Goal: Task Accomplishment & Management: Manage account settings

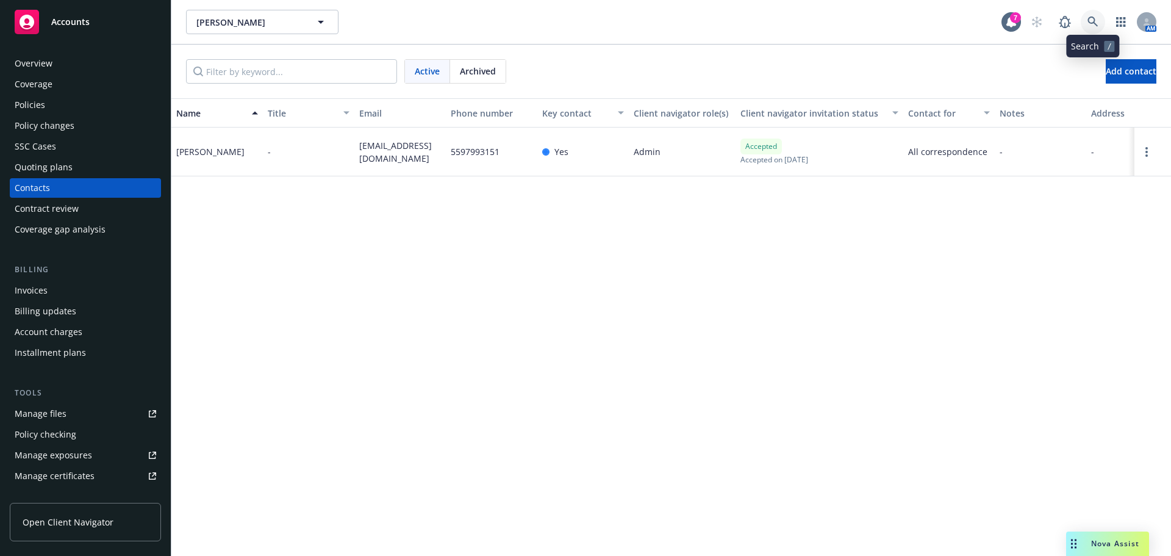
click at [1094, 16] on link at bounding box center [1093, 22] width 24 height 24
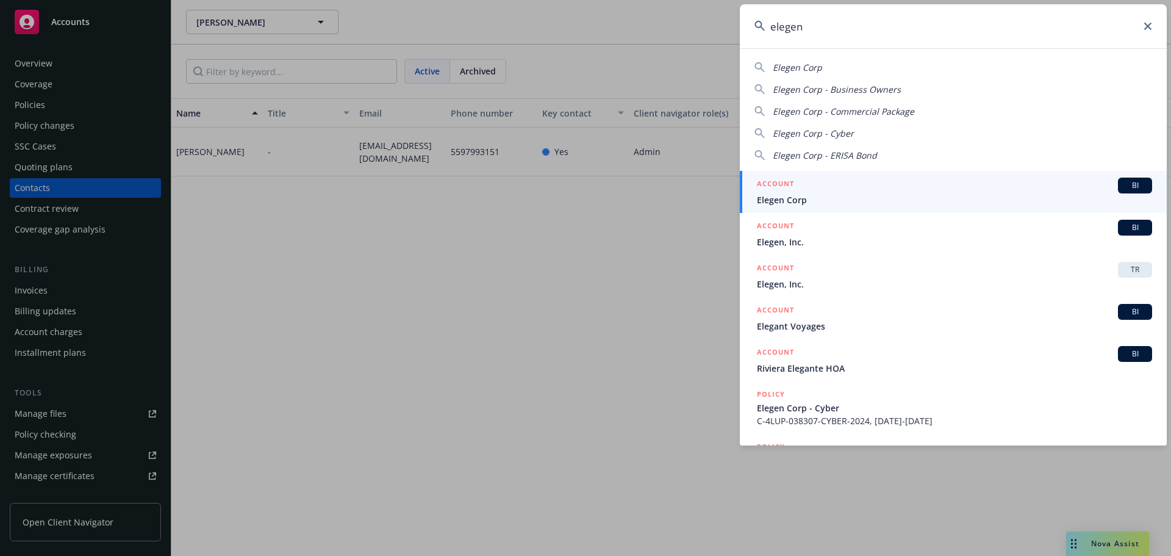
type input "elegen"
click at [805, 183] on div "ACCOUNT BI" at bounding box center [954, 185] width 395 height 16
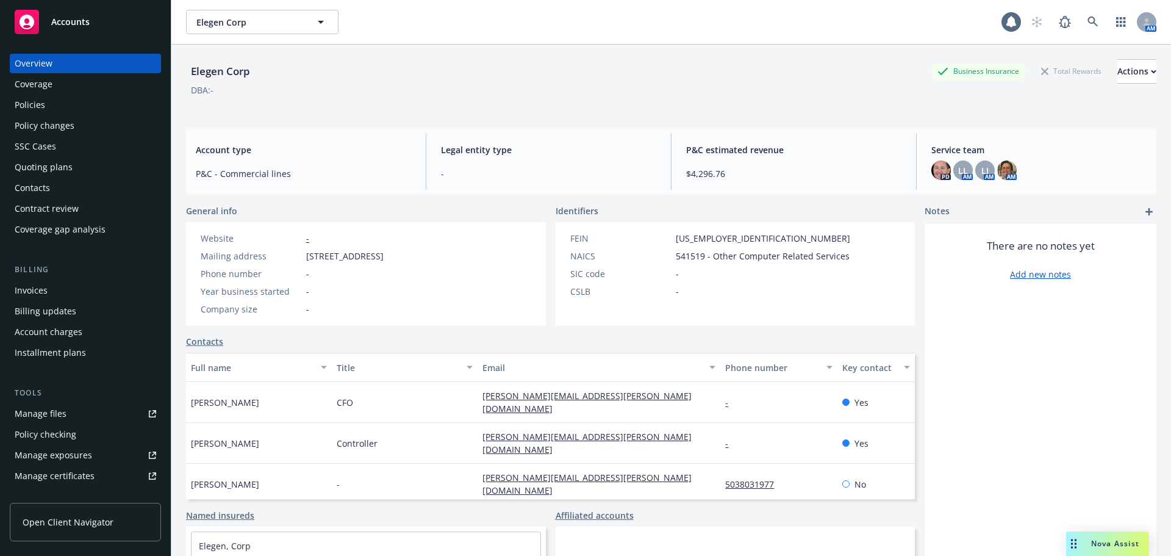
click at [86, 107] on div "Policies" at bounding box center [86, 105] width 142 height 20
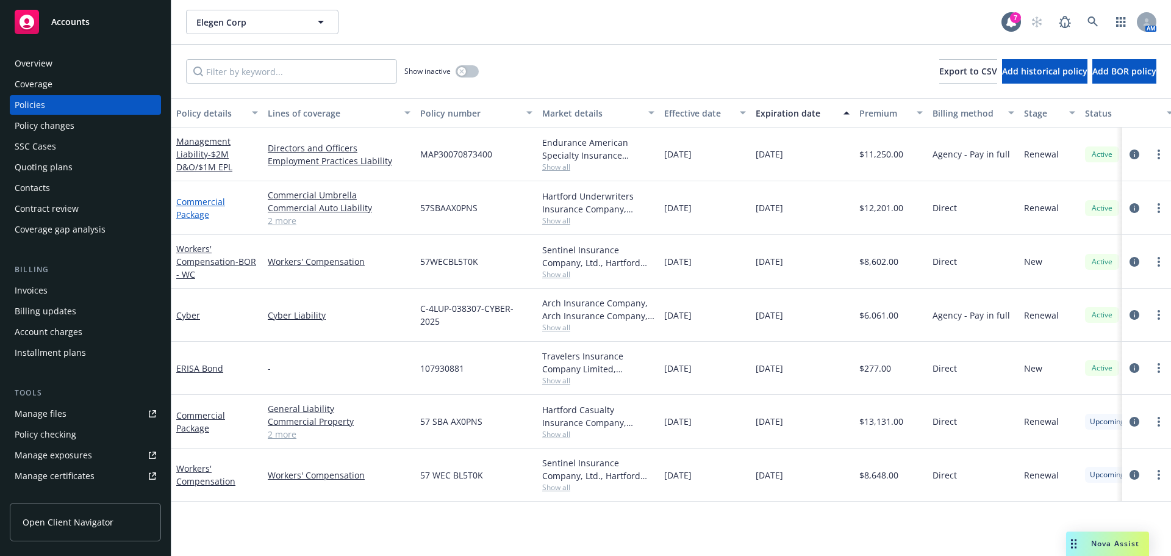
click at [189, 217] on link "Commercial Package" at bounding box center [200, 208] width 49 height 24
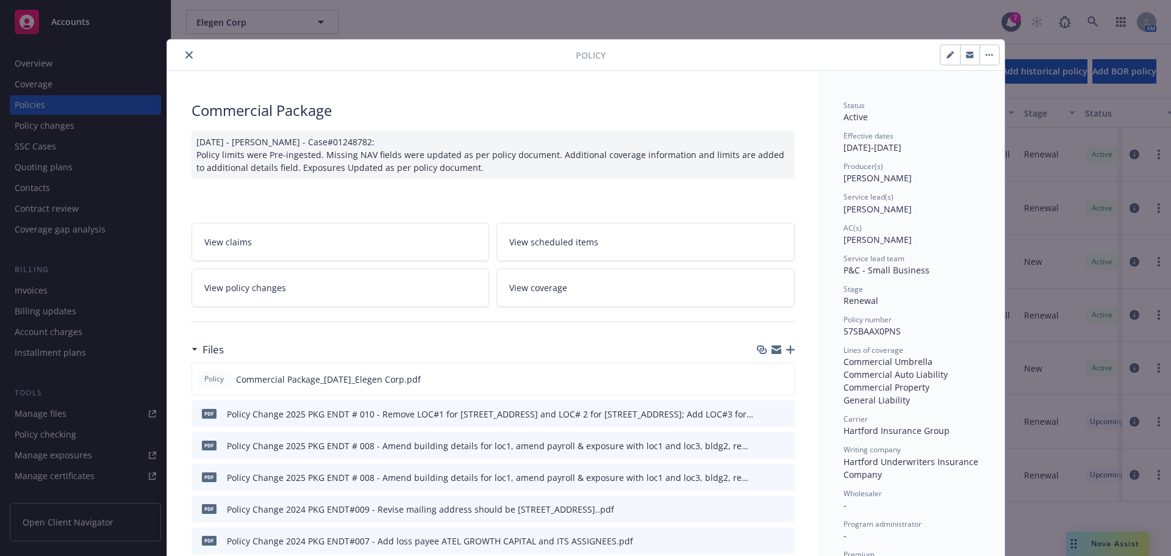
click at [187, 56] on icon "close" at bounding box center [188, 54] width 7 height 7
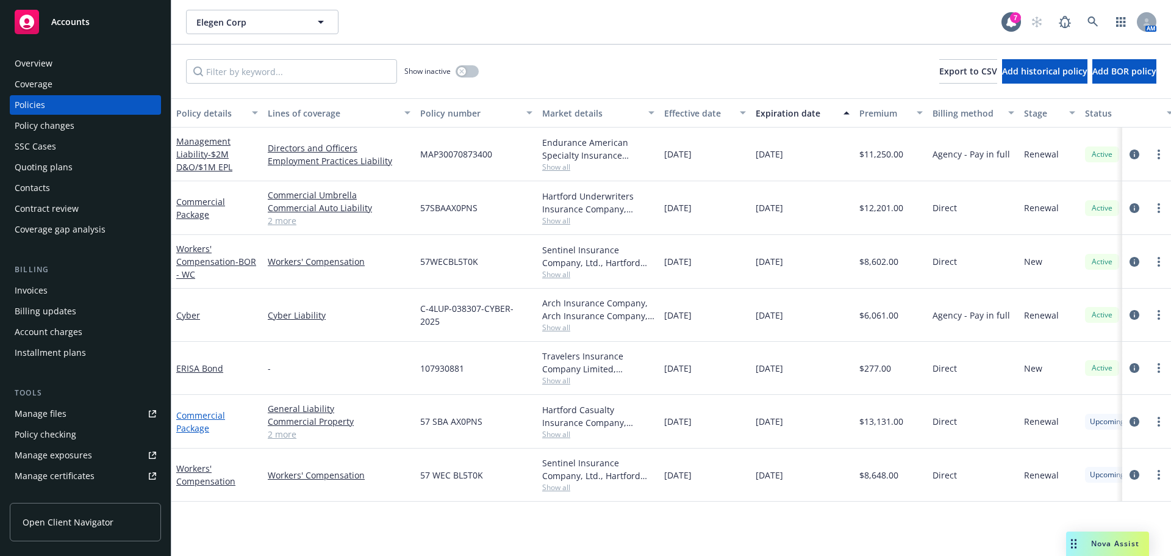
click at [196, 431] on link "Commercial Package" at bounding box center [200, 421] width 49 height 24
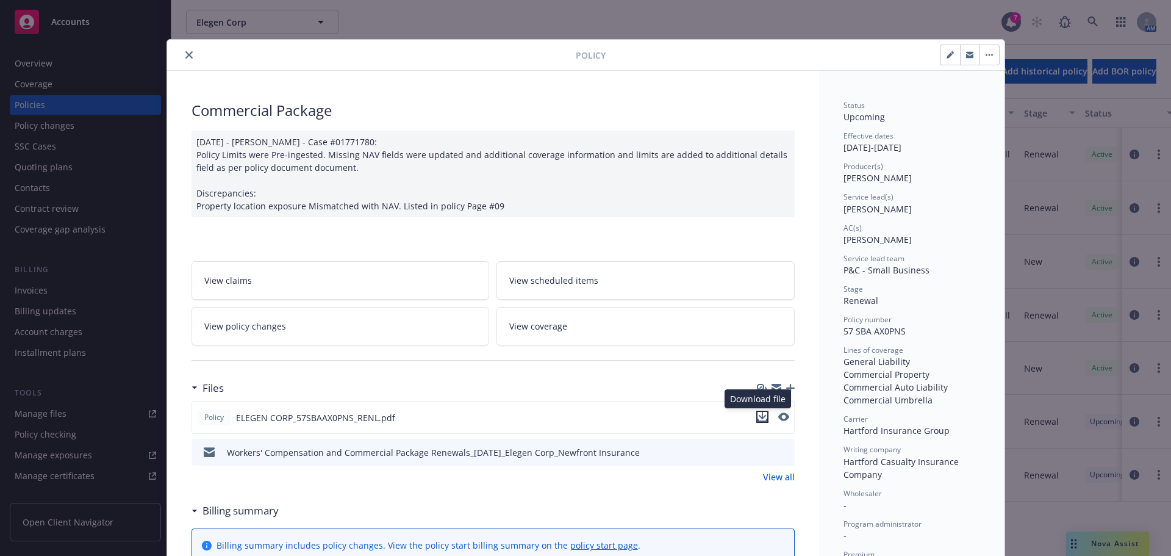
click at [759, 417] on icon "download file" at bounding box center [763, 417] width 10 height 10
click at [182, 57] on button "close" at bounding box center [189, 55] width 15 height 15
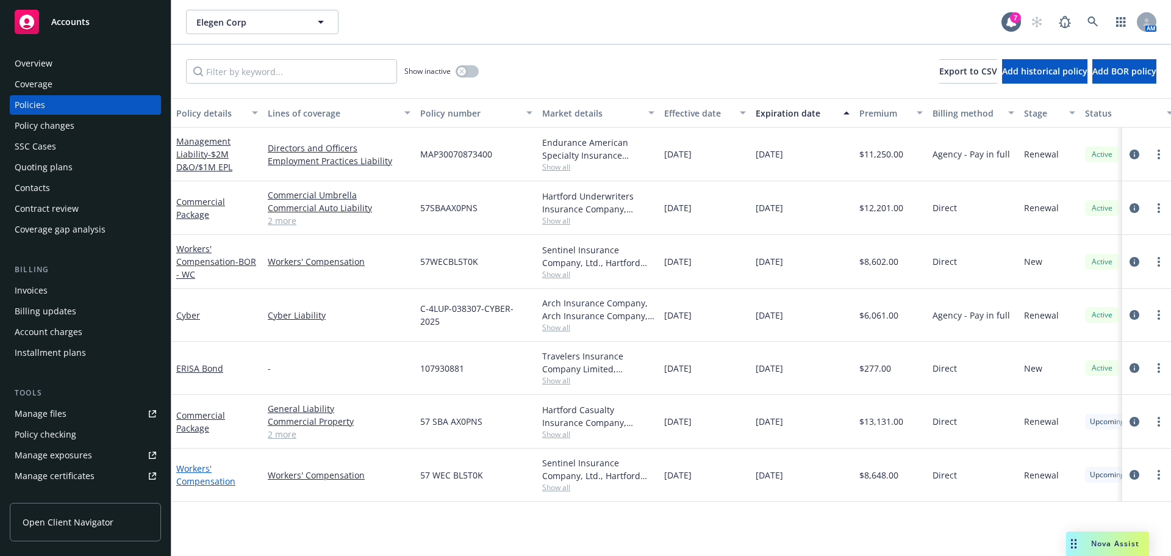
click at [194, 482] on link "Workers' Compensation" at bounding box center [205, 474] width 59 height 24
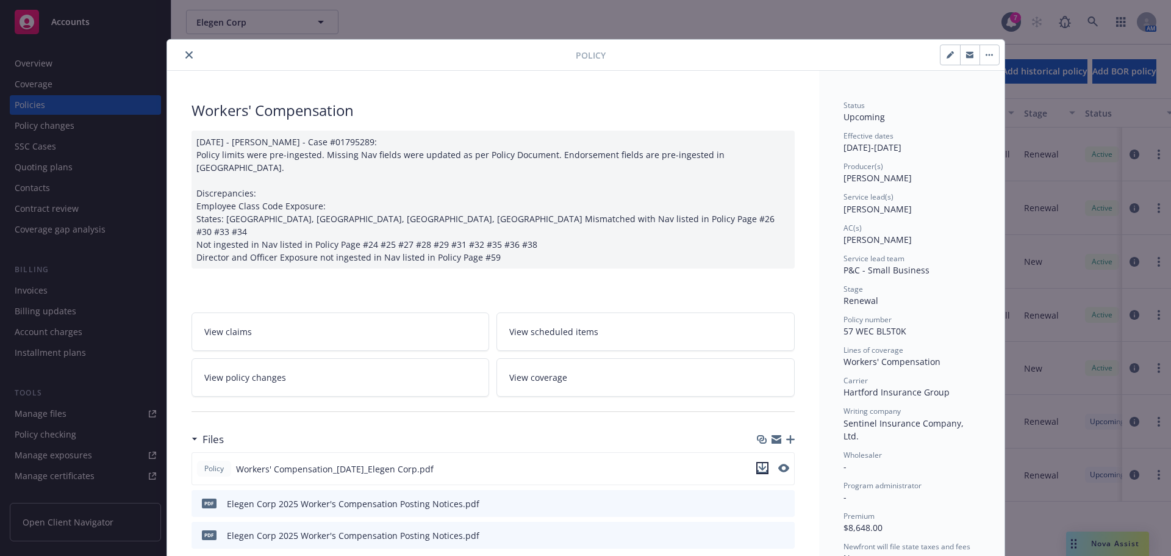
click at [758, 463] on icon "download file" at bounding box center [762, 466] width 8 height 7
click at [185, 57] on icon "close" at bounding box center [188, 54] width 7 height 7
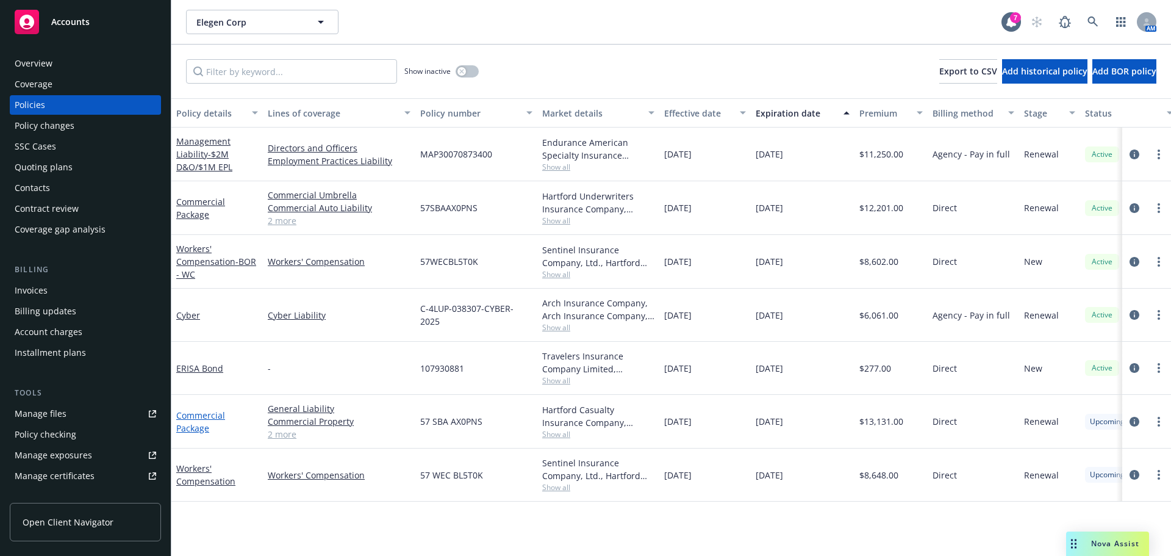
click at [189, 430] on link "Commercial Package" at bounding box center [200, 421] width 49 height 24
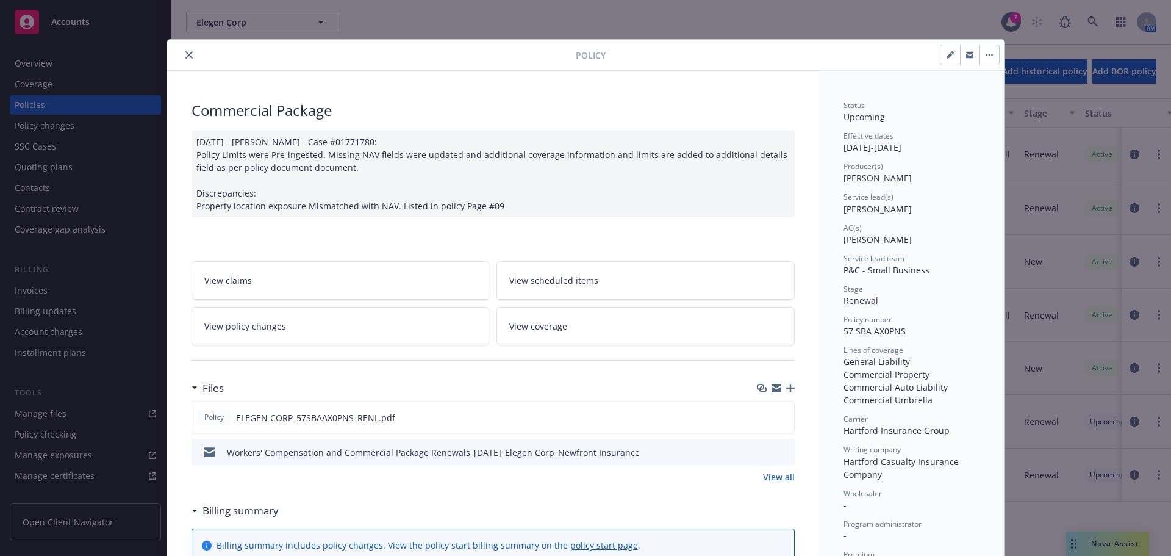
scroll to position [37, 0]
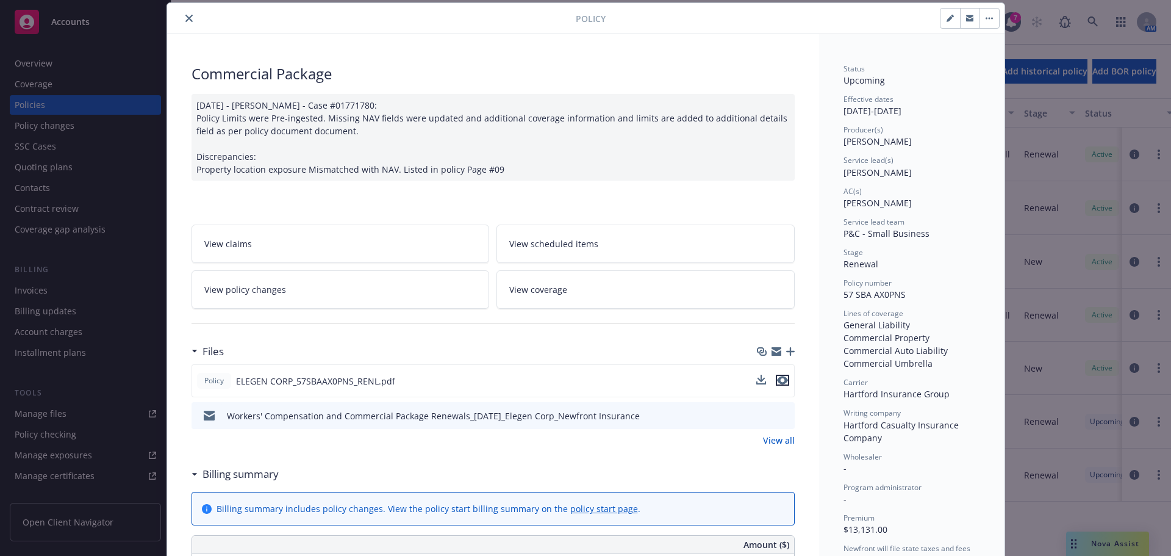
click at [778, 382] on icon "preview file" at bounding box center [782, 380] width 11 height 9
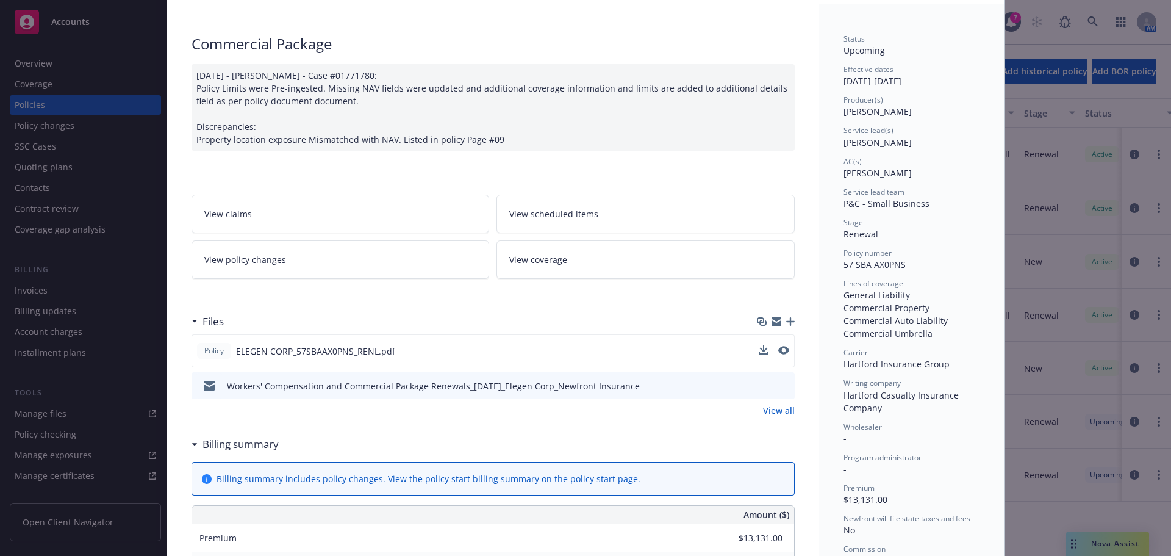
scroll to position [0, 0]
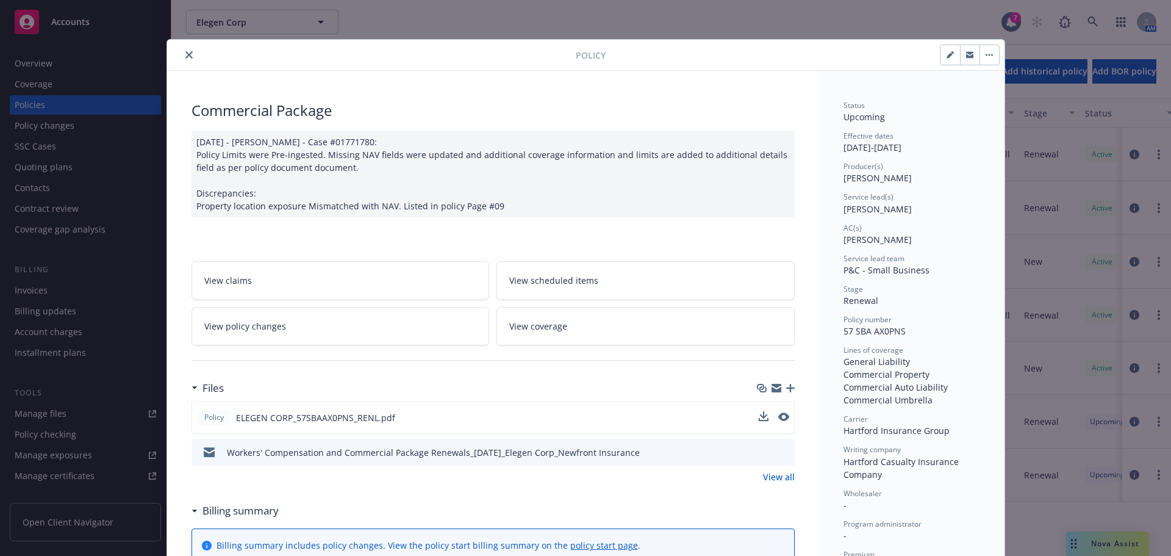
click at [185, 57] on icon "close" at bounding box center [188, 54] width 7 height 7
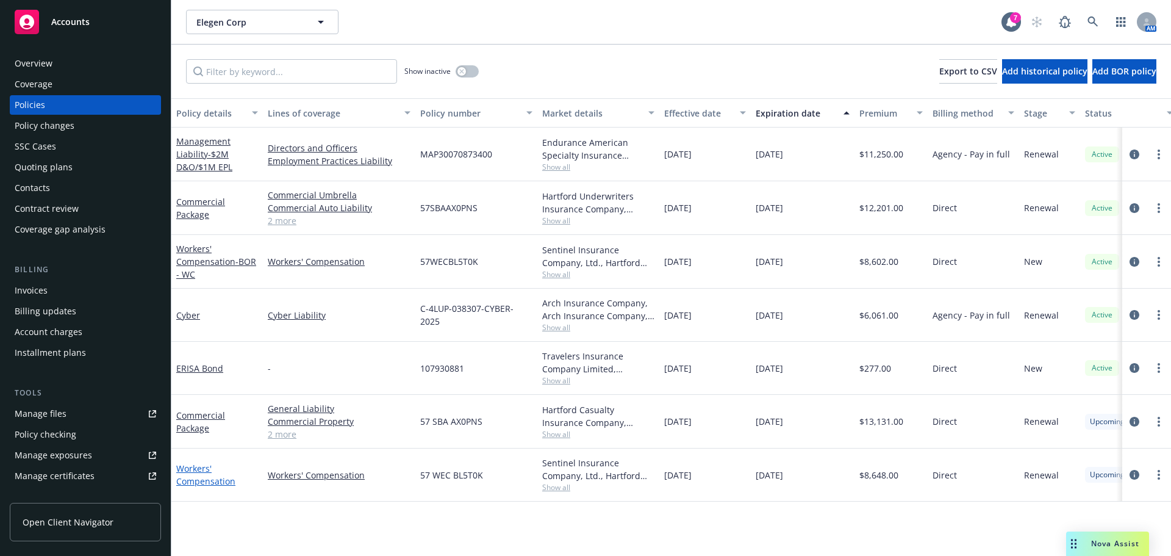
click at [189, 478] on link "Workers' Compensation" at bounding box center [205, 474] width 59 height 24
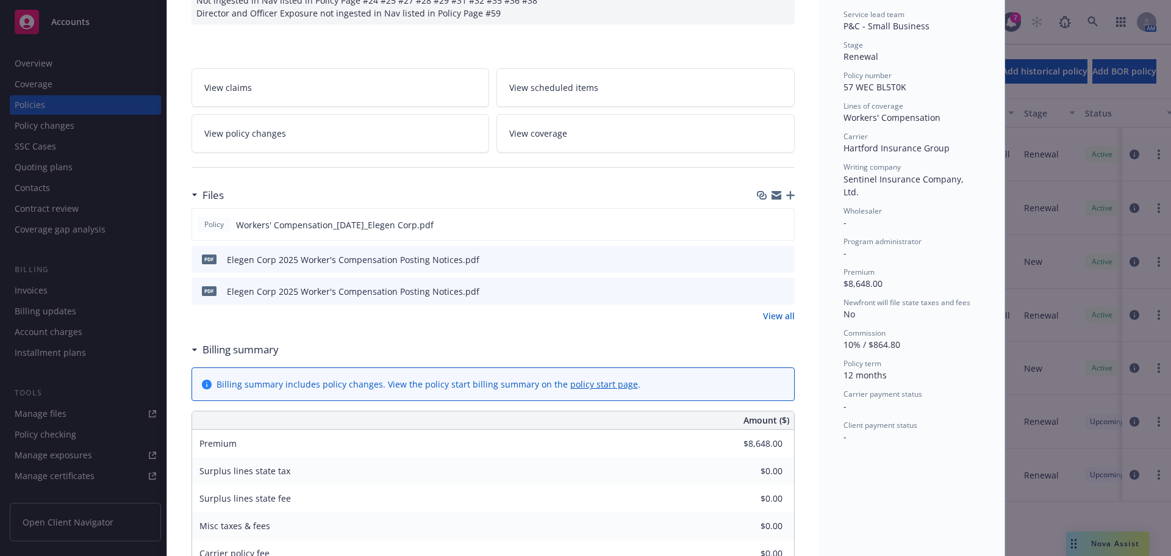
scroll to position [122, 0]
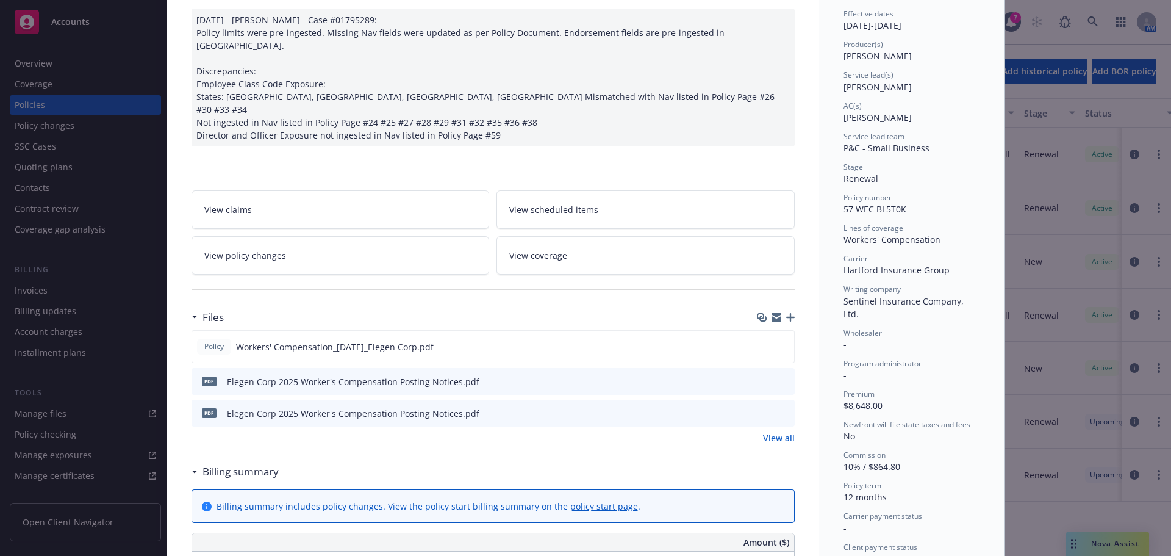
click at [787, 313] on icon "button" at bounding box center [790, 317] width 9 height 9
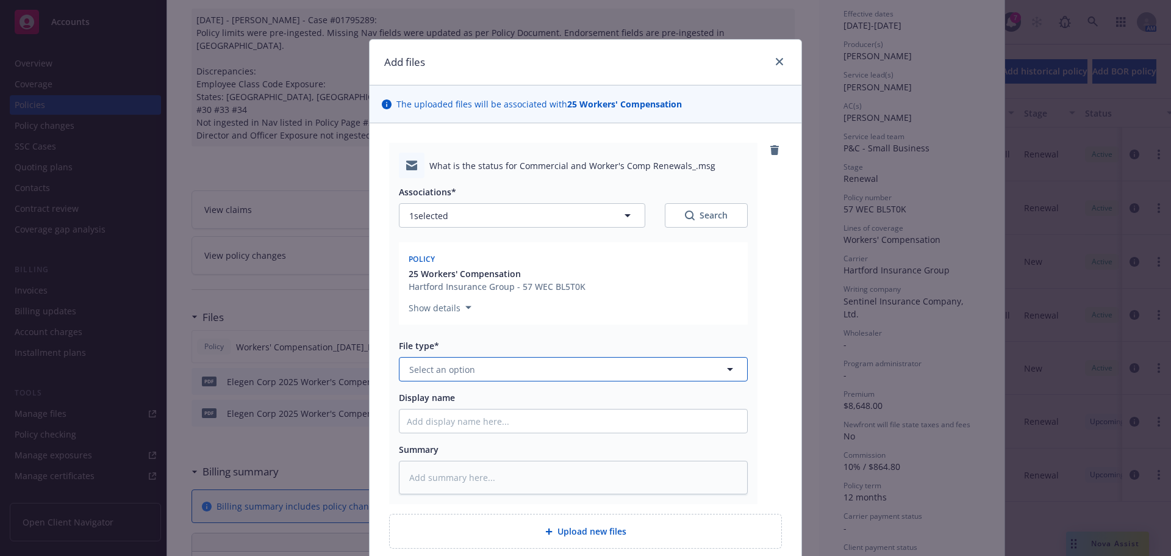
click at [452, 376] on button "Select an option" at bounding box center [573, 369] width 349 height 24
type input "email"
click at [471, 393] on div "Email" at bounding box center [573, 403] width 348 height 32
click at [456, 418] on input "Display name" at bounding box center [573, 420] width 348 height 23
type textarea "x"
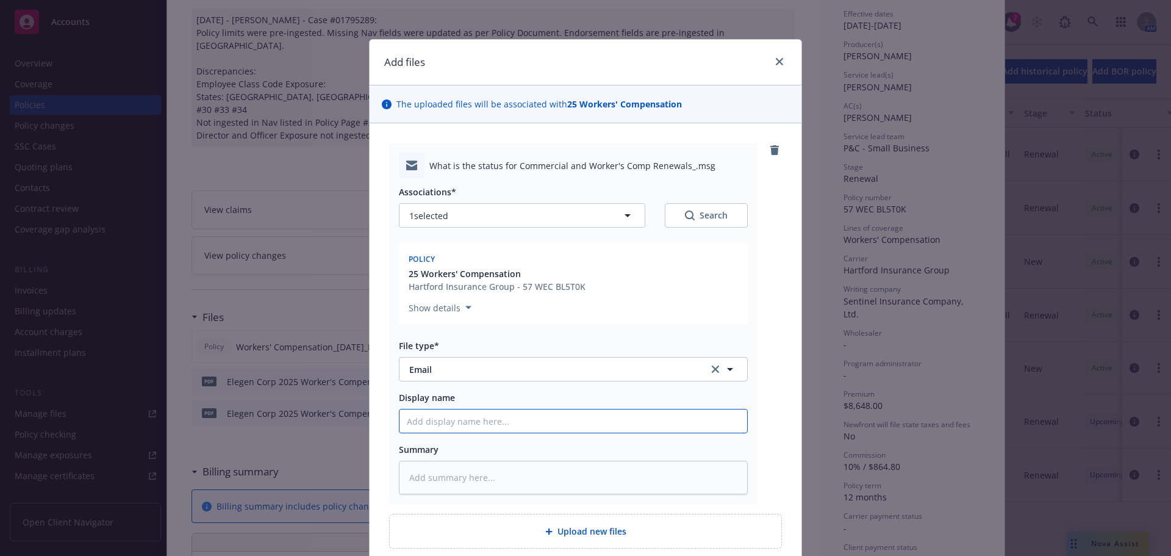
type input "I"
type textarea "x"
type input "In"
type textarea "x"
type input "Ins"
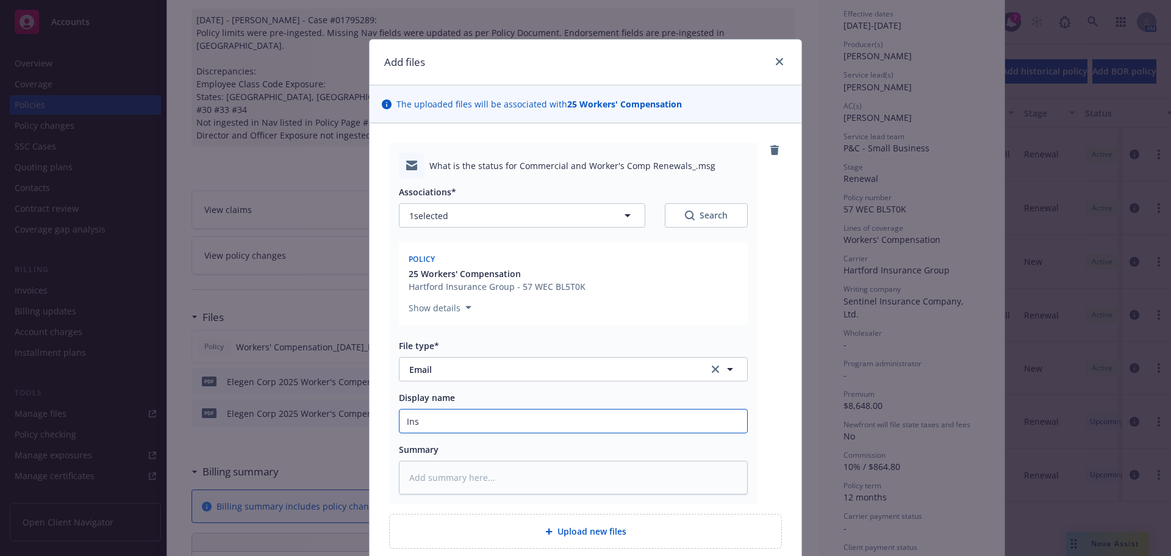
type textarea "x"
type input "Insu"
type textarea "x"
type input "Insur"
type textarea "x"
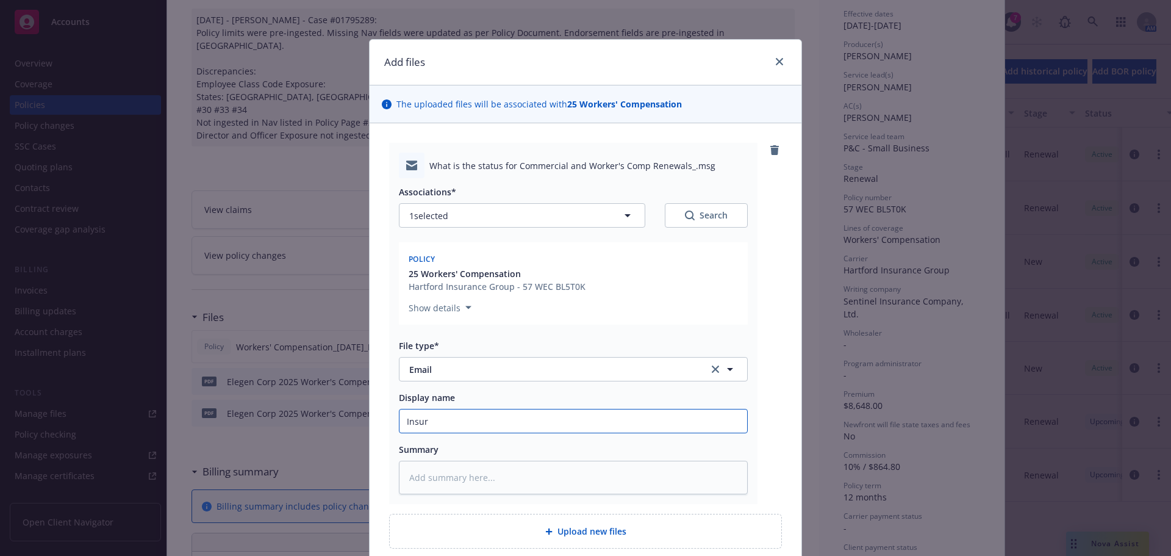
type input "Insure"
type textarea "x"
type input "Insured"
type textarea "x"
type input "Insured r"
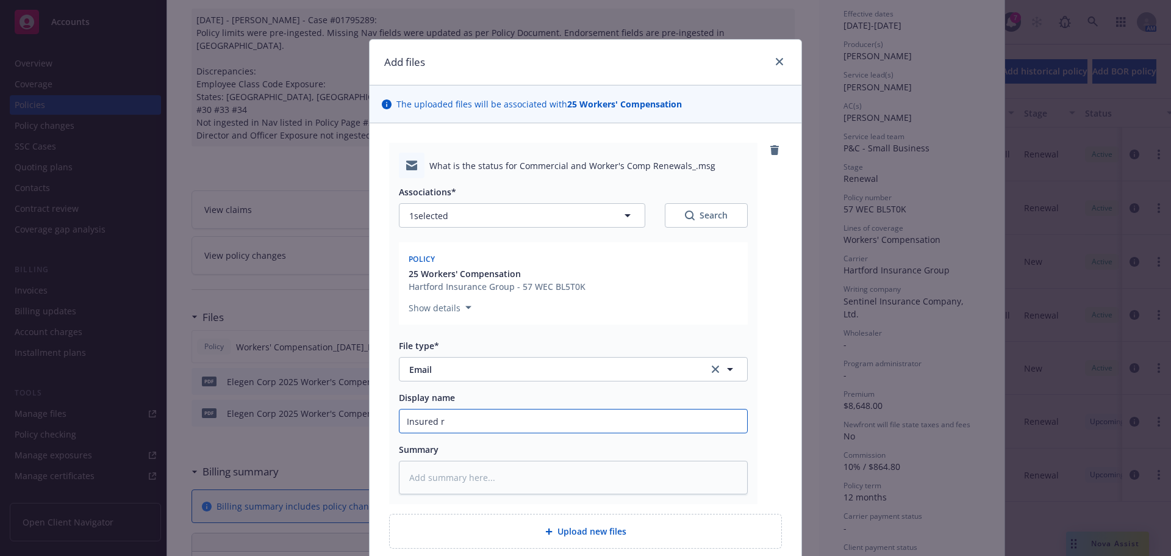
type textarea "x"
type input "Insured req"
type textarea "x"
type input "Insured reqw"
type textarea "x"
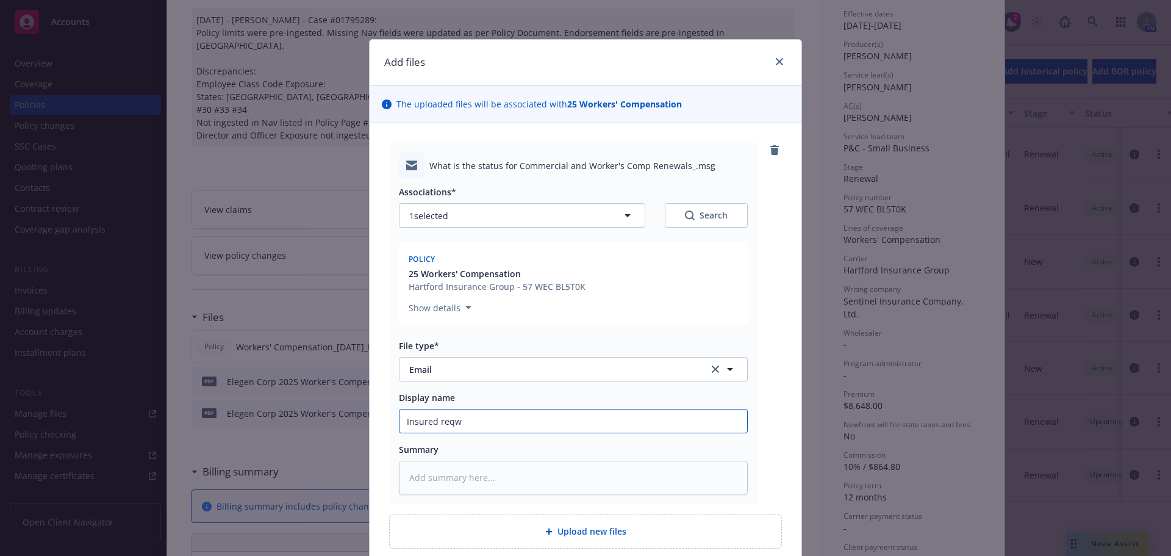
type input "Insured reqwu"
type textarea "x"
type input "Insured reqwue"
type textarea "x"
type input "Insured reqwues"
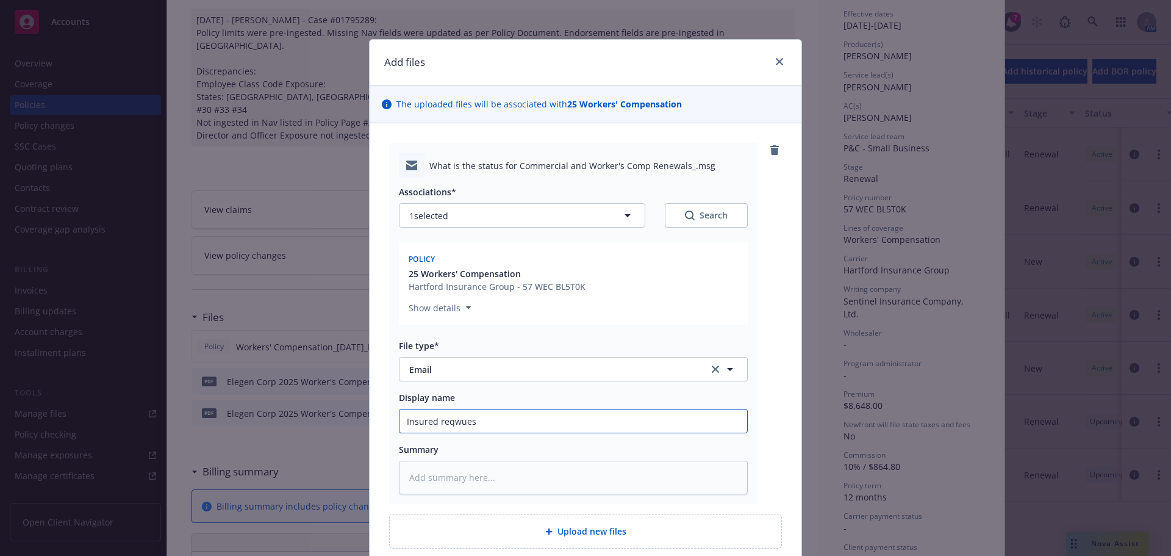
type textarea "x"
type input "Insured reqwue"
type textarea "x"
type input "Insured reqwu"
type textarea "x"
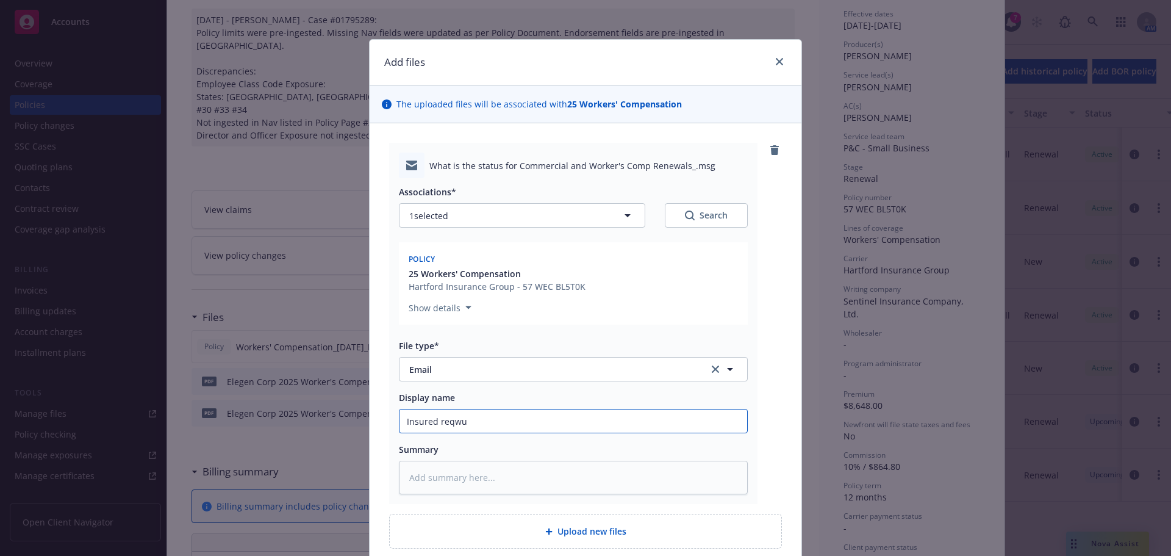
type input "Insured reqw"
type textarea "x"
type input "Insured req"
type textarea "x"
type input "Insured requ"
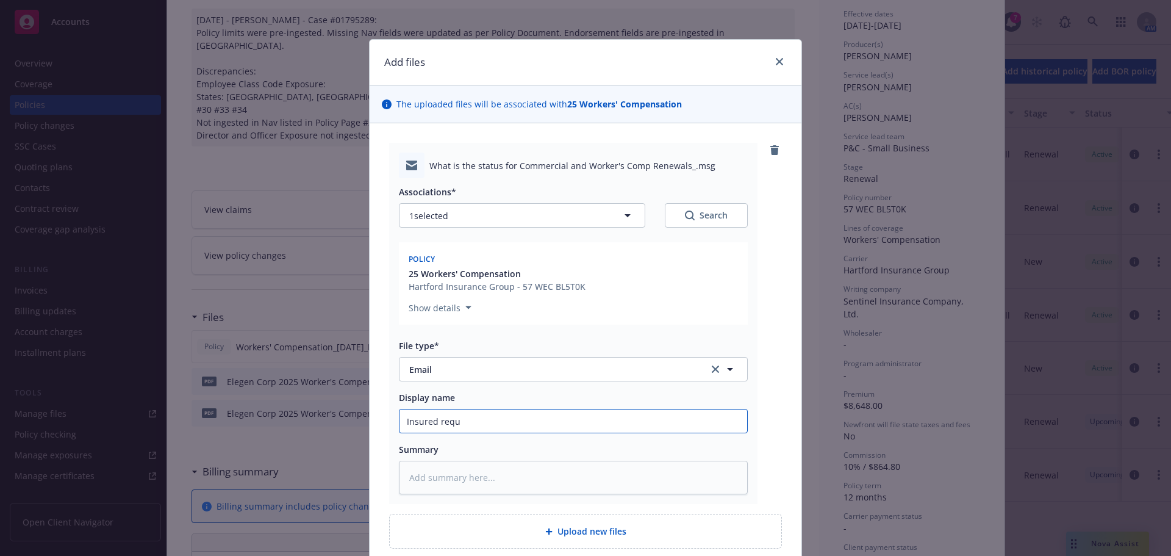
type textarea "x"
type input "Insured reque"
type textarea "x"
type input "Insured reques"
type textarea "x"
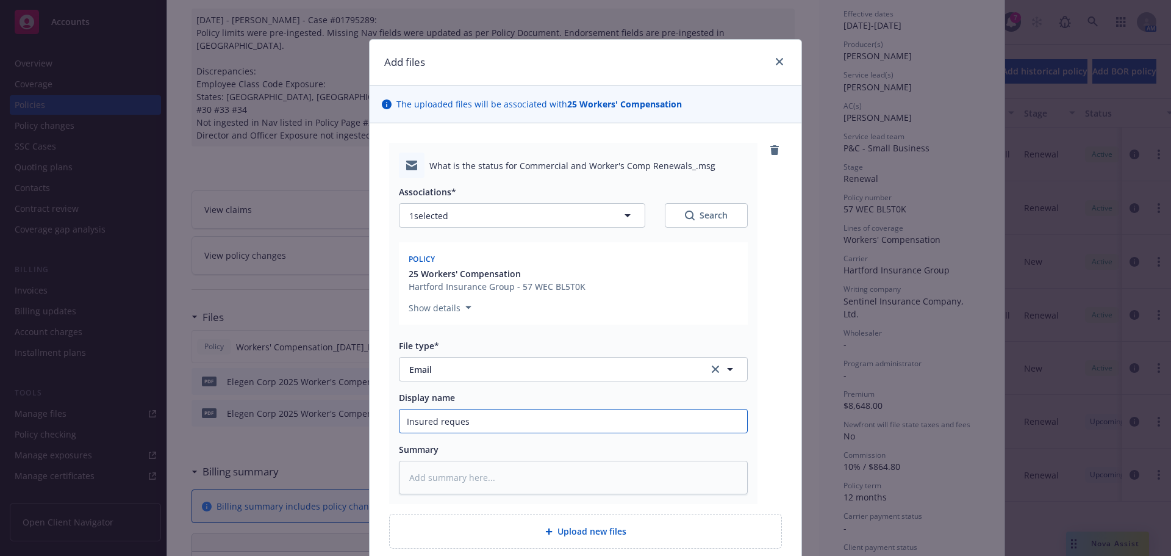
type input "Insured request"
type textarea "x"
type input "Insured requeste"
type textarea "x"
type input "Insured requested"
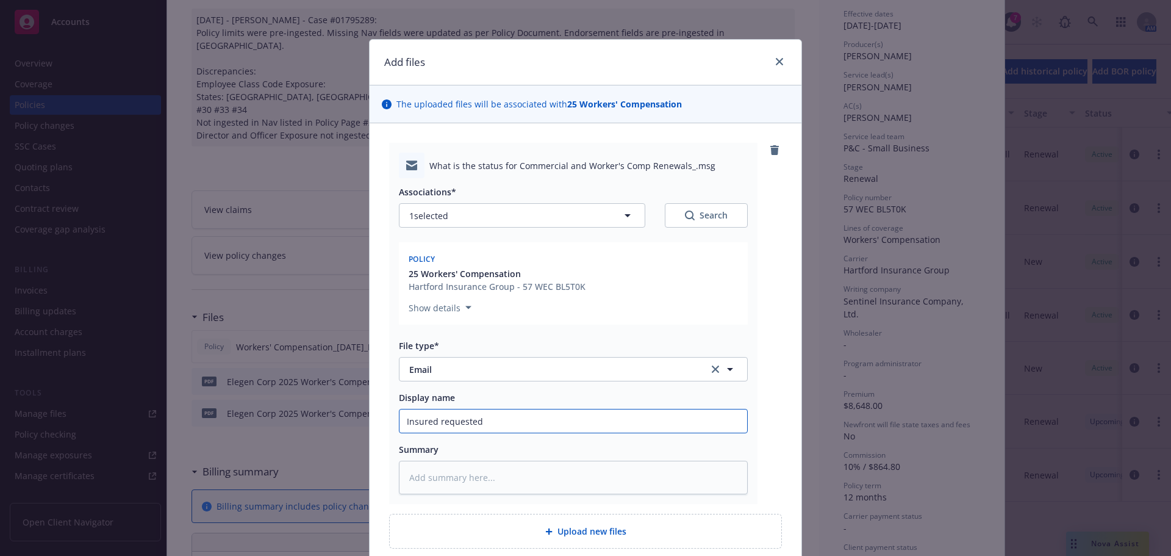
type textarea "x"
type input "Insured requested"
type textarea "x"
type input "Insured requested s"
type textarea "x"
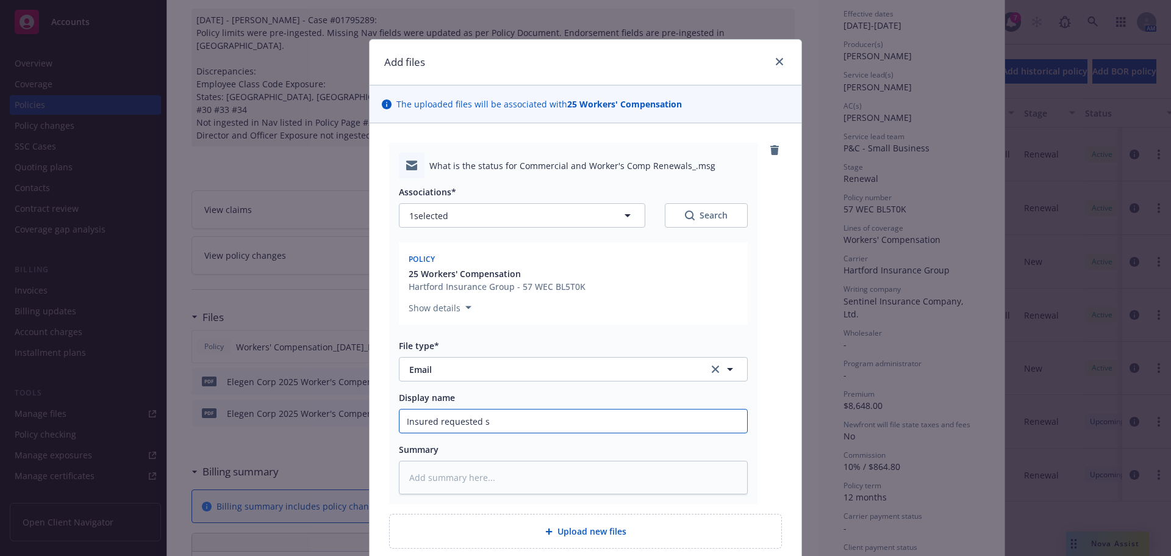
type input "Insured requested st"
type textarea "x"
type input "Insured requested sta"
type textarea "x"
type input "Insured requested stat"
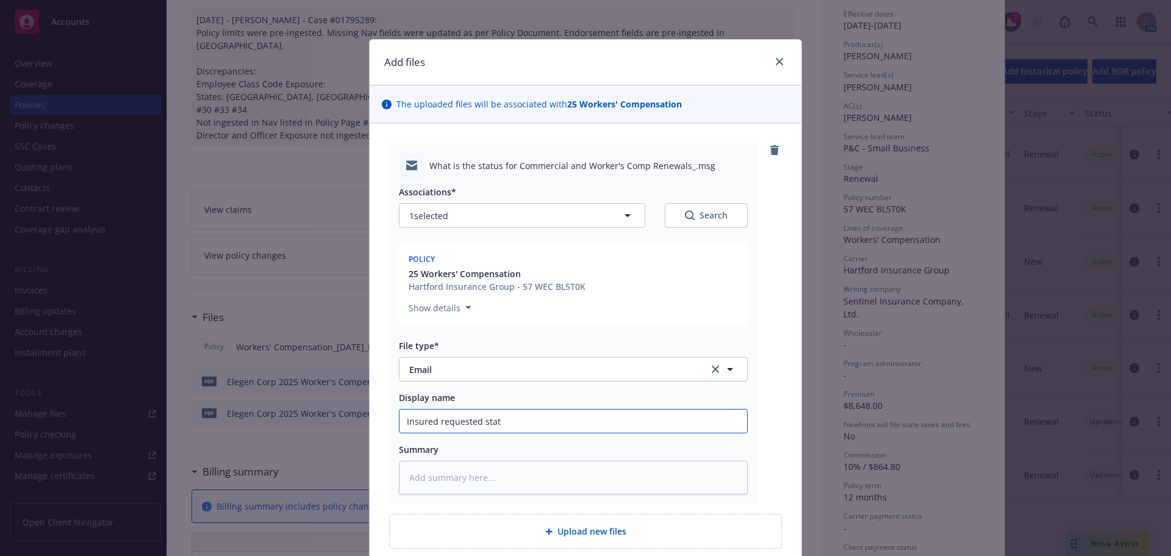
type textarea "x"
type input "Insured requested statu"
type textarea "x"
type input "Insured requested status"
type textarea "x"
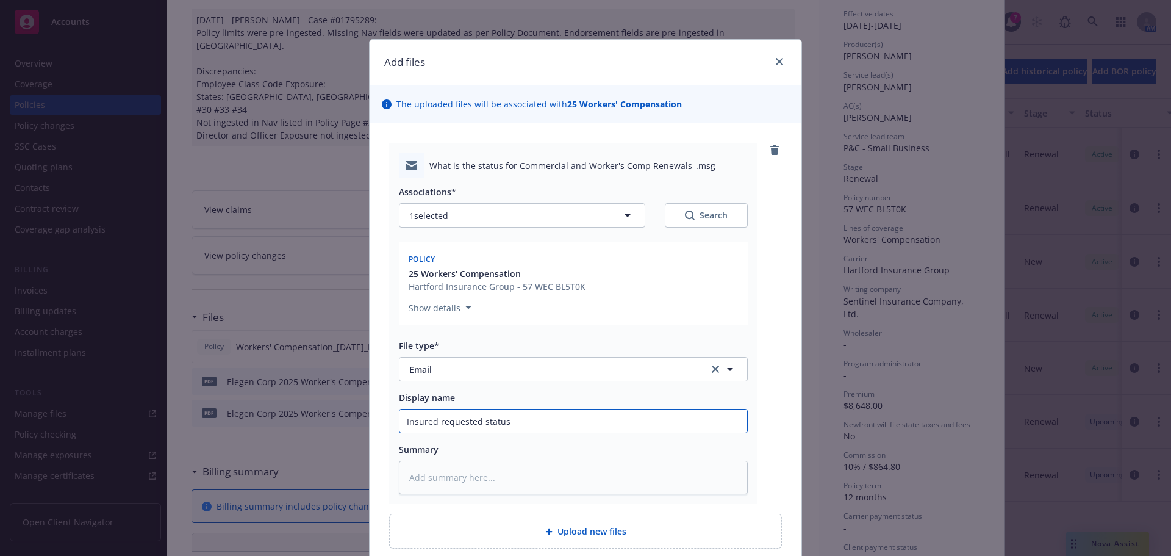
type input "Insured requested status"
type textarea "x"
type input "Insured requested status o"
type textarea "x"
type input "Insured requested status of"
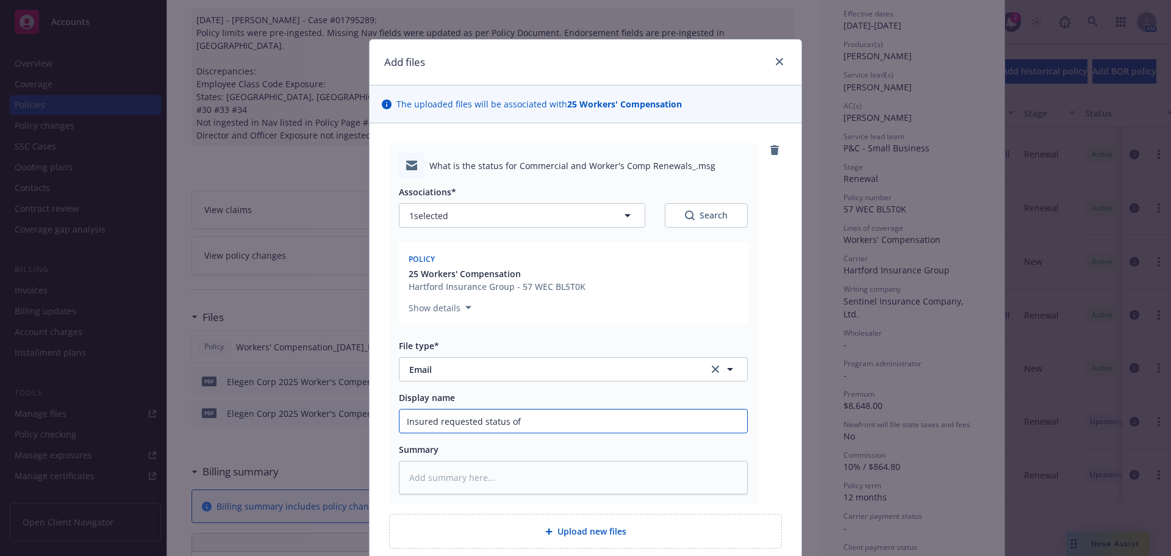
type textarea "x"
type input "Insured requested status of"
type textarea "x"
type input "Insured requested status of p"
type textarea "x"
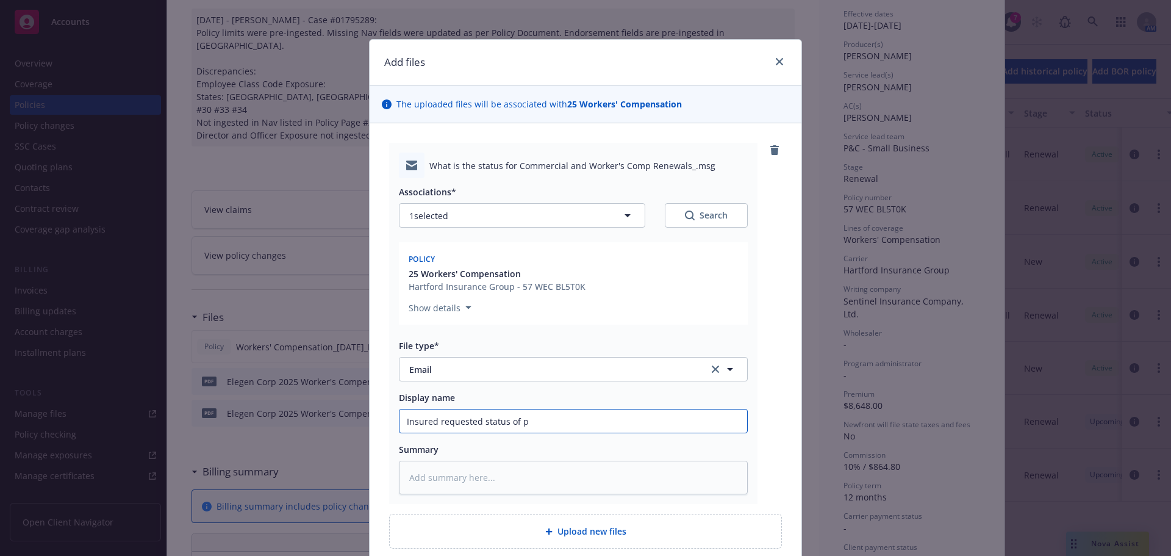
type input "Insured requested status of po"
type textarea "x"
type input "Insured requested status of pol"
type textarea "x"
type input "Insured requested status of poli"
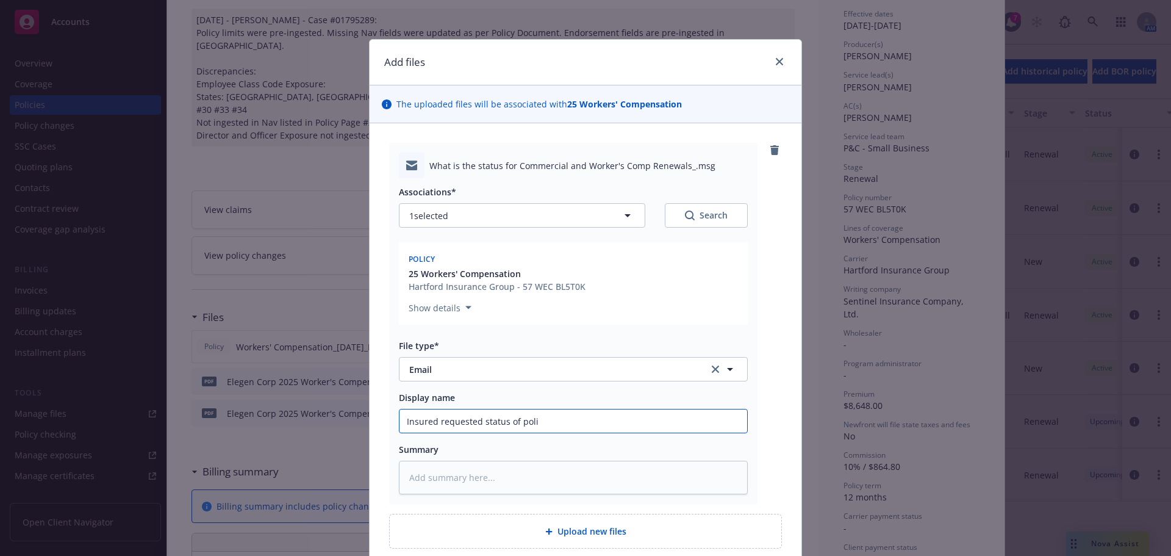
type textarea "x"
type input "Insured requested status of polic"
type textarea "x"
type input "Insured requested status of polici"
type textarea "x"
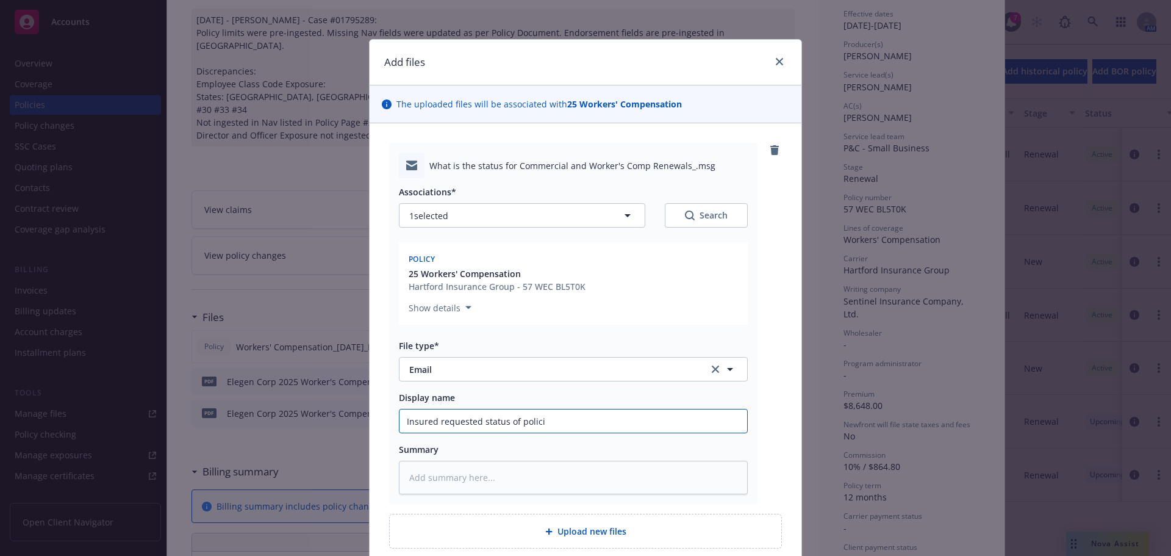
type input "Insured requested status of policie"
type textarea "x"
type input "Insured requested status of policies"
type textarea "x"
type input "Insured requested status of policies"
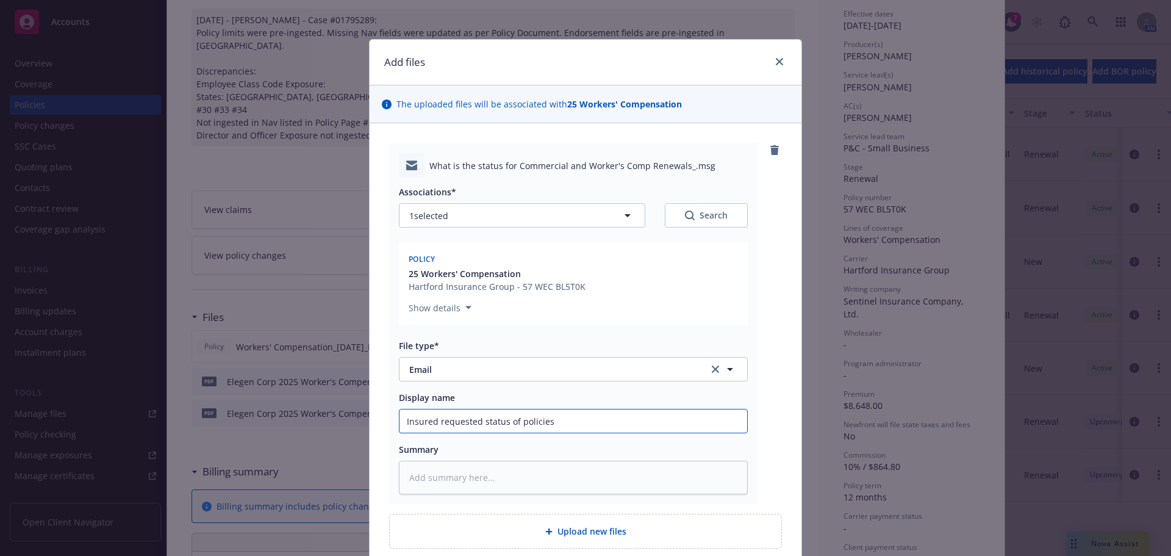
type textarea "x"
type input "Insured requested status of policies -"
type textarea "x"
type input "Insured requested status of policies -"
type textarea "x"
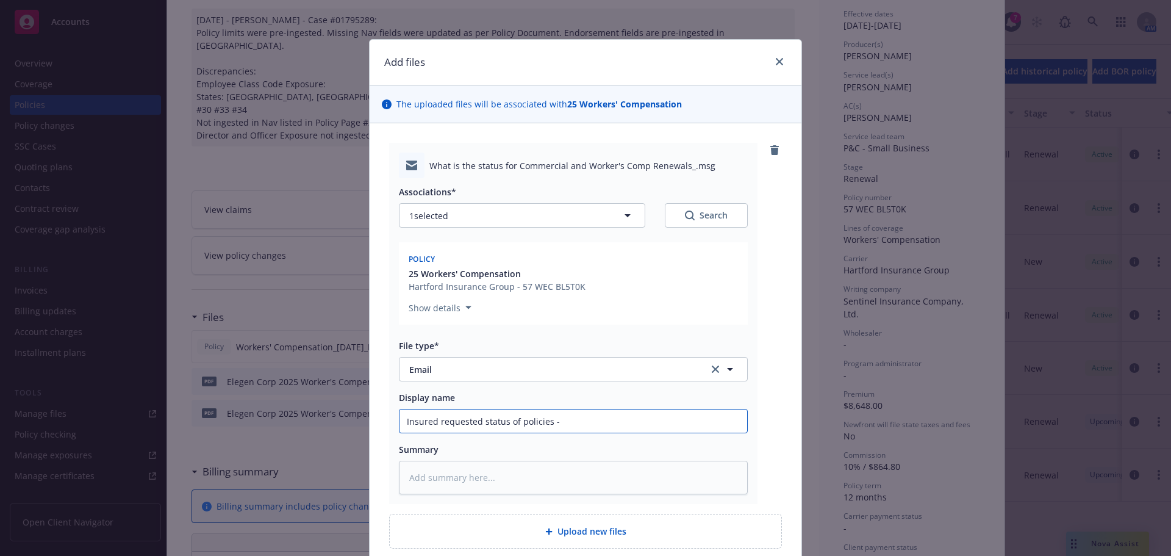
type input "Insured requested status of policies - p"
drag, startPoint x: 594, startPoint y: 421, endPoint x: 355, endPoint y: 423, distance: 239.1
click at [355, 423] on div "Add files The uploaded files will be associated with 25 Workers' Compensation W…" at bounding box center [585, 278] width 1171 height 556
type textarea "x"
type input "P"
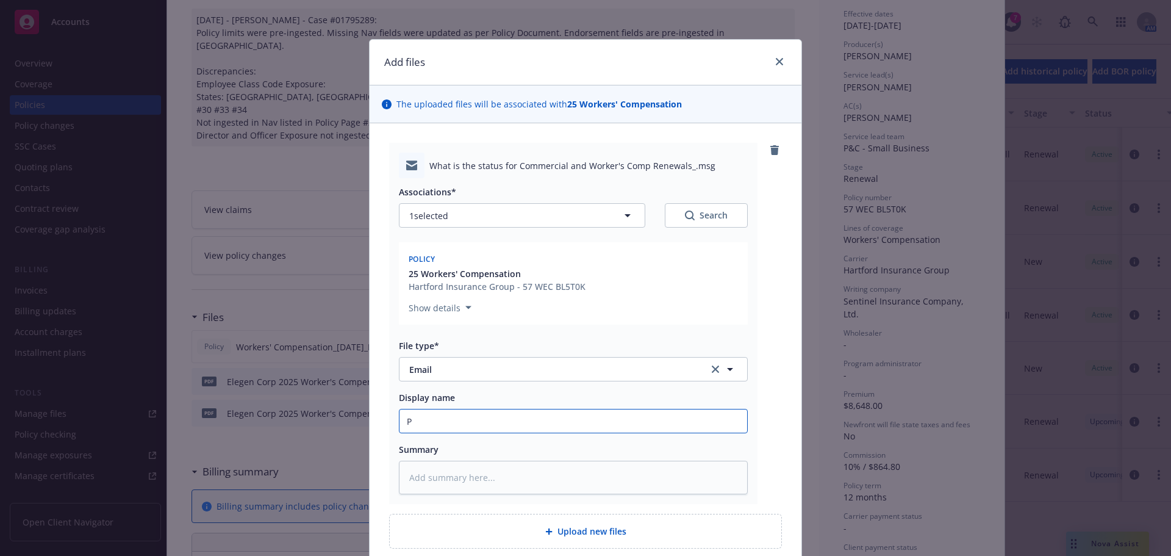
type textarea "x"
type input "Po"
type textarea "x"
type input "Pol"
type textarea "x"
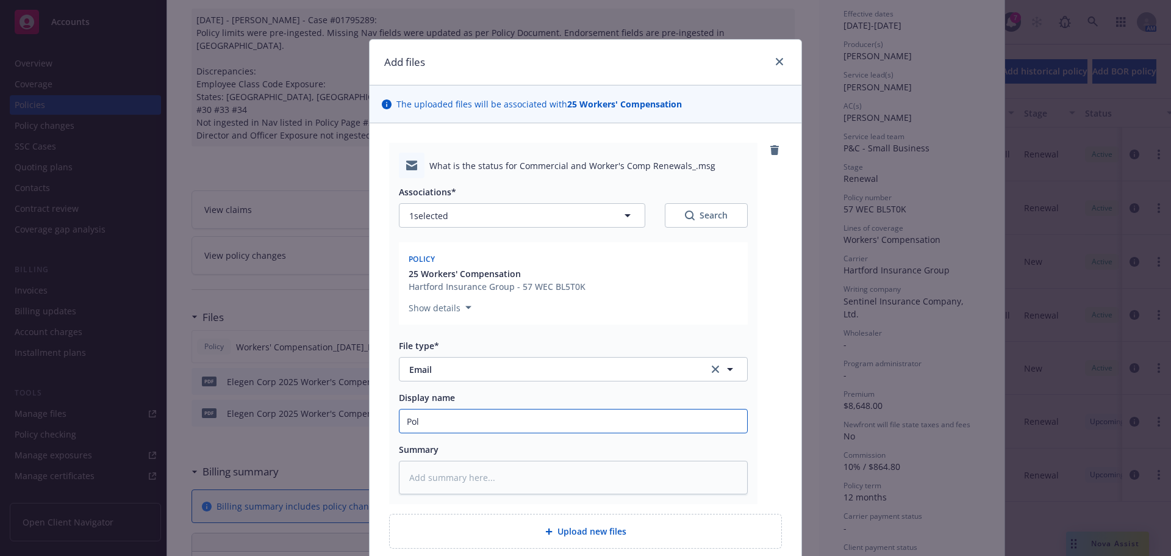
type input "Poli"
type textarea "x"
type input "Polic"
type textarea "x"
type input "Policy"
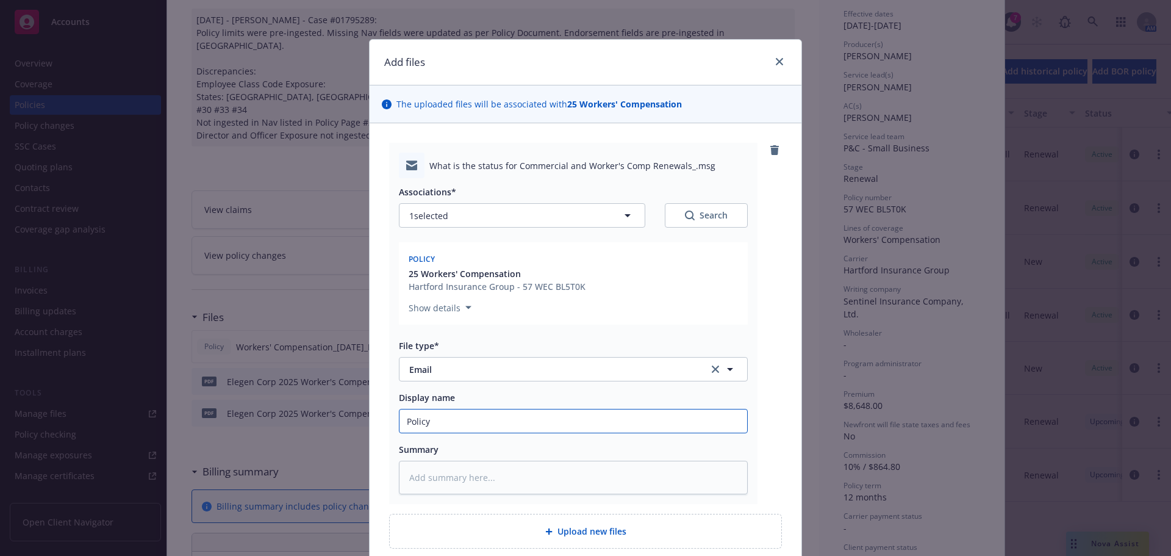
type textarea "x"
type input "Policy"
type textarea "x"
type input "Policy d"
type textarea "x"
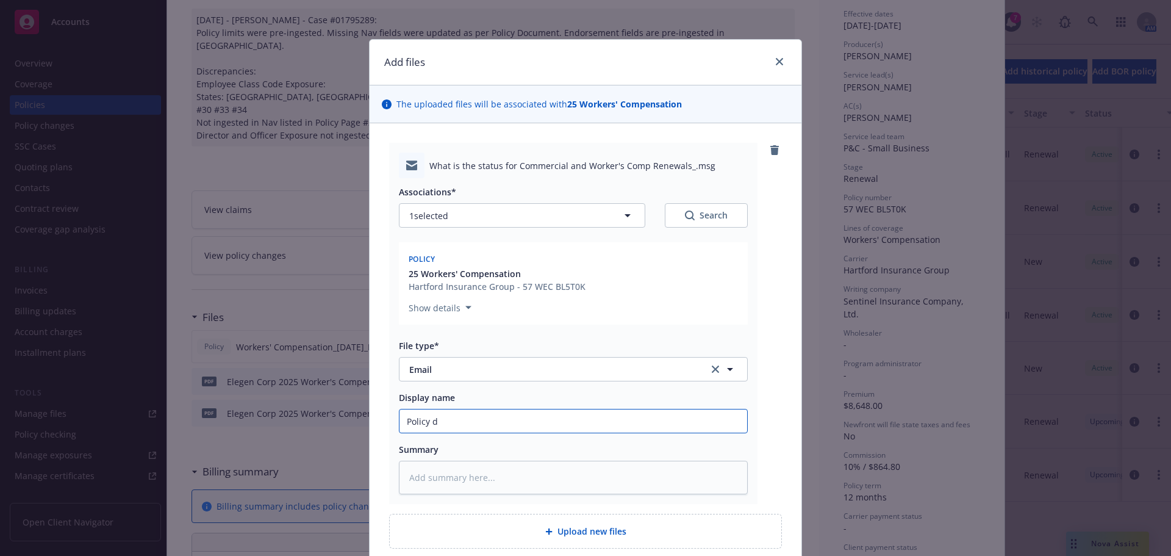
type input "Policy de"
type textarea "x"
type input "Policy del"
type textarea "x"
type input "Policy deli"
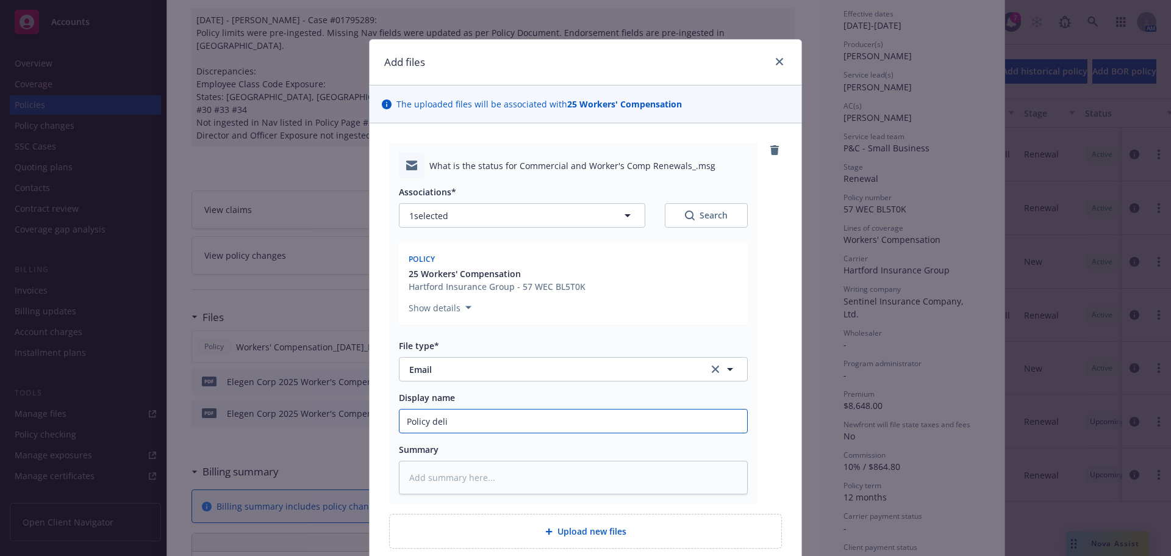
type textarea "x"
type input "Policy deliv"
type textarea "x"
type input "Policy delive"
type textarea "x"
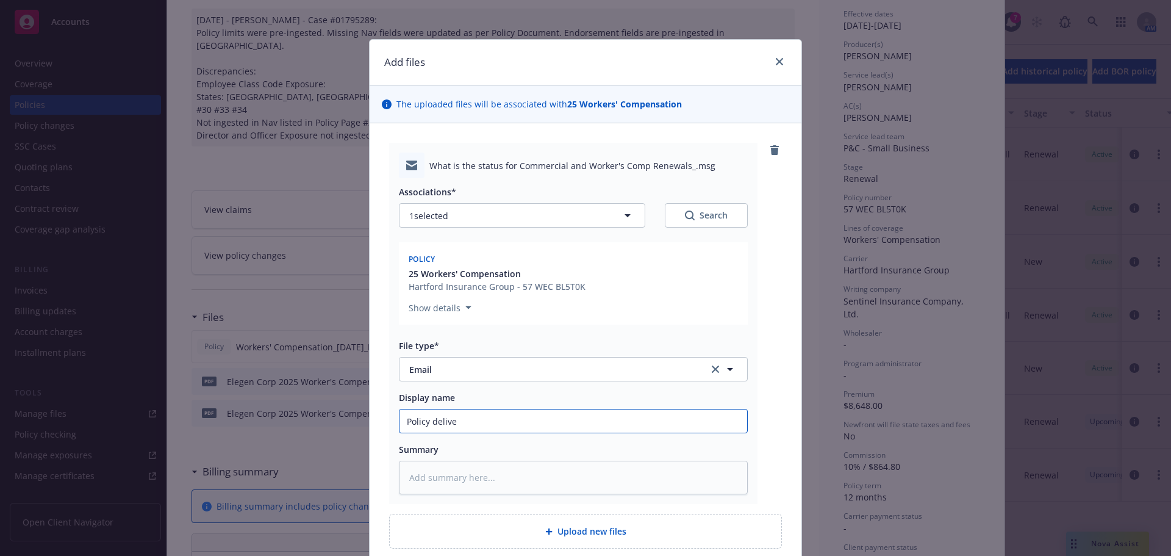
type input "Policy deliver"
type textarea "x"
type input "Policy delivery"
type textarea "x"
type input "Policy deliverye"
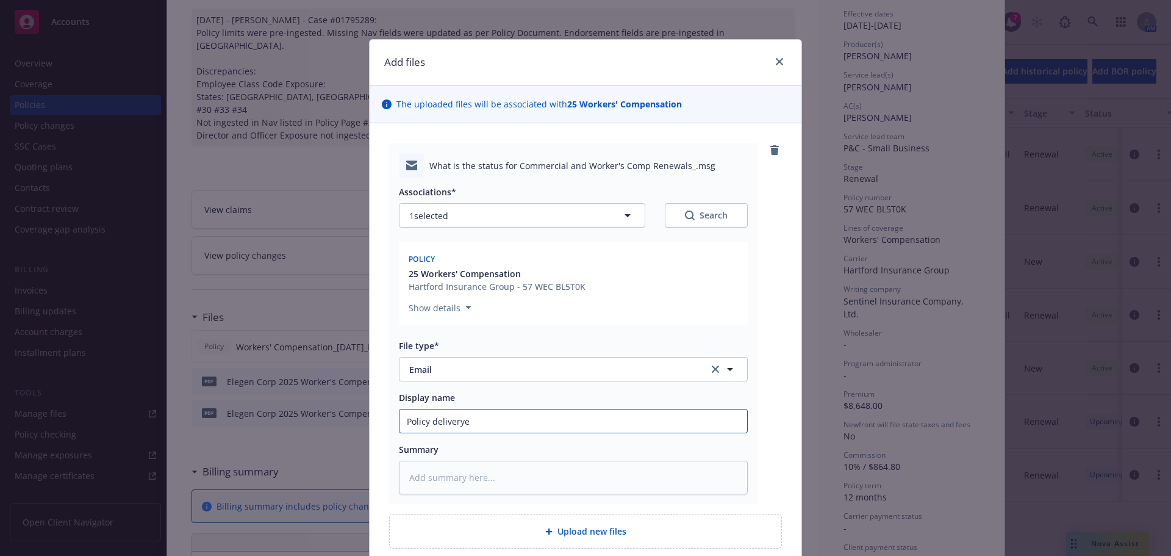
type textarea "x"
type input "Policy deliveryed"
type textarea "x"
type input "Policy deliveryed"
type textarea "x"
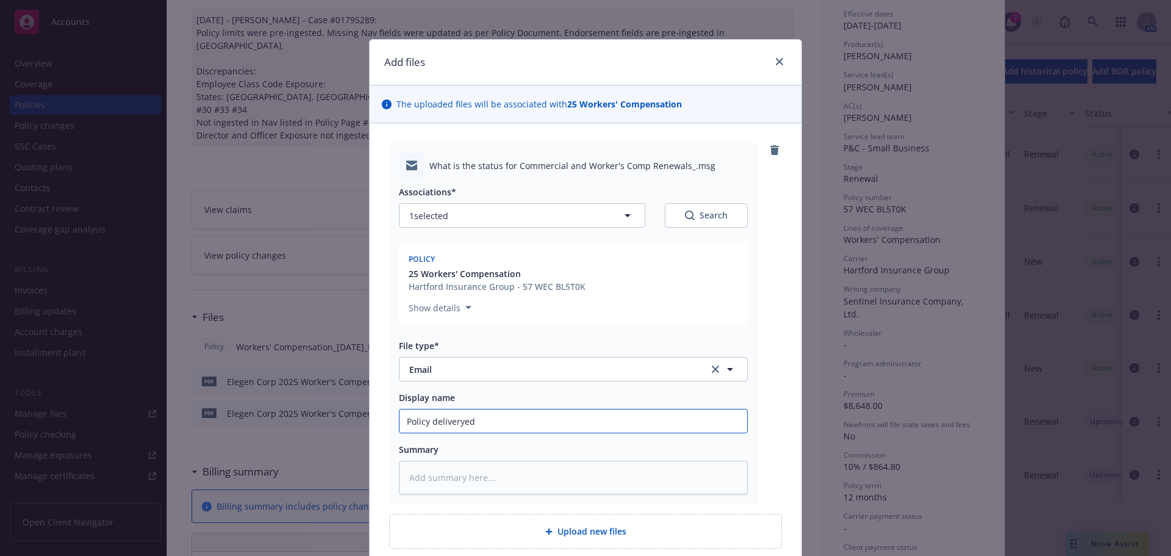
type input "Policy deliveryed t"
type textarea "x"
type input "Policy deliveryed to"
type textarea "x"
type input "Policy deliveryed to"
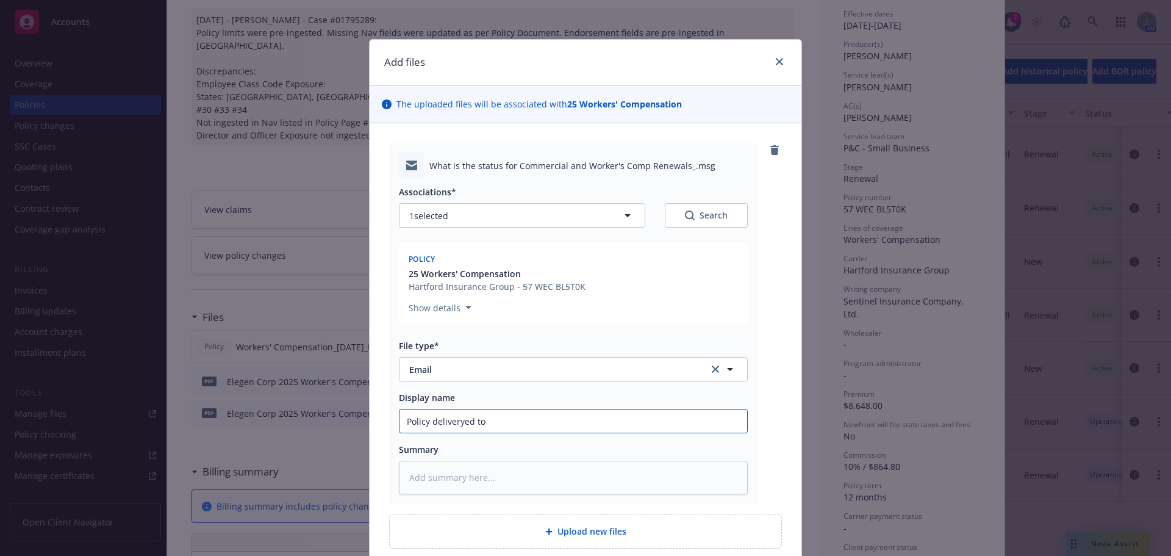
type textarea "x"
type input "Policy deliveryed to"
type textarea "x"
type input "Policy deliveryed t"
type textarea "x"
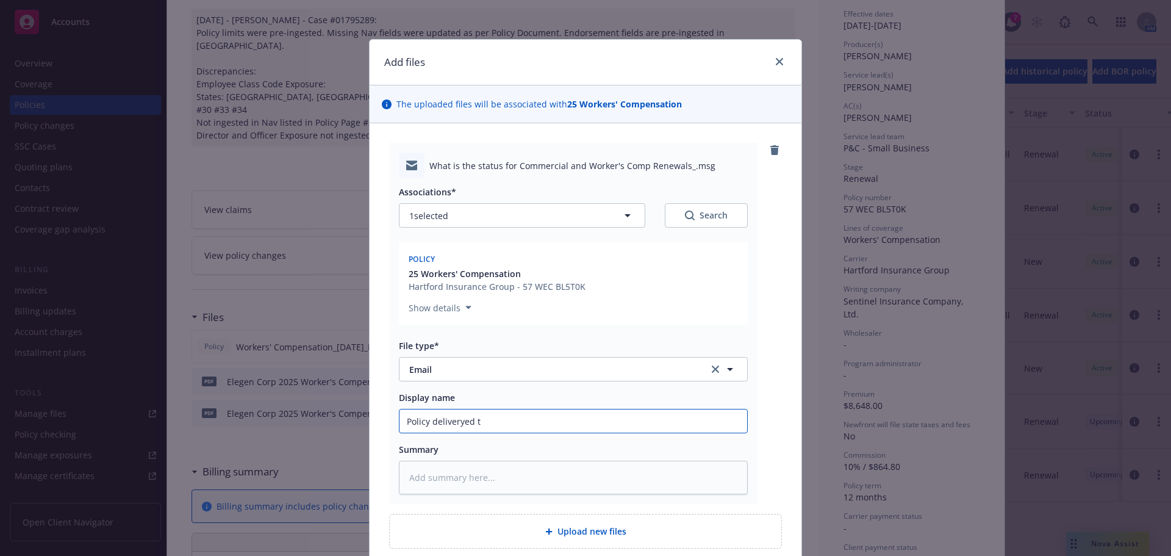
type input "Policy deliveryed"
type textarea "x"
type input "Policy deliveryed"
type textarea "x"
type input "Policy deliverye"
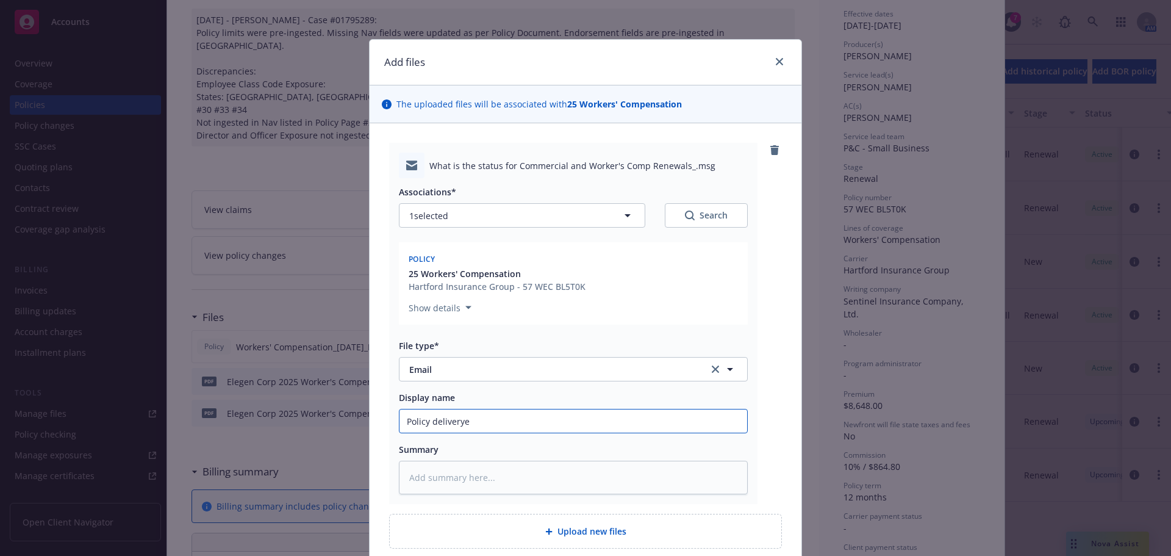
type textarea "x"
type input "Policy delivery"
type textarea "x"
type input "Policy deliverye"
type textarea "x"
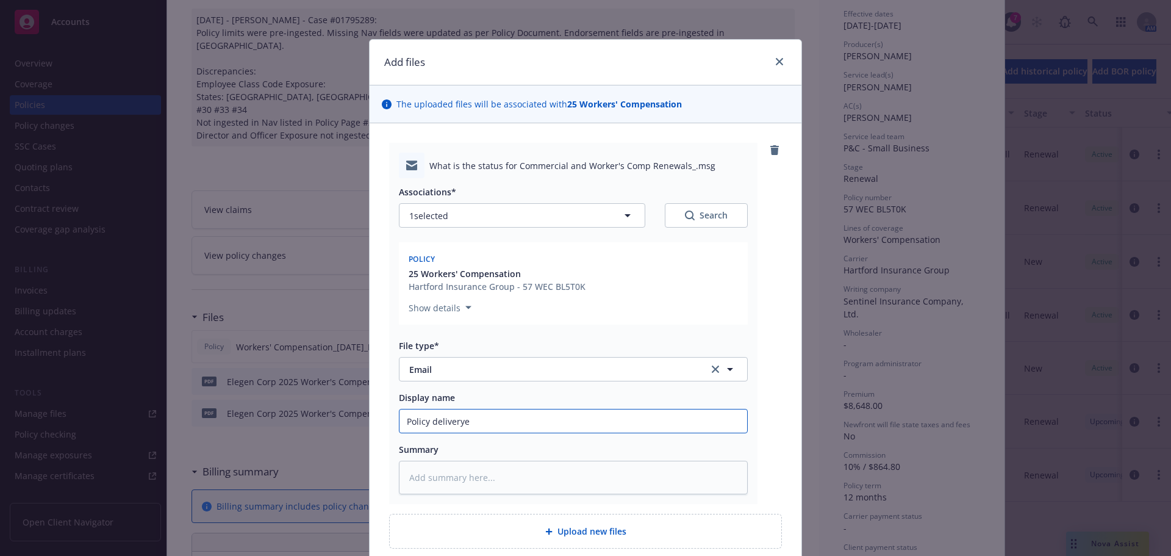
type input "Policy delivery"
type textarea "x"
type input "Policy deliver"
type textarea "x"
type input "Policy delivere"
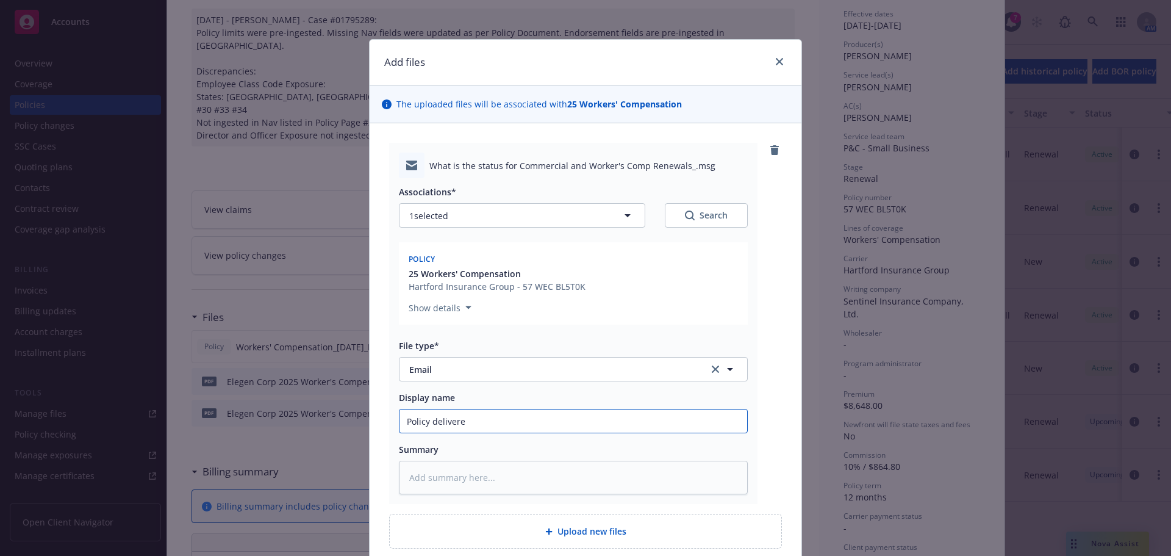
type textarea "x"
type input "Policy delivered"
type textarea "x"
type input "Policy delivered"
type textarea "x"
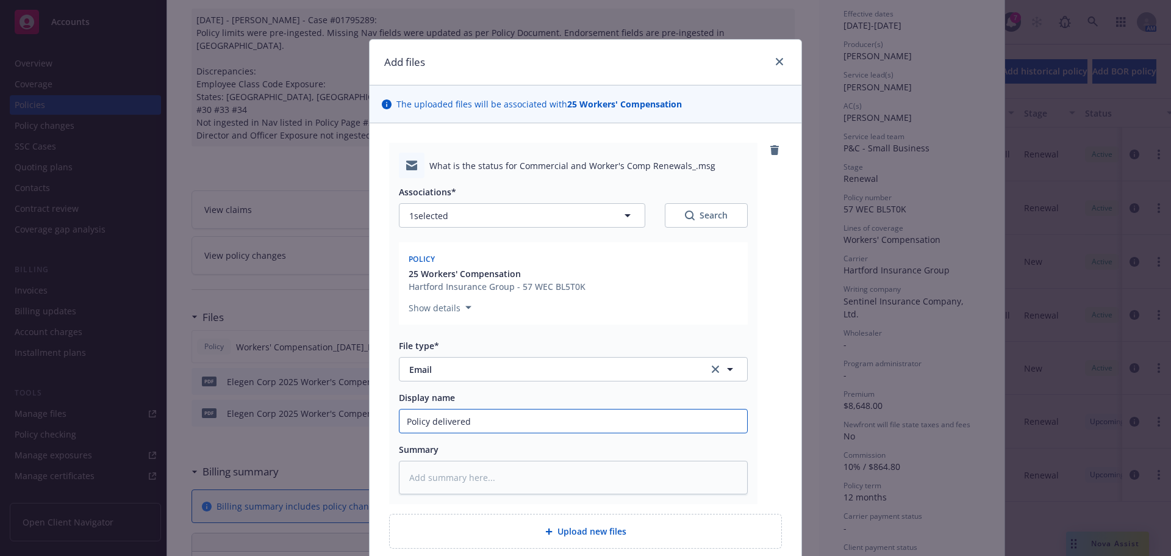
type input "Policy delivered t"
type textarea "x"
type input "Policy delivered to"
type textarea "x"
type input "Policy delivered to"
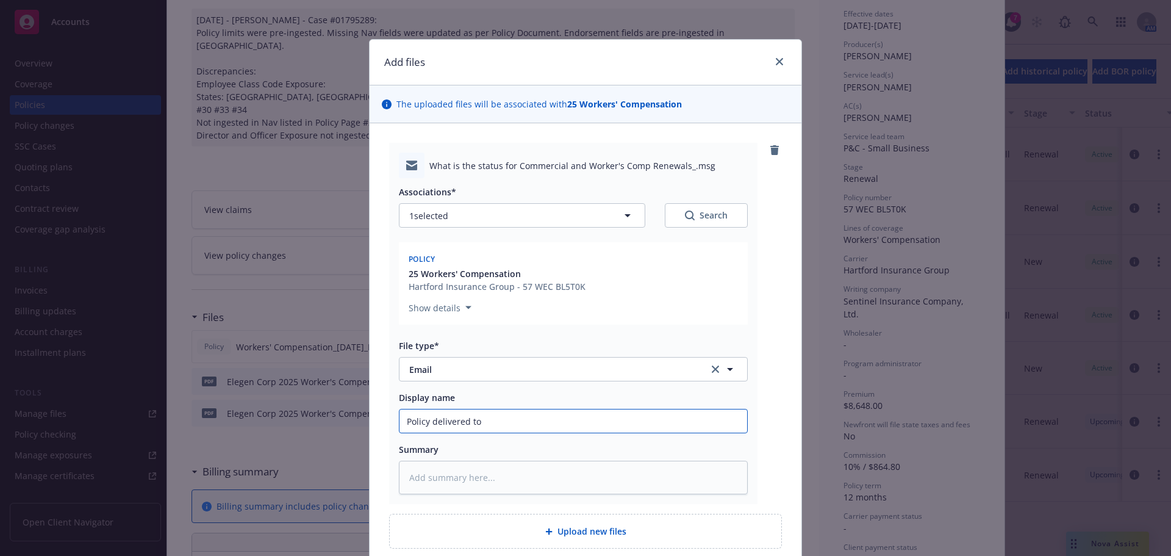
type textarea "x"
type input "Policy delivered to i"
type textarea "x"
type input "Policy delivered to in"
type textarea "x"
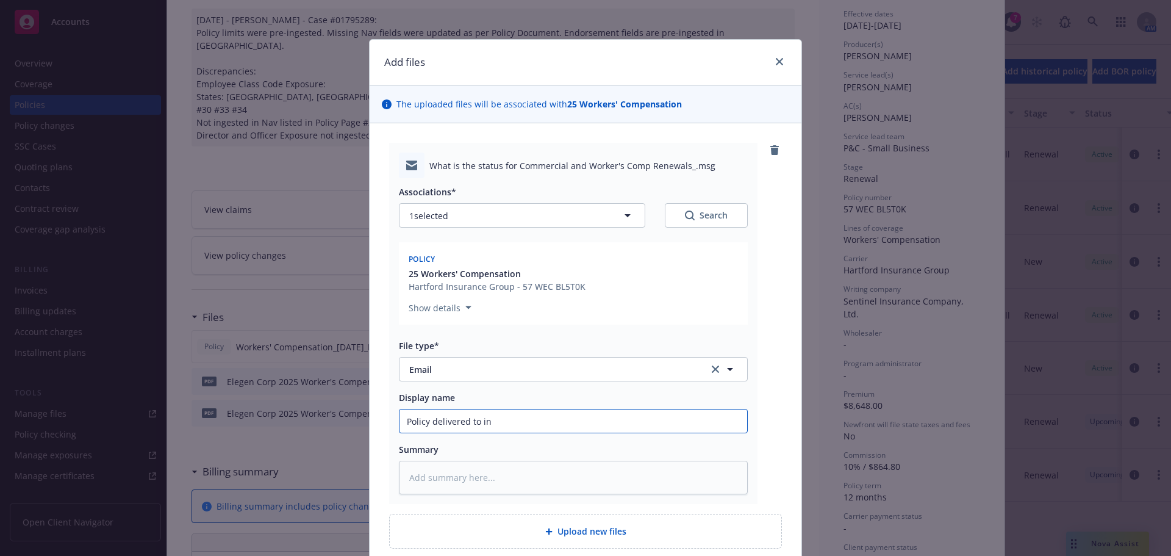
type input "Policy delivered to ins"
type textarea "x"
type input "Policy delivered to insu"
type textarea "x"
type input "Policy delivered to insure"
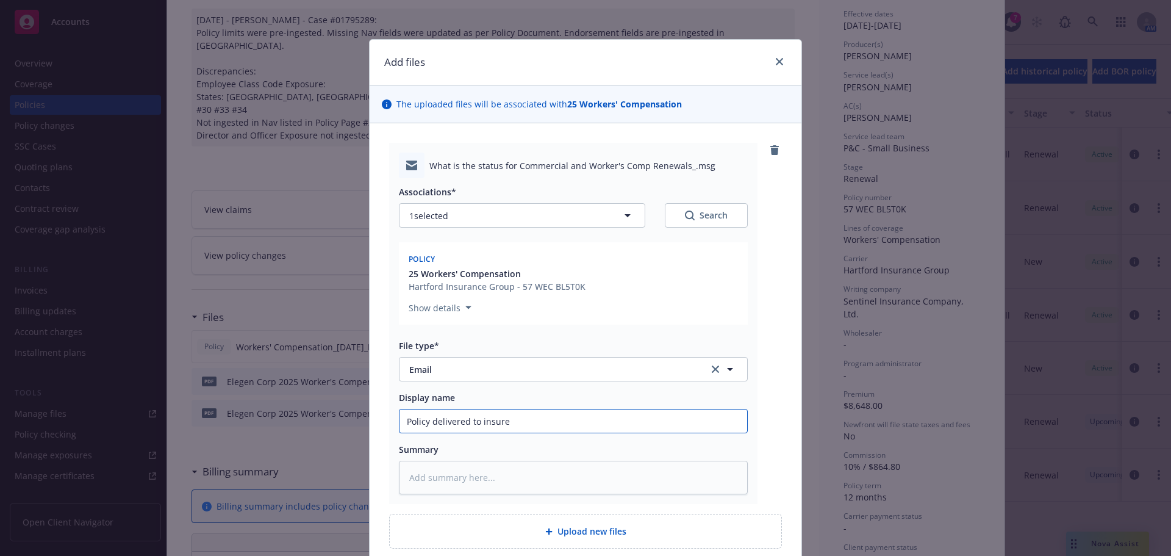
type textarea "x"
type input "Policy delivered to insured"
type textarea "x"
type input "Policy delivered to insured"
type textarea "x"
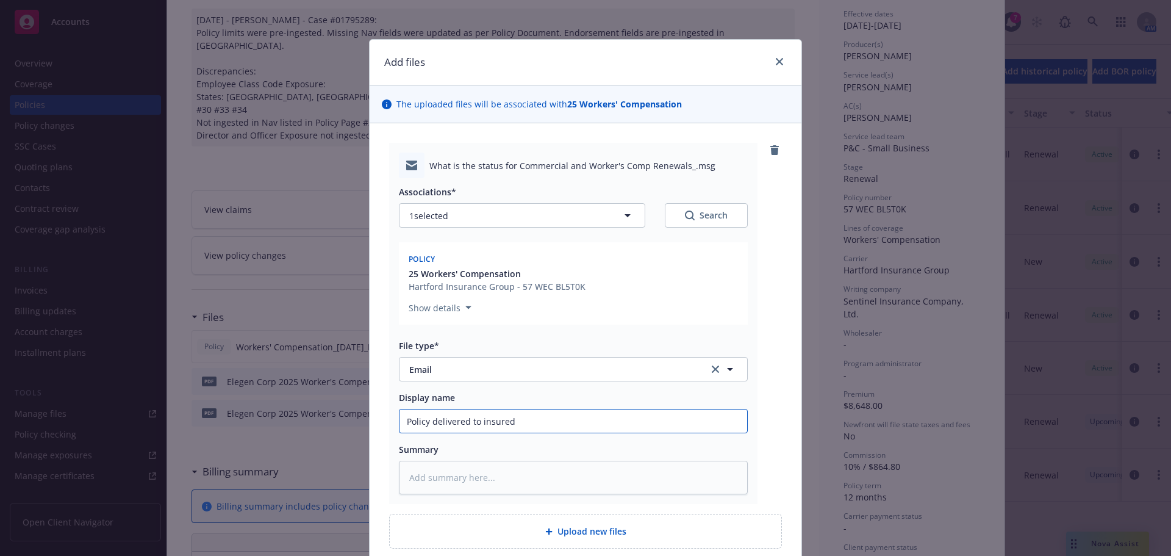
type input "Policy delivered to insured a"
type textarea "x"
type input "Policy delivered to insured af"
type textarea "x"
type input "Policy delivered to insured aft"
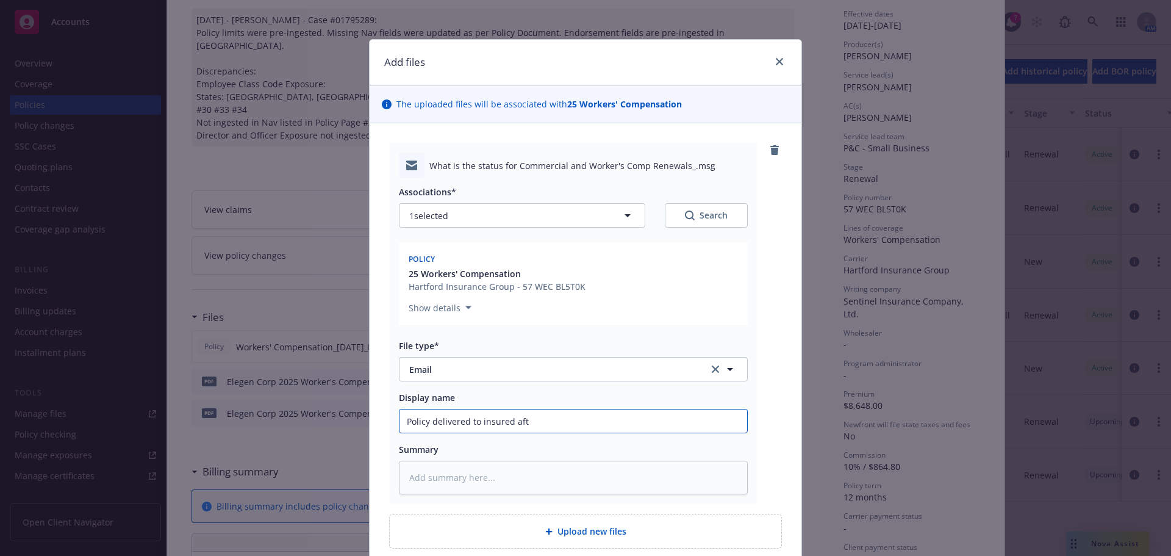
type textarea "x"
type input "Policy delivered to insured afte"
type textarea "x"
type input "Policy delivered to insured after"
type textarea "x"
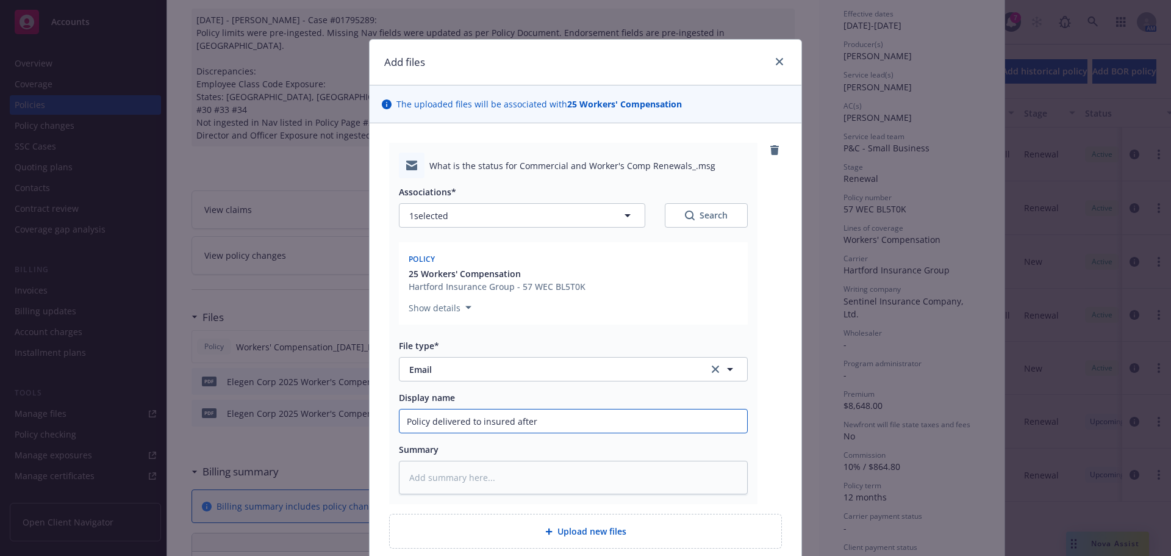
type input "Policy delivered to insured after"
type textarea "x"
type input "Policy delivered to insured after r"
type textarea "x"
type input "Policy delivered to insured after re"
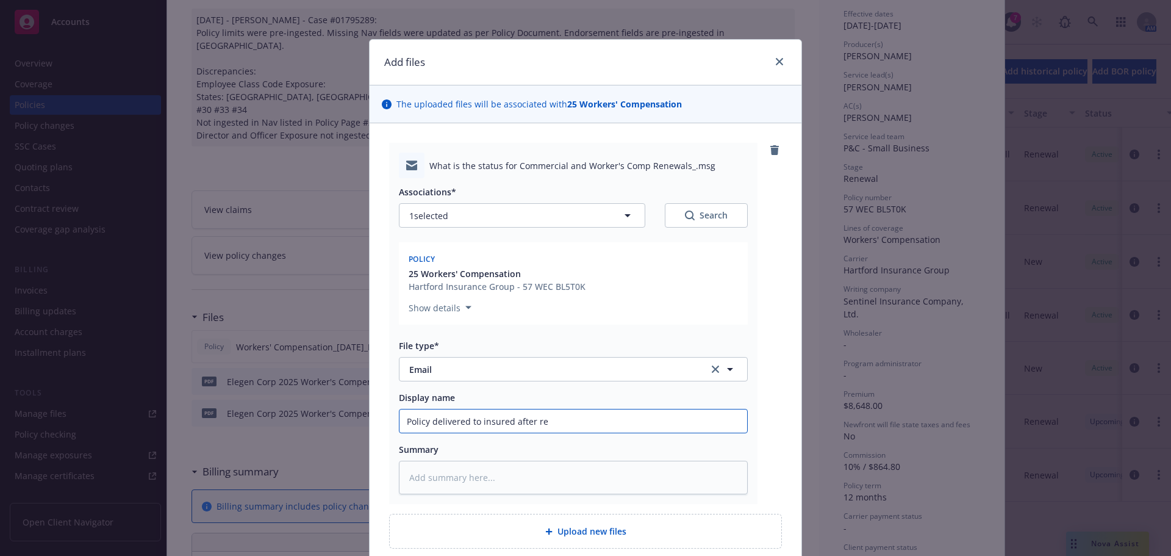
type textarea "x"
type input "Policy delivered to insured after req"
type textarea "x"
type input "Policy delivered to insured after requ"
drag, startPoint x: 645, startPoint y: 421, endPoint x: 385, endPoint y: 414, distance: 260.6
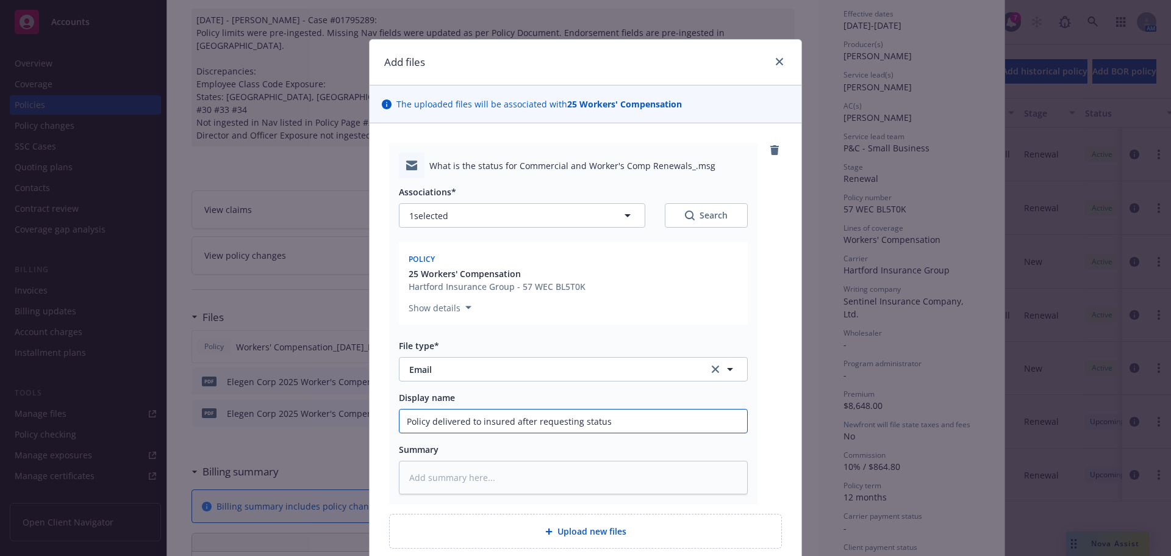
click at [389, 414] on div "What is the status for Commercial and Worker's Comp Renewals_.msg Associations*…" at bounding box center [573, 323] width 368 height 361
click at [778, 449] on div "What is the status for Commercial and Worker's Comp Renewals_.msg Associations*…" at bounding box center [586, 345] width 432 height 445
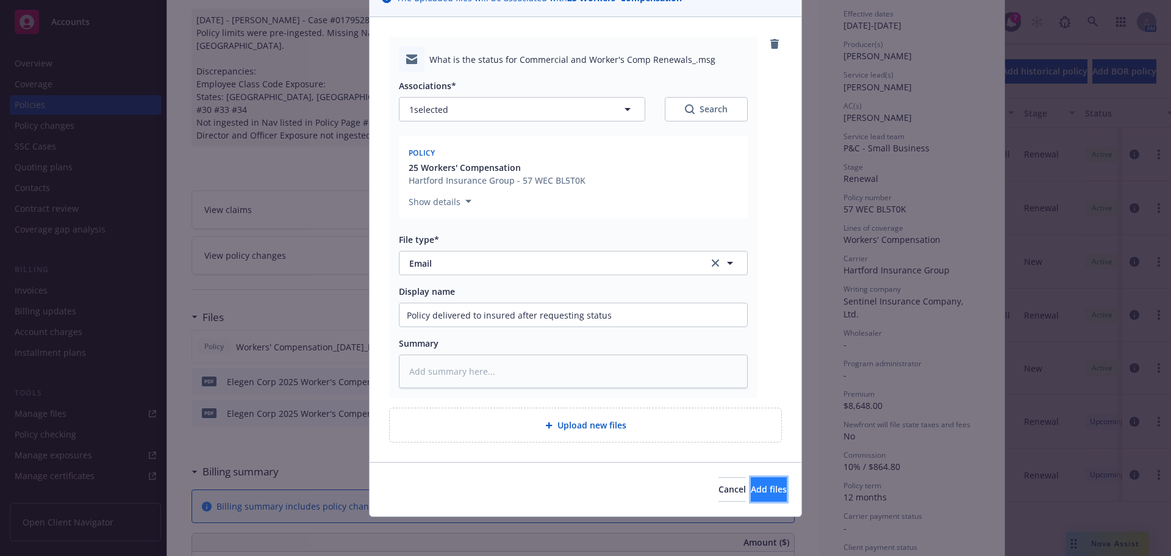
click at [751, 484] on span "Add files" at bounding box center [769, 489] width 36 height 12
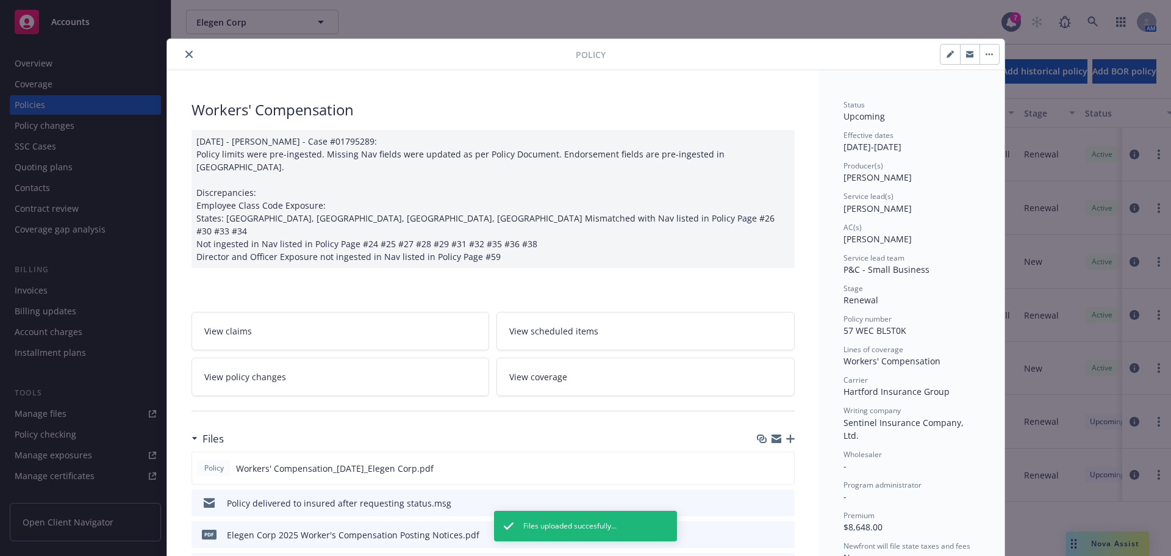
scroll to position [0, 0]
click at [187, 56] on icon "close" at bounding box center [188, 54] width 7 height 7
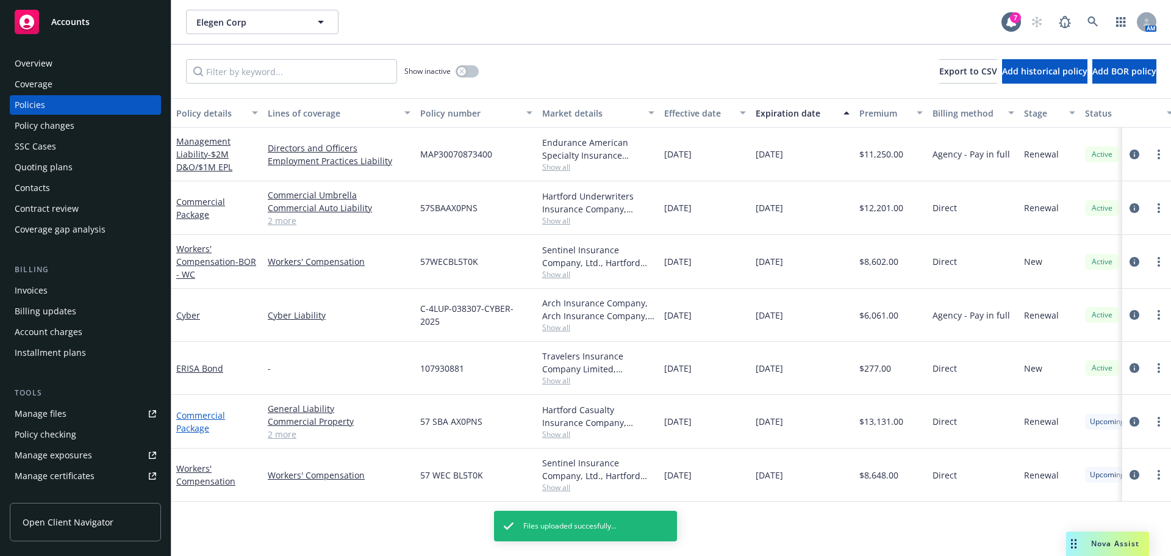
click at [195, 429] on link "Commercial Package" at bounding box center [200, 421] width 49 height 24
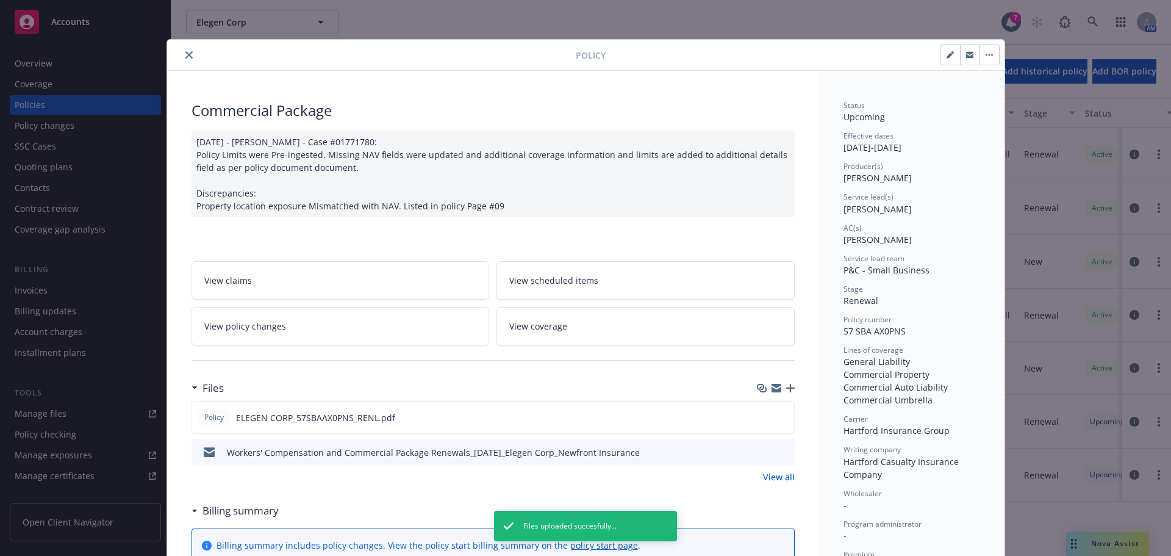
scroll to position [37, 0]
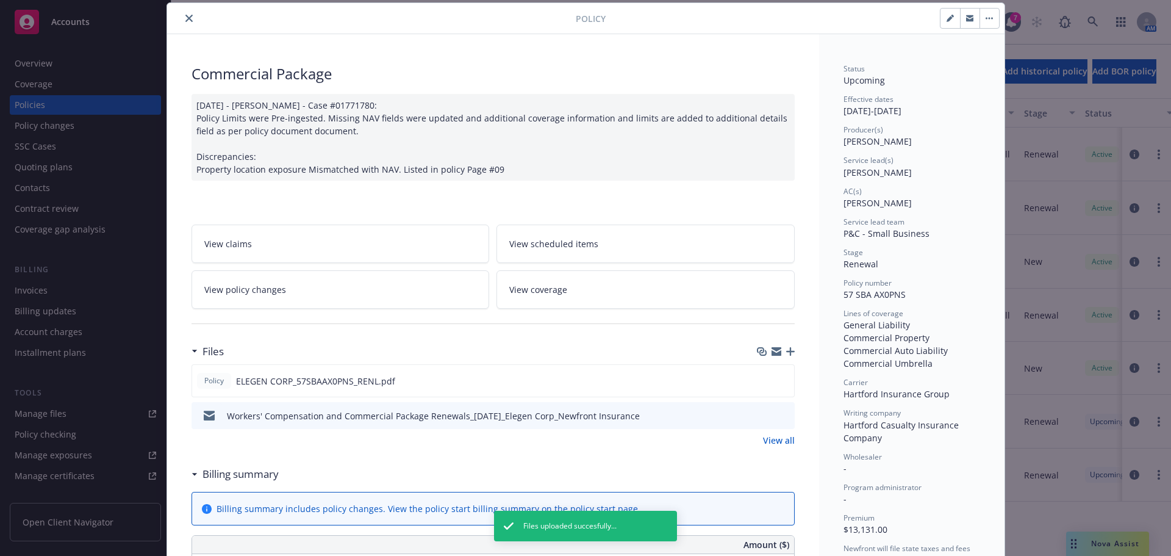
click at [787, 349] on icon "button" at bounding box center [790, 351] width 9 height 9
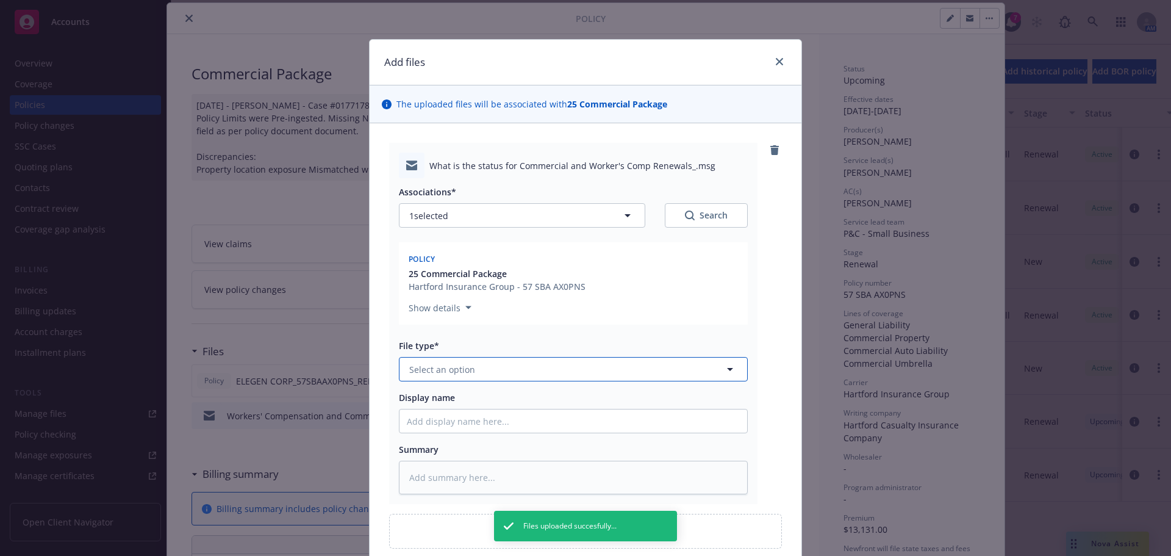
click at [495, 376] on button "Select an option" at bounding box center [573, 369] width 349 height 24
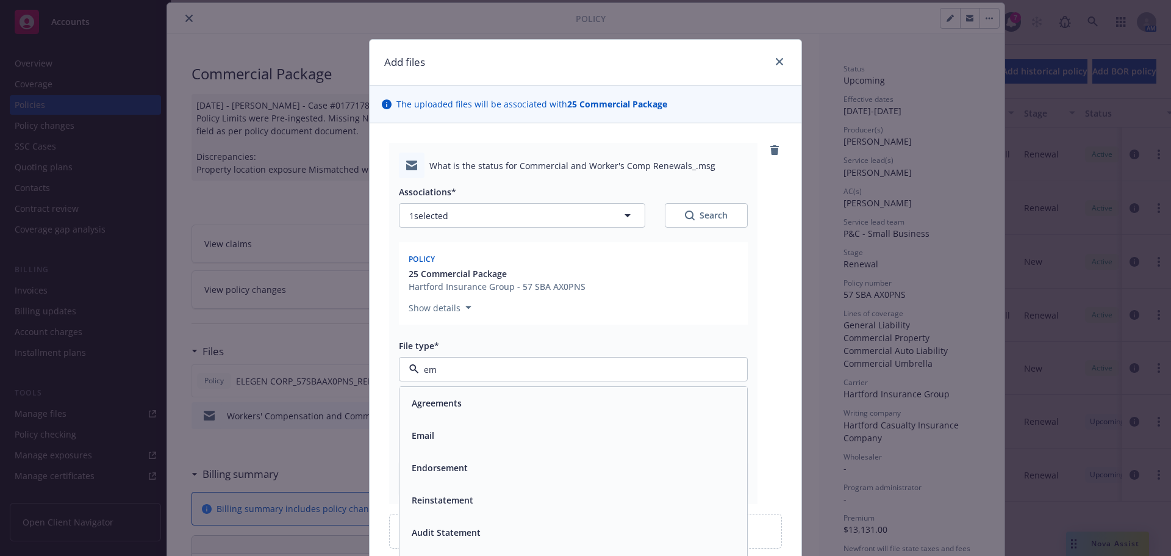
click at [478, 425] on div "Email" at bounding box center [573, 435] width 348 height 32
click at [490, 407] on div "Display name" at bounding box center [573, 412] width 349 height 42
click at [481, 415] on input "Display name" at bounding box center [573, 420] width 348 height 23
paste input "Policy delivered to insured after requesting status"
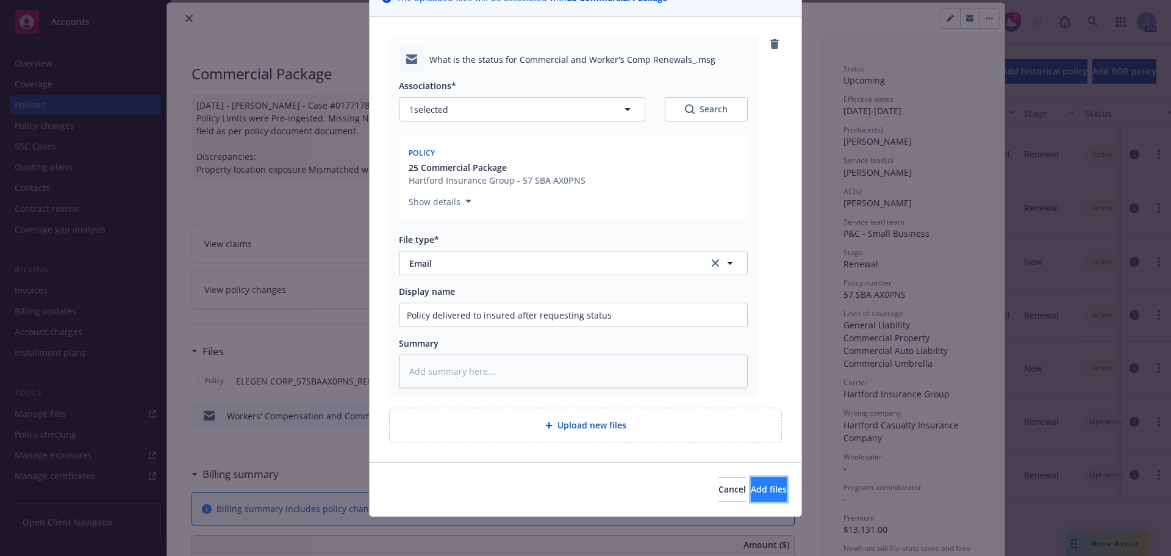
click at [762, 490] on button "Add files" at bounding box center [769, 489] width 36 height 24
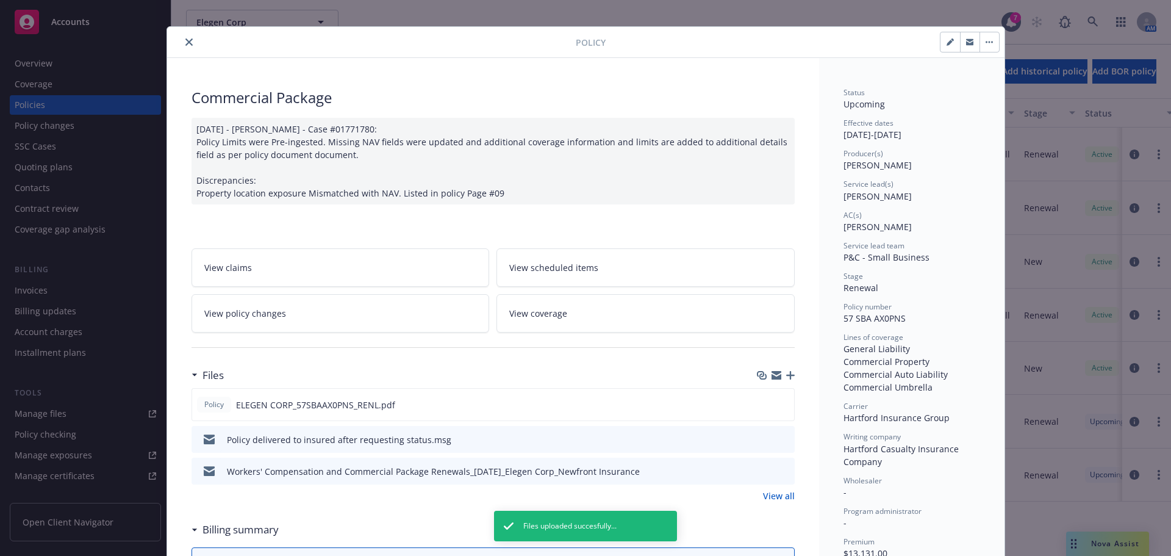
scroll to position [0, 0]
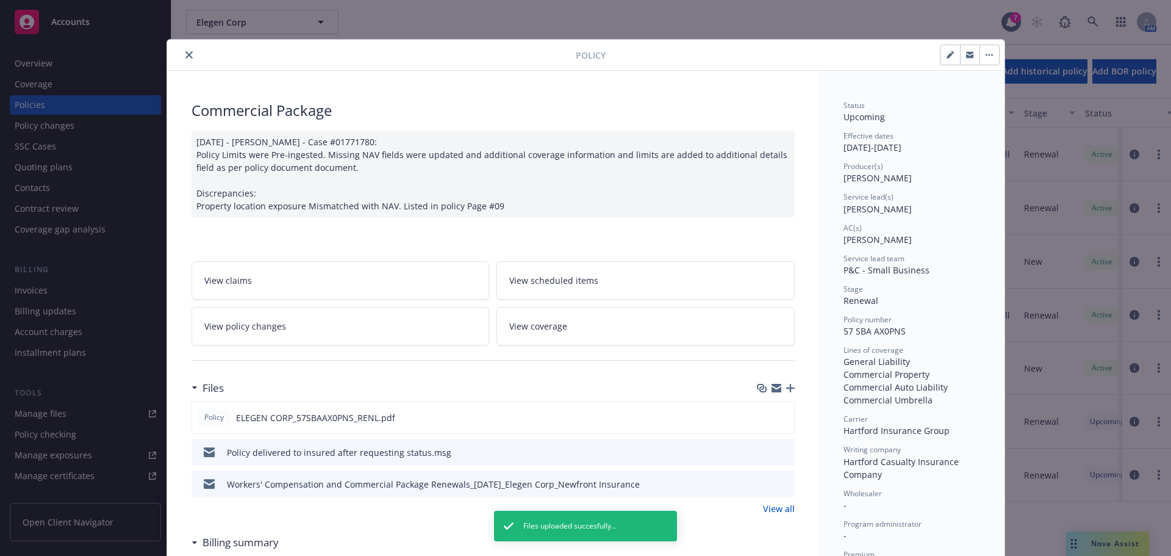
click at [185, 56] on icon "close" at bounding box center [188, 54] width 7 height 7
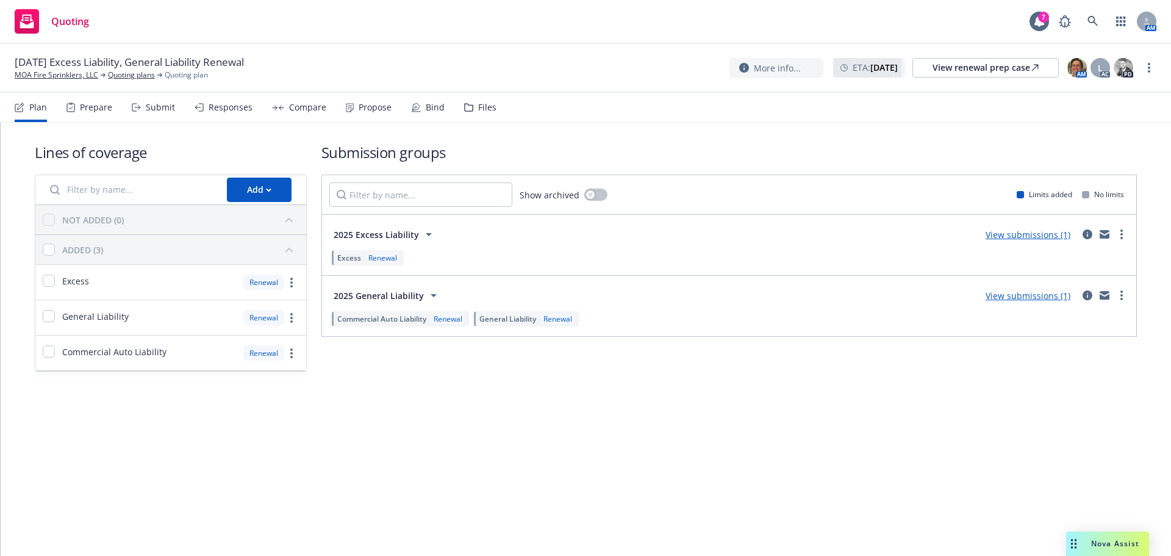
click at [349, 115] on div "Propose" at bounding box center [369, 107] width 46 height 29
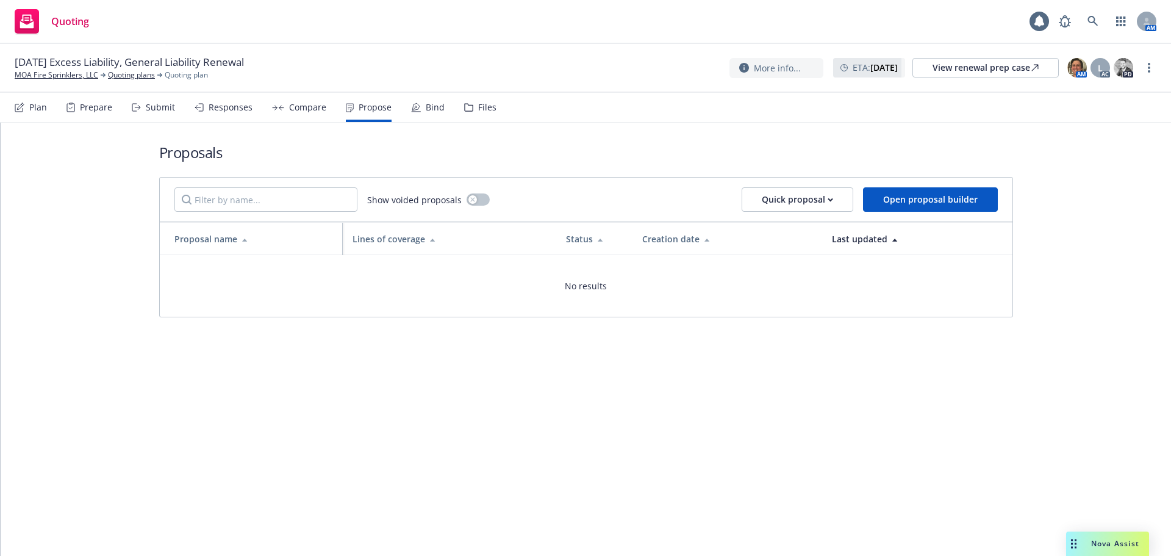
click at [281, 109] on div "Compare" at bounding box center [299, 107] width 54 height 29
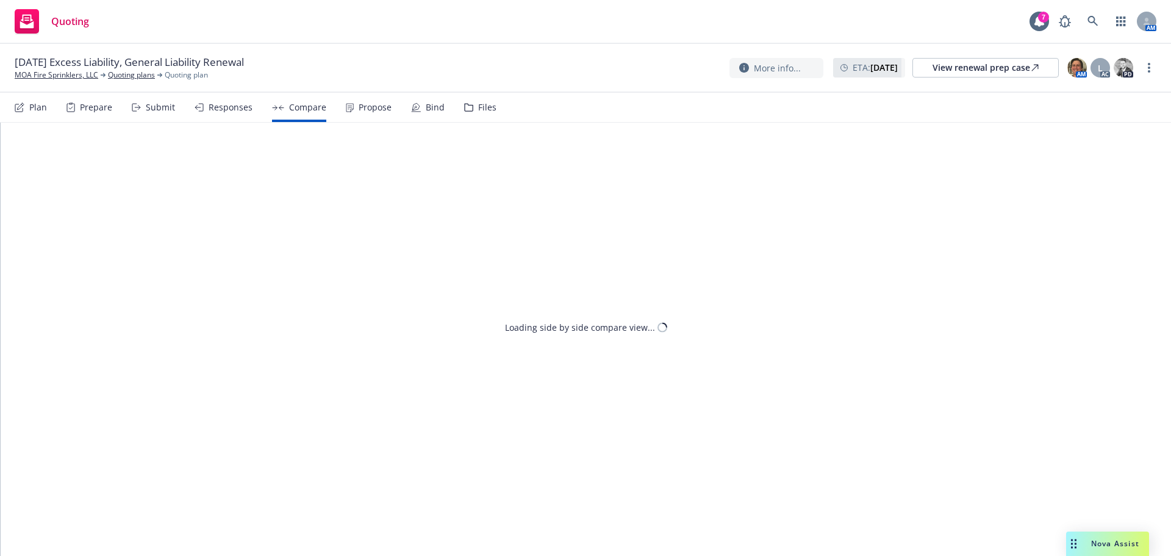
click at [186, 109] on div "Plan Prepare Submit Responses Compare Propose Bind Files" at bounding box center [256, 107] width 482 height 29
click at [238, 111] on div "Responses" at bounding box center [231, 107] width 44 height 10
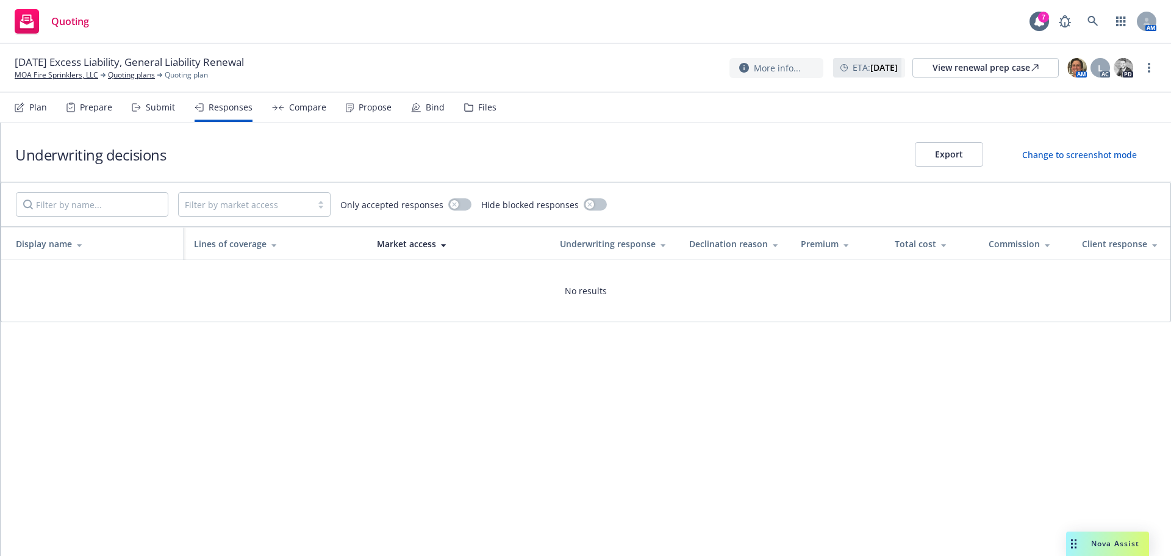
click at [162, 118] on div "Submit" at bounding box center [153, 107] width 43 height 29
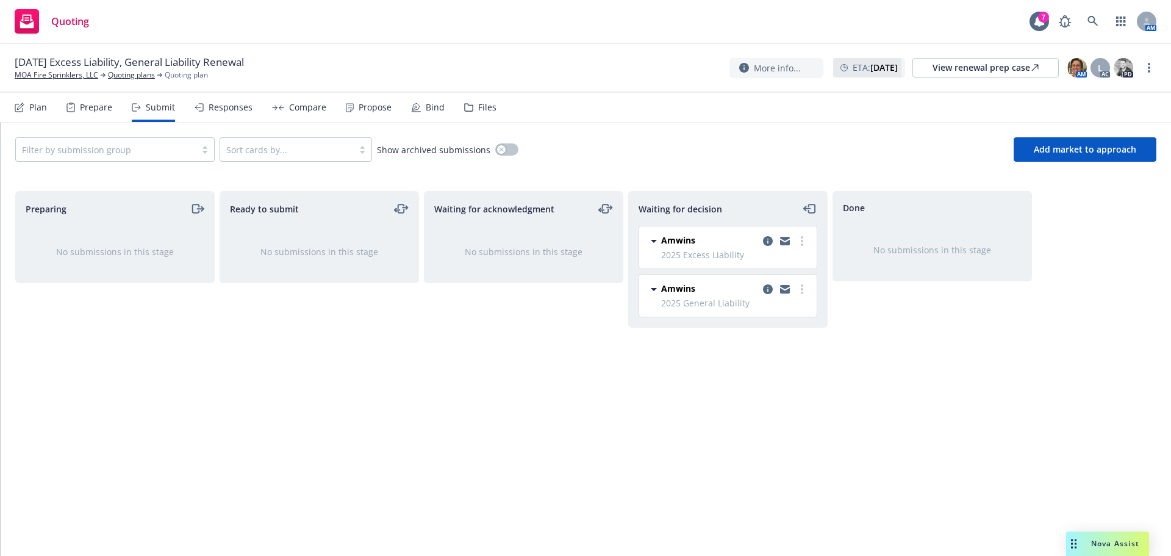
click at [210, 112] on div "Responses" at bounding box center [231, 107] width 44 height 10
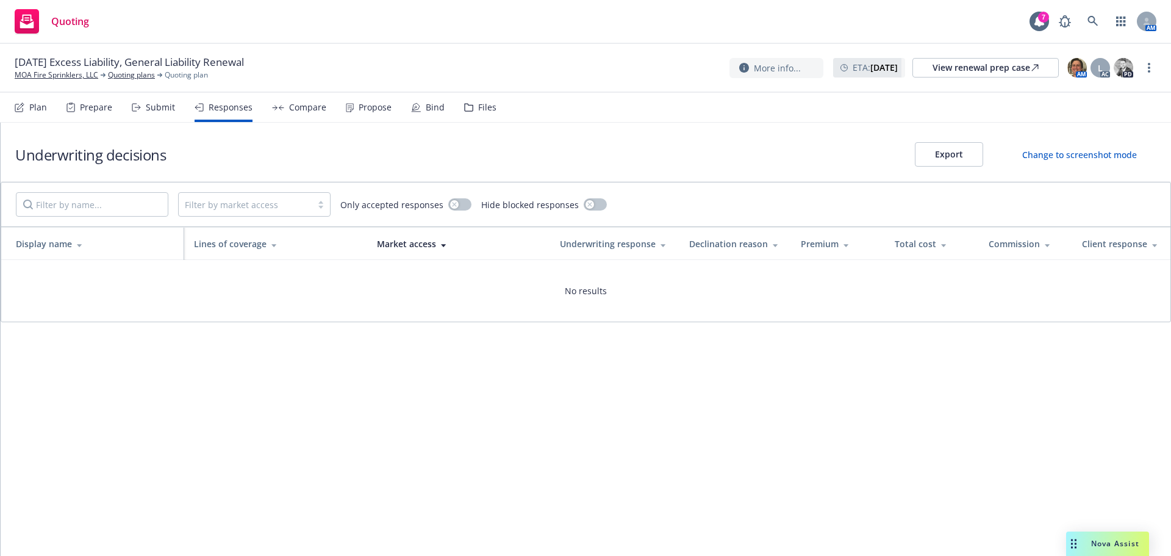
click at [167, 112] on div "Submit" at bounding box center [160, 107] width 29 height 10
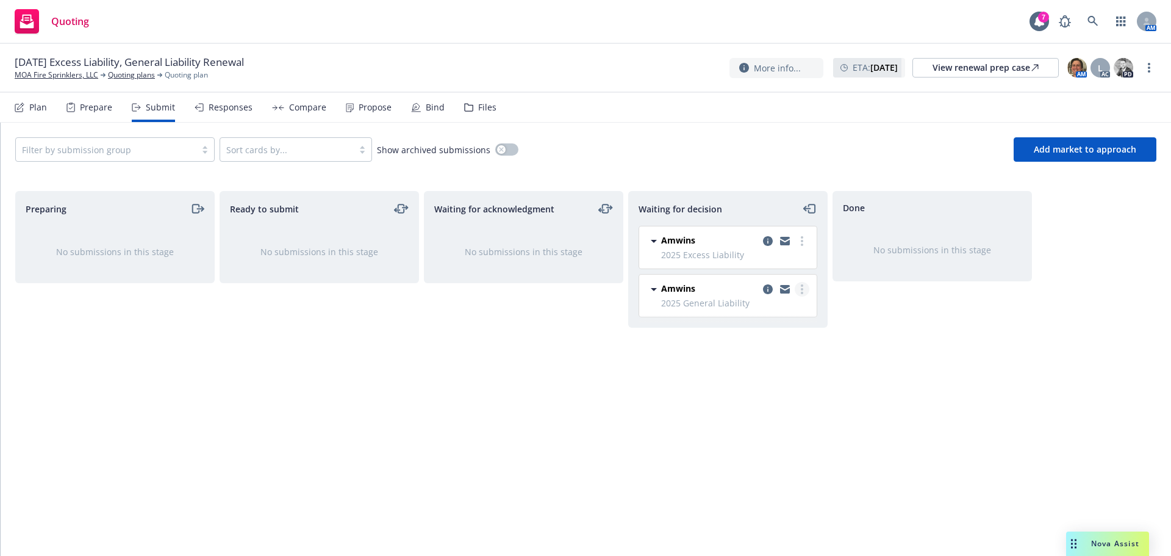
click at [804, 288] on link "more" at bounding box center [802, 289] width 15 height 15
click at [736, 365] on span "Add accepted decision" at bounding box center [748, 363] width 122 height 12
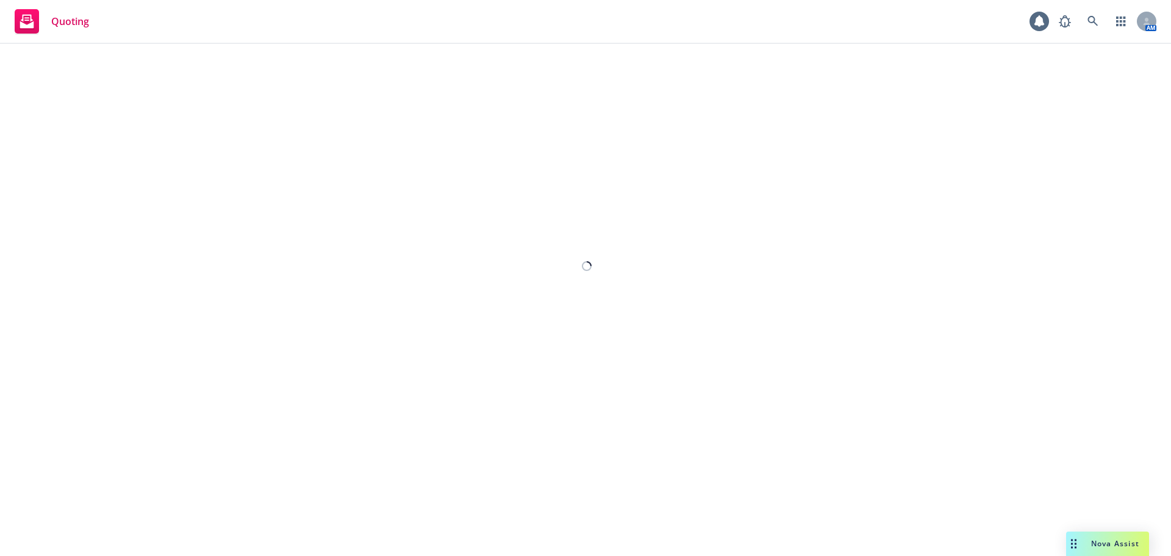
select select "12"
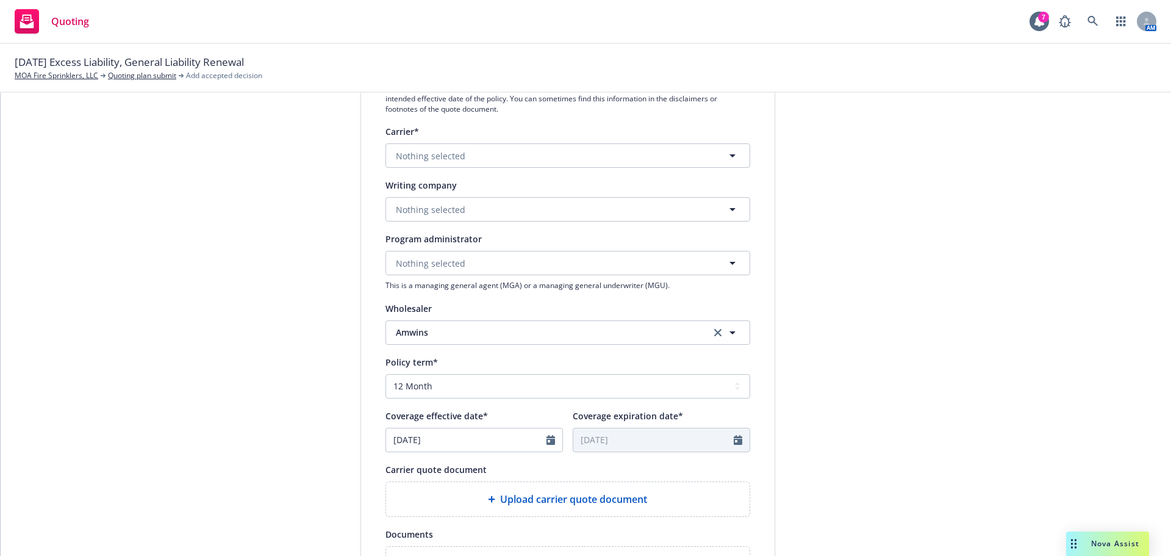
scroll to position [122, 0]
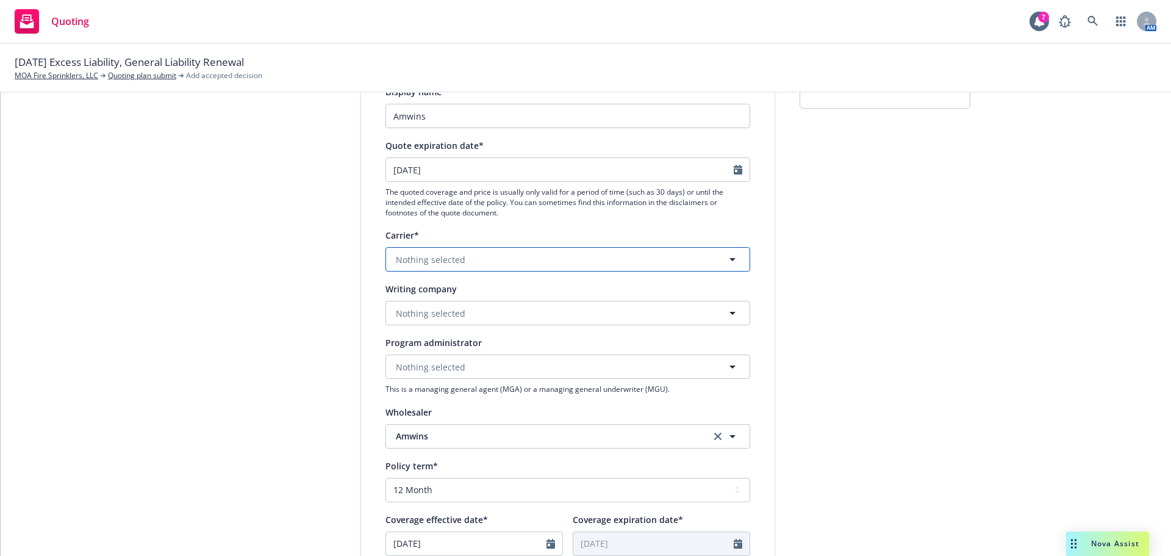
click at [410, 265] on span "Nothing selected" at bounding box center [431, 259] width 70 height 13
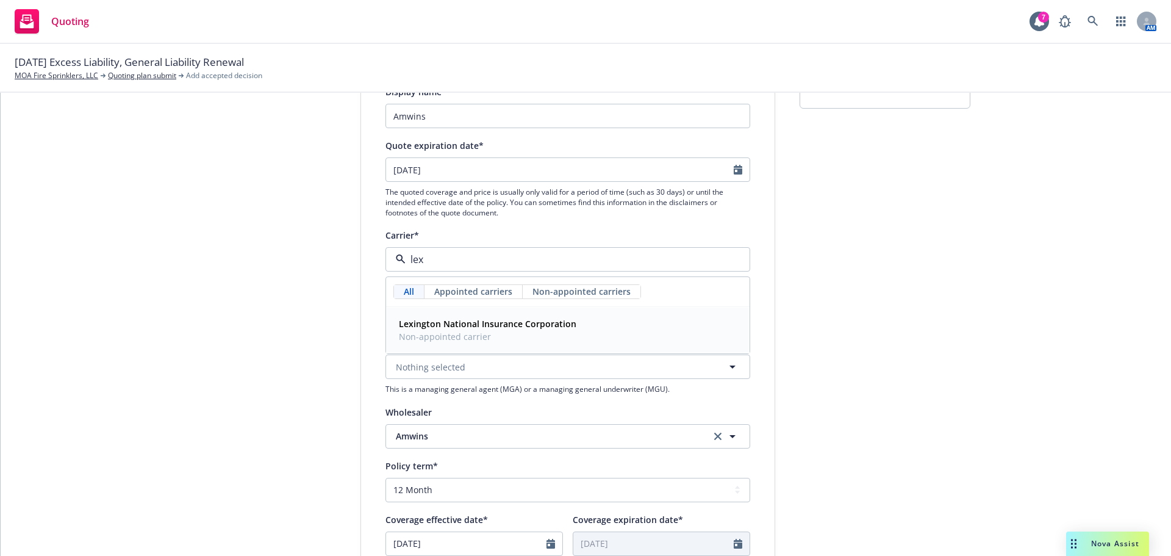
click at [451, 326] on strong "Lexington National Insurance Corporation" at bounding box center [487, 324] width 177 height 12
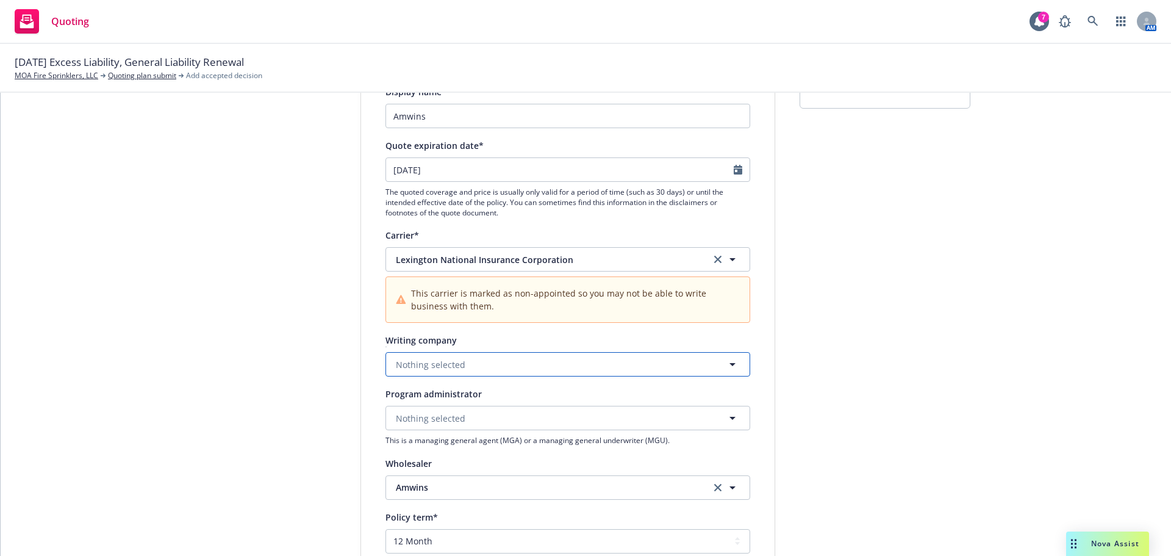
click at [434, 368] on span "Nothing selected" at bounding box center [431, 364] width 70 height 13
click at [346, 379] on div "1 Quote initiation 2 Coverage selection 3 Billing info Quote initiation Display…" at bounding box center [585, 454] width 1141 height 869
click at [495, 357] on button "Nothing selected" at bounding box center [567, 364] width 365 height 24
click at [322, 361] on div "1 Quote initiation 2 Coverage selection 3 Billing info" at bounding box center [269, 454] width 134 height 869
click at [714, 260] on icon "clear selection" at bounding box center [717, 259] width 7 height 7
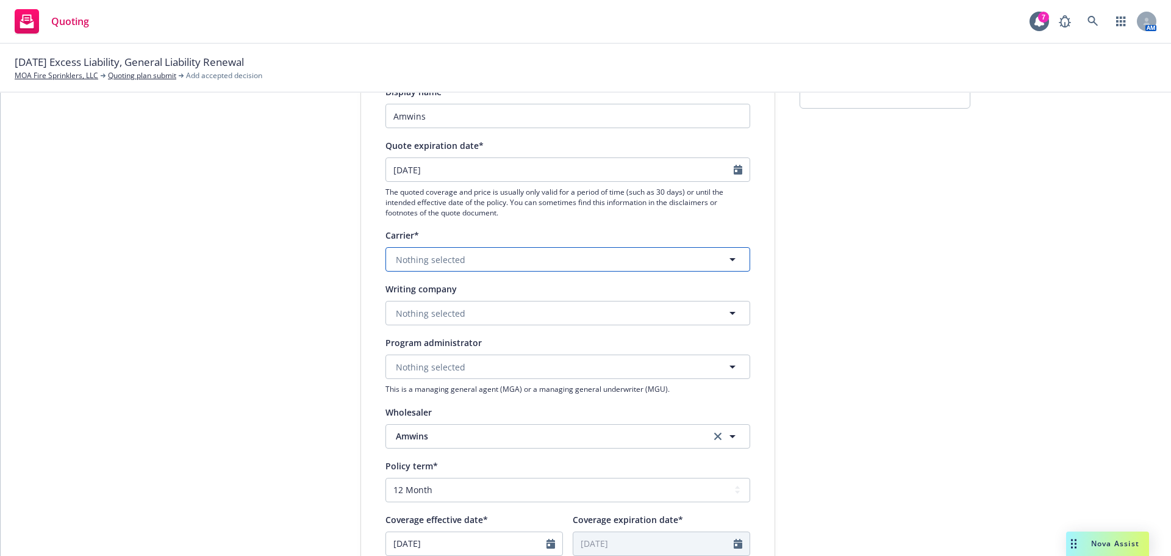
click at [511, 264] on button "Nothing selected" at bounding box center [567, 259] width 365 height 24
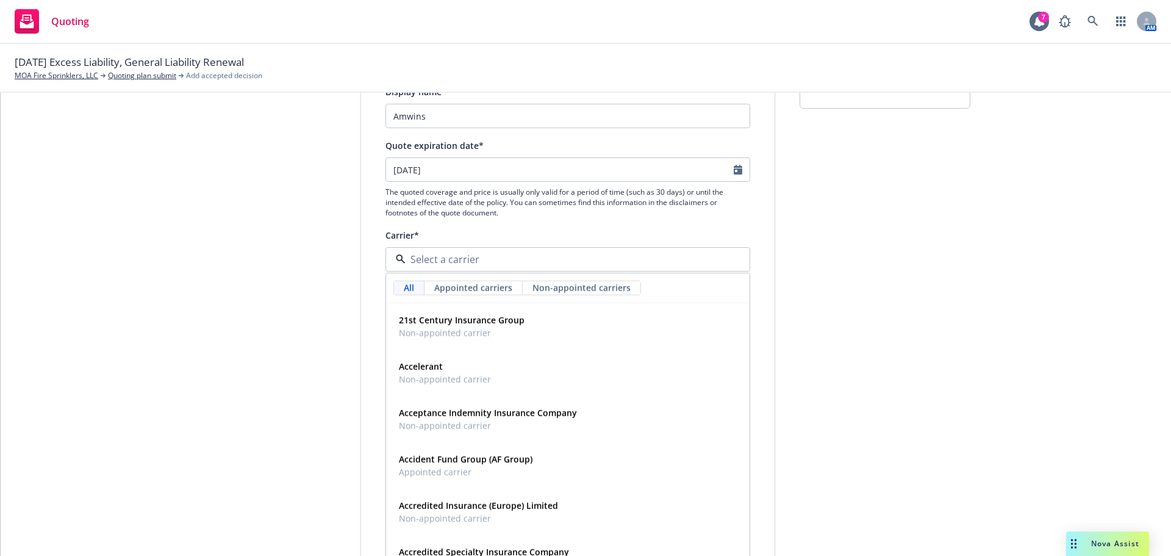
type input "a"
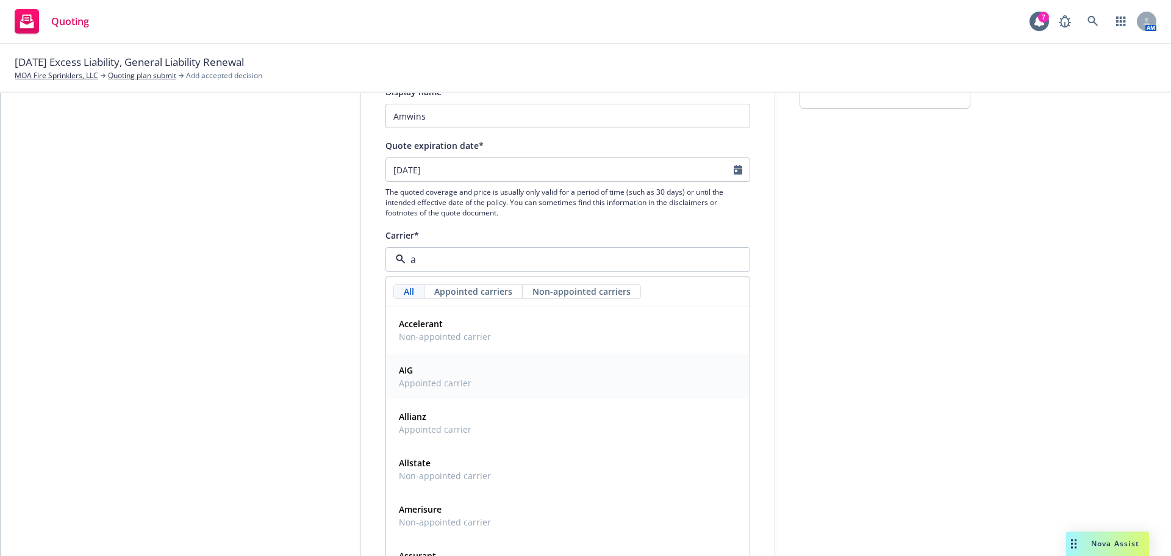
click at [450, 373] on span "AIG" at bounding box center [435, 370] width 73 height 13
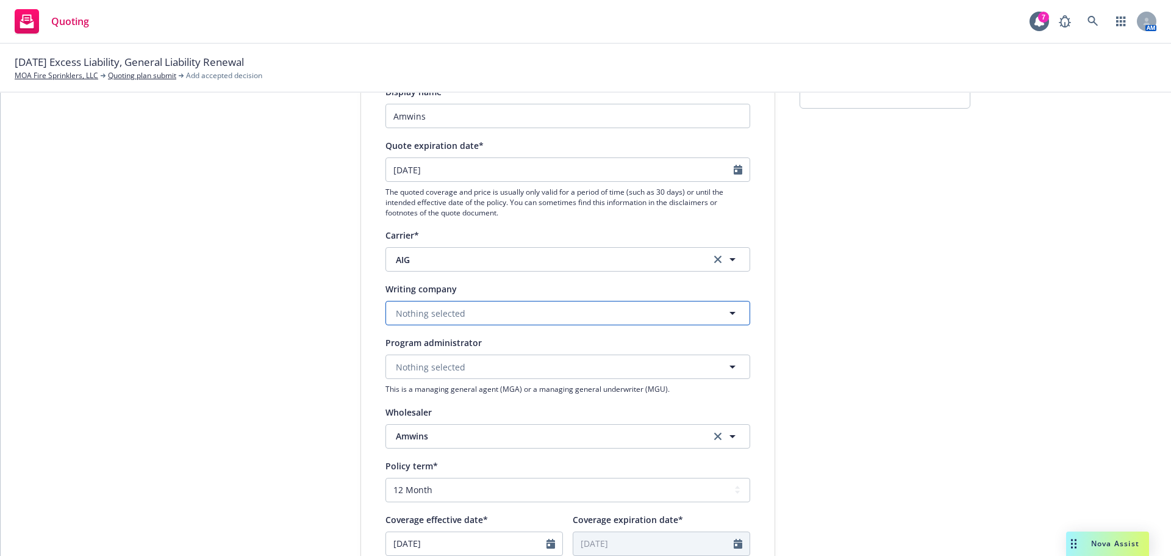
click at [455, 316] on span "Nothing selected" at bounding box center [431, 313] width 70 height 13
type input "lex"
click at [446, 355] on span "Domestic - 19437" at bounding box center [462, 360] width 127 height 13
click at [414, 364] on span "Nothing selected" at bounding box center [431, 366] width 70 height 13
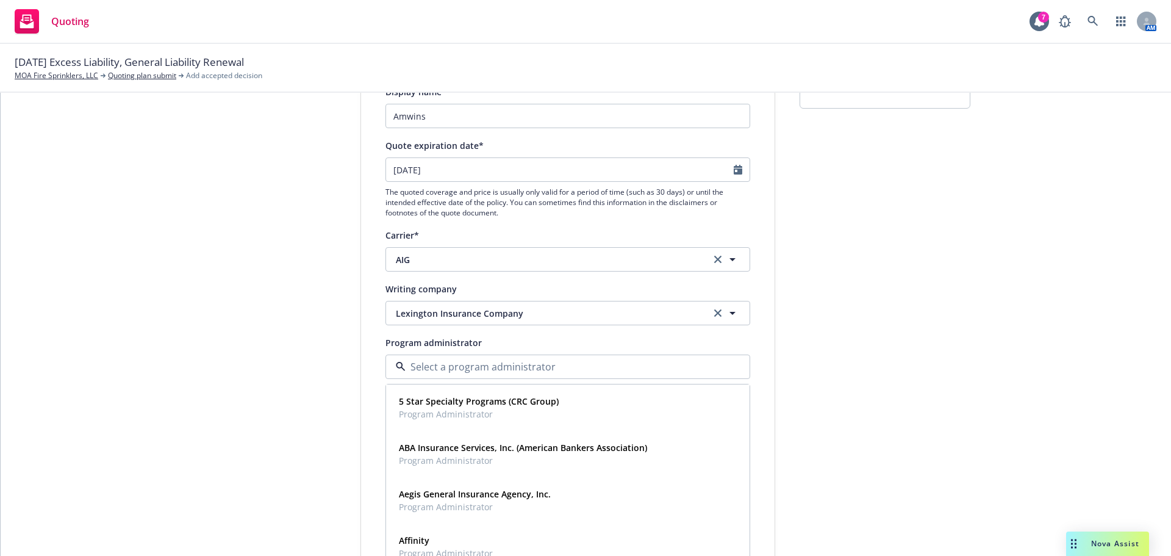
click at [414, 364] on input at bounding box center [566, 366] width 320 height 15
click at [204, 375] on div "1 Quote initiation 2 Coverage selection 3 Billing info" at bounding box center [269, 429] width 134 height 818
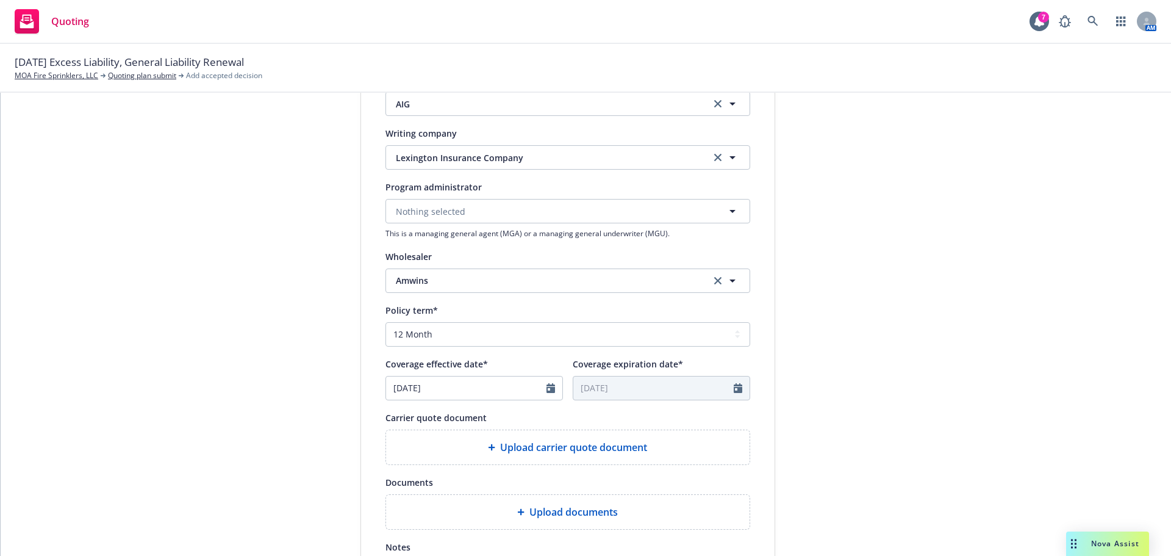
scroll to position [427, 0]
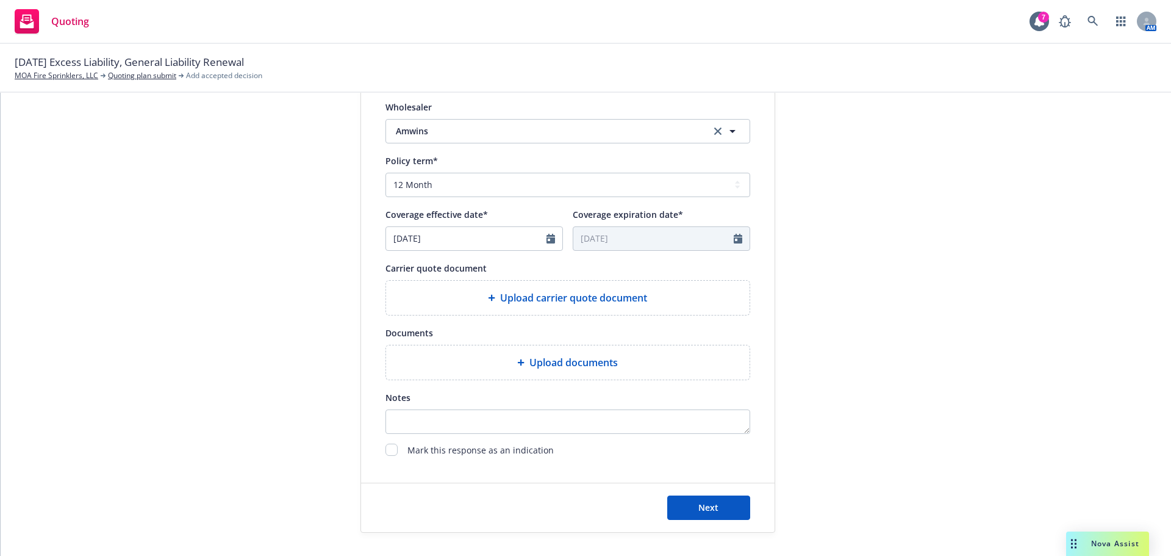
click at [448, 299] on div "Upload carrier quote document" at bounding box center [568, 297] width 344 height 15
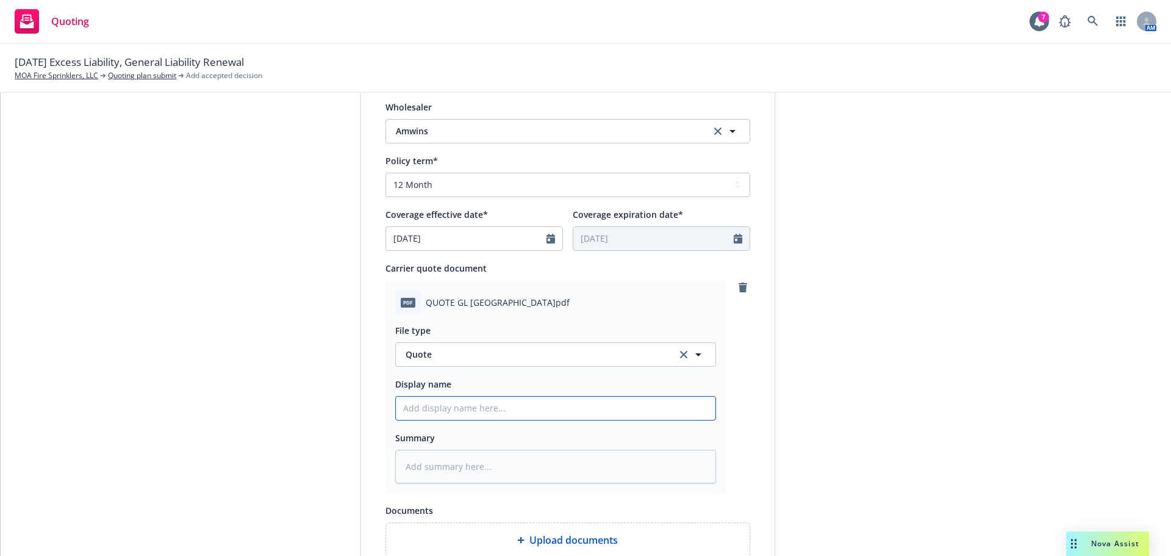
click at [457, 404] on input "Display name" at bounding box center [556, 407] width 320 height 23
type textarea "x"
type input "20"
type textarea "x"
type input "202"
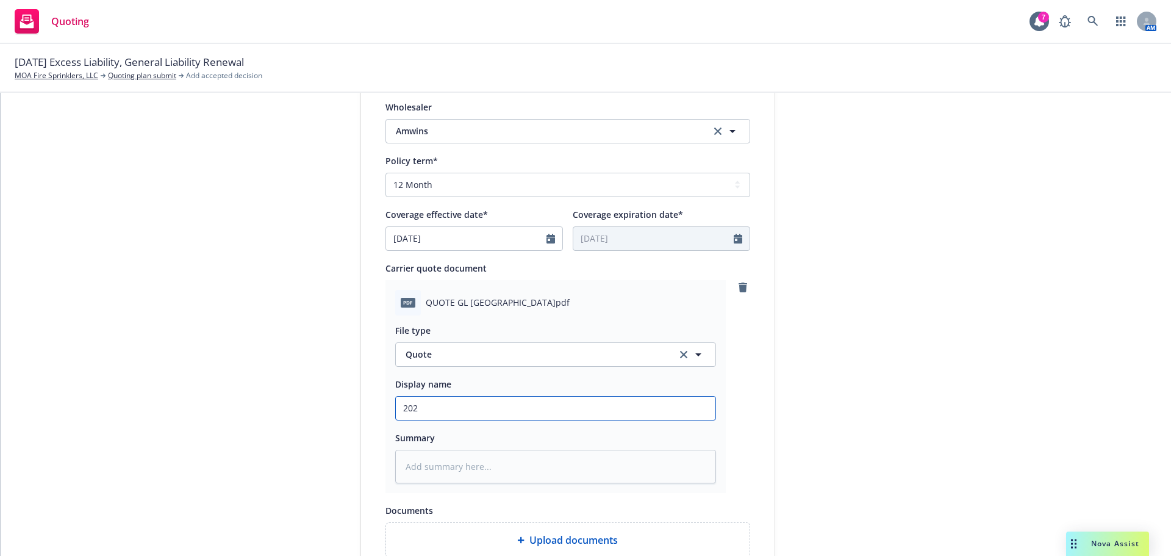
type textarea "x"
type input "2025"
type textarea "x"
type input "2025"
type textarea "x"
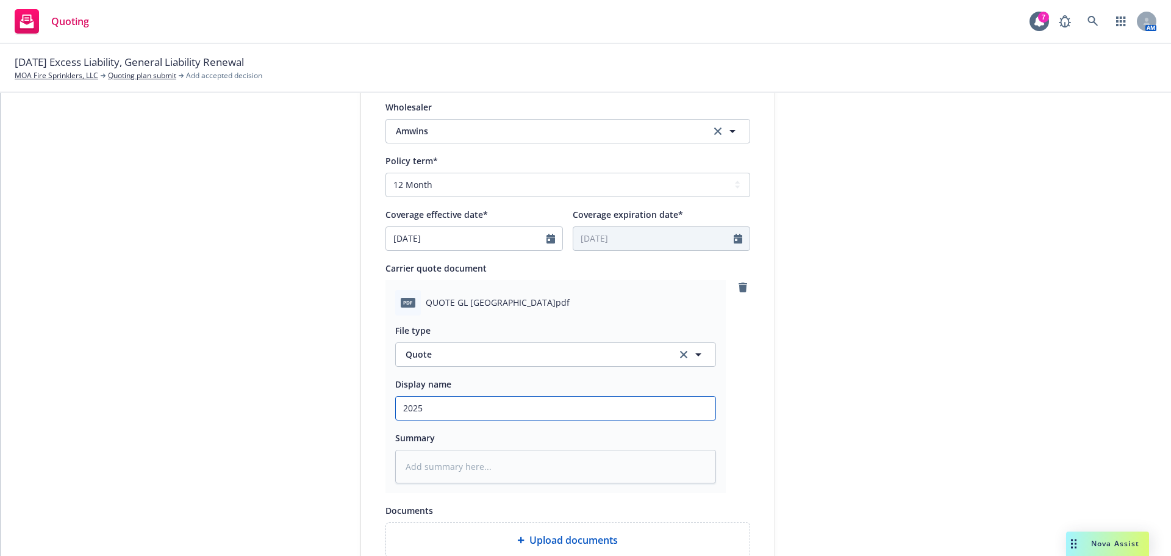
type input "2025 G"
type textarea "x"
type input "2025 Ge"
type textarea "x"
type input "2025 Gen"
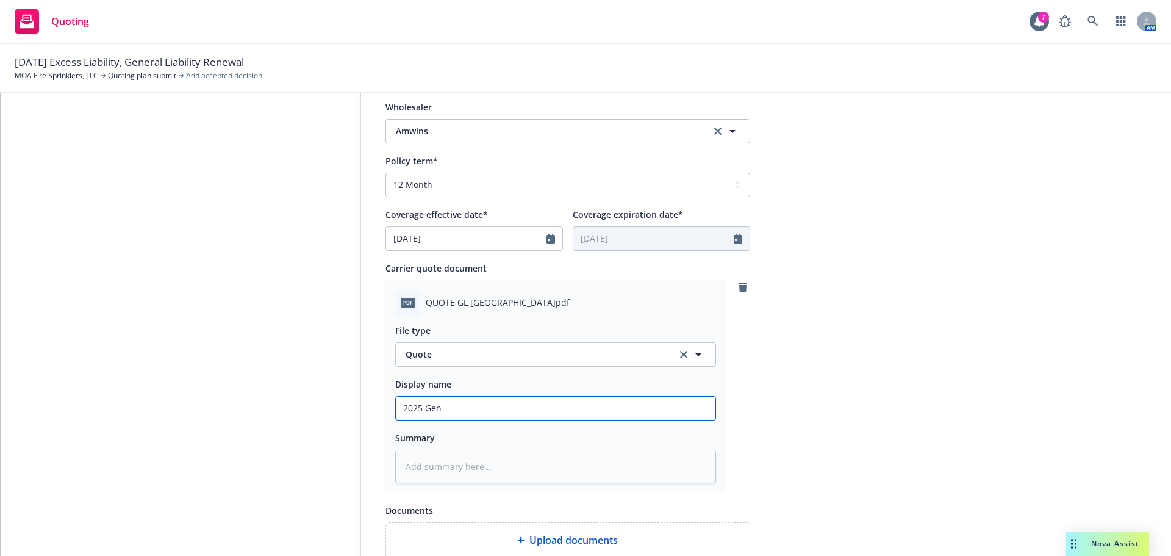
type textarea "x"
type input "2025 Gene"
type textarea "x"
type input "2025 Gener"
type textarea "x"
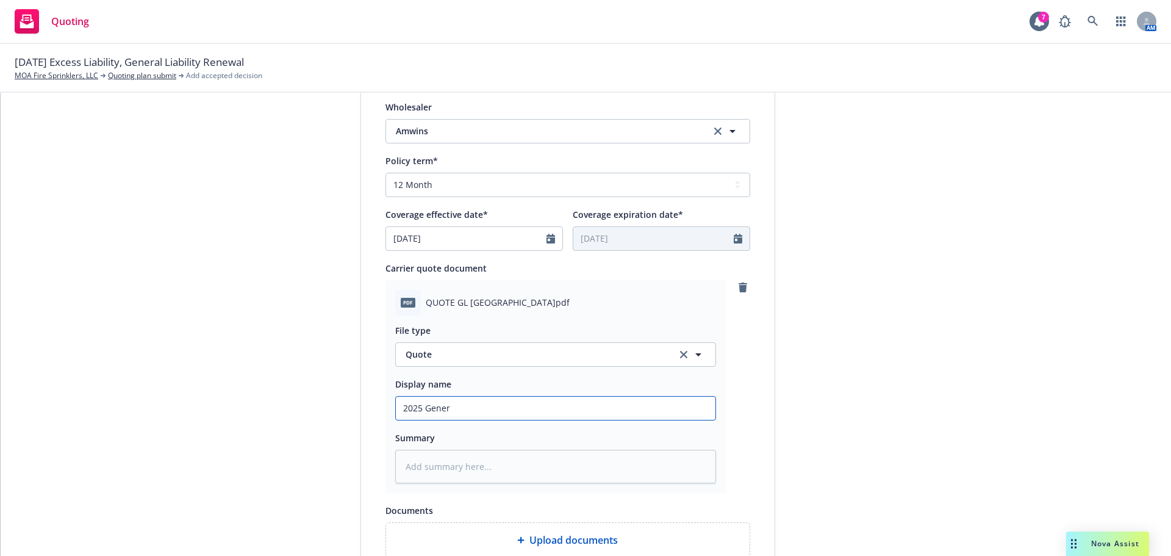
type input "2025 Genera"
type textarea "x"
type input "2025 General"
type textarea "x"
type input "2025 General"
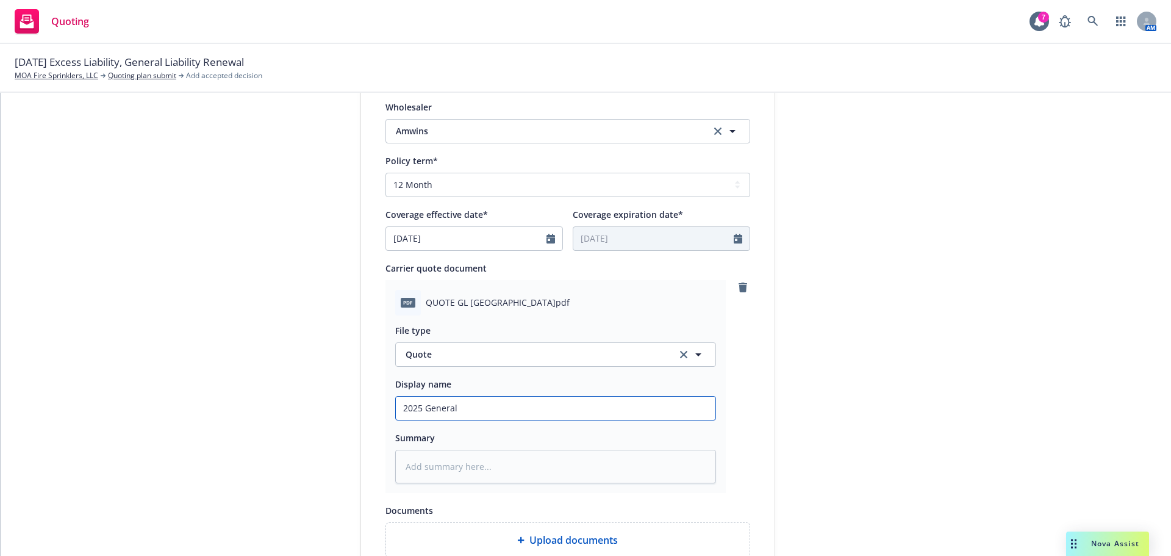
type textarea "x"
type input "2025 General L"
type textarea "x"
type input "2025 General Li"
type textarea "x"
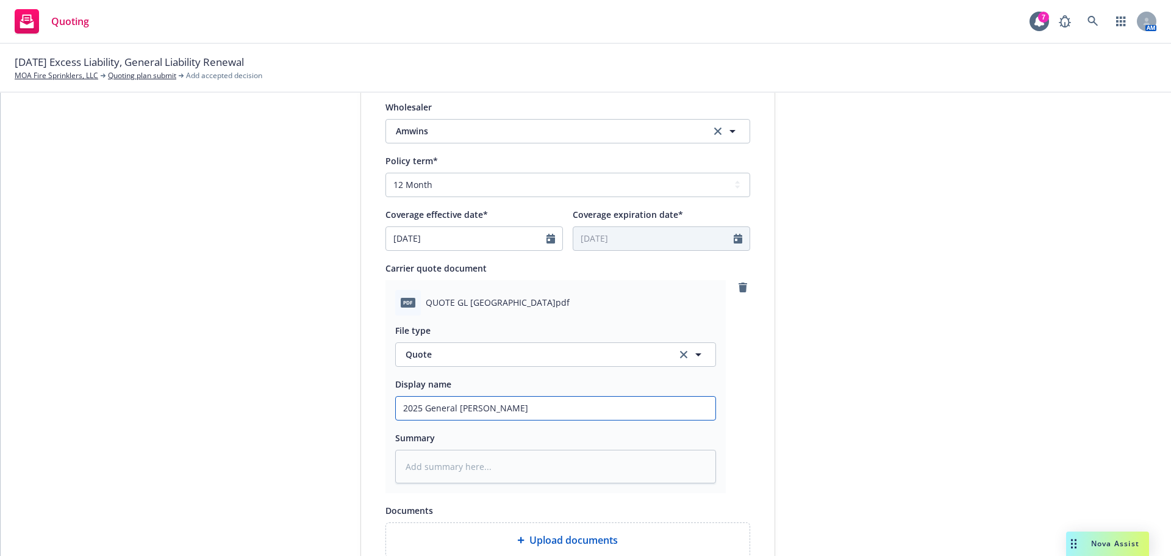
type input "2025 General Lia"
type textarea "x"
type input "2025 General Liab"
type textarea "x"
type input "2025 General Liabl"
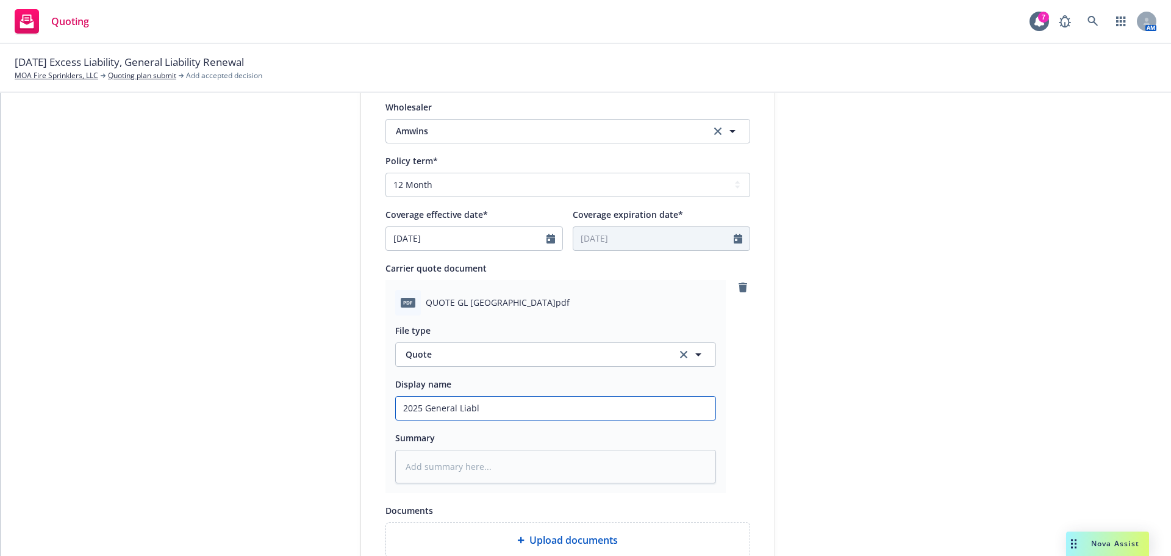
type textarea "x"
type input "2025 General Liabli"
type textarea "x"
type input "2025 General Liablib"
type textarea "x"
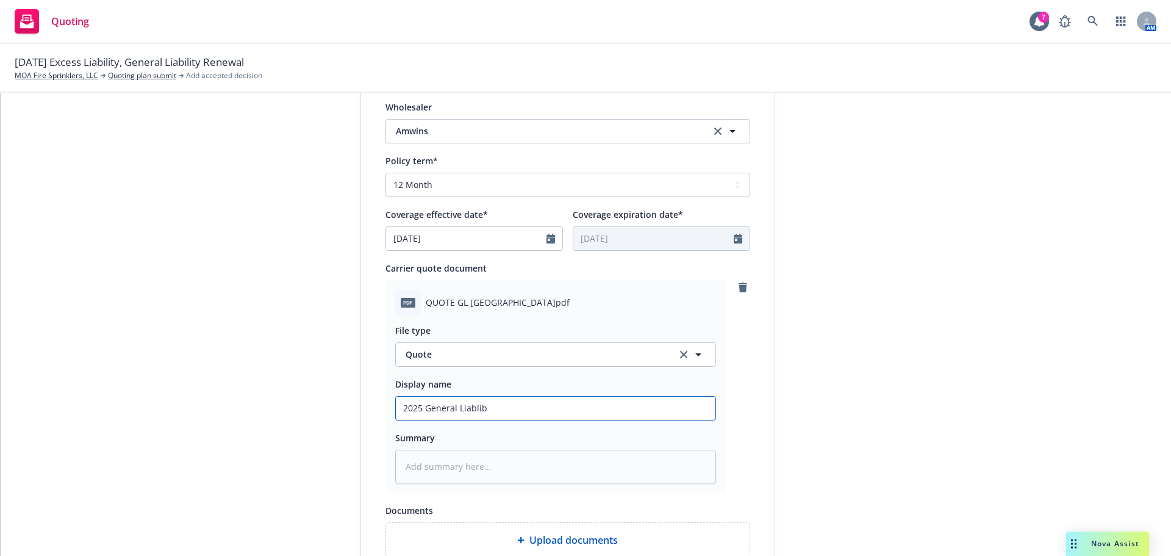
type input "2025 General Liabli"
type textarea "x"
type input "2025 General Liablii"
type textarea "x"
type input "2025 General Liabliit"
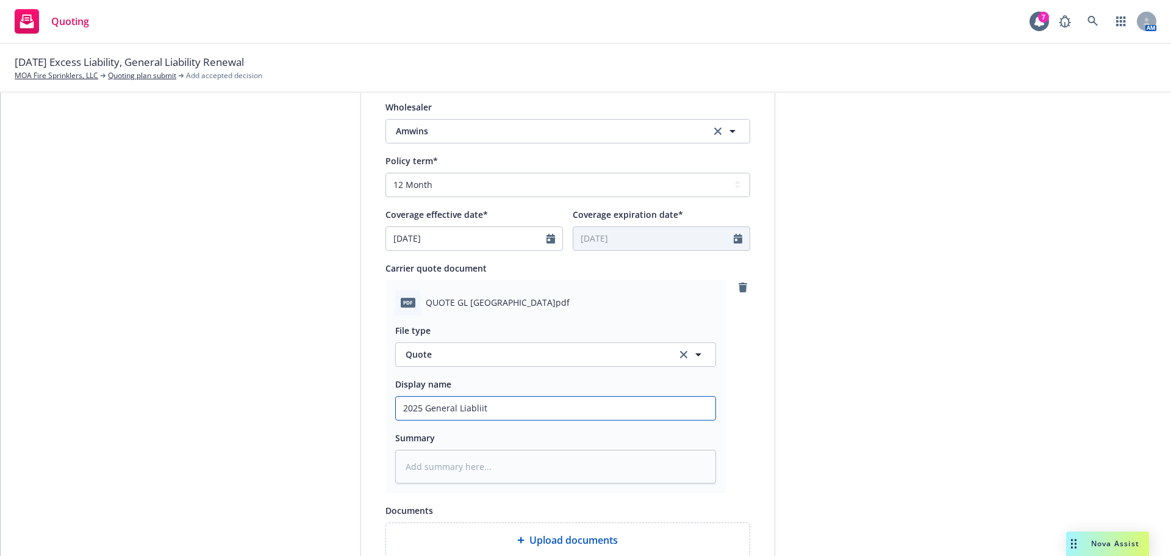
type textarea "x"
type input "2025 General Liabliity"
type textarea "x"
type input "2025 General Liabliity"
type textarea "x"
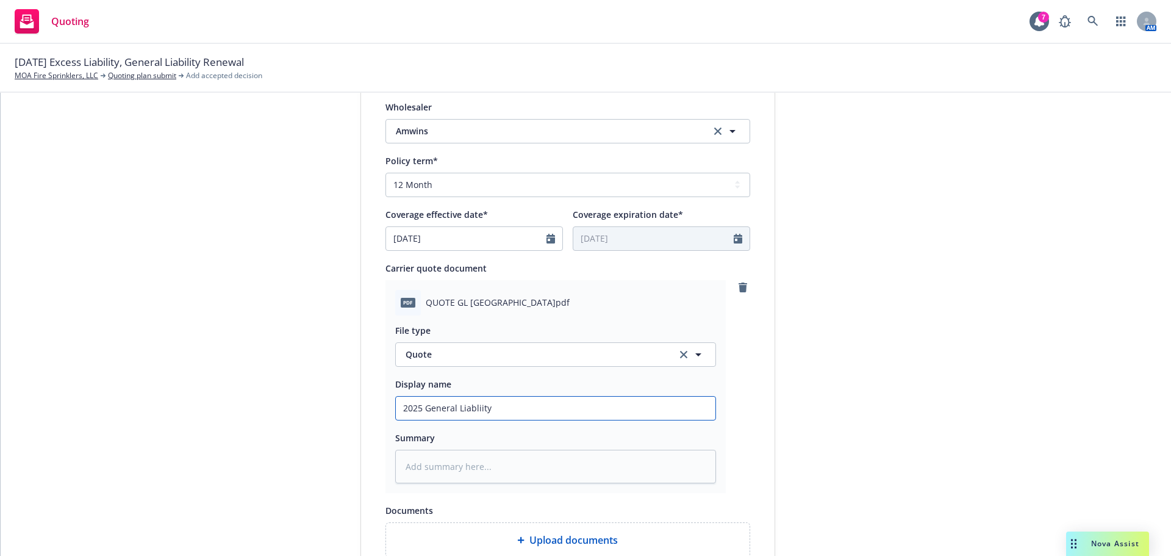
type input "2025 General Liabliity"
type textarea "x"
type input "2025 General Liabliit"
type textarea "x"
type input "2025 General Liablii"
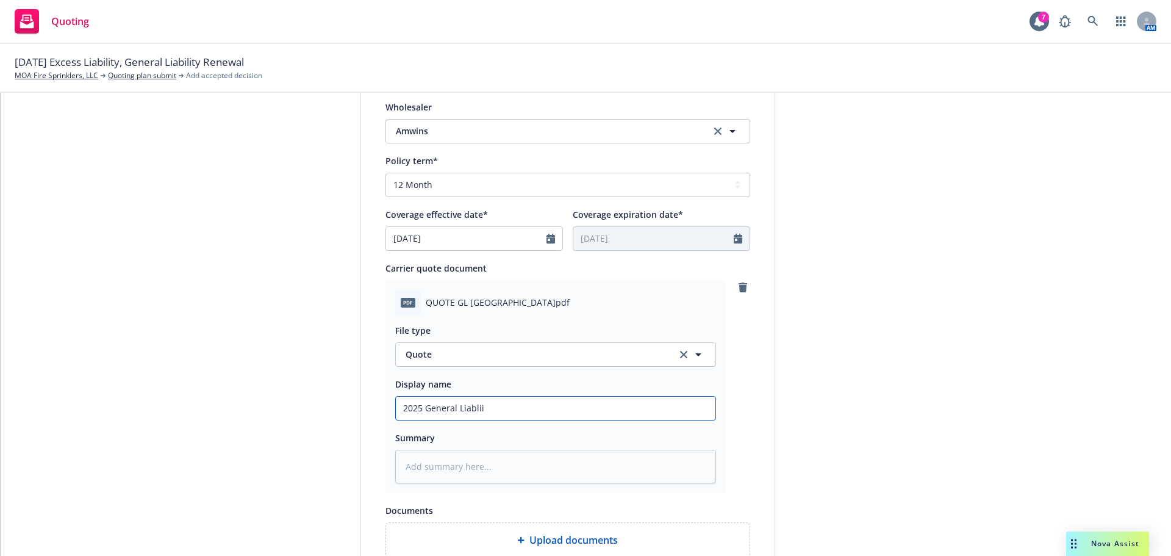
type textarea "x"
type input "2025 General Liabli"
type textarea "x"
type input "2025 General Liabl"
type textarea "x"
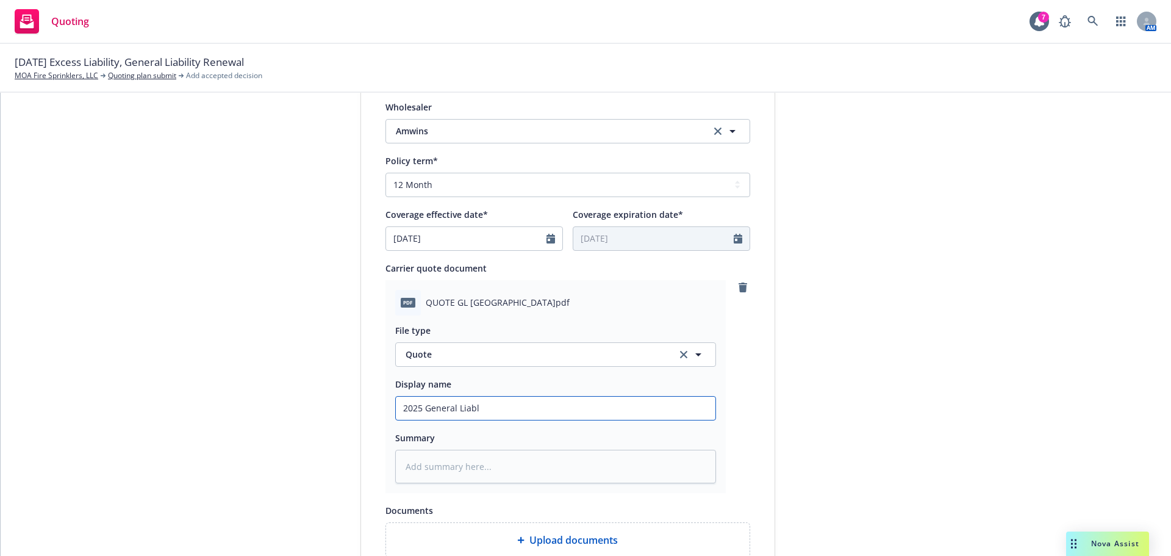
type input "2025 General Liab"
type textarea "x"
type input "2025 General Liabi"
type textarea "x"
type input "2025 General Liabil"
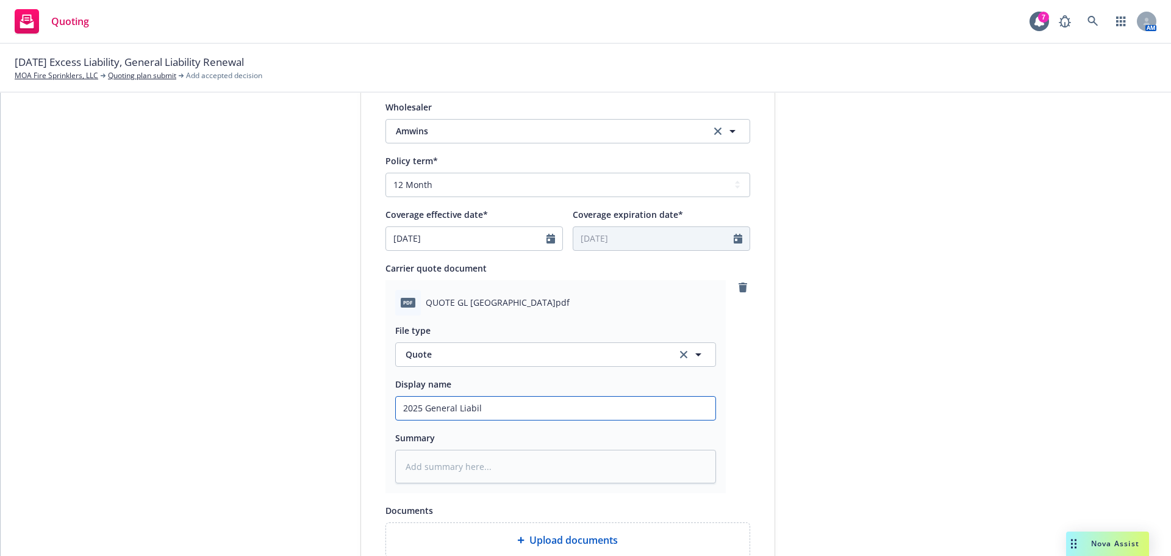
type textarea "x"
type input "2025 General Liabili"
type textarea "x"
type input "2025 General Liabilit"
type textarea "x"
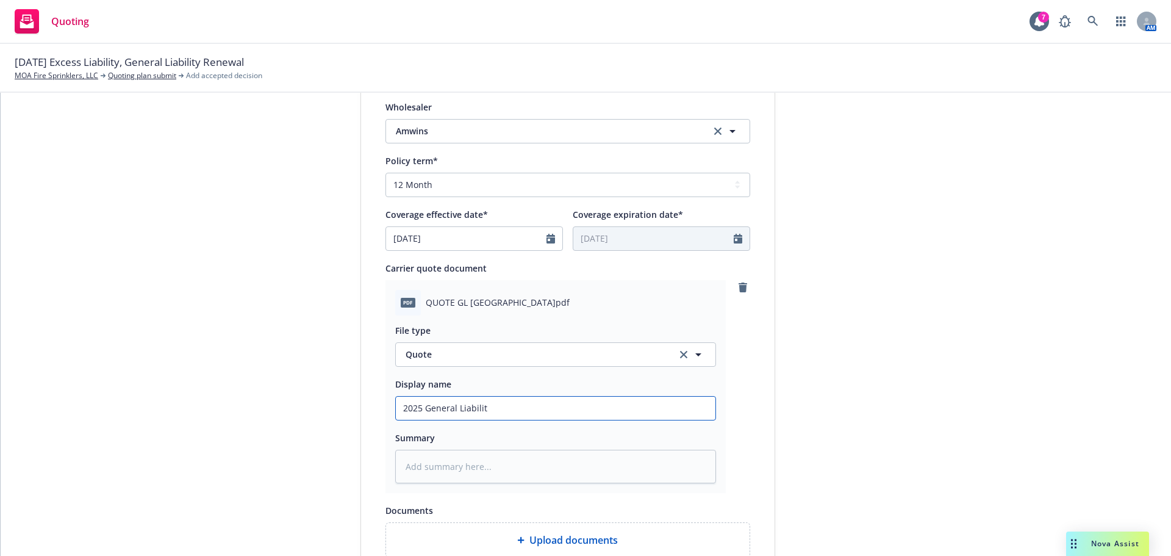
type input "2025 General Liability"
type textarea "x"
type input "2025 General Liability"
type textarea "x"
type input "2025 General Liability u"
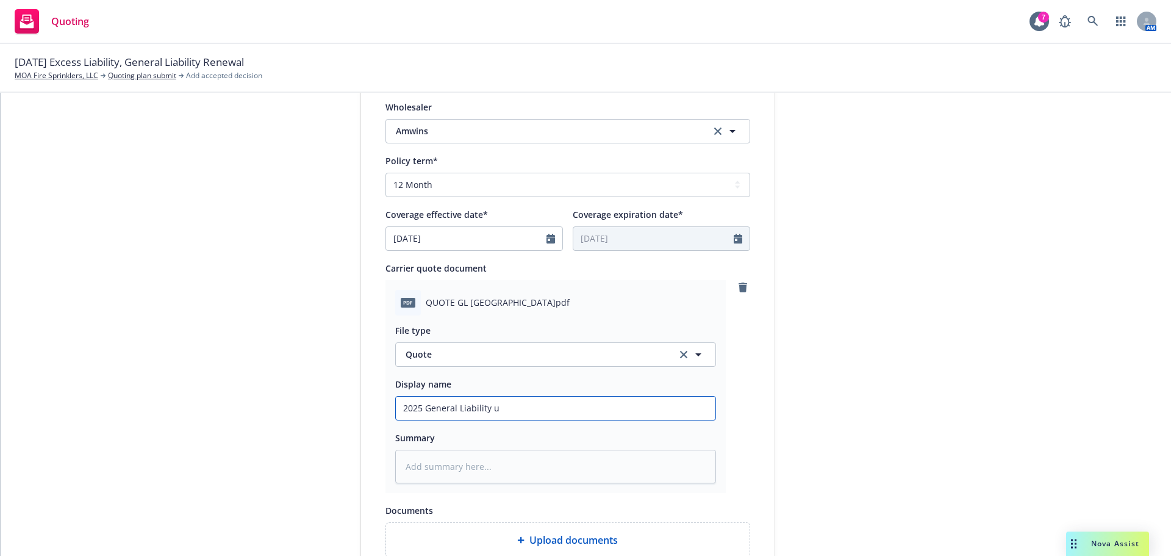
type textarea "x"
type input "2025 General Liability uo"
type textarea "x"
type input "2025 General Liability u"
type textarea "x"
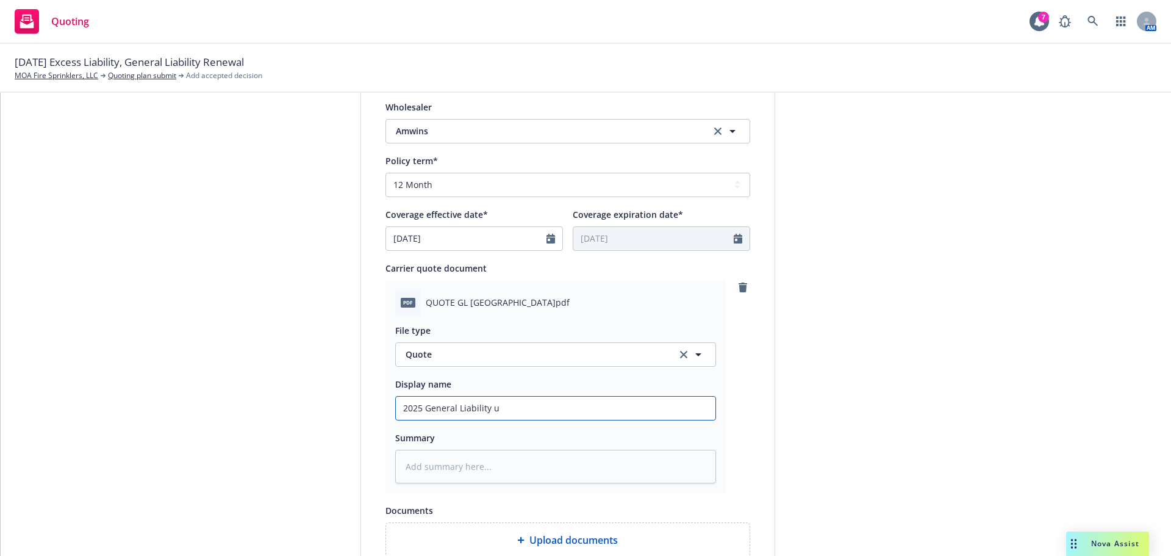
type input "2025 General Liability"
type textarea "x"
type input "2025 General Liability W"
type textarea "x"
type input "2025 General Liability WQ"
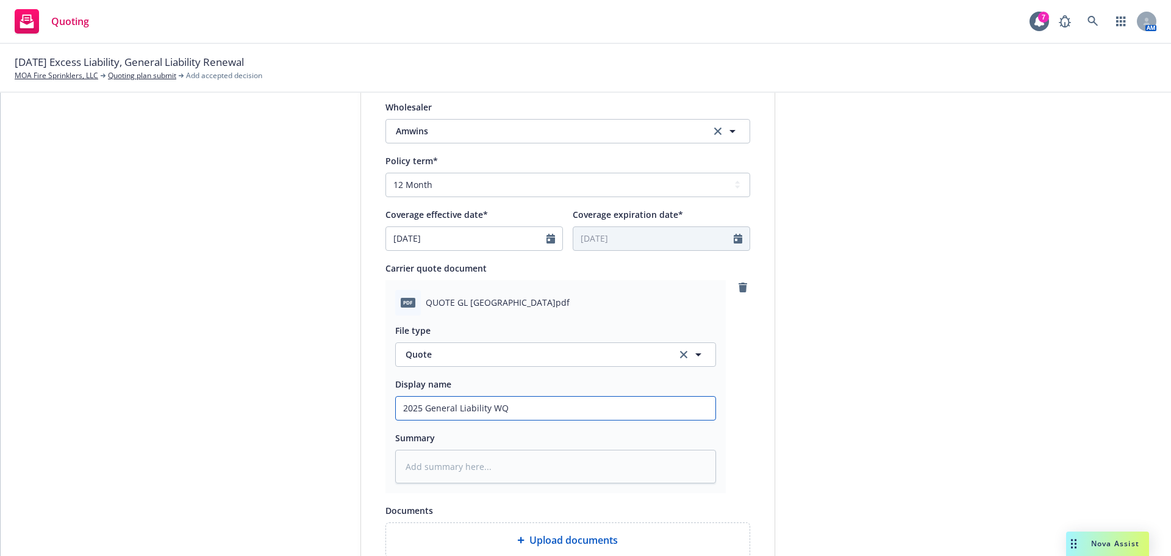
type textarea "x"
type input "2025 General Liability WQu"
type textarea "x"
type input "2025 General Liability WQuo"
type textarea "x"
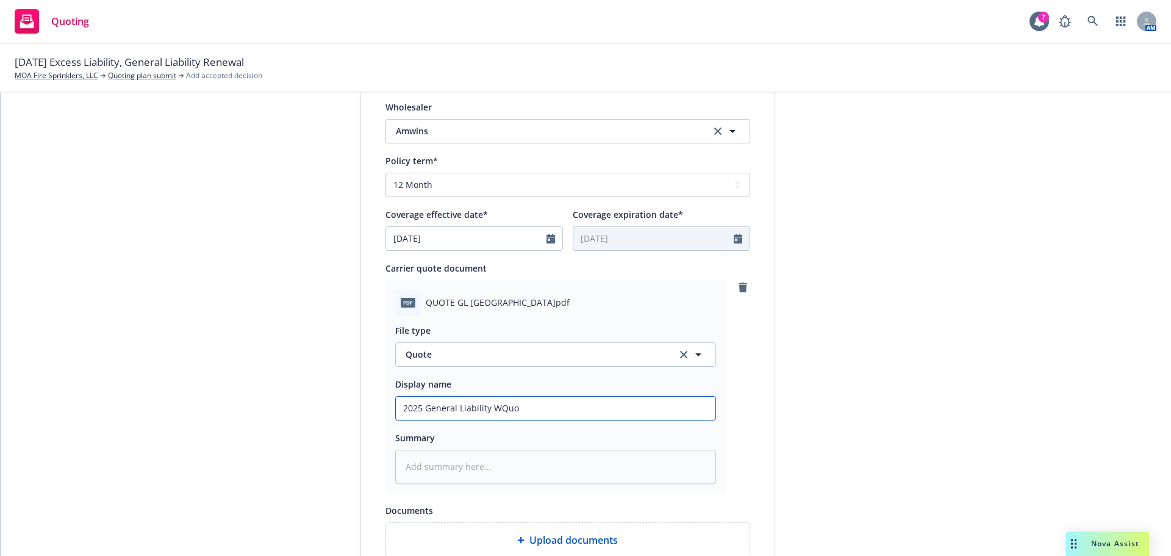
type input "2025 General Liability WQu"
type textarea "x"
type input "2025 General Liability WQ"
type textarea "x"
type input "2025 General Liability W"
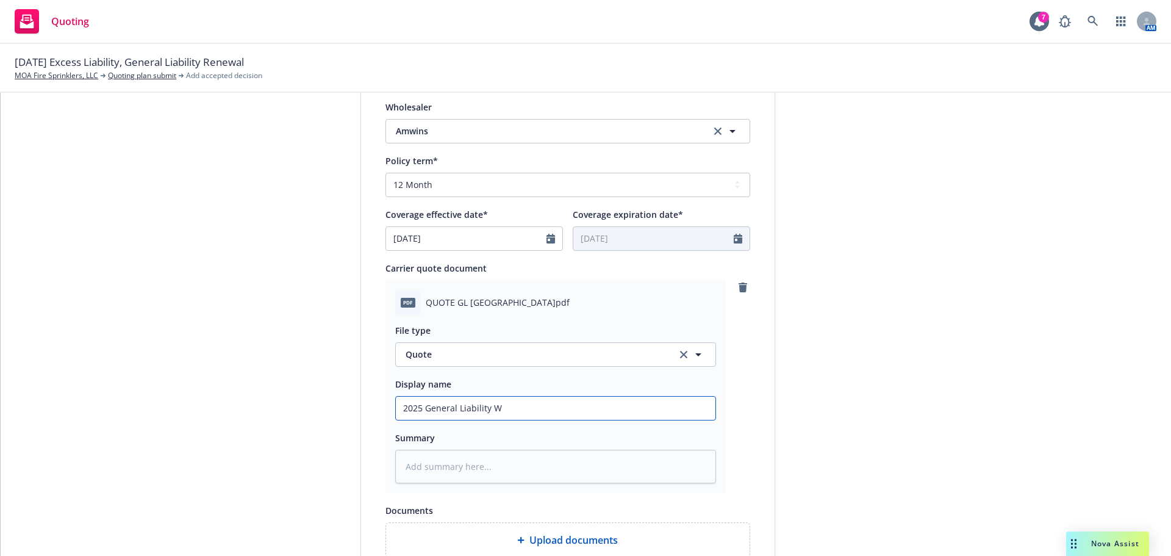
type textarea "x"
type input "2025 General Liability"
type textarea "x"
type input "2025 General Liability Q"
type textarea "x"
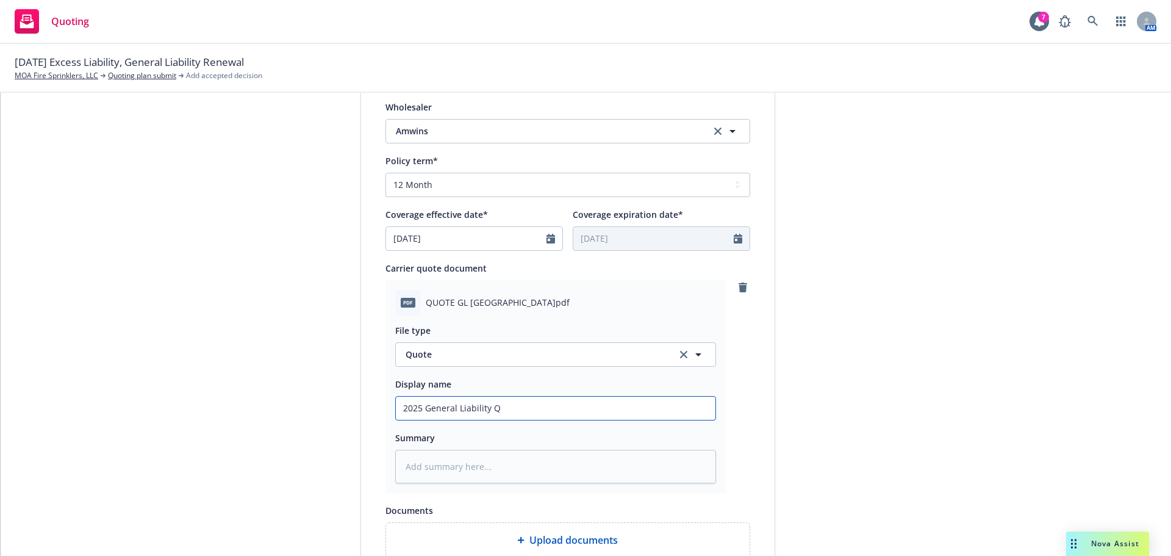
type input "2025 General Liability Qu"
type textarea "x"
type input "2025 General Liability Quo"
type textarea "x"
type input "2025 General Liability Quote"
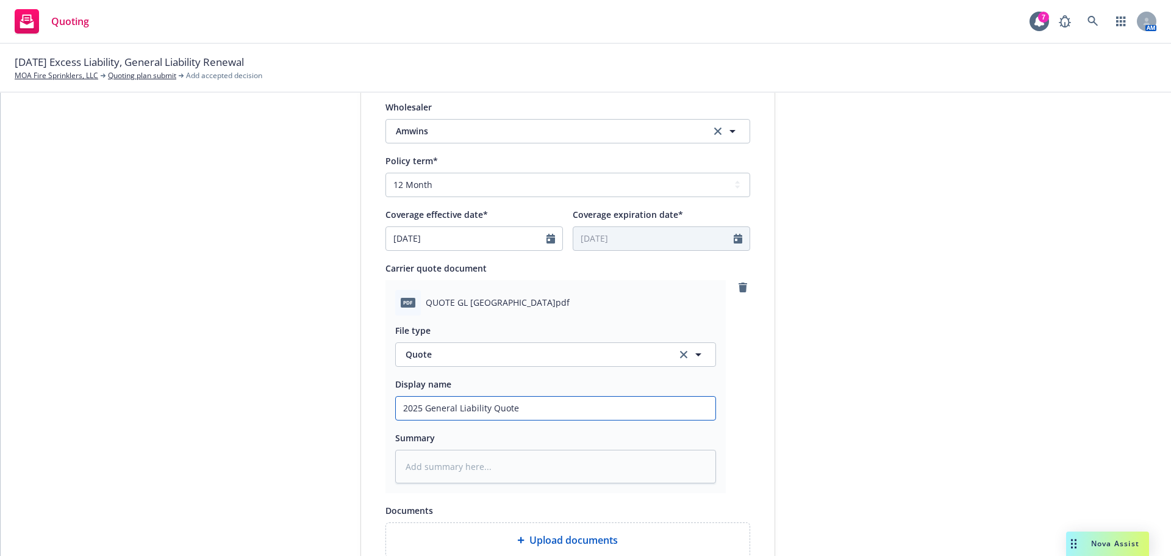
type textarea "x"
type input "2025 General Liability Quote"
type textarea "x"
type input "2025 General Liability Quote -"
type textarea "x"
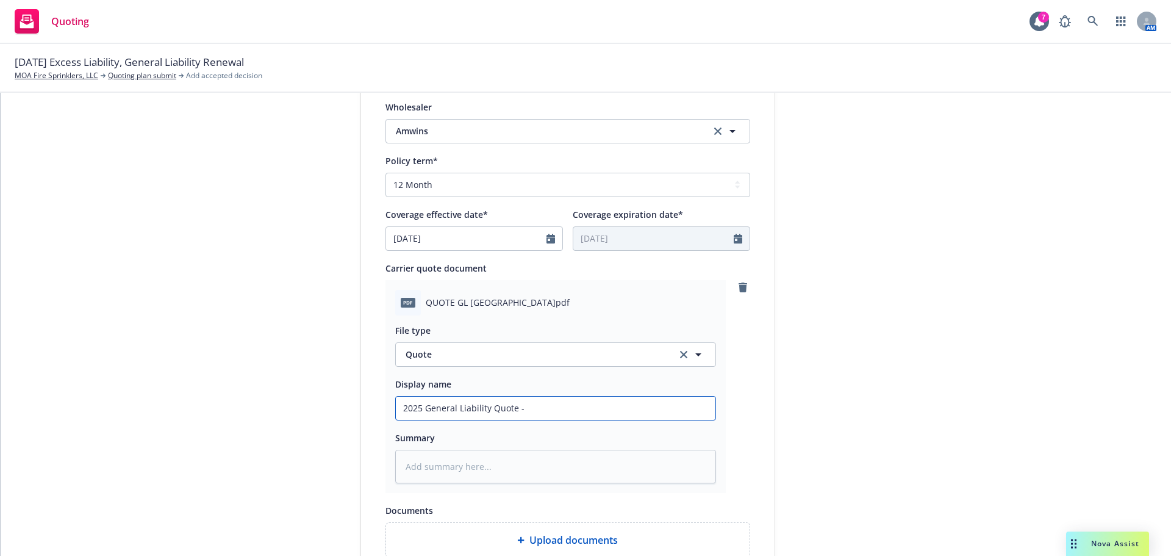
type input "2025 General Liability Quote -"
type textarea "x"
type input "2025 General Liability Quote - A"
type textarea "x"
type input "2025 General Liability Quote - Am"
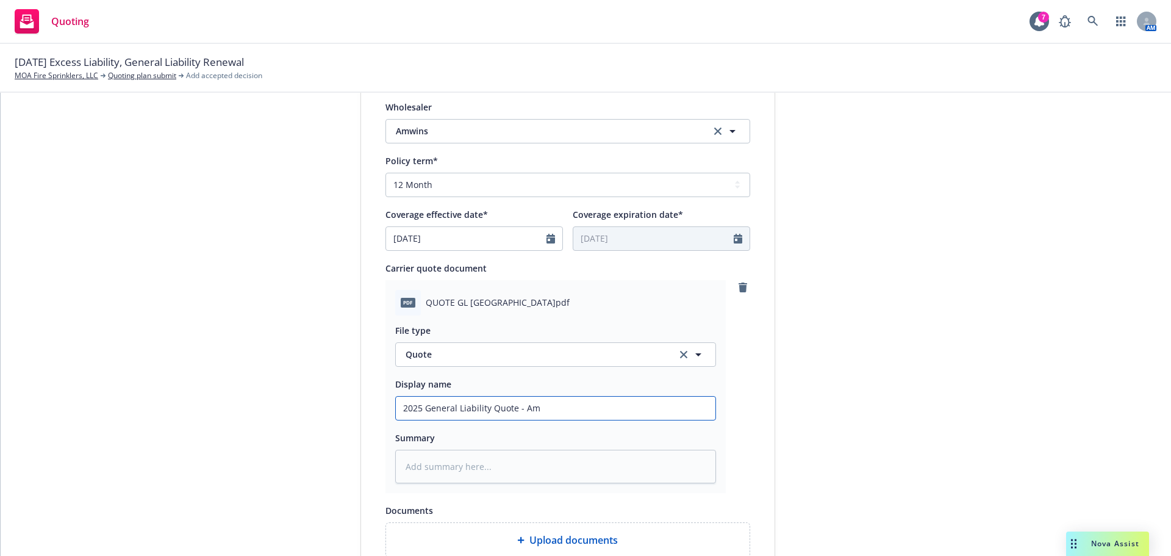
type textarea "x"
type input "2025 General Liability Quote - Amw"
type textarea "x"
type input "2025 General Liability Quote - Amwi"
type textarea "x"
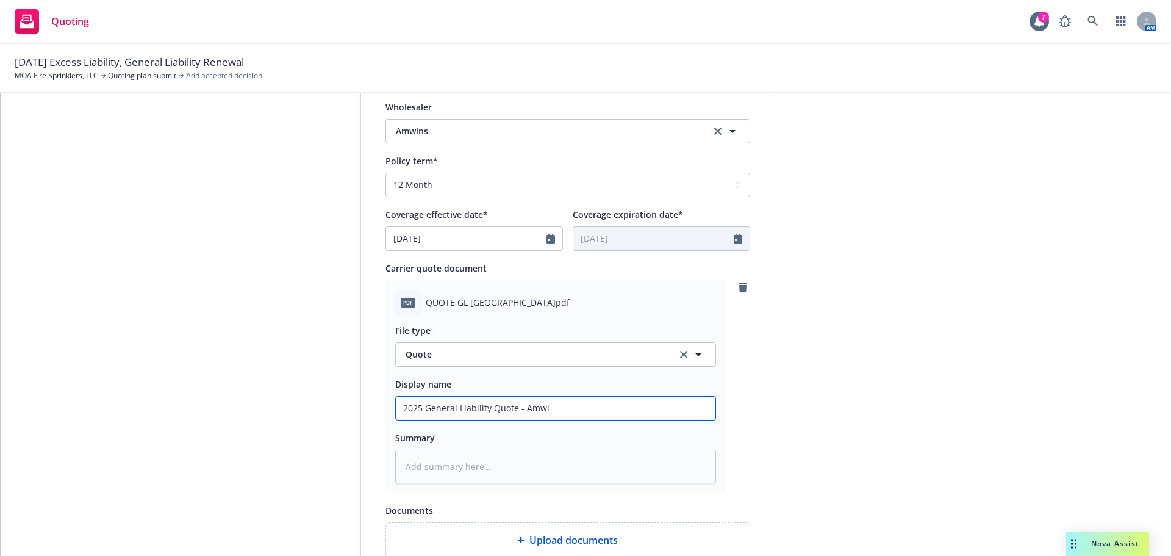
type input "2025 General Liability Quote - Amwin"
type textarea "x"
type input "2025 General Liability Quote - Amwins"
click at [889, 406] on div "submission Carrier Amwins Last updated 5/19, 4:48 PM" at bounding box center [885, 212] width 171 height 995
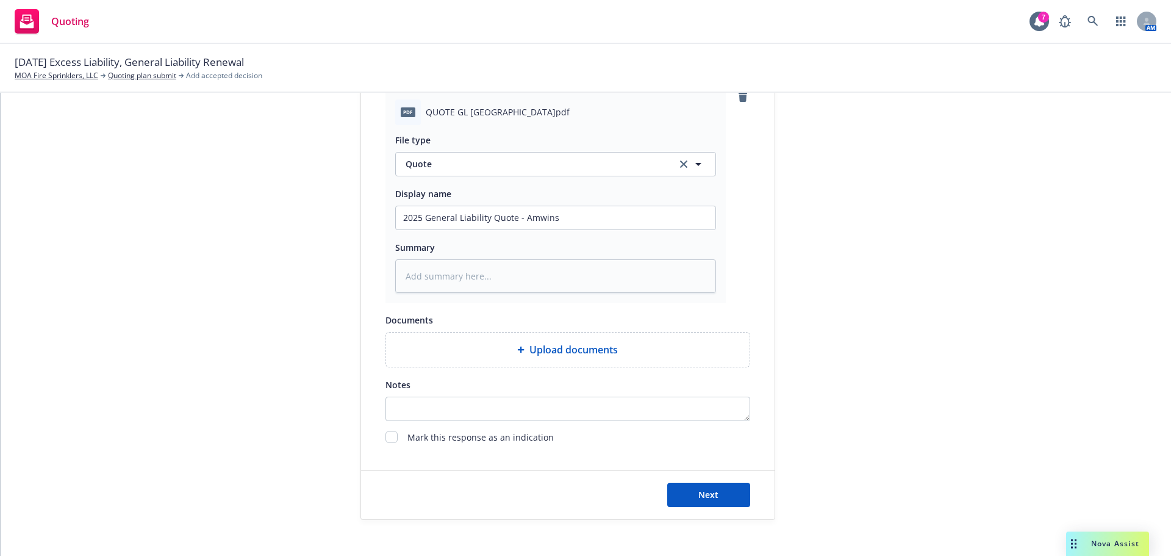
scroll to position [630, 0]
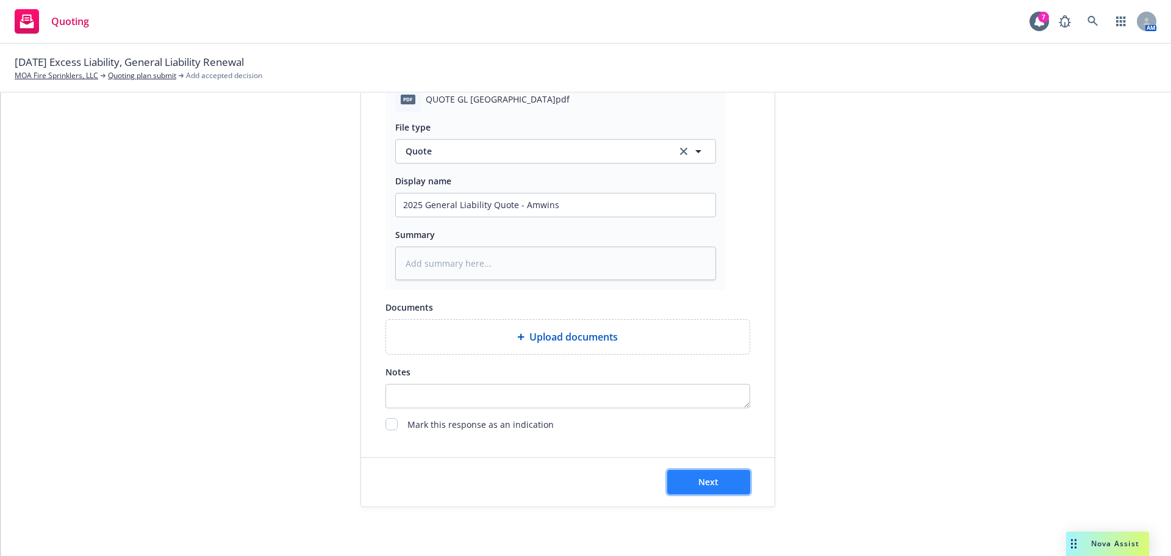
click at [691, 487] on button "Next" at bounding box center [708, 482] width 83 height 24
type textarea "x"
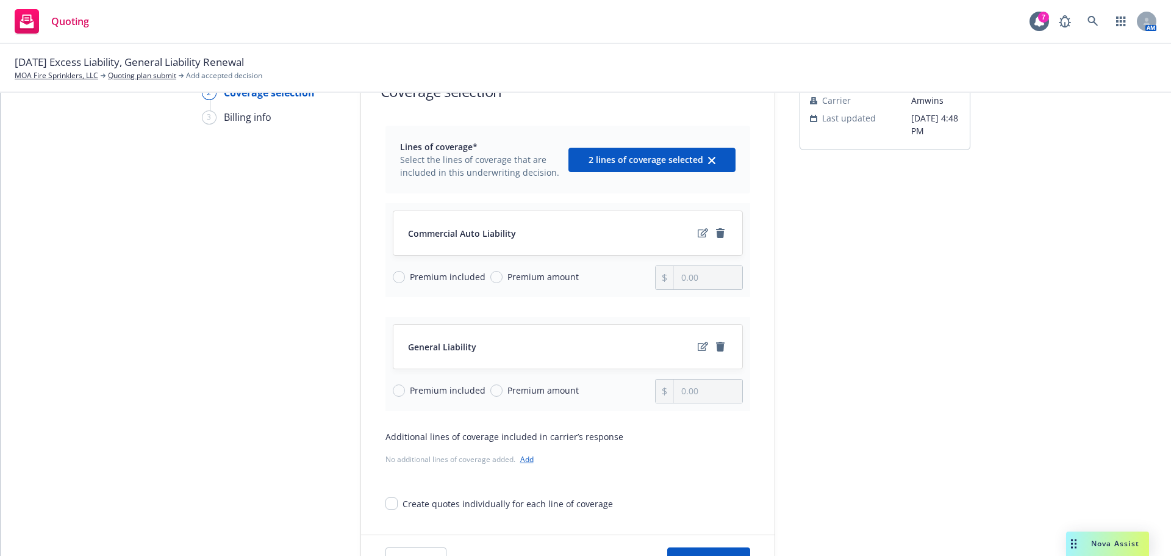
scroll to position [158, 0]
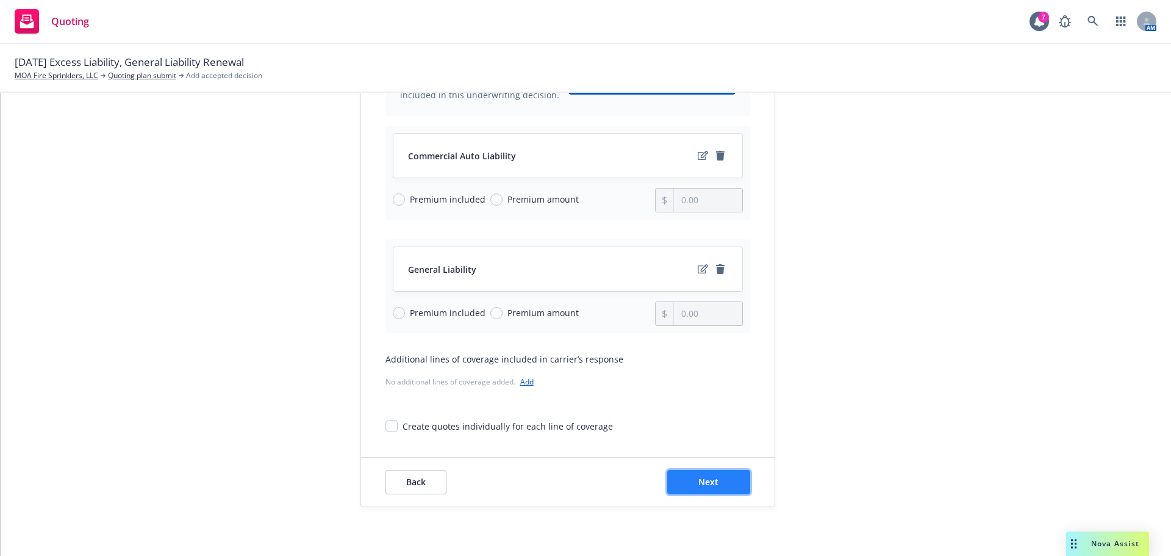
click at [686, 484] on button "Next" at bounding box center [708, 482] width 83 height 24
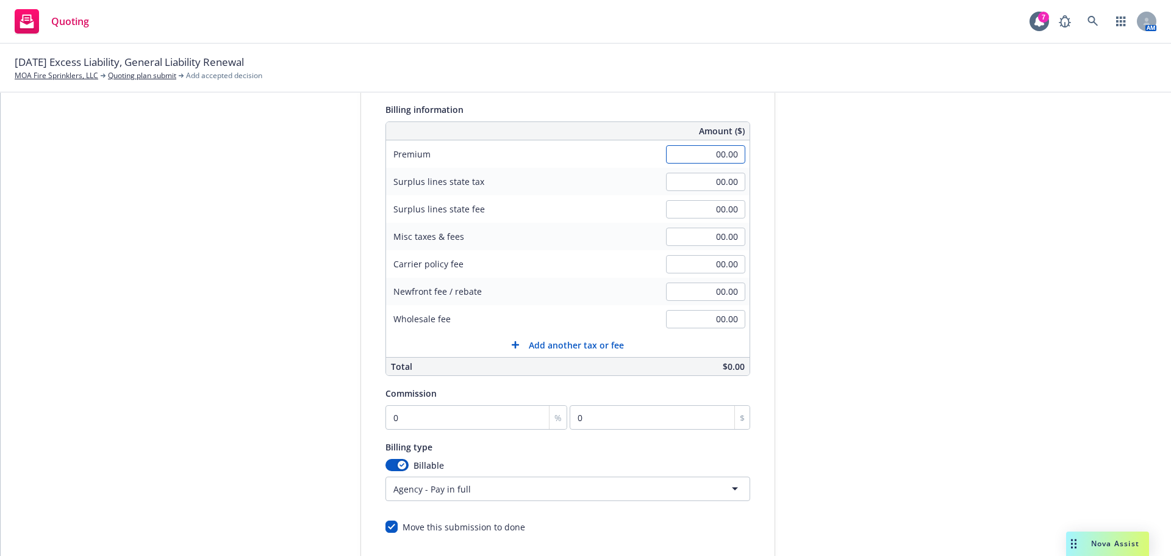
click at [707, 159] on input "00.00" at bounding box center [705, 154] width 79 height 18
type input "19,432.00"
click at [1031, 327] on div "Quote initiation Coverage selection 3 Billing info Add billing information Surp…" at bounding box center [585, 296] width 1141 height 624
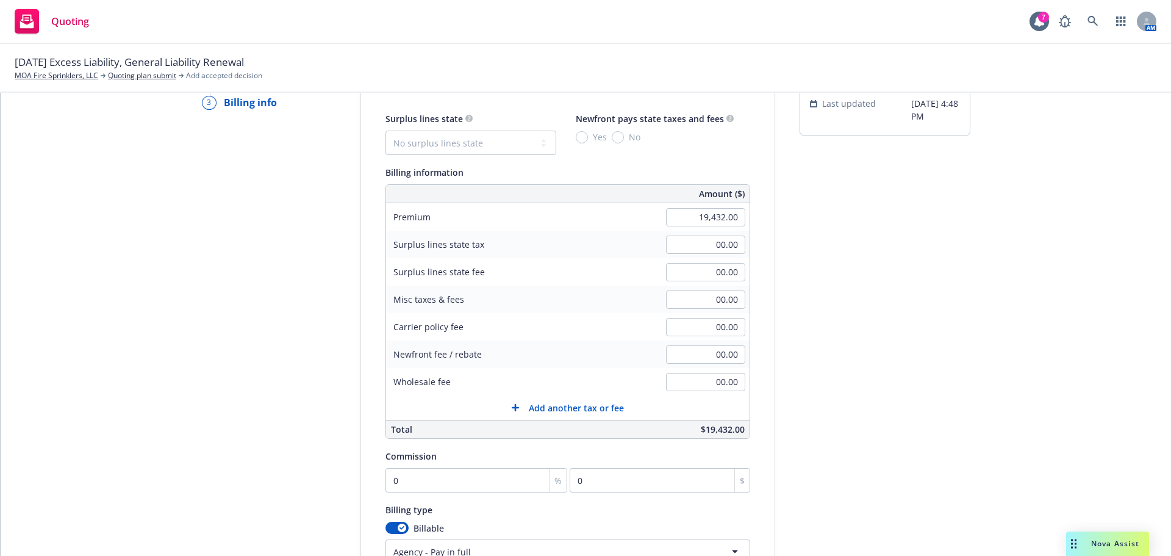
scroll to position [36, 0]
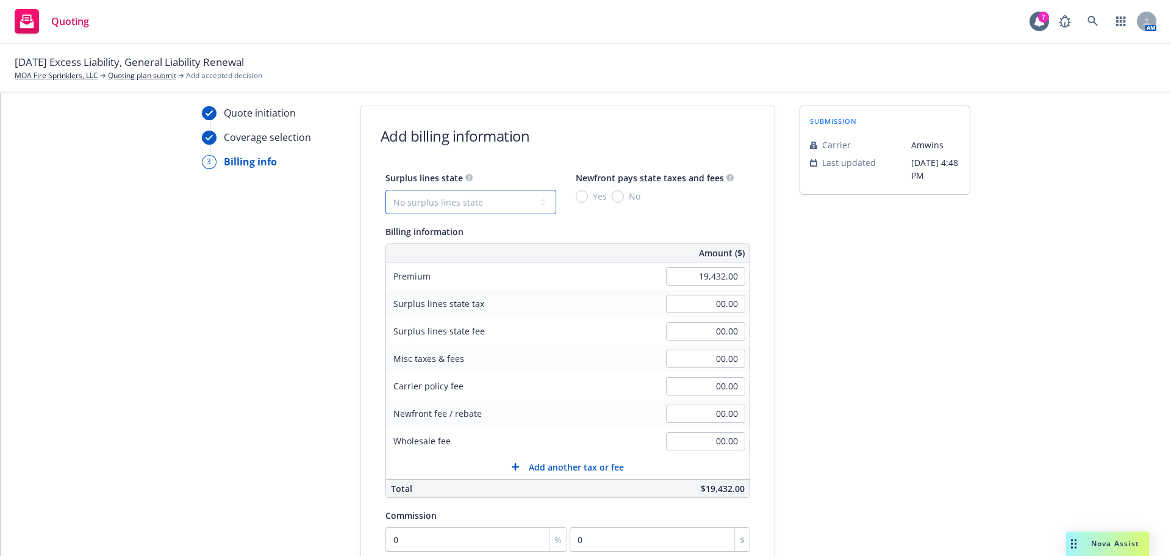
click at [424, 196] on select "No surplus lines state Alaska Alabama Arkansas Arizona California Colorado Conn…" at bounding box center [470, 202] width 171 height 24
select select "CA"
click at [385, 190] on select "No surplus lines state Alaska Alabama Arkansas Arizona California Colorado Conn…" at bounding box center [470, 202] width 171 height 24
type input "582.96"
type input "34.98"
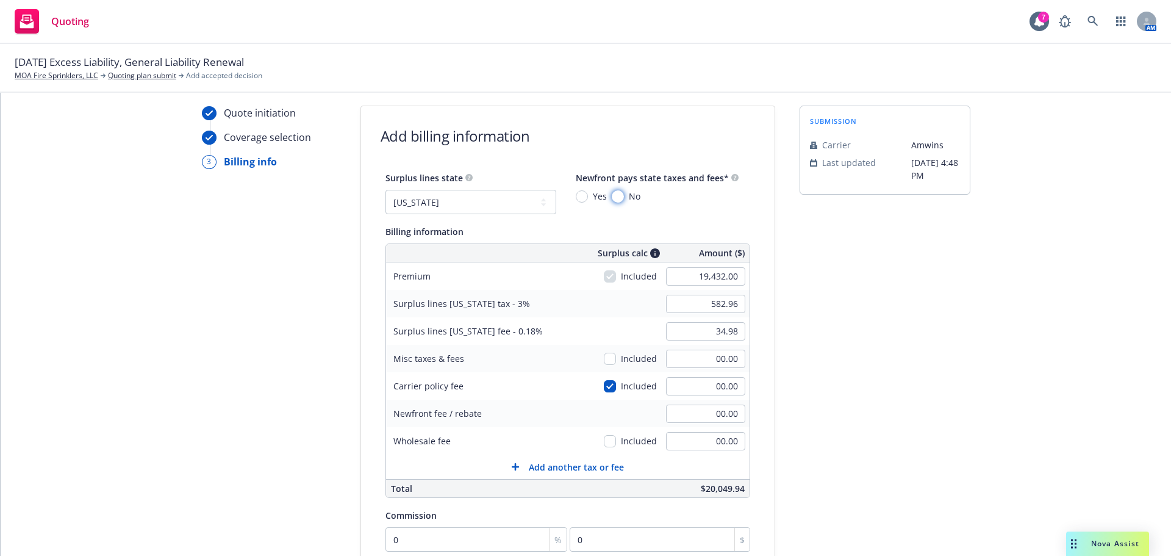
click at [612, 198] on input "No" at bounding box center [618, 196] width 12 height 12
radio input "true"
click at [299, 349] on div "Quote initiation Coverage selection 3 Billing info" at bounding box center [269, 418] width 134 height 624
click at [720, 361] on input "00.00" at bounding box center [705, 358] width 79 height 18
type input "350.00"
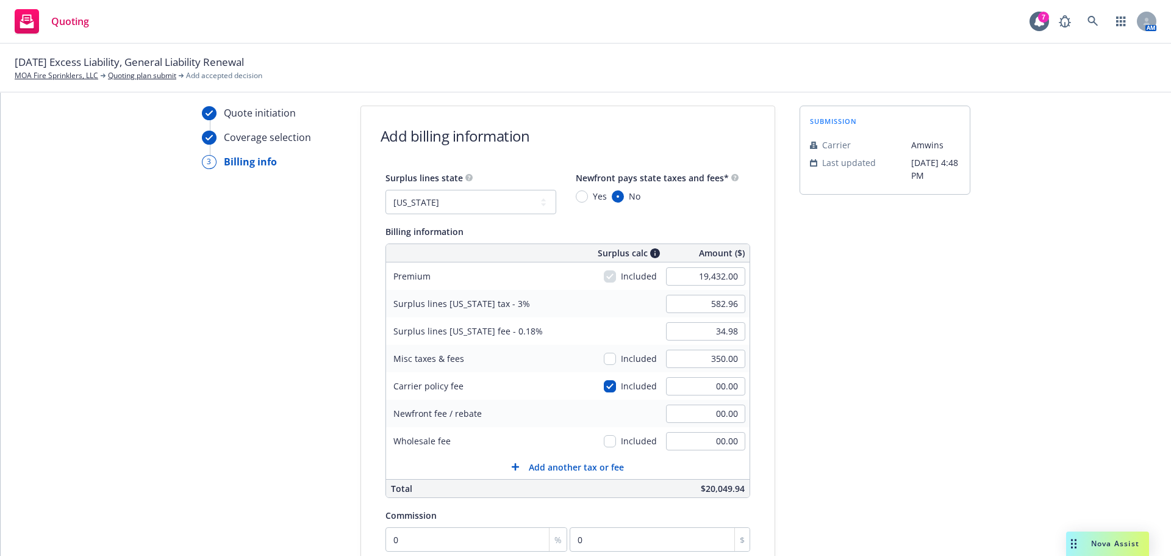
click at [752, 379] on div "Surplus lines state No surplus lines state Alaska Alabama Arkansas Arizona Cali…" at bounding box center [568, 412] width 414 height 485
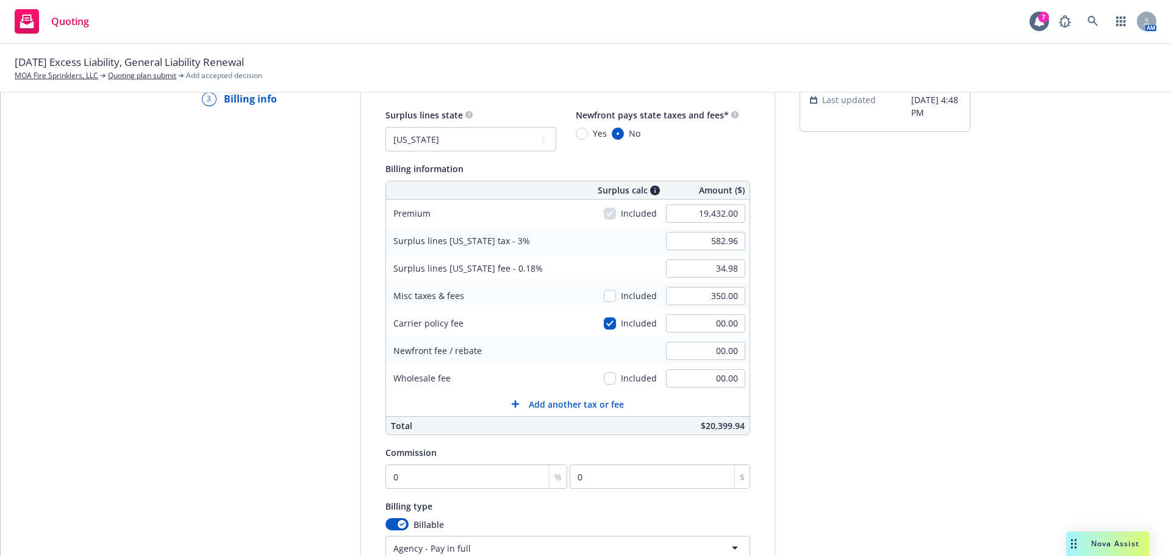
scroll to position [158, 0]
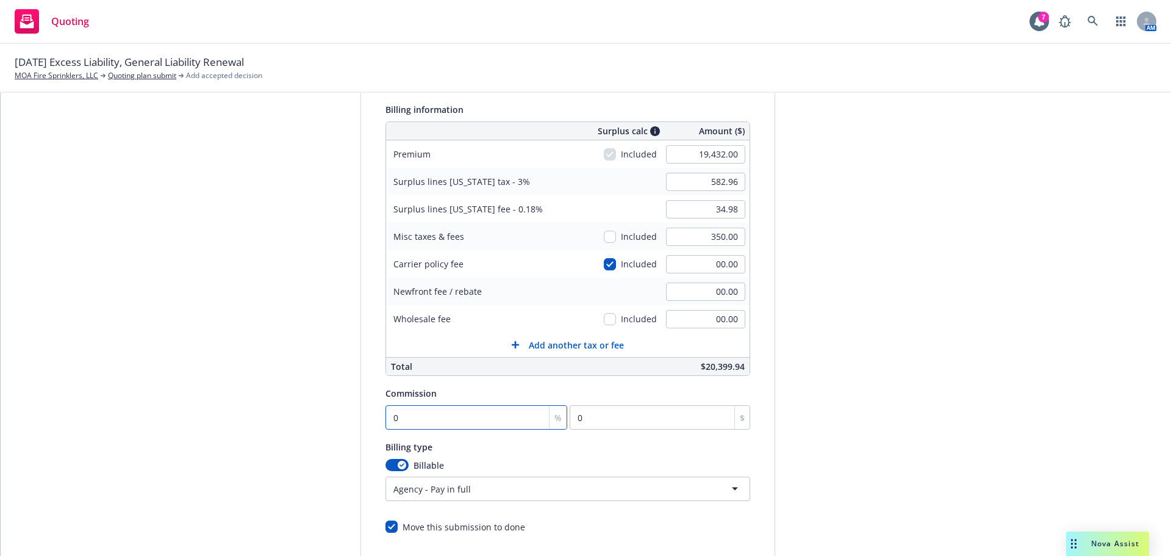
click at [424, 410] on input "0" at bounding box center [476, 417] width 182 height 24
type input "1"
type input "194.32"
type input "10"
type input "1943.2"
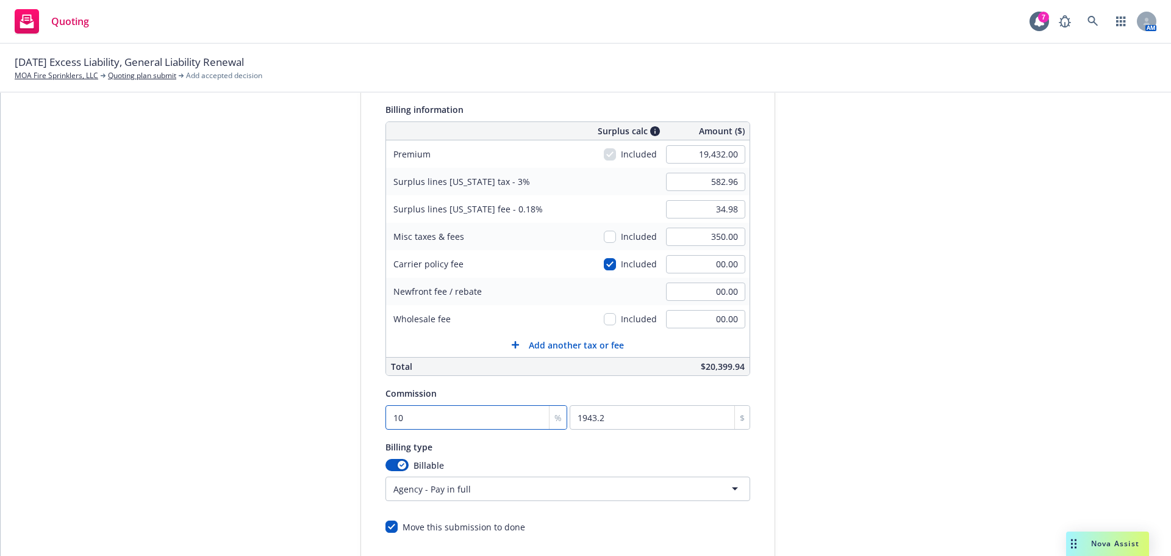
type input "10"
click at [217, 497] on div "Quote initiation Coverage selection 3 Billing info" at bounding box center [269, 296] width 134 height 624
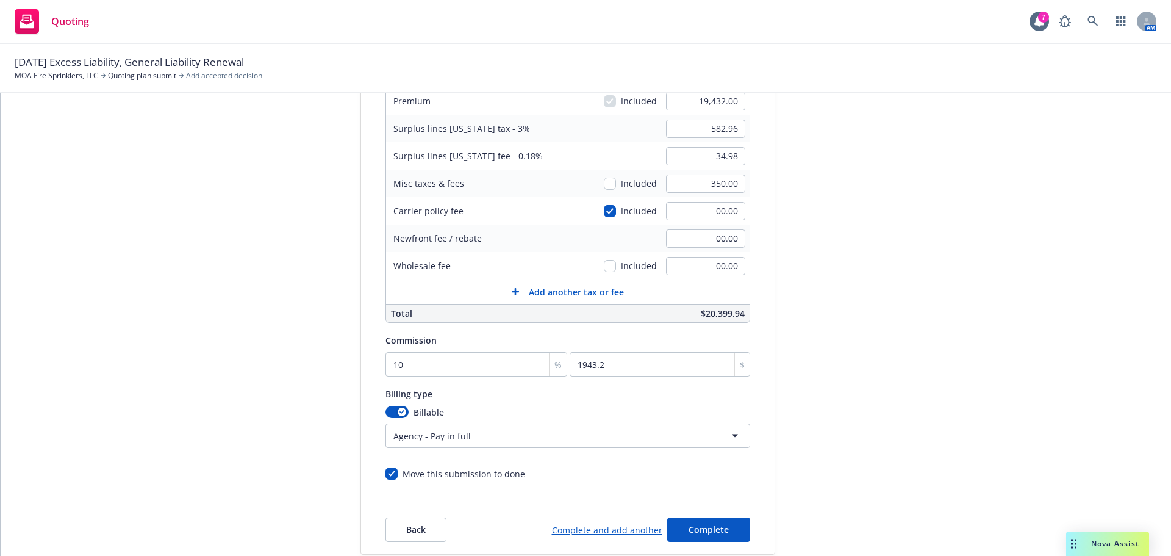
scroll to position [259, 0]
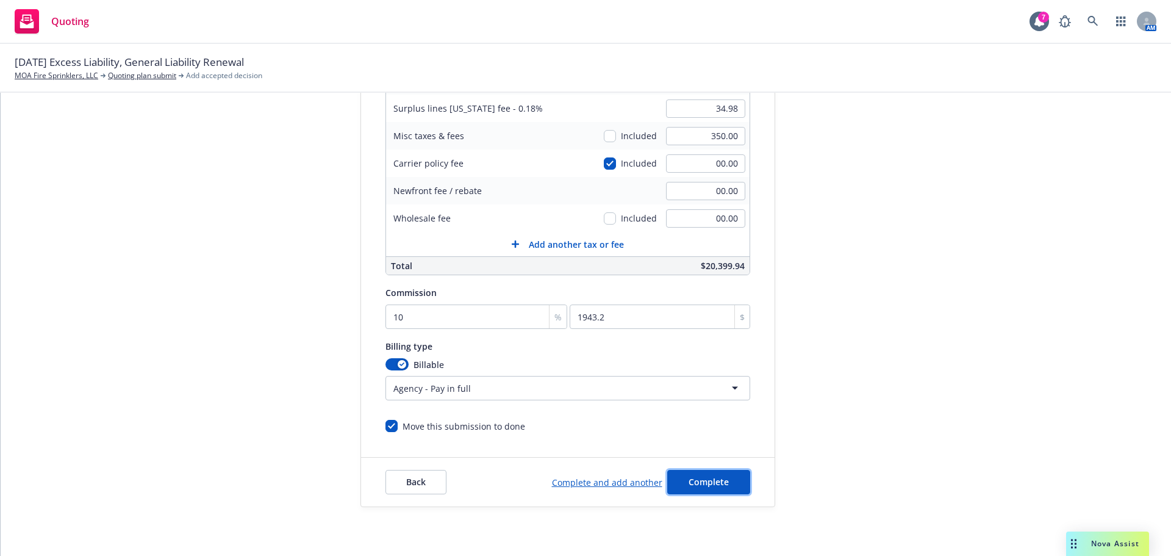
click at [698, 471] on button "Complete" at bounding box center [708, 482] width 83 height 24
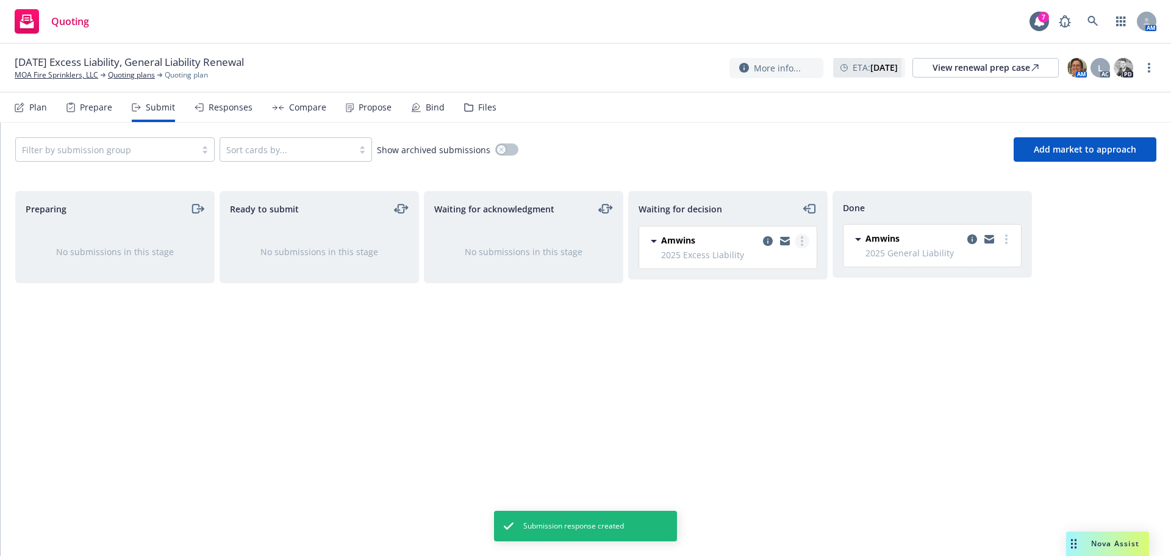
click at [800, 242] on link "more" at bounding box center [802, 241] width 15 height 15
click at [758, 315] on span "Add accepted decision" at bounding box center [748, 315] width 122 height 12
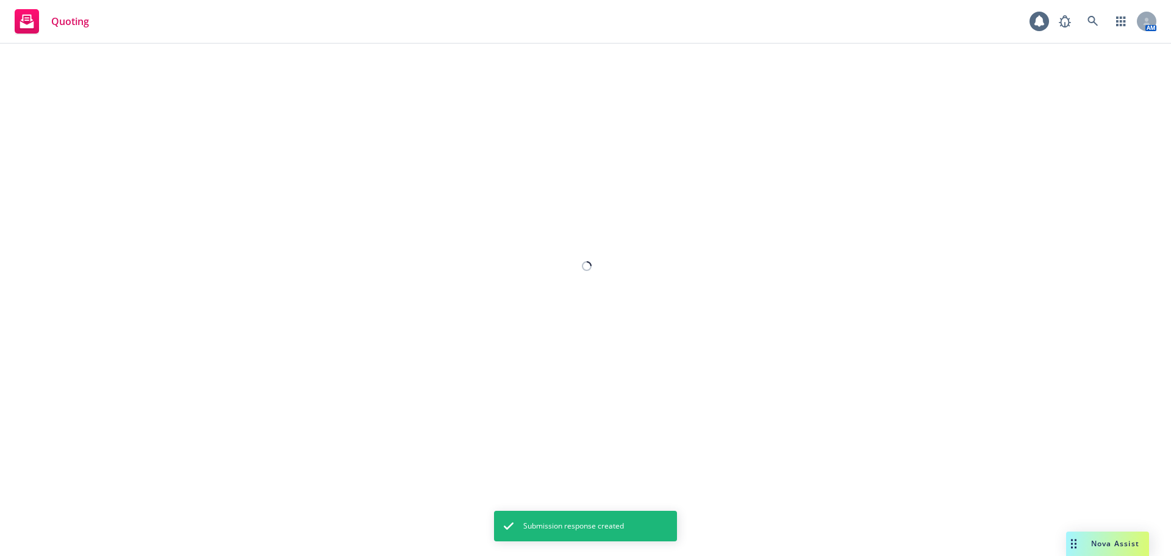
select select "12"
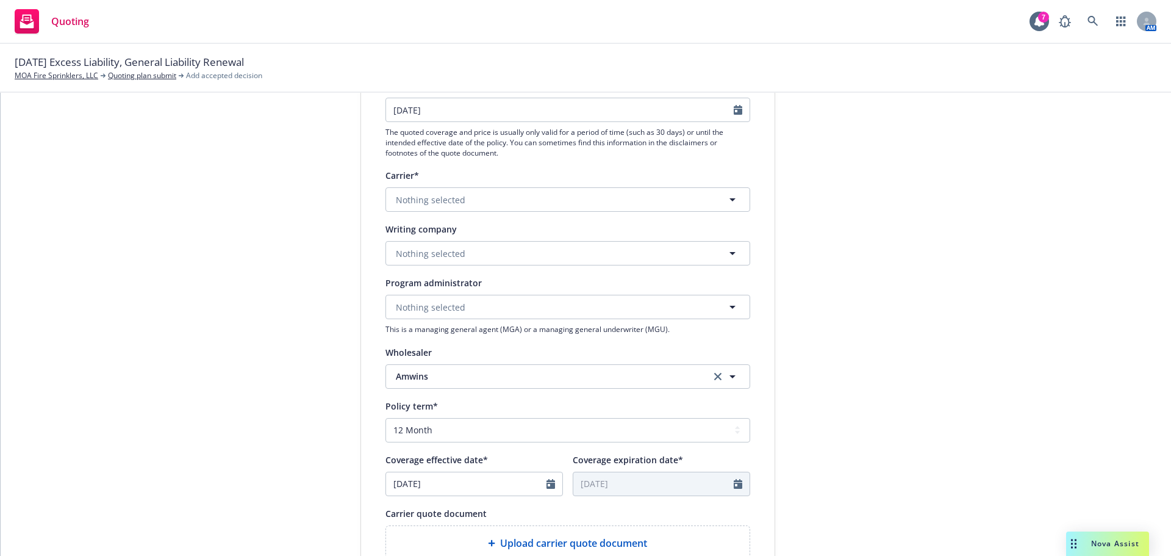
scroll to position [183, 0]
click at [414, 201] on span "Nothing selected" at bounding box center [431, 198] width 70 height 13
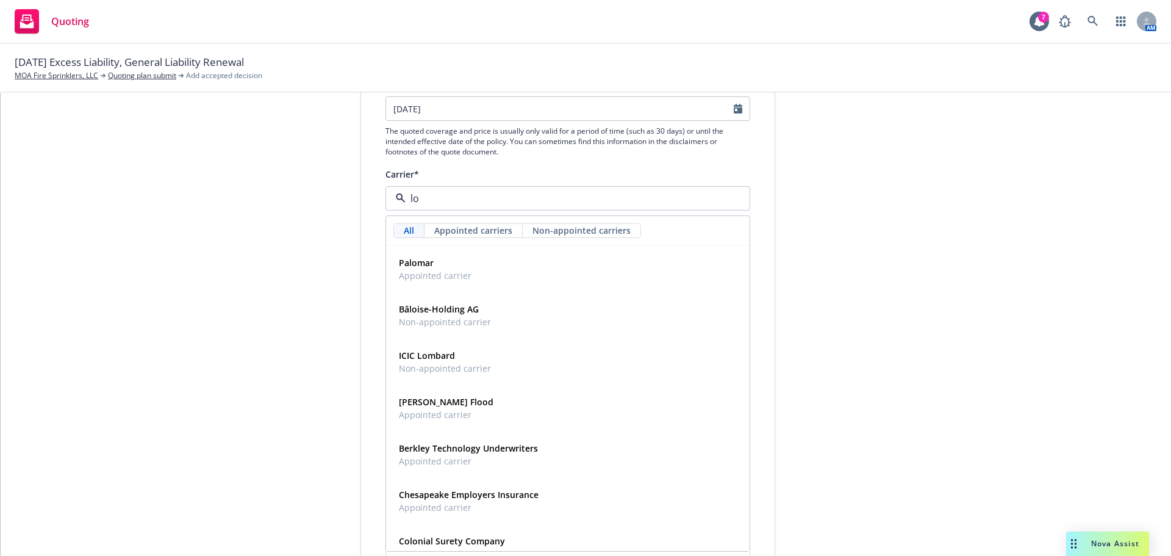
type input "l"
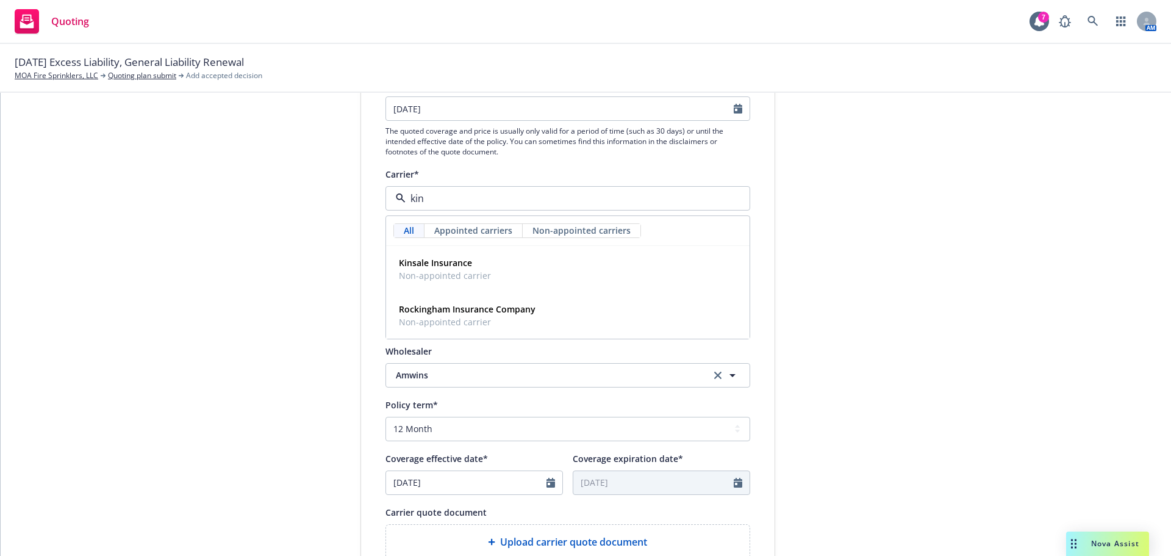
type input "kins"
click at [447, 250] on div "Kinsale Insurance Non-appointed carrier" at bounding box center [568, 268] width 362 height 45
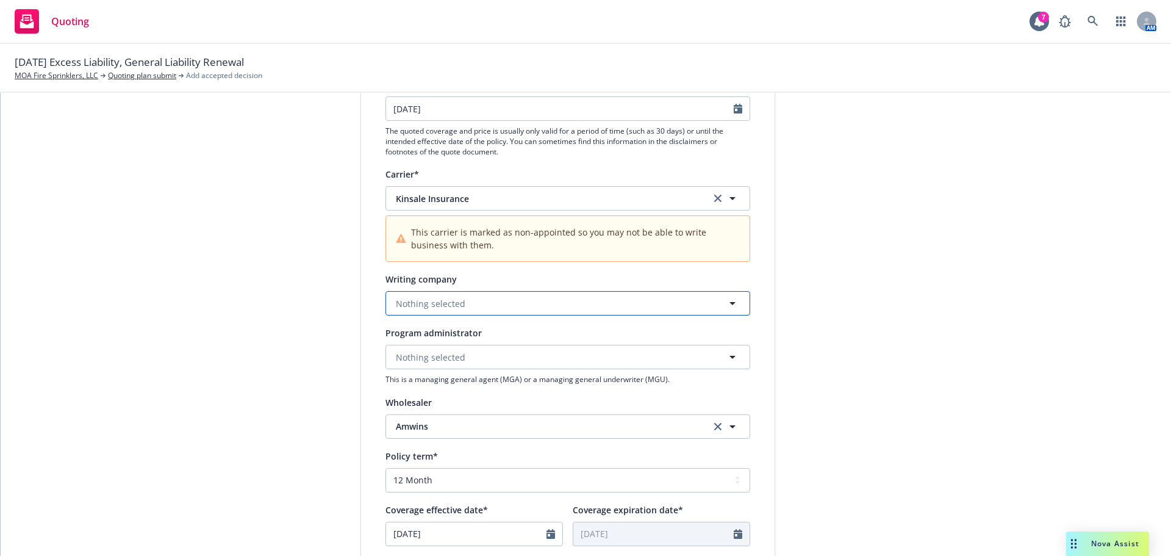
click at [431, 309] on span "Nothing selected" at bounding box center [431, 303] width 70 height 13
click at [320, 320] on div "1 Quote initiation 2 Coverage selection 3 Billing info" at bounding box center [269, 393] width 134 height 869
click at [448, 291] on div "Writing company Nothing selected" at bounding box center [567, 293] width 365 height 44
click at [446, 305] on span "Nothing selected" at bounding box center [431, 303] width 70 height 13
click at [452, 347] on span "Domestic - 38920" at bounding box center [456, 350] width 115 height 13
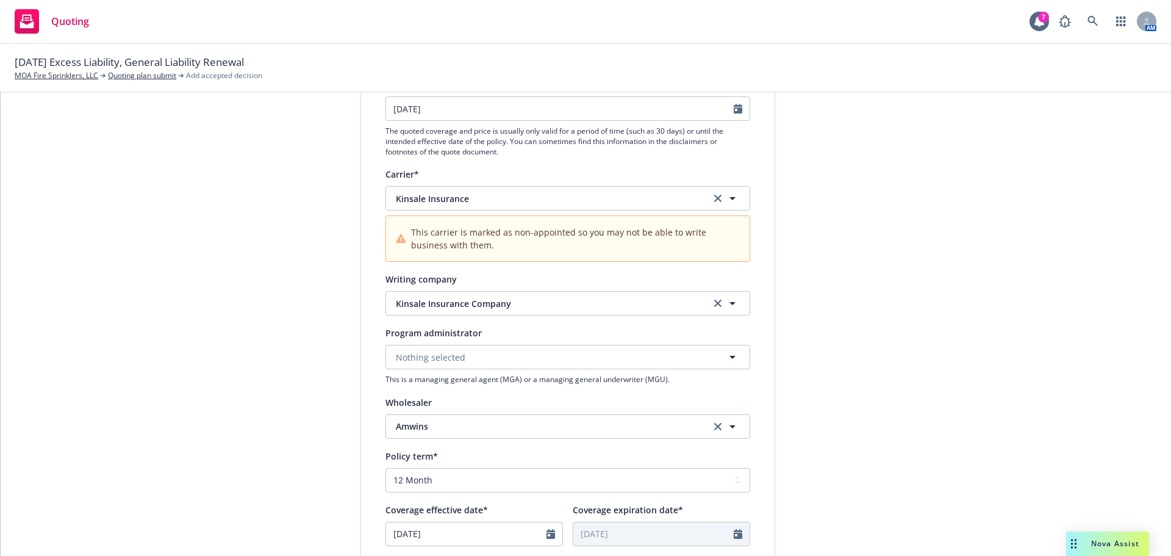
click at [295, 323] on div "1 Quote initiation 2 Coverage selection 3 Billing info" at bounding box center [269, 393] width 134 height 869
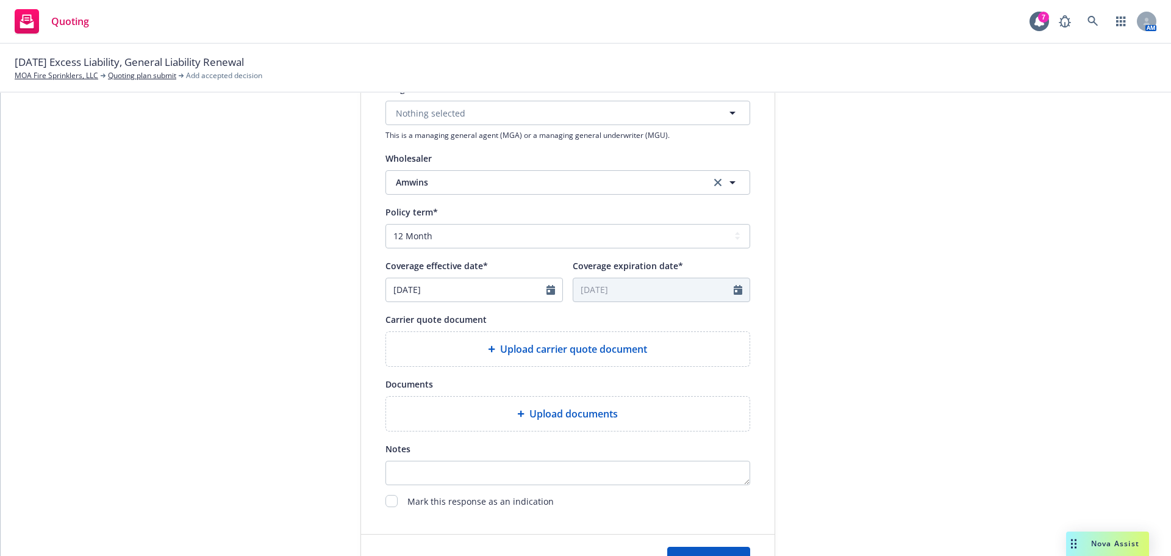
scroll to position [504, 0]
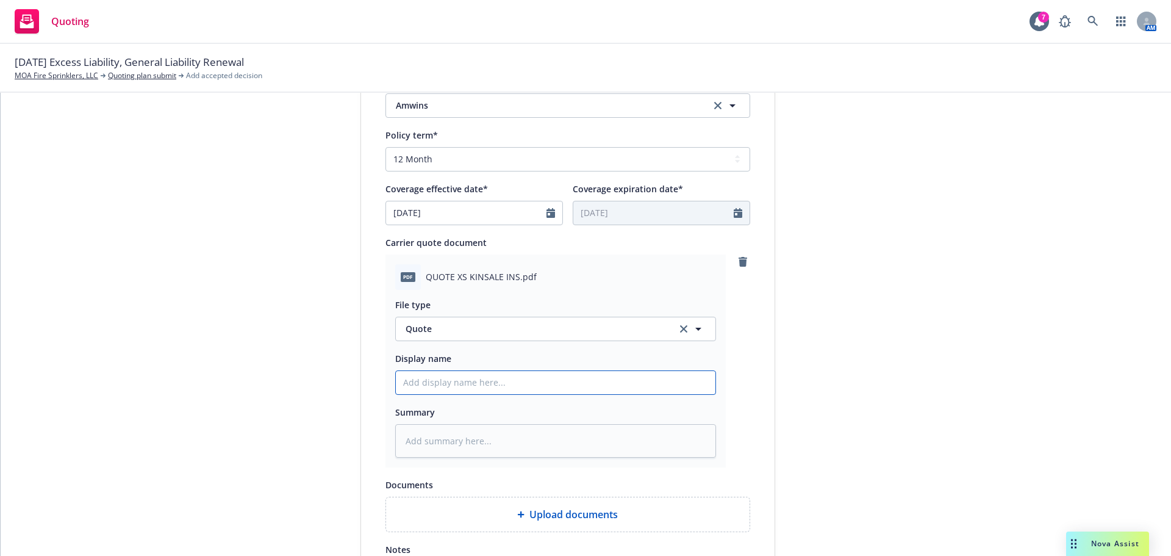
click at [477, 389] on input "Display name" at bounding box center [556, 382] width 320 height 23
type textarea "x"
type input "2"
type textarea "x"
type input "20"
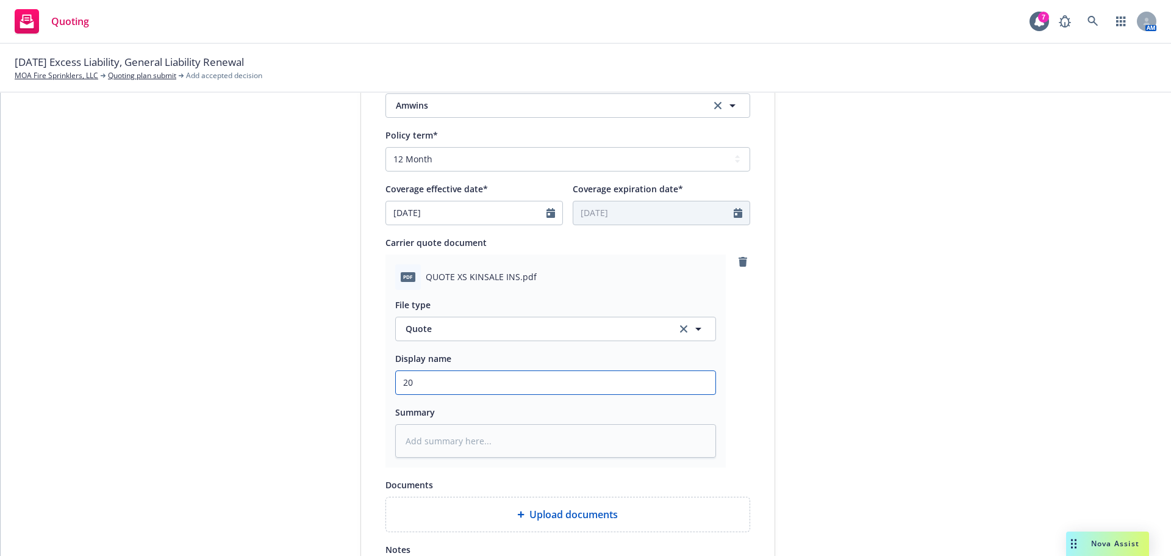
type textarea "x"
type input "202"
type textarea "x"
type input "2025"
type textarea "x"
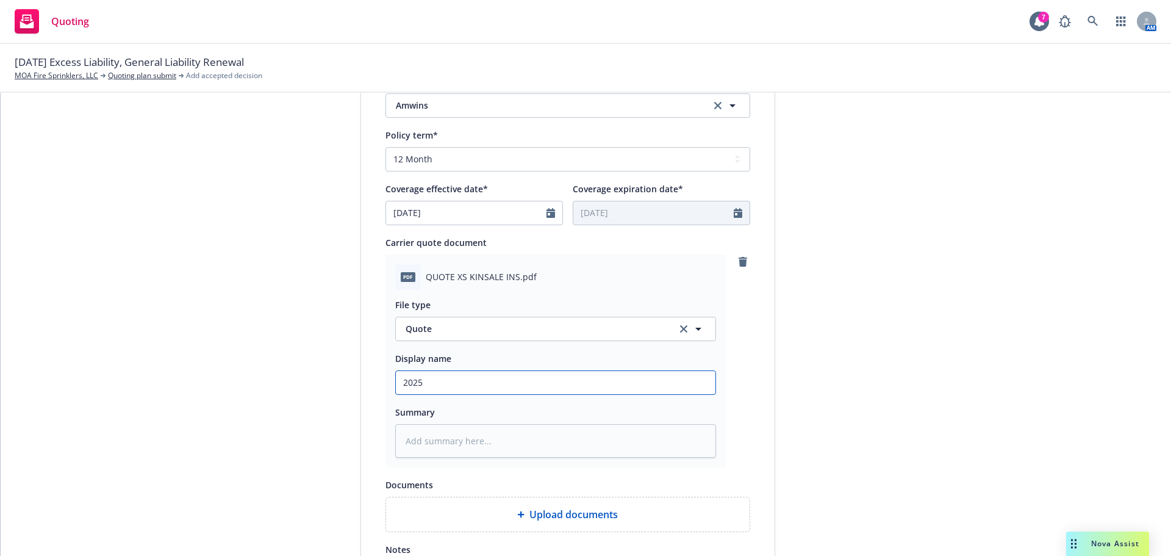
type input "2025"
type textarea "x"
type input "2025 E"
type textarea "x"
type input "2025 Ex"
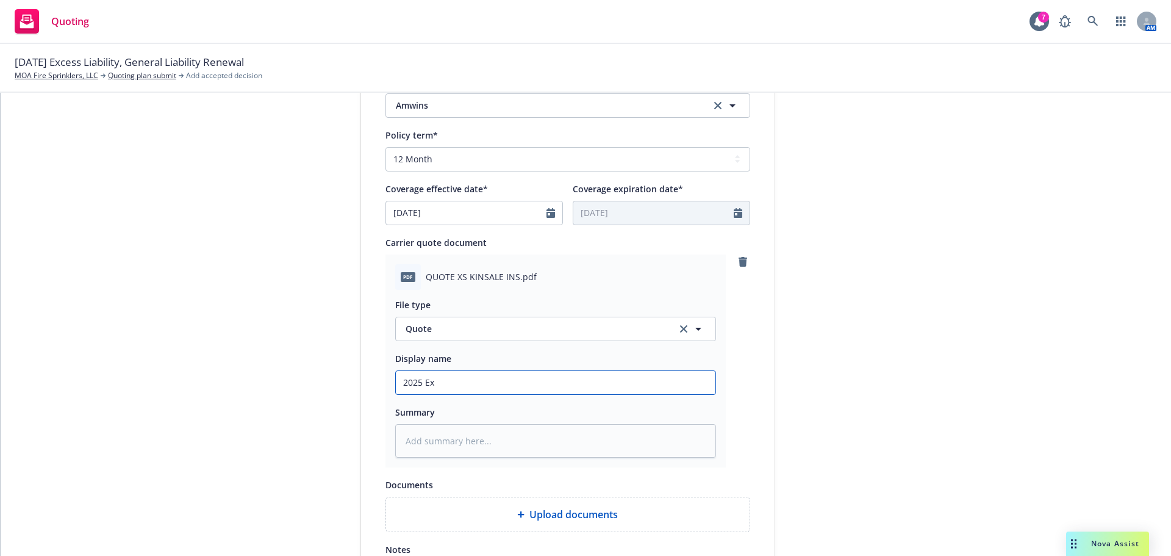
type textarea "x"
type input "2025 Exc"
type textarea "x"
type input "2025 Exce"
type textarea "x"
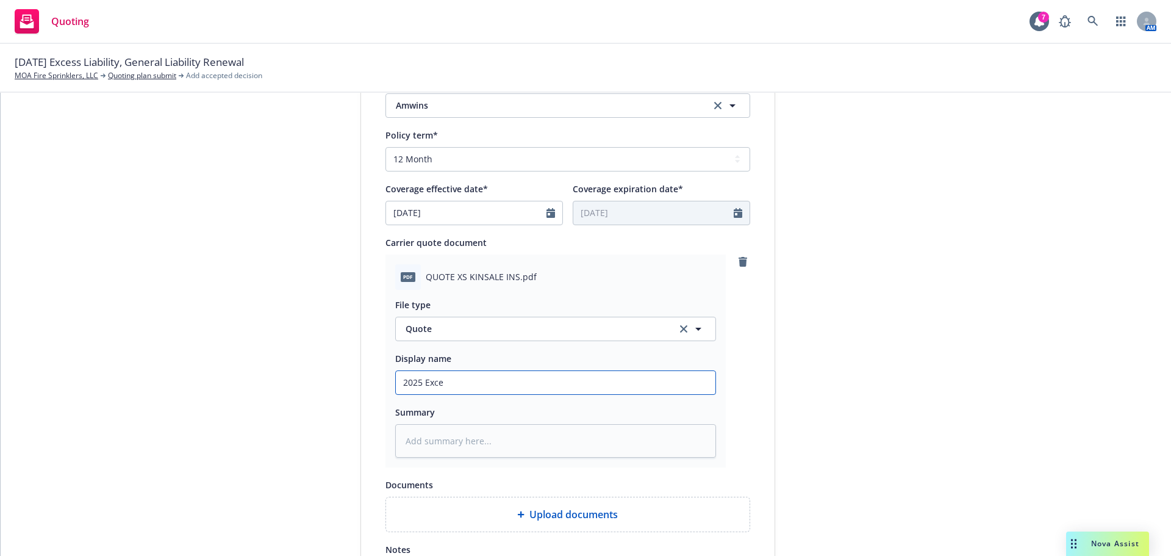
type input "2025 Exces"
type textarea "x"
type input "2025 Excess"
type textarea "x"
type input "2025 Excess L"
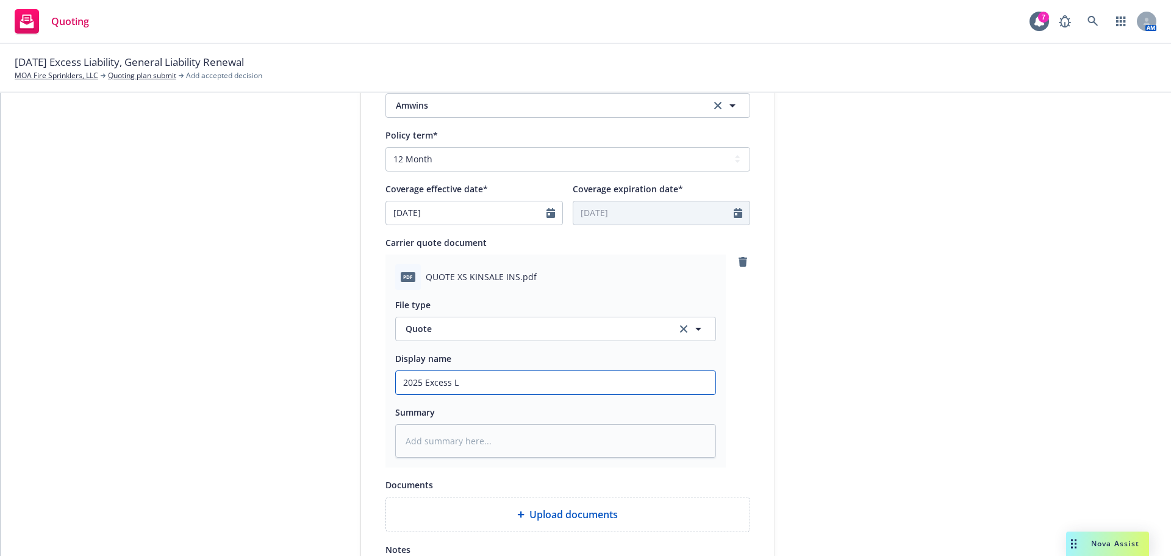
type textarea "x"
type input "2025 Excess Li"
type textarea "x"
type input "2025 Excess Lia"
type textarea "x"
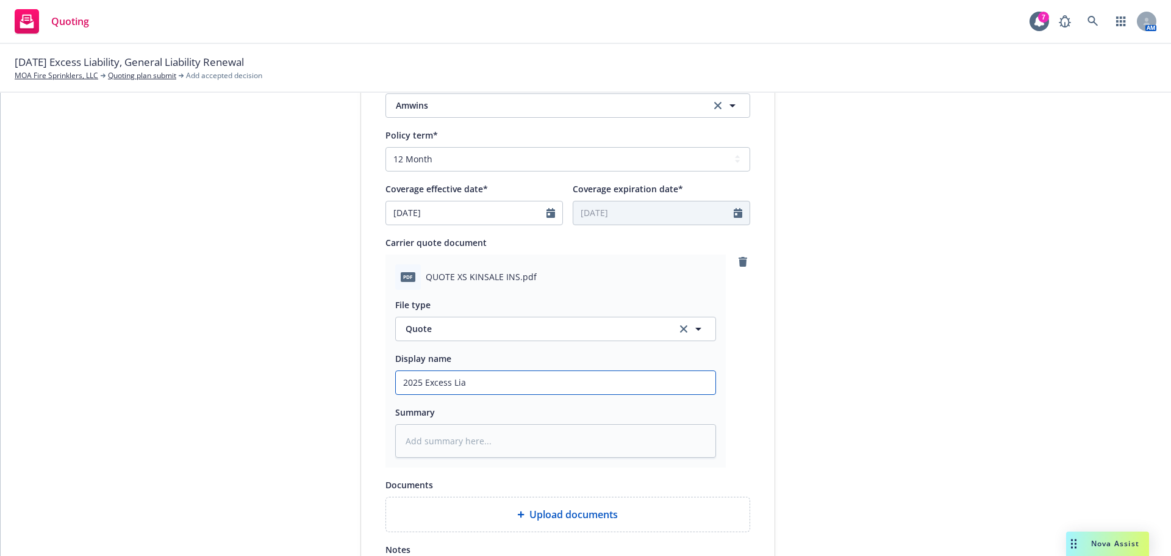
type input "2025 Excess Liab"
type textarea "x"
type input "2025 Excess Liabi"
type textarea "x"
type input "2025 Excess Liabil"
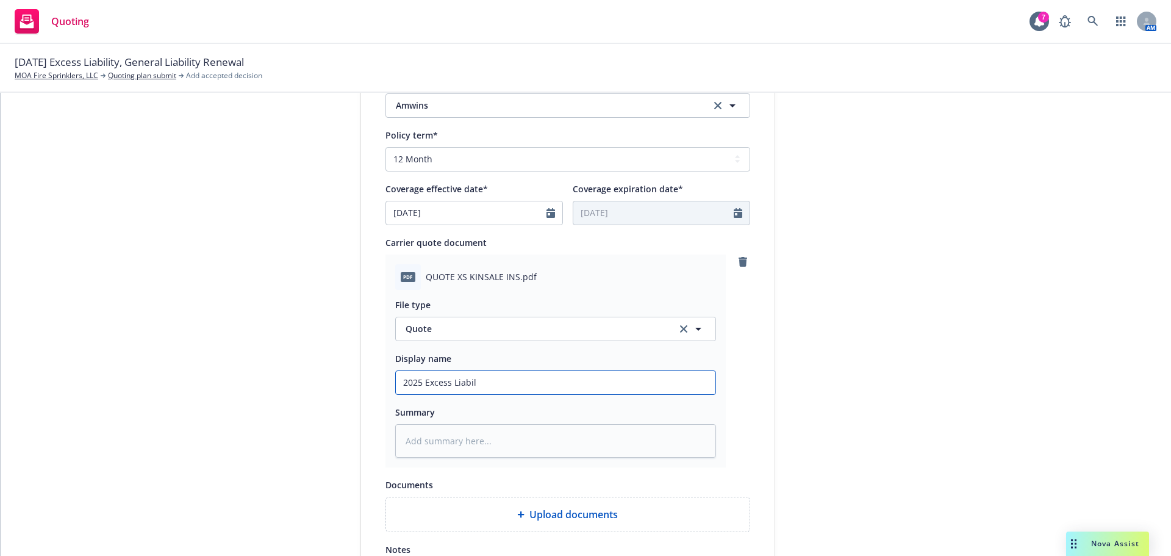
type textarea "x"
type input "2025 Excess Liabili"
type textarea "x"
type input "2025 Excess Liabilit"
type textarea "x"
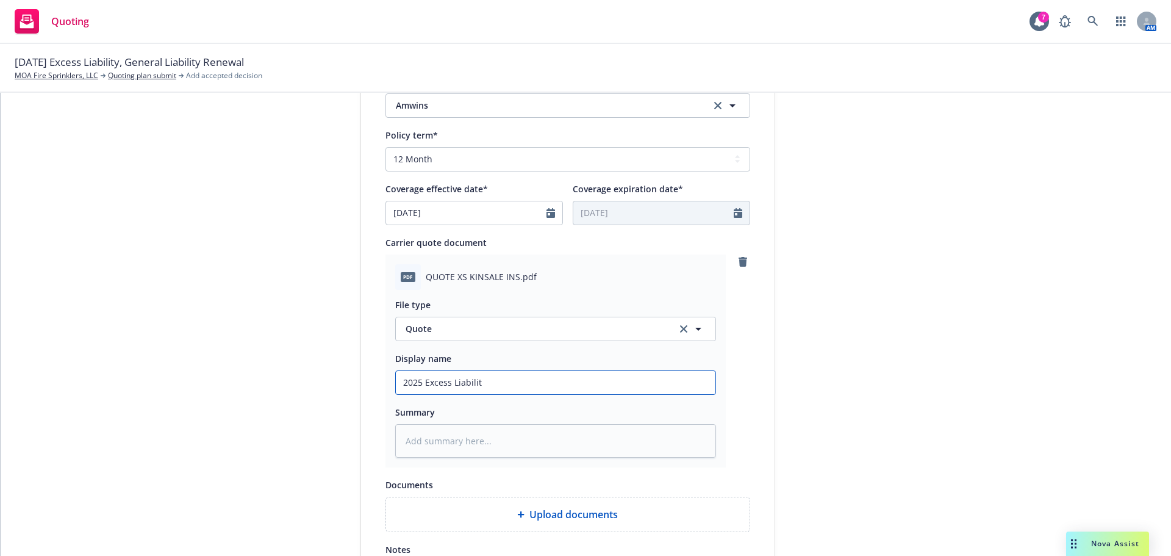
type input "2025 Excess Liability"
type textarea "x"
type input "2025 Excess Liability"
type textarea "x"
type input "2025 Excess Liability Q"
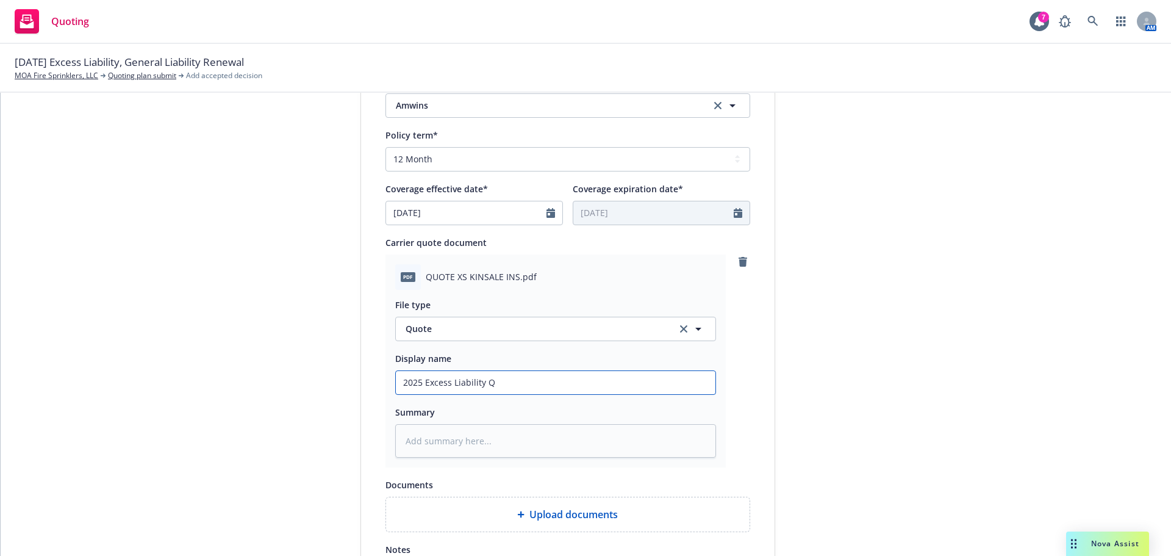
type textarea "x"
type input "2025 Excess Liability Qu"
type textarea "x"
type input "2025 Excess Liability Quo"
type textarea "x"
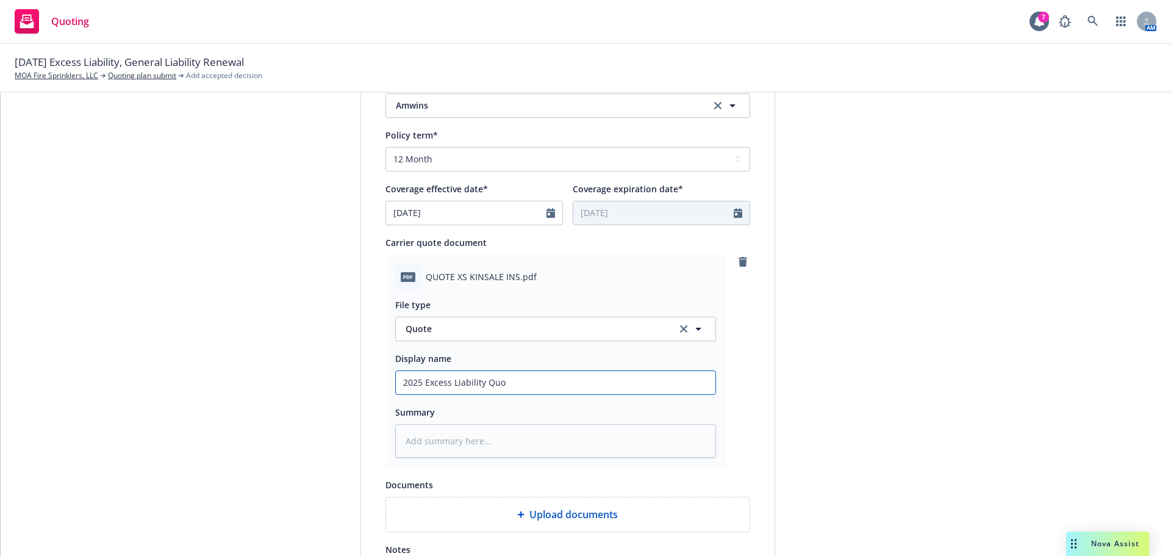
type input "2025 Excess Liability Quot"
type textarea "x"
type input "2025 Excess Liability Quote"
type textarea "x"
type input "2025 Excess Liability Quote"
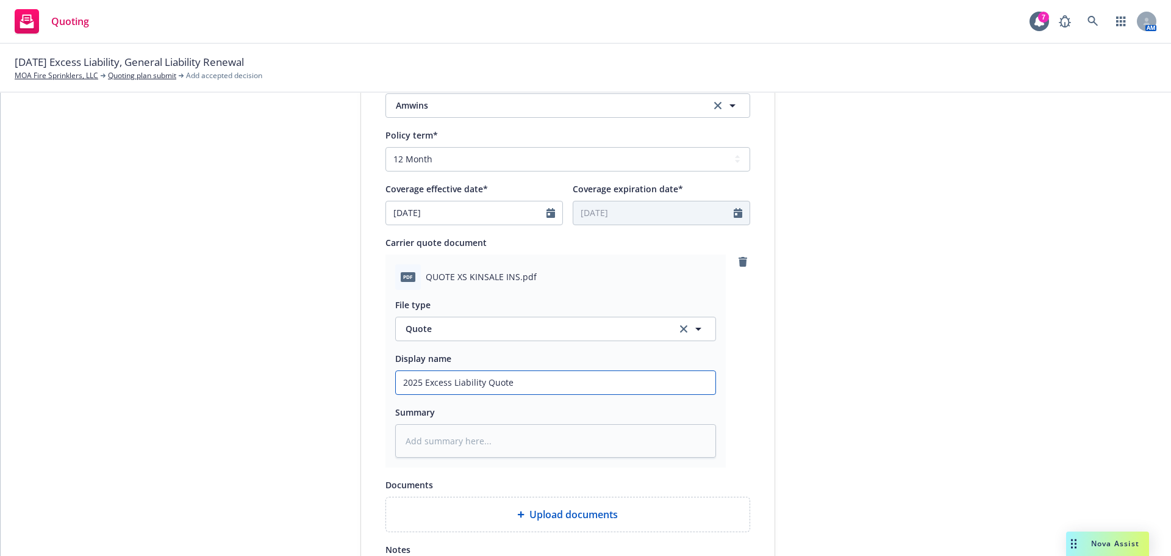
type textarea "x"
type input "2025 Excess Liability Quote 0"
type textarea "x"
type input "2025 Excess Liability Quote"
type textarea "x"
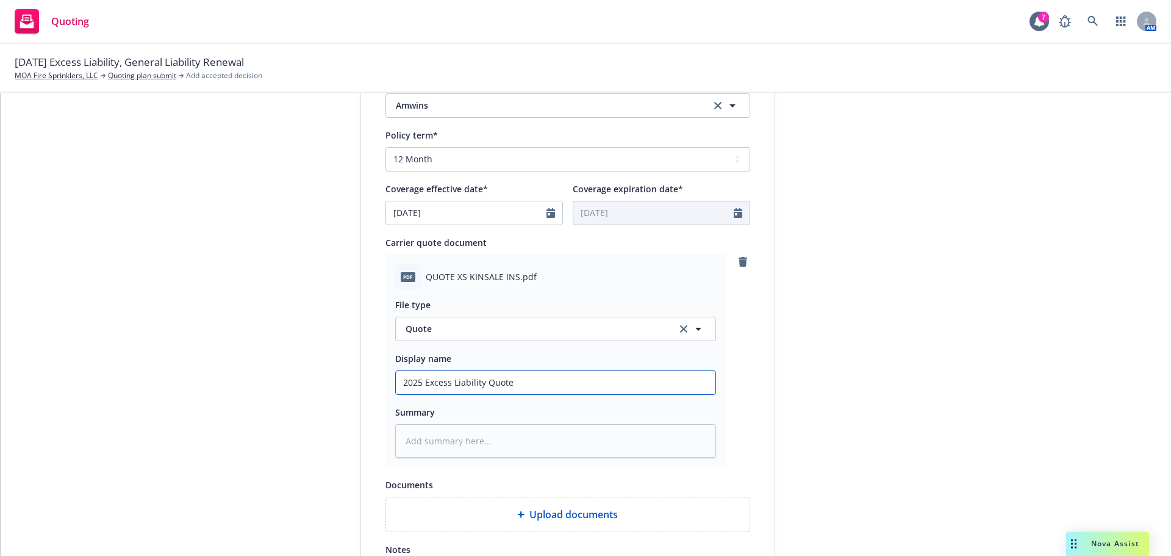
type input "2025 Excess Liability Quote -"
click at [1026, 482] on div "1 Quote initiation 2 Coverage selection 3 Billing info Quote initiation Display…" at bounding box center [585, 161] width 1141 height 1047
click at [859, 440] on div "submission Carrier Amwins Last updated 5/19, 4:48 PM" at bounding box center [885, 161] width 171 height 1047
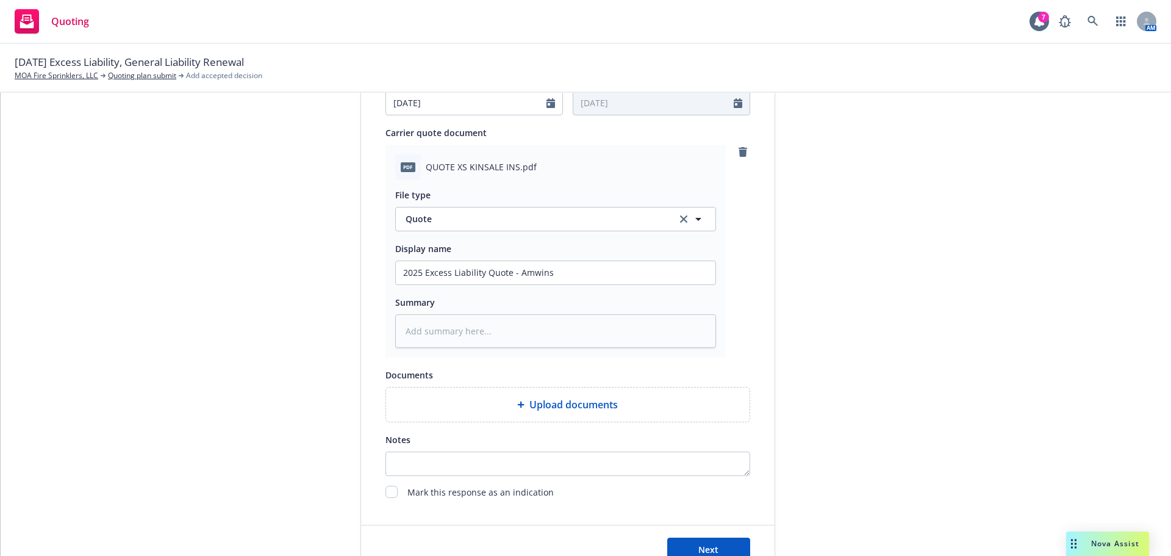
scroll to position [681, 0]
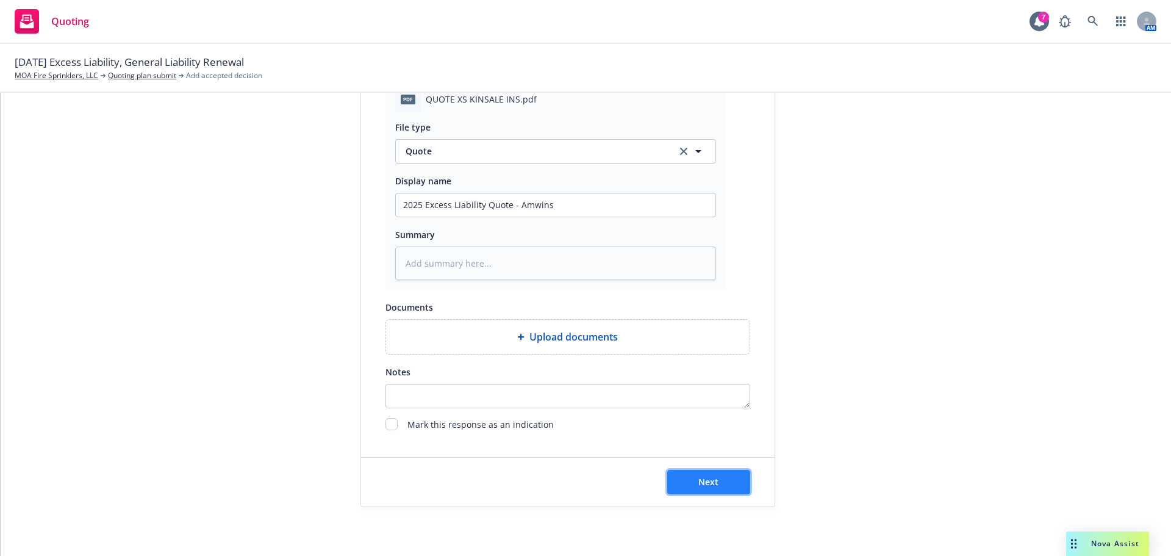
click at [687, 487] on button "Next" at bounding box center [708, 482] width 83 height 24
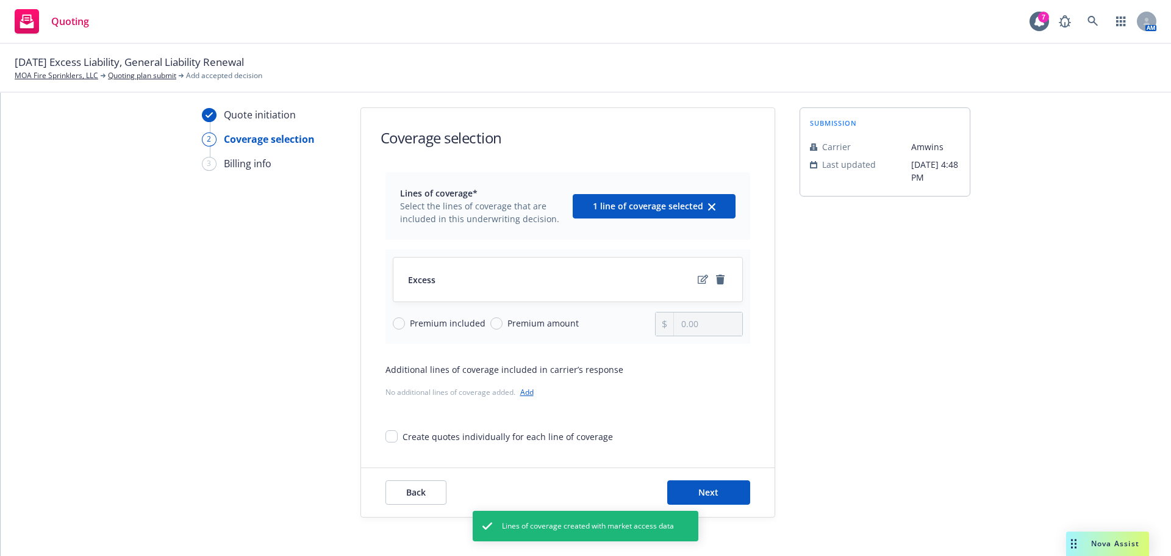
scroll to position [45, 0]
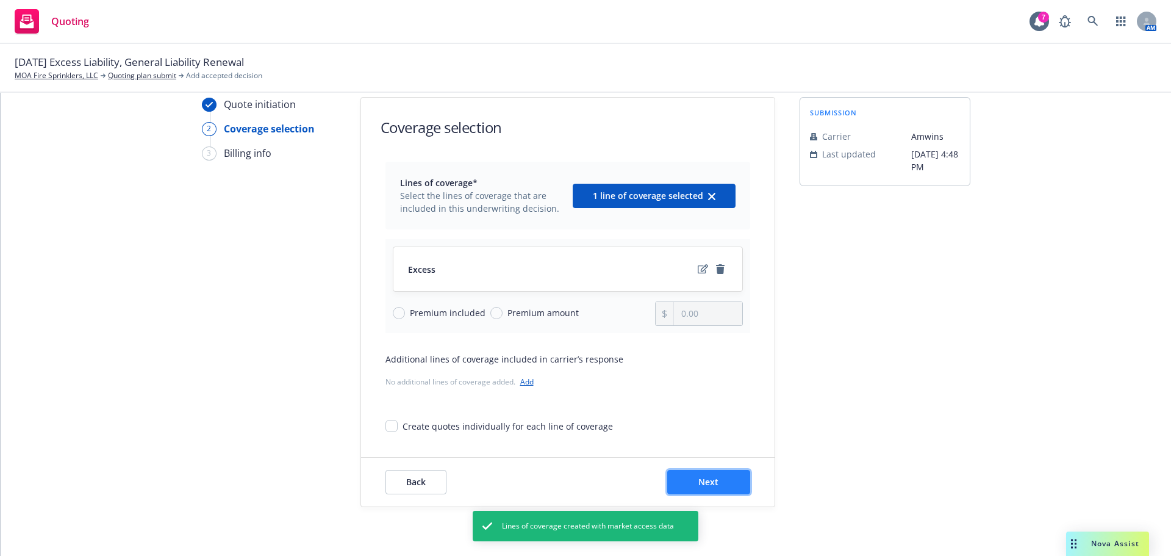
click at [688, 478] on button "Next" at bounding box center [708, 482] width 83 height 24
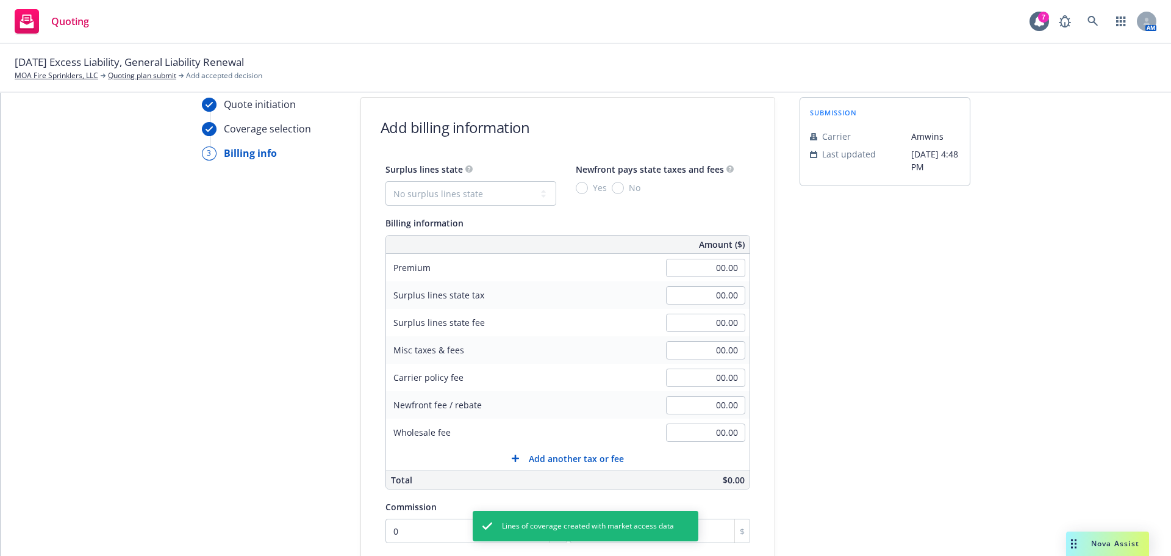
click at [729, 279] on div "00.00" at bounding box center [706, 267] width 88 height 27
click at [723, 267] on input "00.00" at bounding box center [705, 268] width 79 height 18
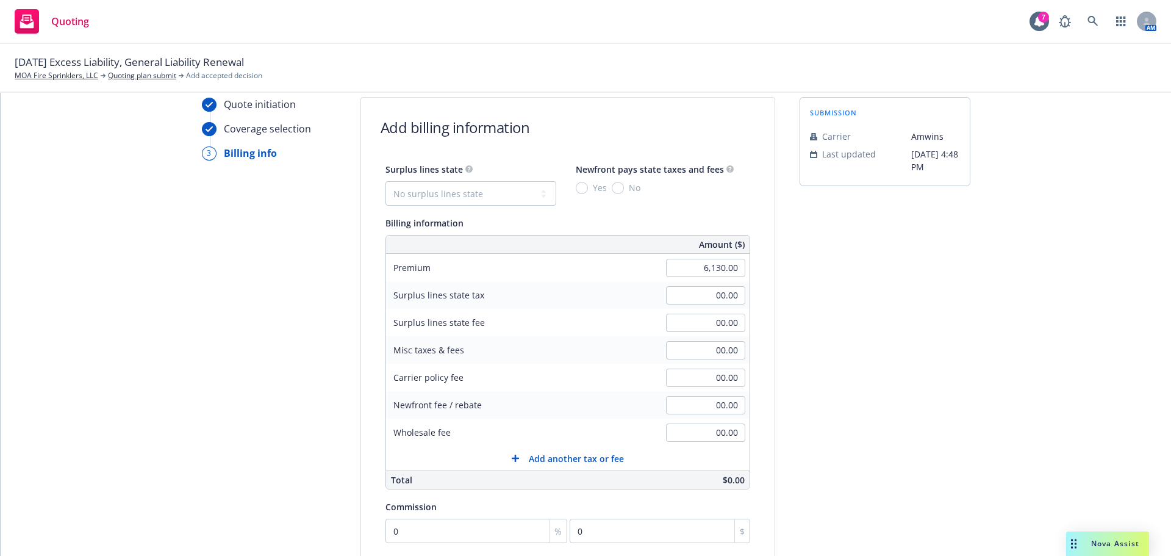
click at [807, 379] on div "submission Carrier Amwins Last updated 5/19, 4:48 PM" at bounding box center [885, 409] width 171 height 624
click at [709, 357] on input "00.00" at bounding box center [705, 350] width 79 height 18
click at [780, 353] on div "Quote initiation Coverage selection 3 Billing info Add billing information Surp…" at bounding box center [585, 409] width 1141 height 624
click at [425, 181] on select "No surplus lines state Alaska Alabama Arkansas Arizona California Colorado Conn…" at bounding box center [470, 193] width 171 height 24
click at [385, 181] on select "No surplus lines state Alaska Alabama Arkansas Arizona California Colorado Conn…" at bounding box center [470, 193] width 171 height 24
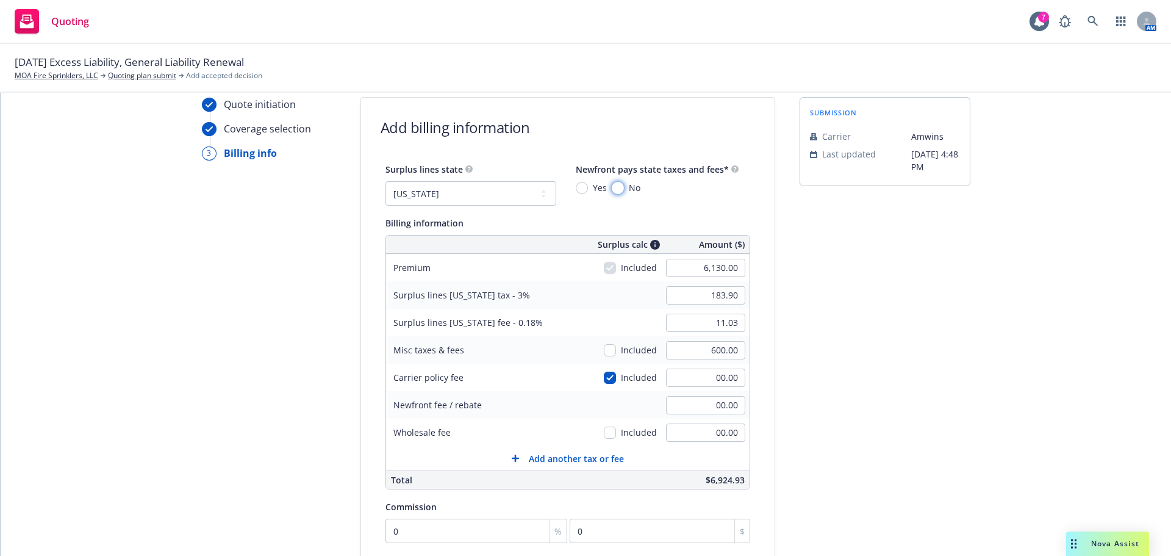
click at [612, 192] on input "No" at bounding box center [618, 188] width 12 height 12
click at [894, 316] on div "submission Carrier Amwins Last updated 5/19, 4:48 PM" at bounding box center [885, 409] width 171 height 624
click at [711, 293] on input "183.90" at bounding box center [705, 295] width 79 height 18
click at [847, 371] on div "submission Carrier Amwins Last updated 5/19, 4:48 PM" at bounding box center [885, 409] width 171 height 624
click at [718, 322] on input "11.03" at bounding box center [705, 322] width 79 height 18
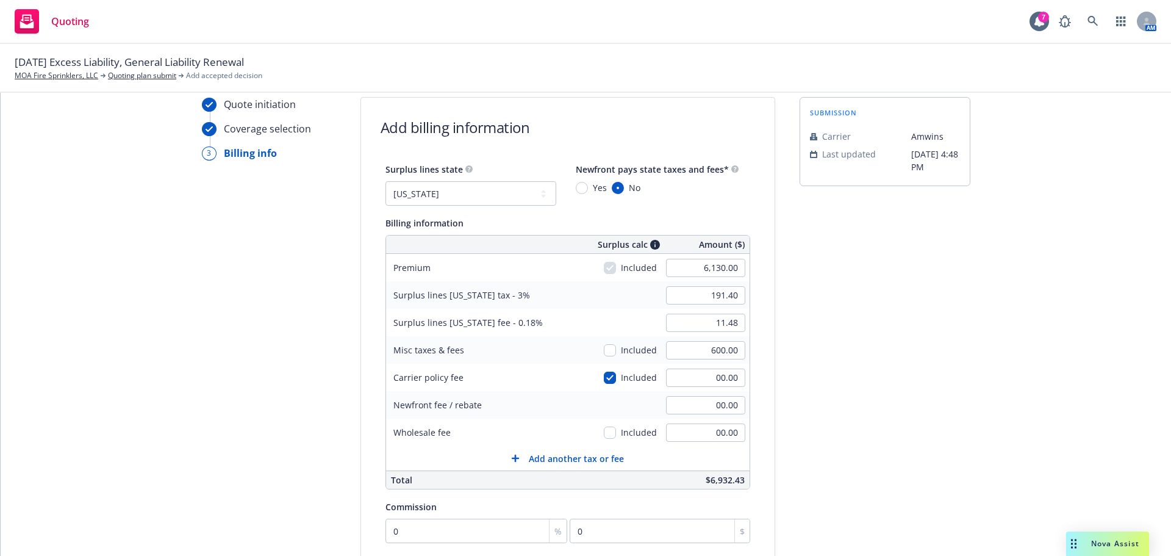
click at [861, 381] on div "submission Carrier Amwins Last updated 5/19, 4:48 PM" at bounding box center [885, 409] width 171 height 624
click at [724, 432] on input "00.00" at bounding box center [705, 432] width 79 height 18
click at [865, 457] on div "submission Carrier Amwins Last updated 5/19, 4:48 PM" at bounding box center [885, 409] width 171 height 624
click at [473, 197] on select "No surplus lines state Alaska Alabama Arkansas Arizona California Colorado Conn…" at bounding box center [470, 193] width 171 height 24
click at [385, 181] on select "No surplus lines state Alaska Alabama Arkansas Arizona California Colorado Conn…" at bounding box center [470, 193] width 171 height 24
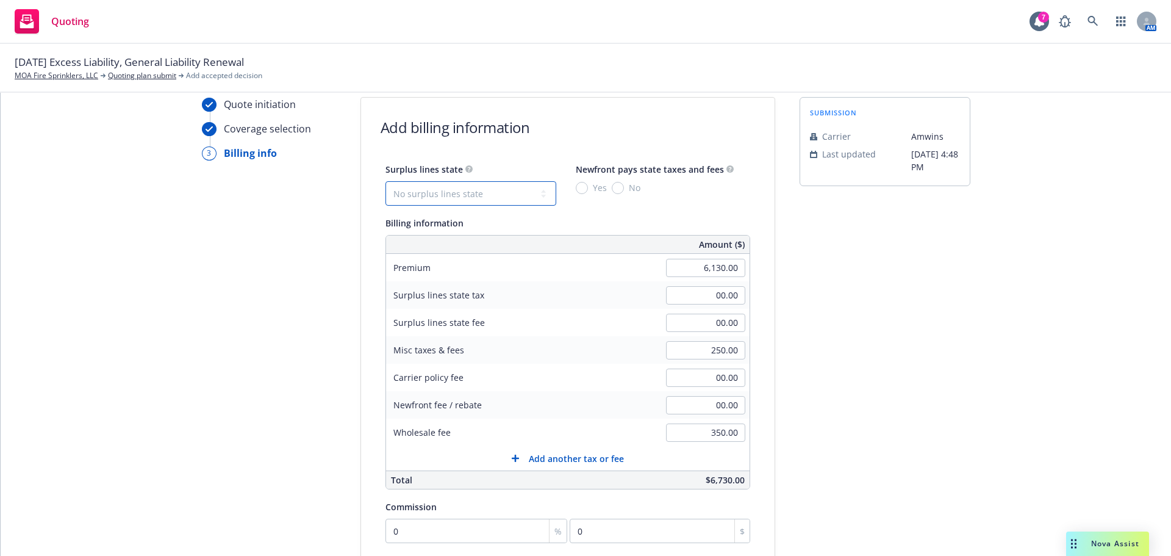
click at [429, 184] on select "No surplus lines state Alaska Alabama Arkansas Arizona California Colorado Conn…" at bounding box center [470, 193] width 171 height 24
click at [385, 181] on select "No surplus lines state Alaska Alabama Arkansas Arizona California Colorado Conn…" at bounding box center [470, 193] width 171 height 24
click at [842, 439] on div "submission Carrier Amwins Last updated 5/19, 4:48 PM" at bounding box center [885, 409] width 171 height 624
click at [720, 375] on input "00.00" at bounding box center [705, 377] width 79 height 18
click at [715, 350] on input "250.00" at bounding box center [705, 350] width 79 height 18
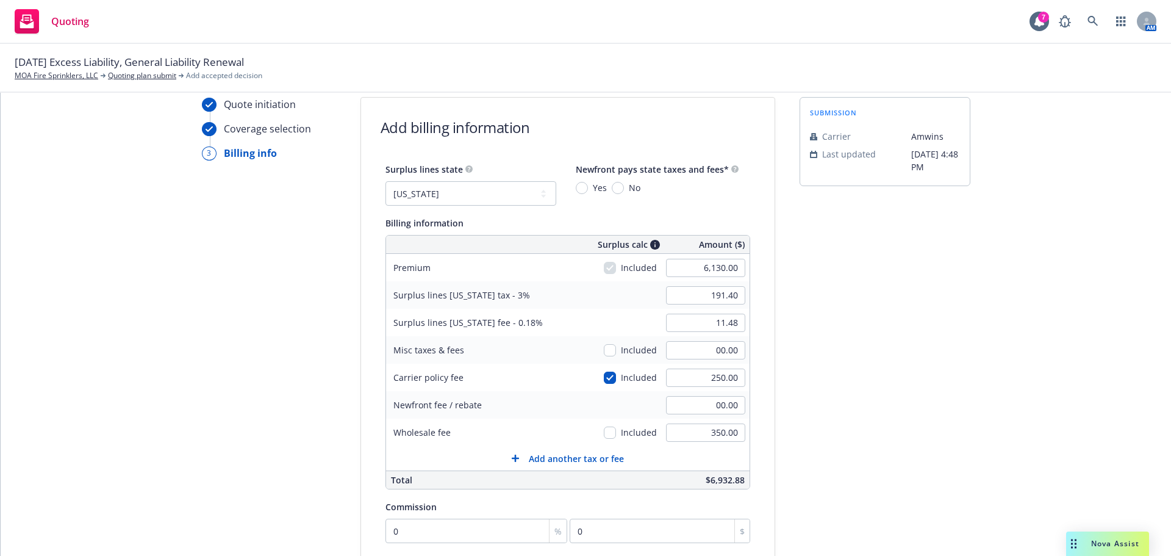
click at [866, 450] on div "submission Carrier Amwins Last updated 5/19, 4:48 PM" at bounding box center [885, 409] width 171 height 624
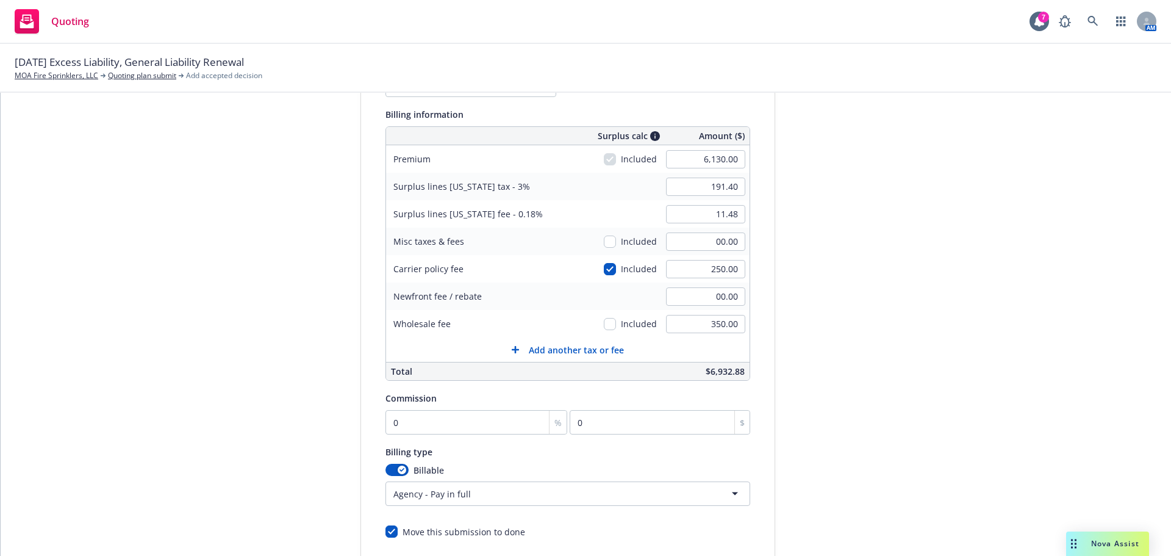
scroll to position [259, 0]
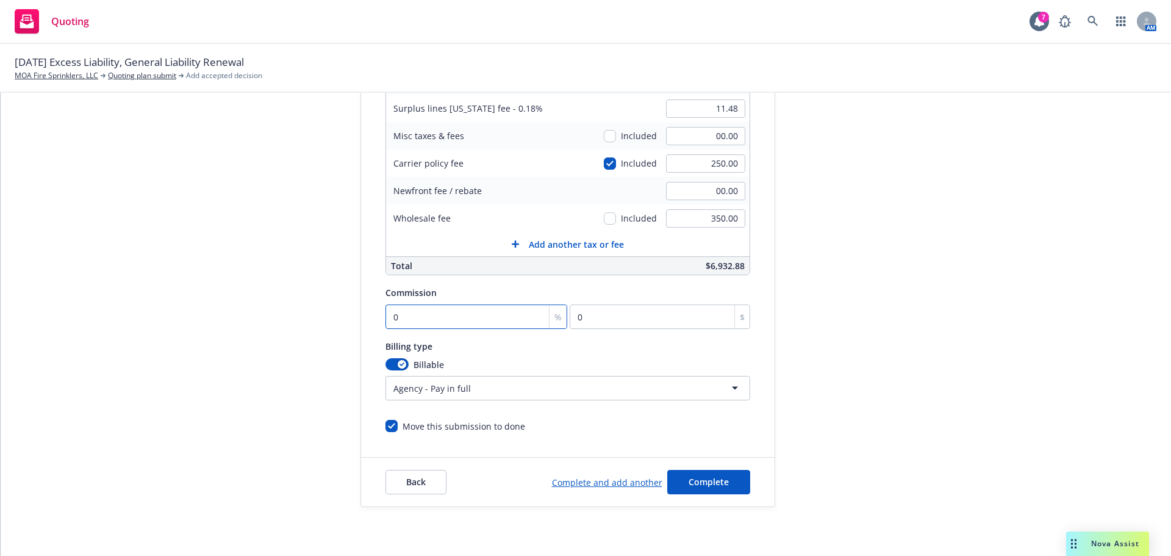
click at [423, 323] on input "0" at bounding box center [476, 316] width 182 height 24
click at [893, 328] on div "submission Carrier Amwins Last updated 5/19, 4:48 PM" at bounding box center [885, 195] width 171 height 624
click at [692, 486] on span "Complete" at bounding box center [709, 482] width 40 height 12
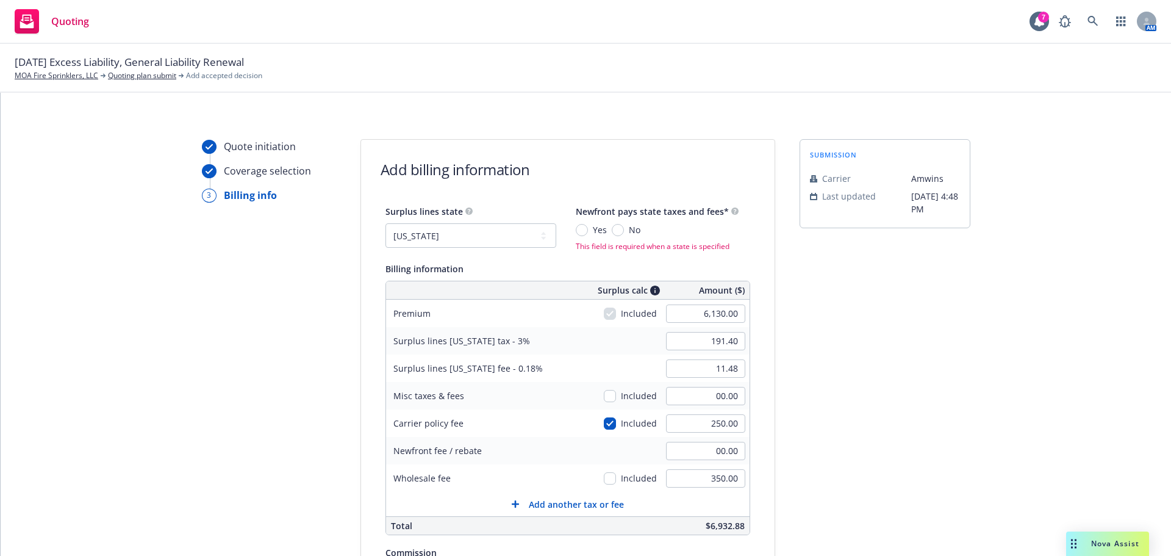
scroll to position [0, 0]
click at [612, 232] on input "No" at bounding box center [618, 232] width 12 height 12
click at [844, 320] on div "submission Carrier Amwins Last updated 5/19, 4:48 PM" at bounding box center [885, 454] width 171 height 624
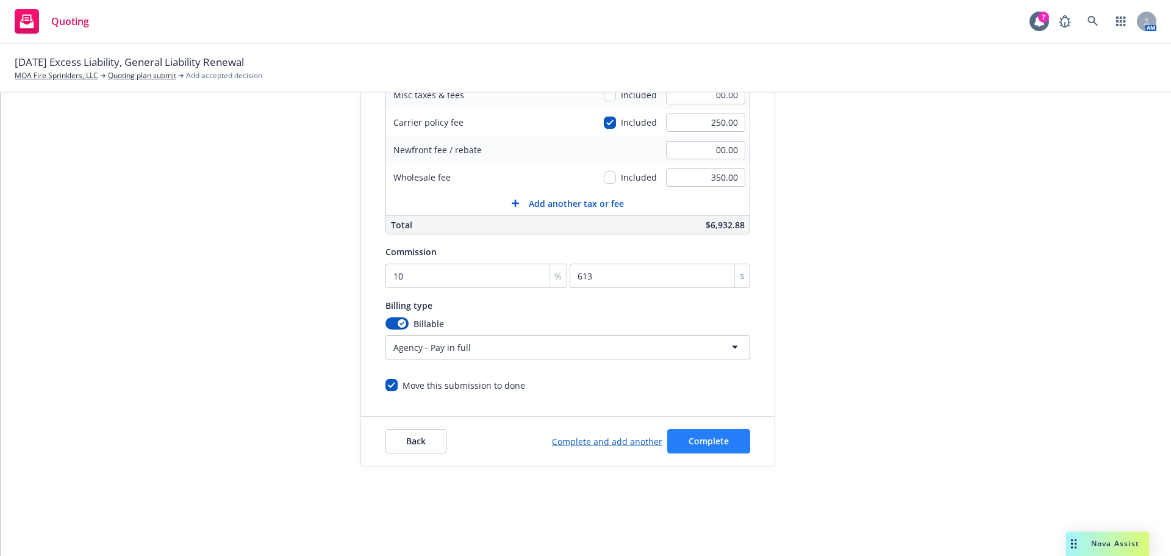
scroll to position [61, 0]
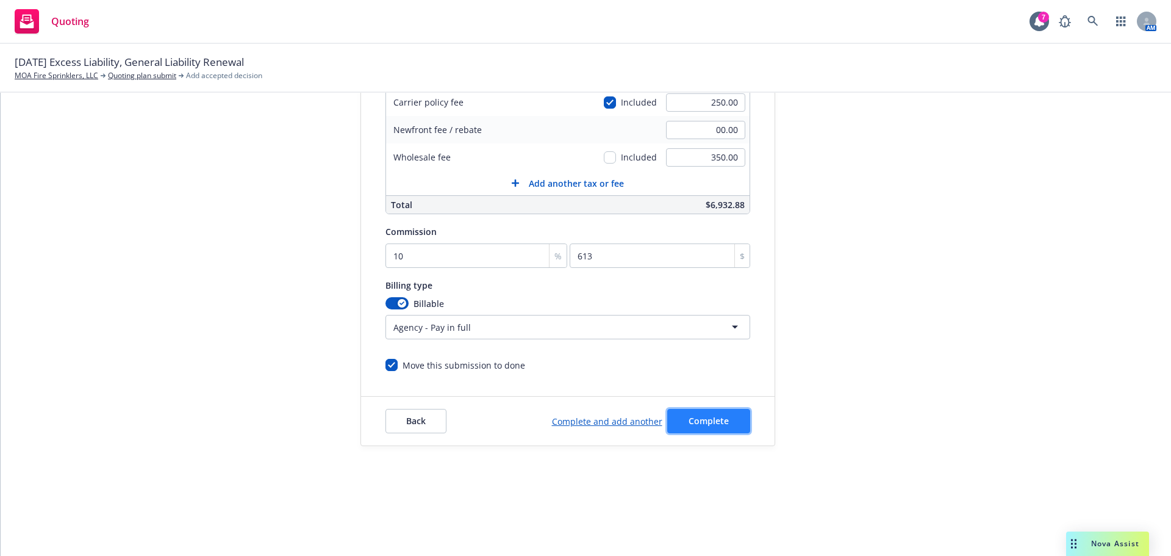
click at [683, 410] on button "Complete" at bounding box center [708, 421] width 83 height 24
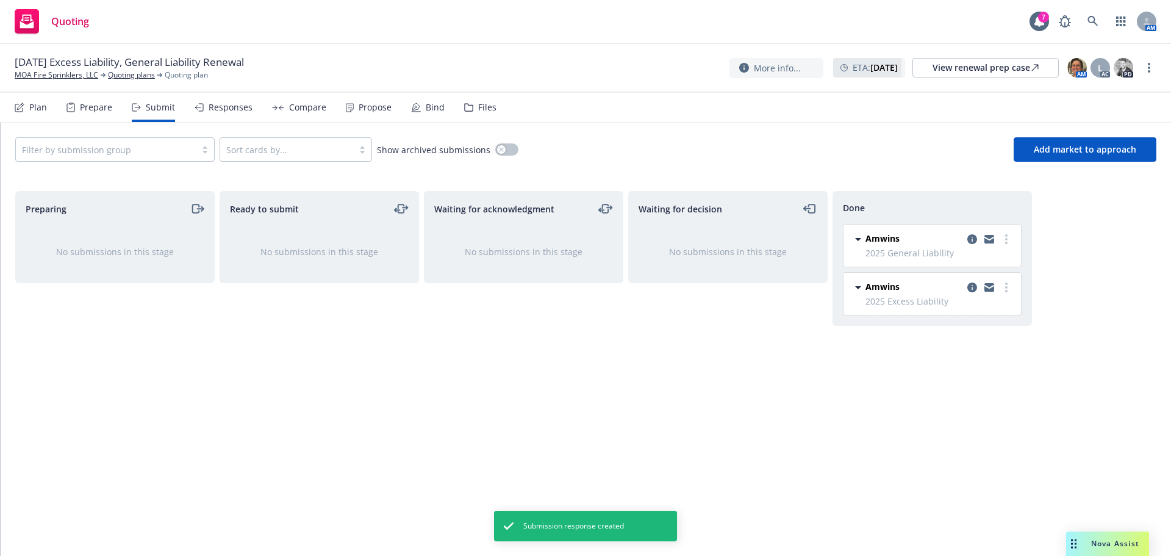
click at [221, 104] on div "Responses" at bounding box center [231, 107] width 44 height 10
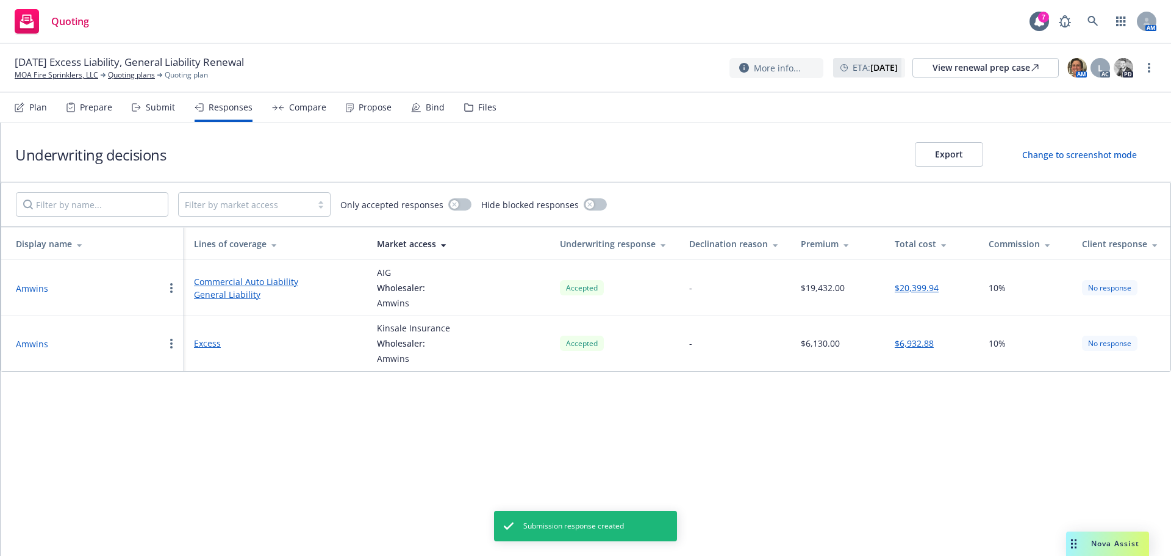
click at [382, 110] on div "Propose" at bounding box center [375, 107] width 33 height 10
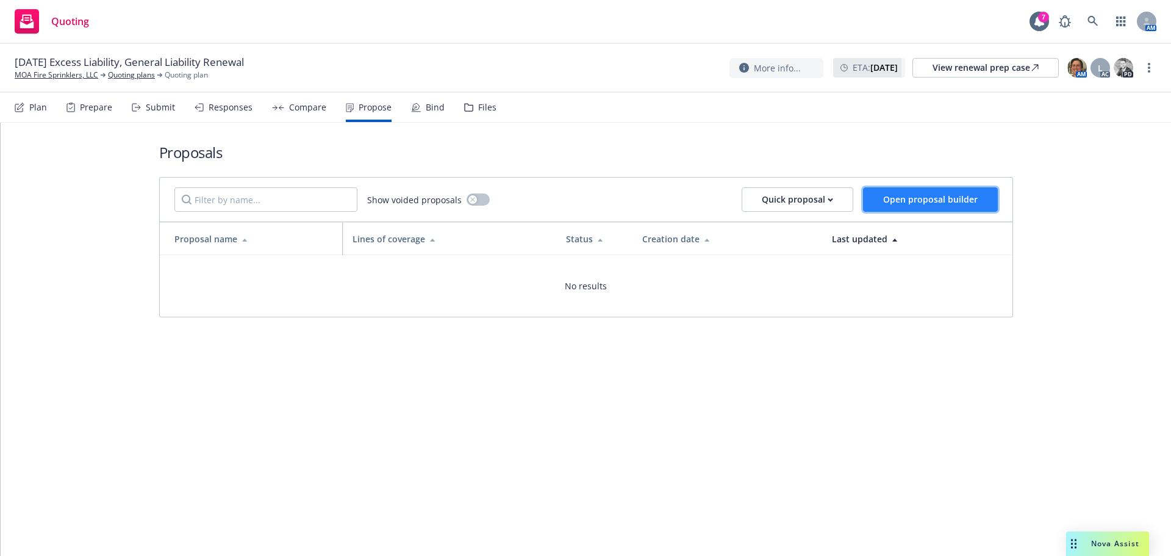
click at [890, 199] on span "Open proposal builder" at bounding box center [930, 199] width 95 height 12
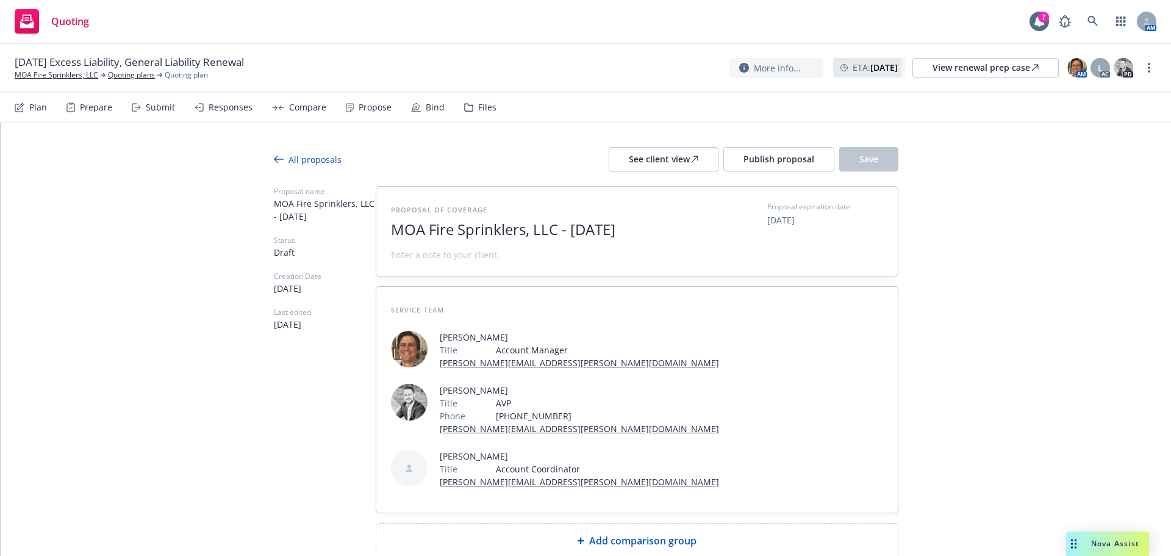
click at [665, 231] on span "MOA Fire Sprinklers, LLC - October 2025" at bounding box center [540, 230] width 299 height 18
click at [415, 257] on span at bounding box center [445, 254] width 109 height 13
click at [690, 228] on div "Proposal of coverage MOA Fire Sprinklers, LLC - October 2025 Proposal expiratio…" at bounding box center [637, 231] width 492 height 60
drag, startPoint x: 673, startPoint y: 231, endPoint x: 557, endPoint y: 232, distance: 116.5
click at [557, 232] on span "MOA Fire Sprinklers, LLC - October 2025" at bounding box center [540, 230] width 299 height 18
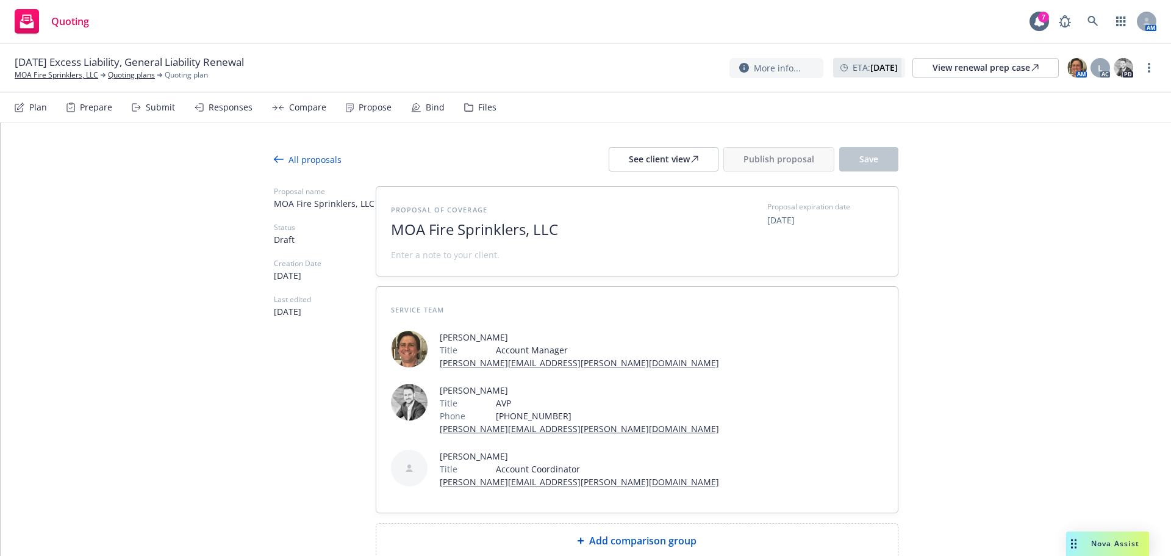
click at [413, 254] on span at bounding box center [445, 254] width 109 height 13
click at [253, 413] on div "All proposals See client view Publish proposal Save Proposal name MOA Fire Spri…" at bounding box center [586, 377] width 1170 height 509
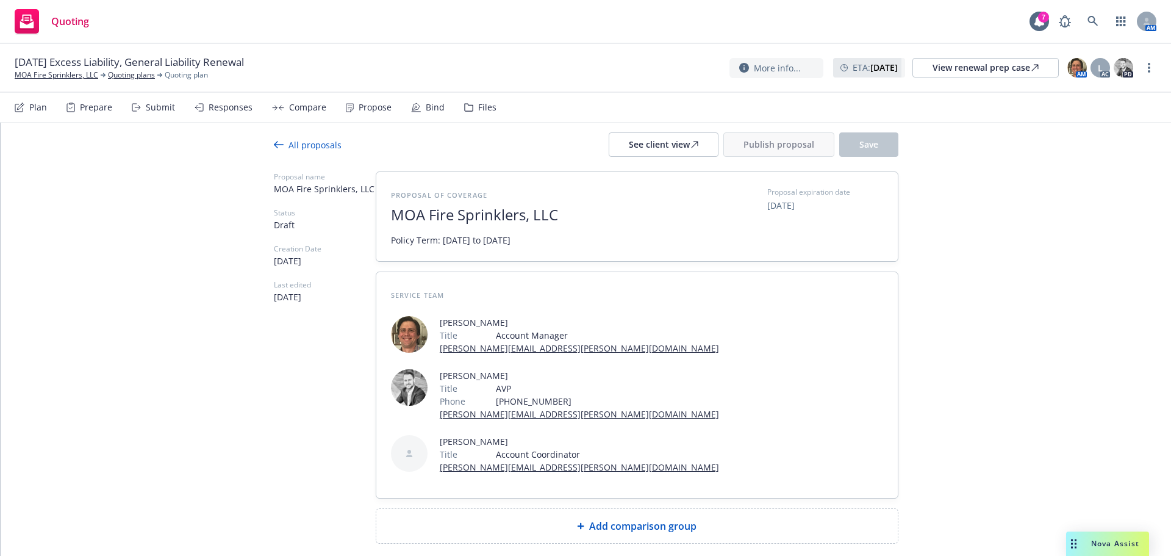
scroll to position [23, 0]
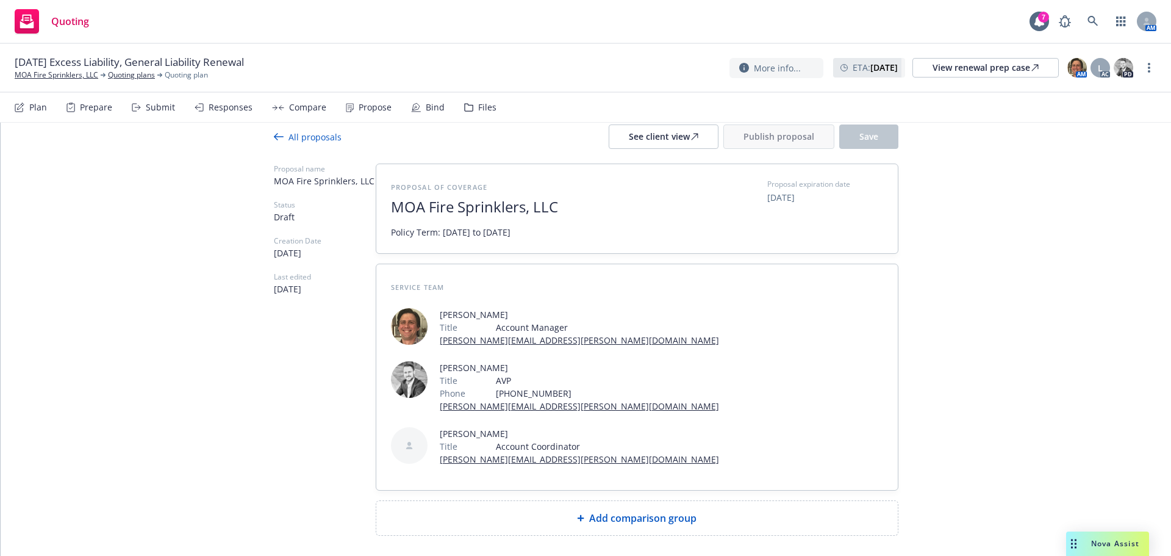
click at [553, 511] on div "Add comparison group" at bounding box center [637, 518] width 502 height 15
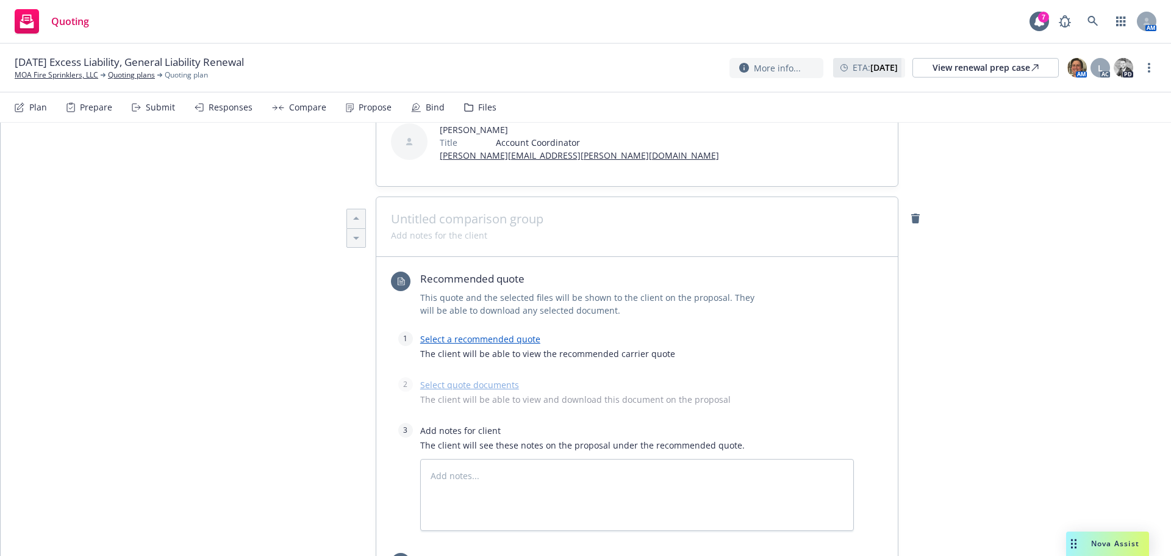
scroll to position [328, 0]
click at [409, 210] on span at bounding box center [637, 217] width 492 height 15
click at [410, 228] on span at bounding box center [439, 234] width 96 height 13
click at [484, 332] on link "Select a recommended quote" at bounding box center [480, 338] width 120 height 12
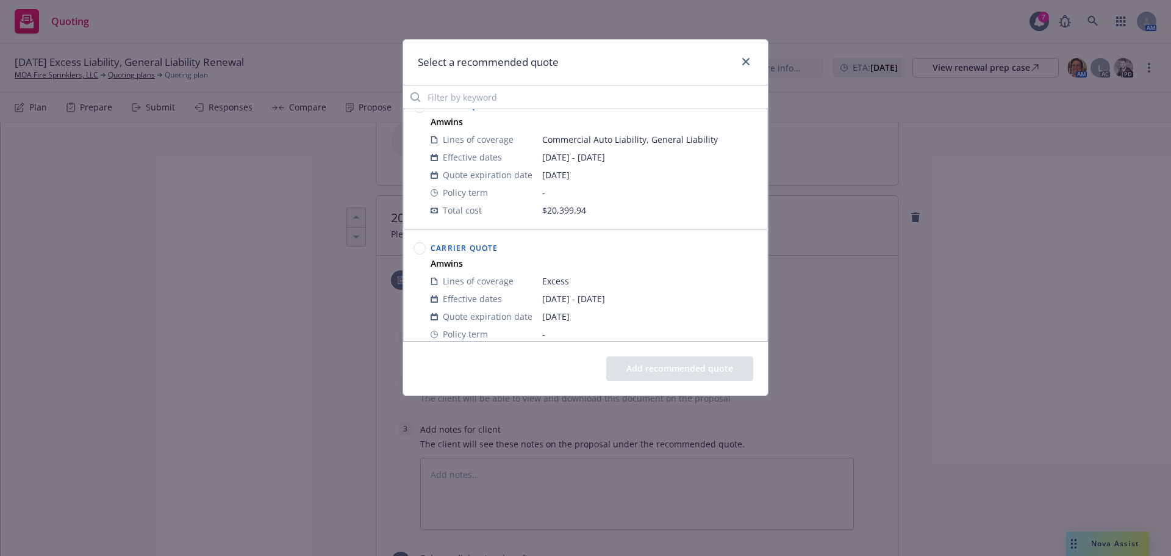
scroll to position [0, 0]
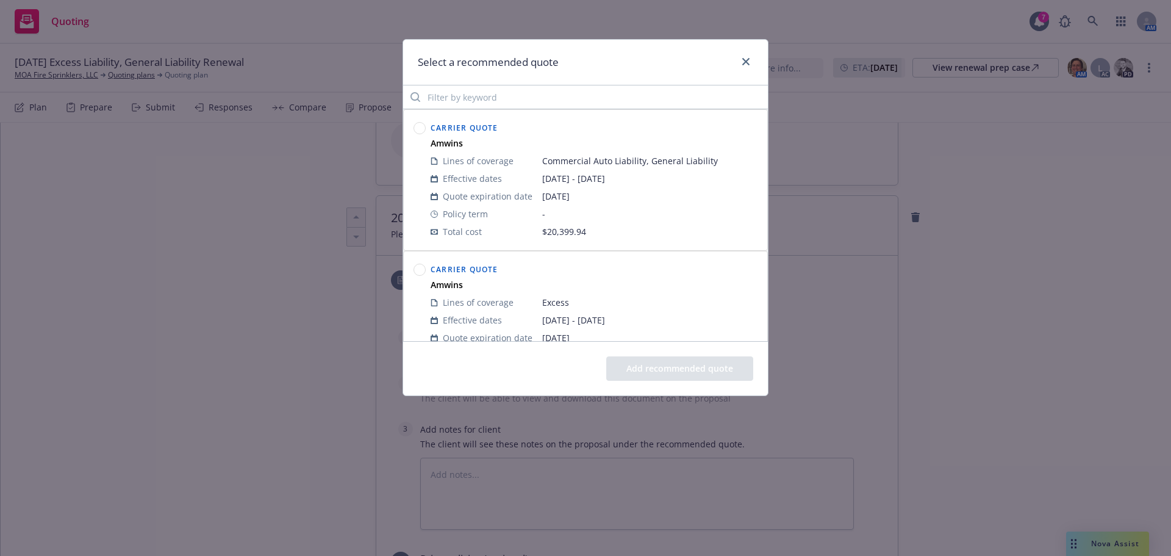
click at [419, 131] on circle at bounding box center [420, 129] width 12 height 12
click at [639, 372] on button "Add recommended quote" at bounding box center [679, 368] width 147 height 24
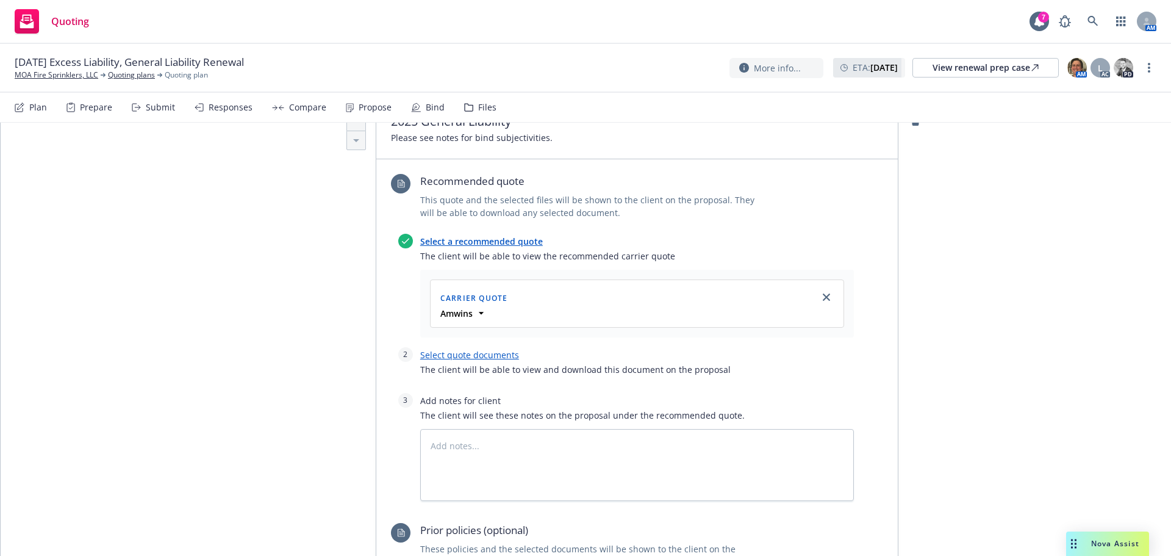
scroll to position [511, 0]
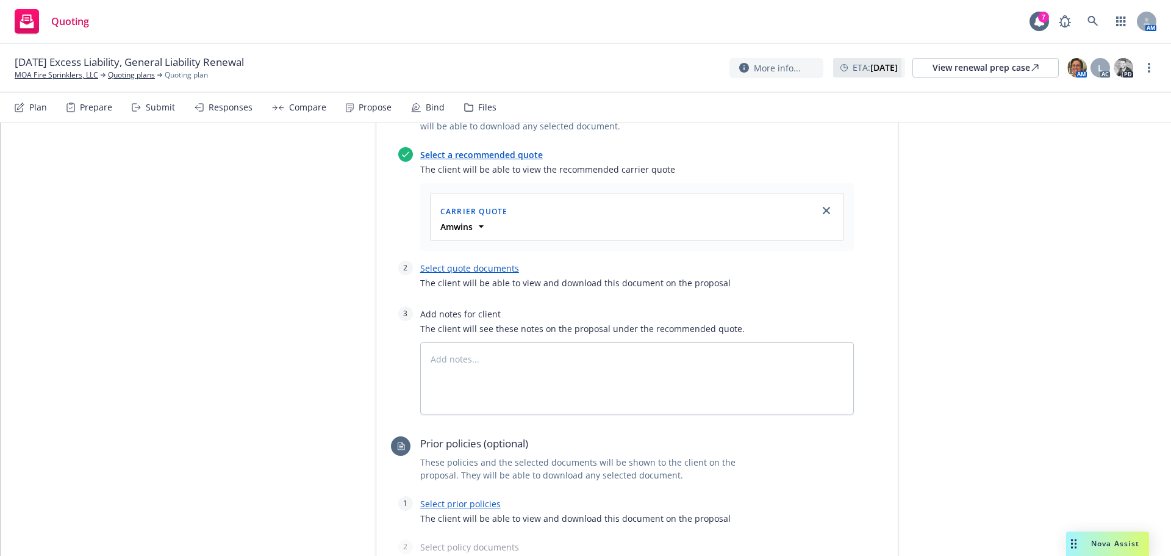
click at [454, 262] on link "Select quote documents" at bounding box center [469, 268] width 99 height 12
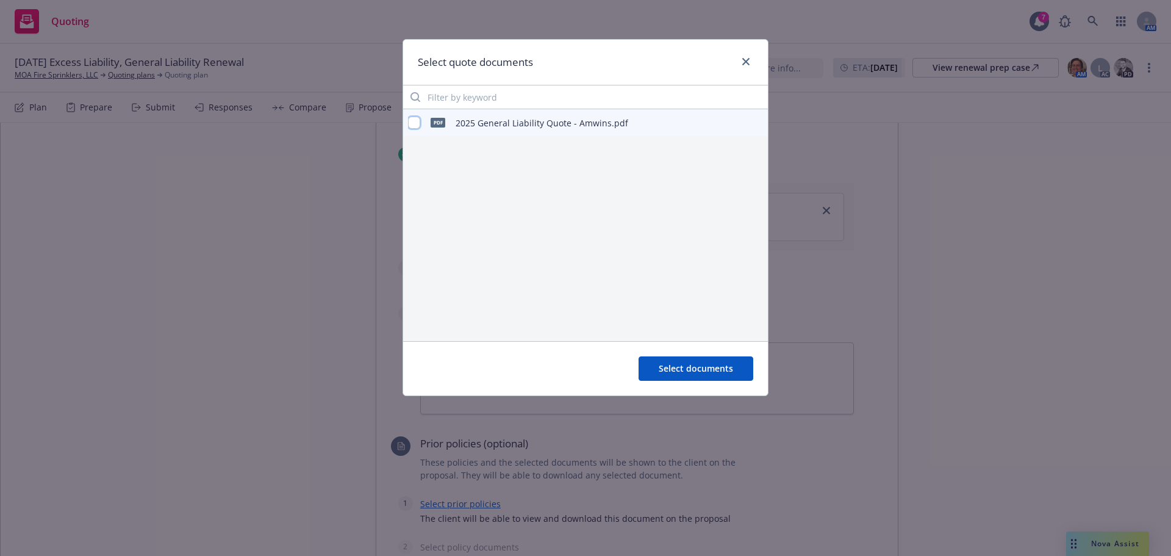
click at [415, 123] on input "checkbox" at bounding box center [414, 122] width 12 height 12
click at [672, 373] on span "Select documents" at bounding box center [696, 368] width 74 height 12
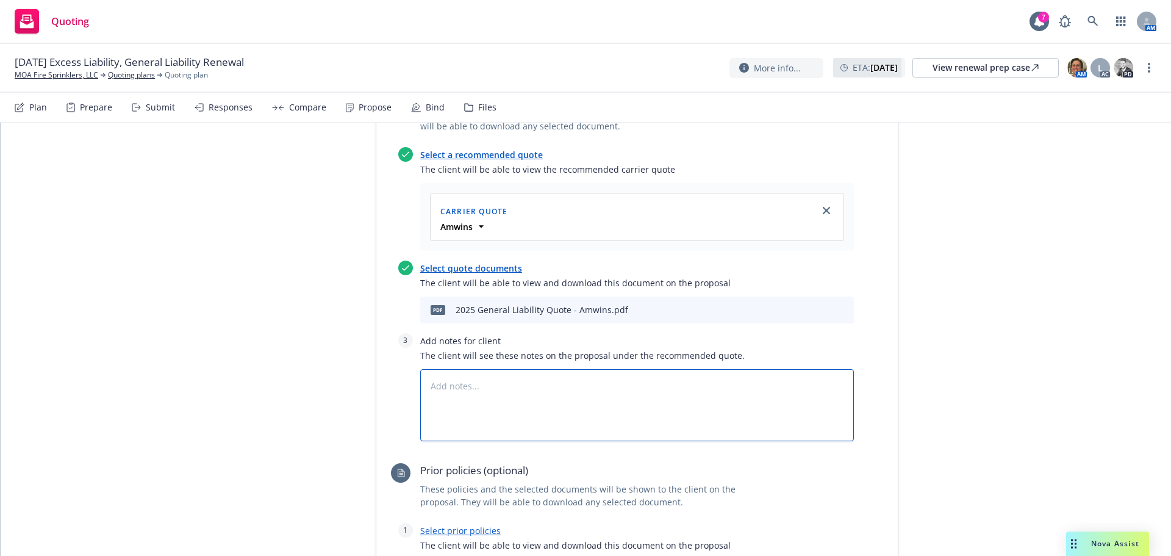
click at [482, 369] on textarea at bounding box center [637, 405] width 434 height 72
click at [630, 369] on textarea "Bind Subjectivities: 1. Signed TRIA with selection. 2. Currently signed and dat…" at bounding box center [637, 405] width 434 height 72
paste textarea "<?@( B9JJ=676?;<=(<JJ( ^.JJ=8E<O:?B( BF:9=@(C6( A9==I( E:7J=6;6@( ;: 56f6E;( ;F…"
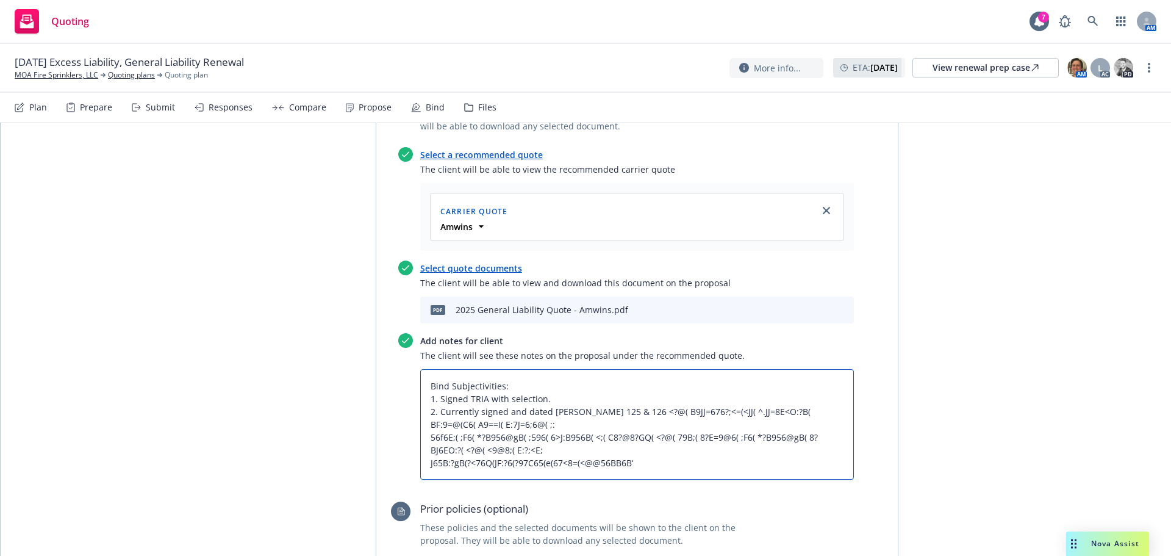
drag, startPoint x: 640, startPoint y: 407, endPoint x: 615, endPoint y: 357, distance: 55.9
click at [615, 369] on textarea "Bind Subjectivities: 1. Signed TRIA with selection. 2. Currently signed and dat…" at bounding box center [637, 424] width 434 height 110
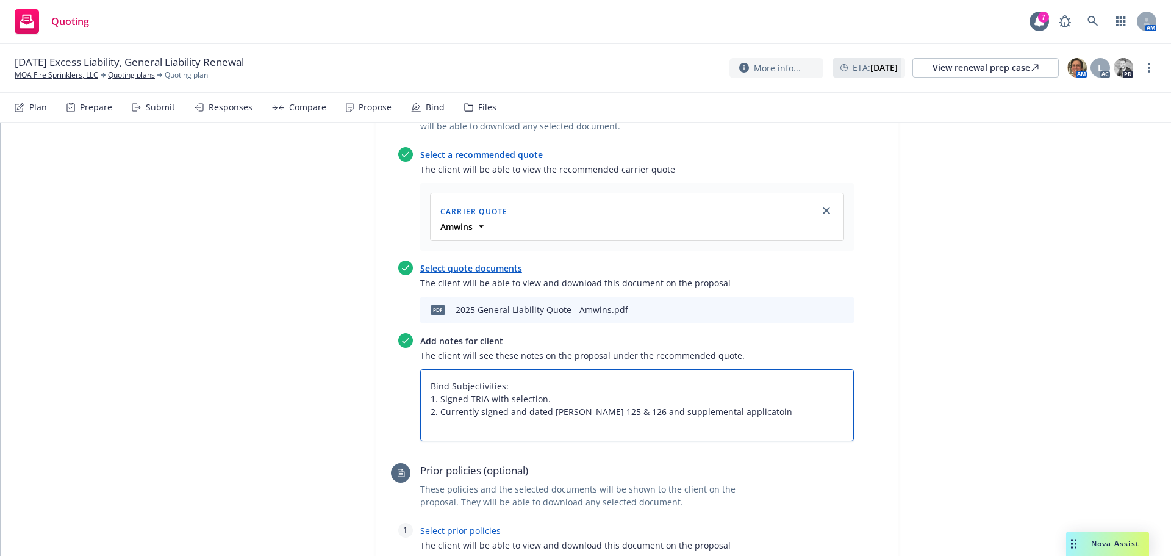
drag, startPoint x: 736, startPoint y: 359, endPoint x: 612, endPoint y: 361, distance: 123.8
click at [612, 369] on textarea "Bind Subjectivities: 1. Signed TRIA with selection. 2. Currently signed and dat…" at bounding box center [637, 405] width 434 height 72
paste textarea "showing inspection/audit contact information."
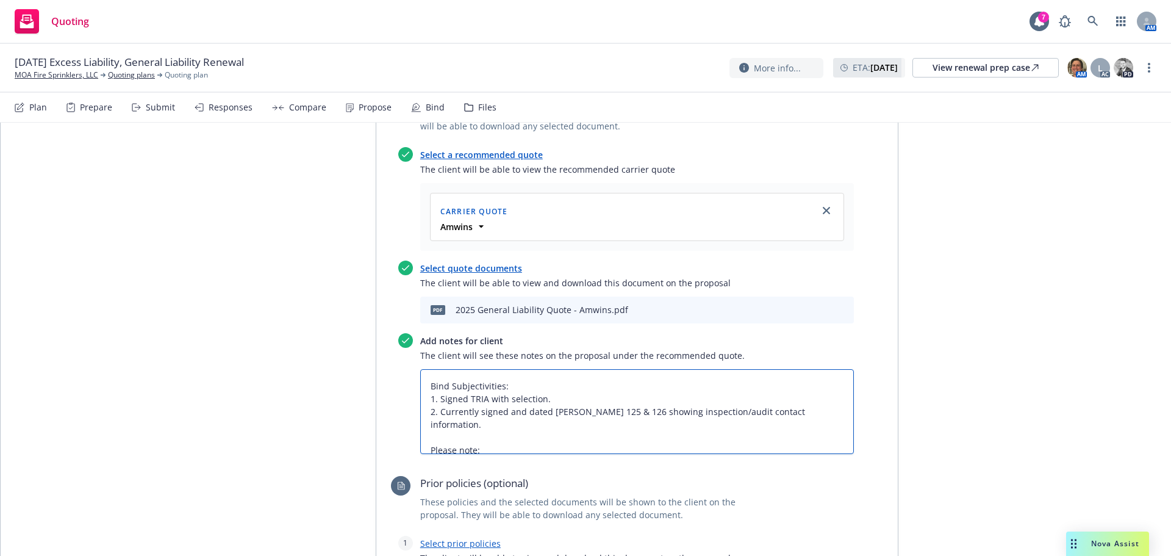
click at [495, 383] on textarea "Bind Subjectivities: 1. Signed TRIA with selection. 2. Currently signed and dat…" at bounding box center [637, 411] width 434 height 85
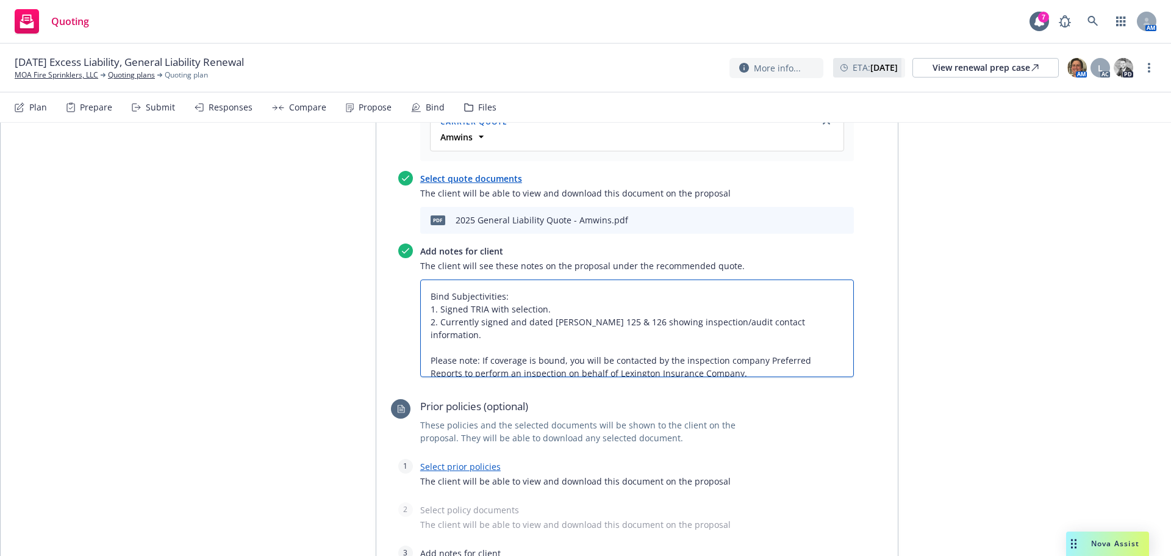
scroll to position [754, 0]
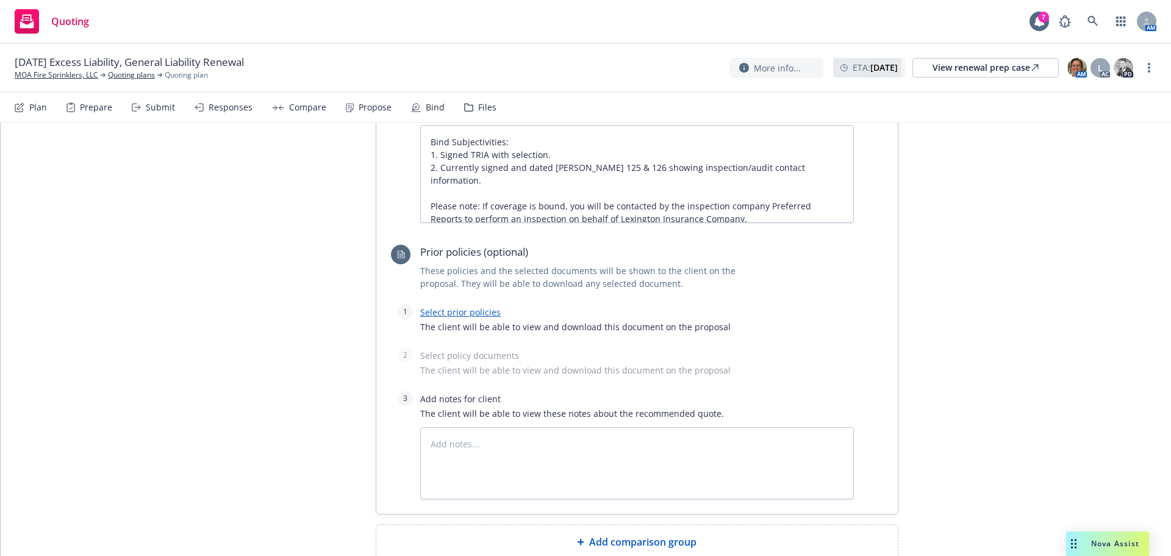
click at [443, 306] on link "Select prior policies" at bounding box center [460, 312] width 81 height 12
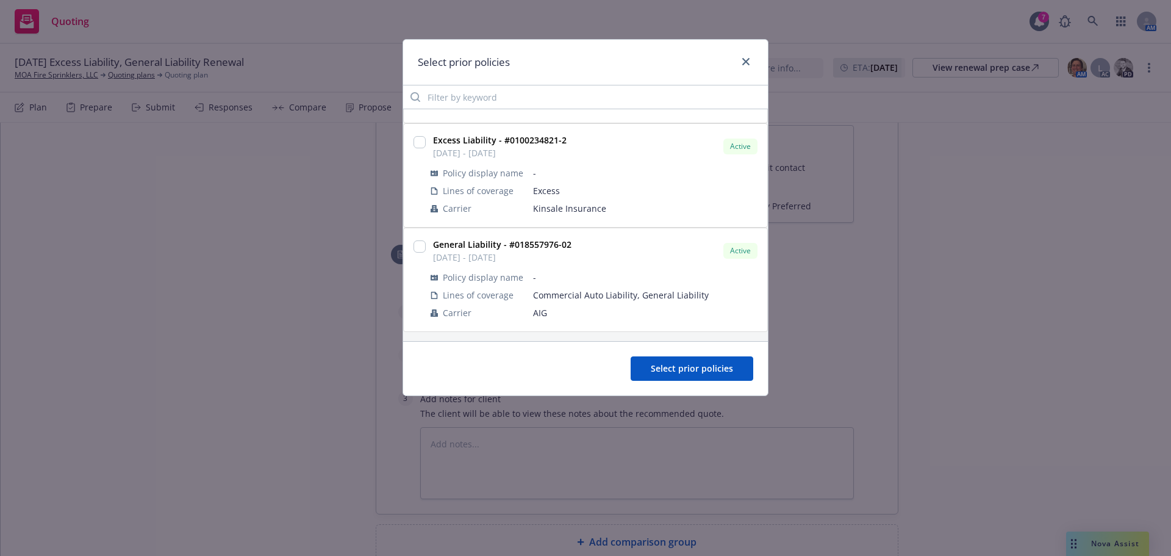
scroll to position [91, 0]
click at [420, 245] on input "checkbox" at bounding box center [420, 246] width 12 height 12
click at [651, 374] on button "Select prior policies" at bounding box center [692, 368] width 123 height 24
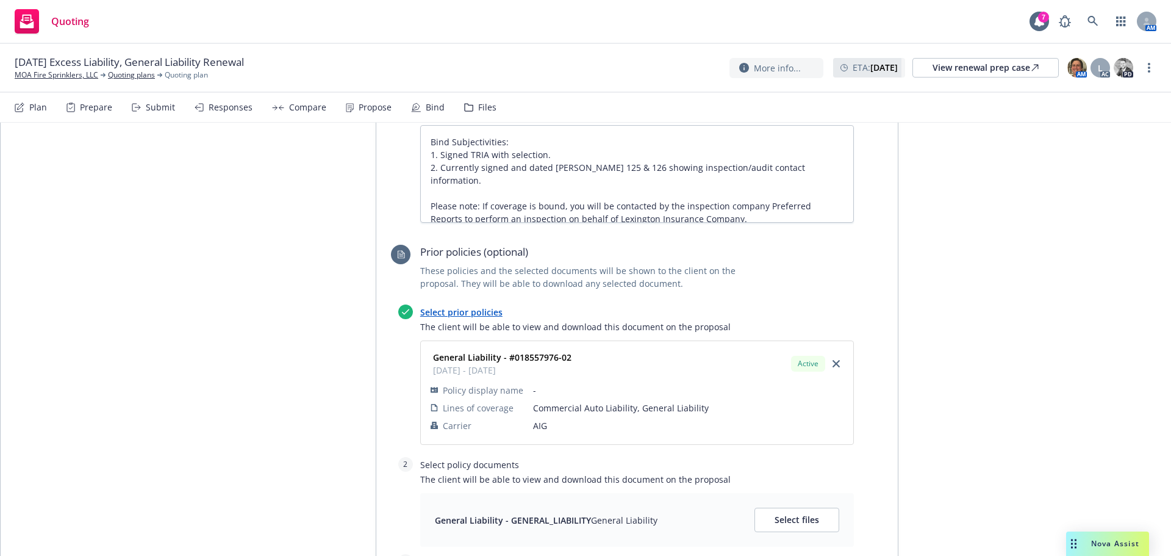
scroll to position [941, 0]
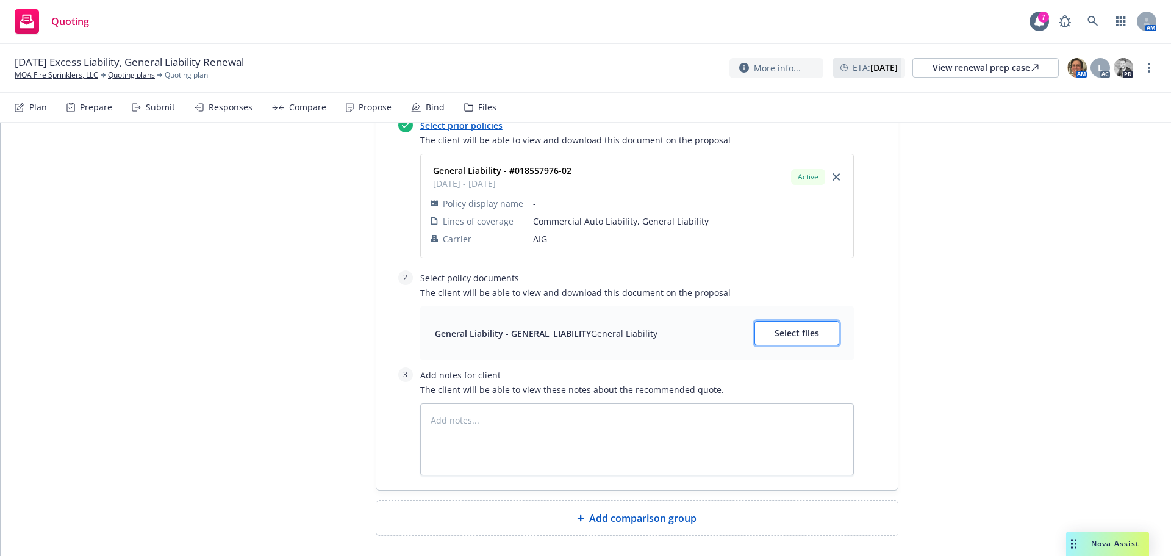
click at [773, 321] on button "Select files" at bounding box center [796, 333] width 85 height 24
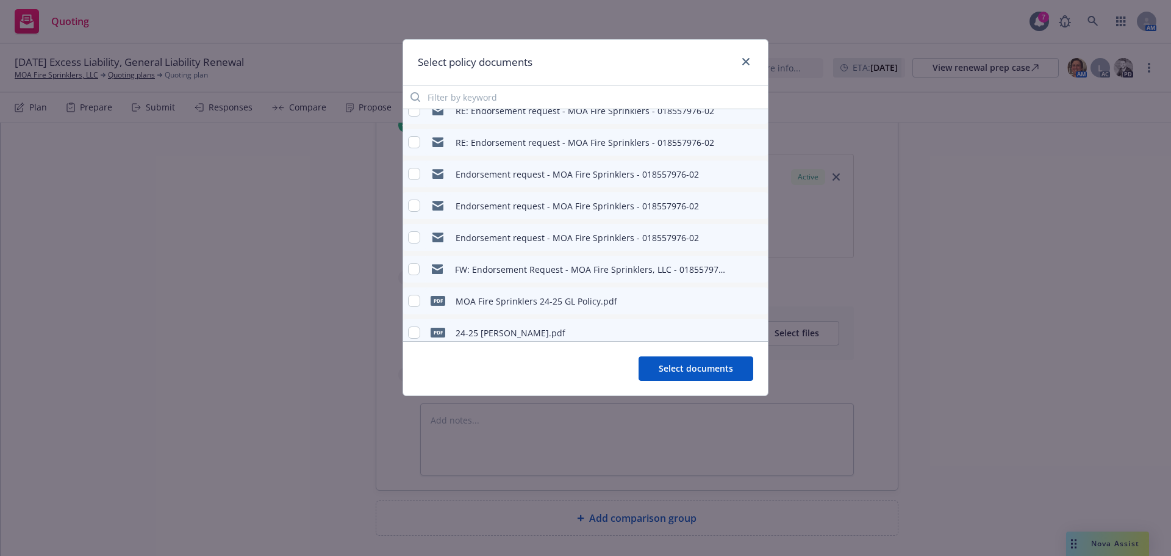
scroll to position [549, 0]
click at [414, 241] on input "checkbox" at bounding box center [414, 240] width 12 height 12
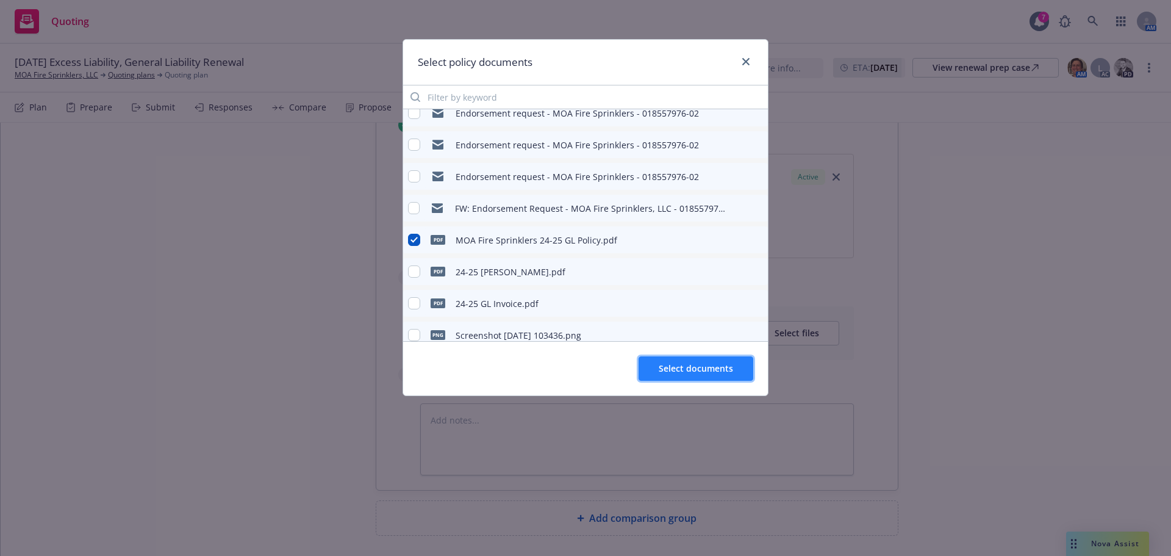
click at [670, 373] on span "Select documents" at bounding box center [696, 368] width 74 height 12
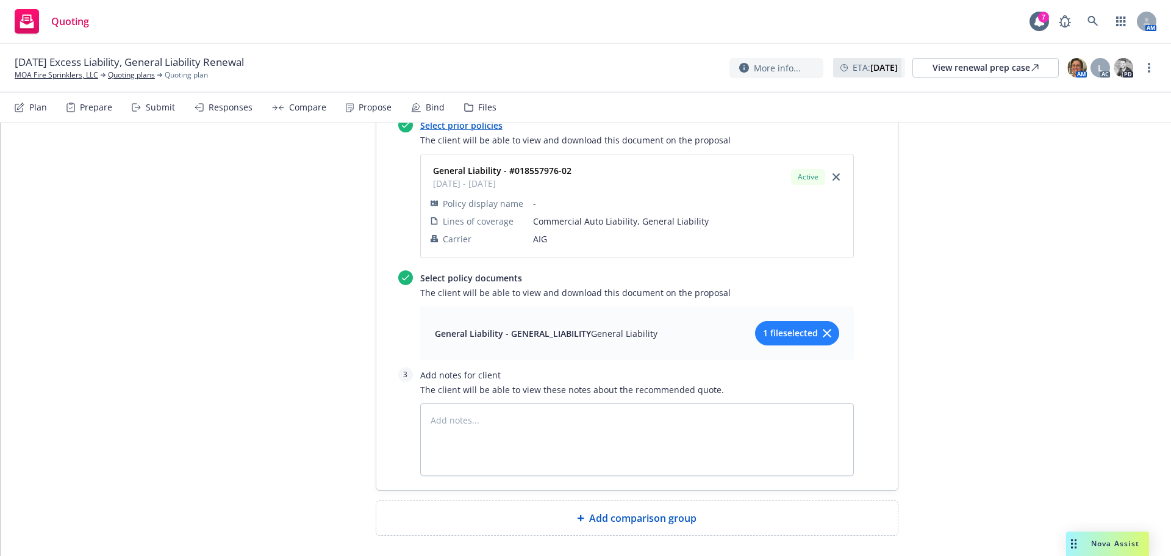
click at [659, 511] on span "Add comparison group" at bounding box center [642, 518] width 107 height 15
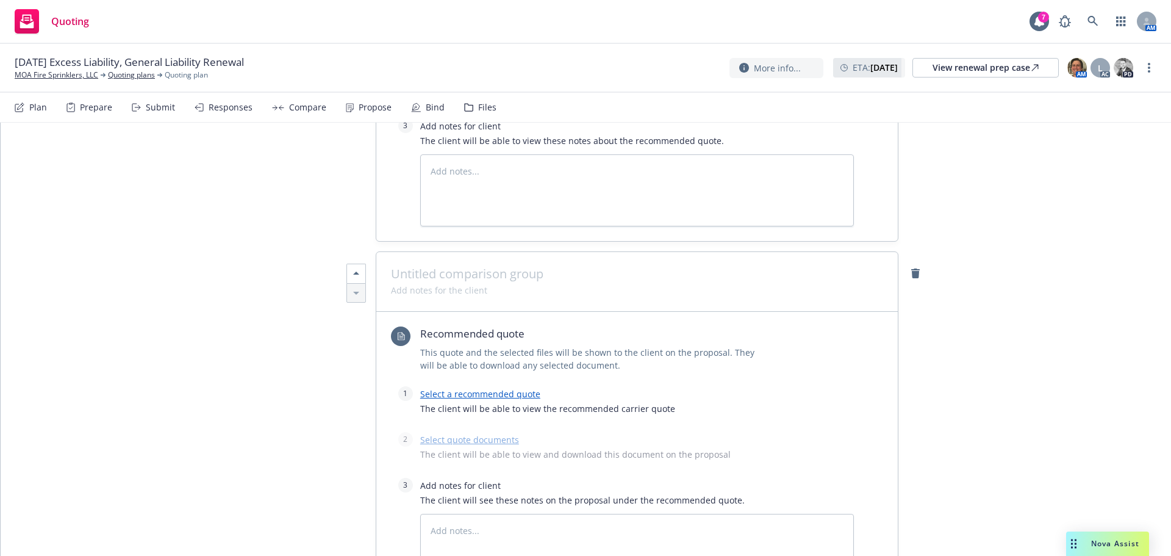
scroll to position [1185, 0]
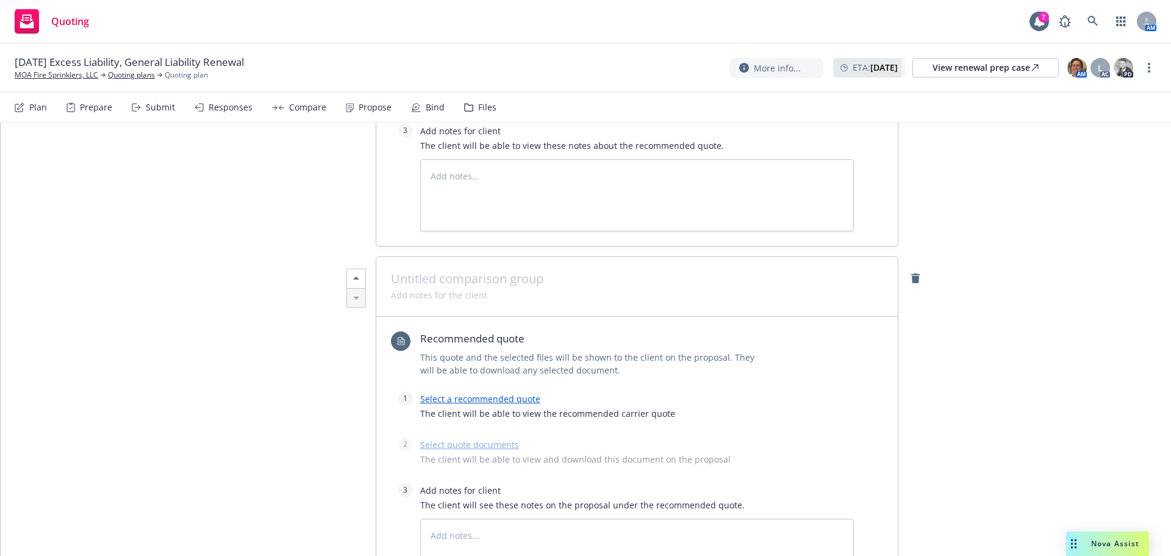
click at [437, 271] on span at bounding box center [637, 278] width 492 height 15
click at [418, 288] on span at bounding box center [439, 294] width 96 height 13
click at [467, 393] on link "Select a recommended quote" at bounding box center [480, 399] width 120 height 12
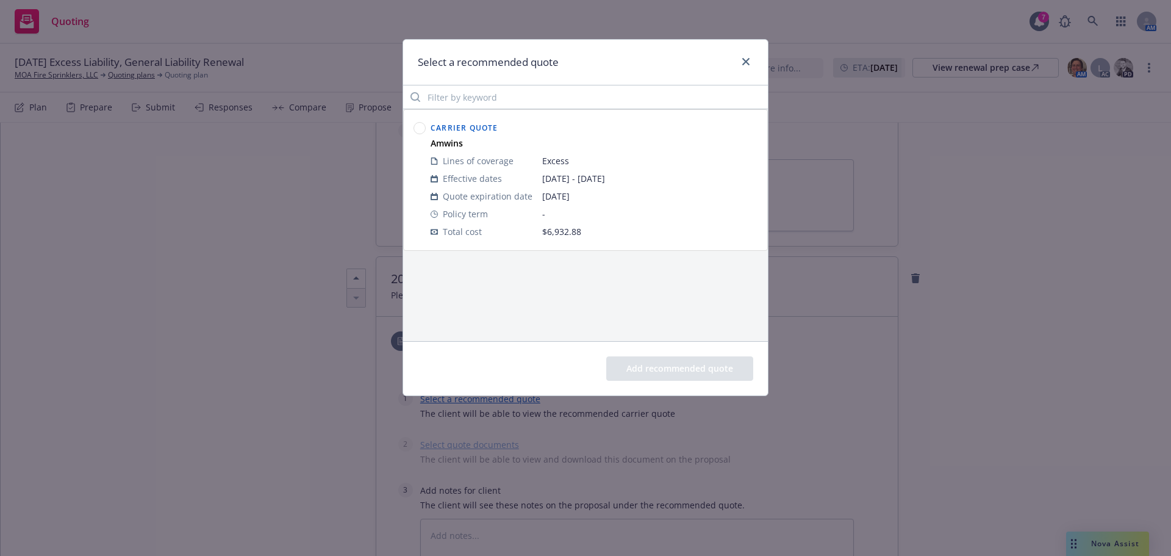
click at [418, 124] on circle at bounding box center [420, 129] width 12 height 12
click at [668, 367] on button "Add recommended quote" at bounding box center [679, 368] width 147 height 24
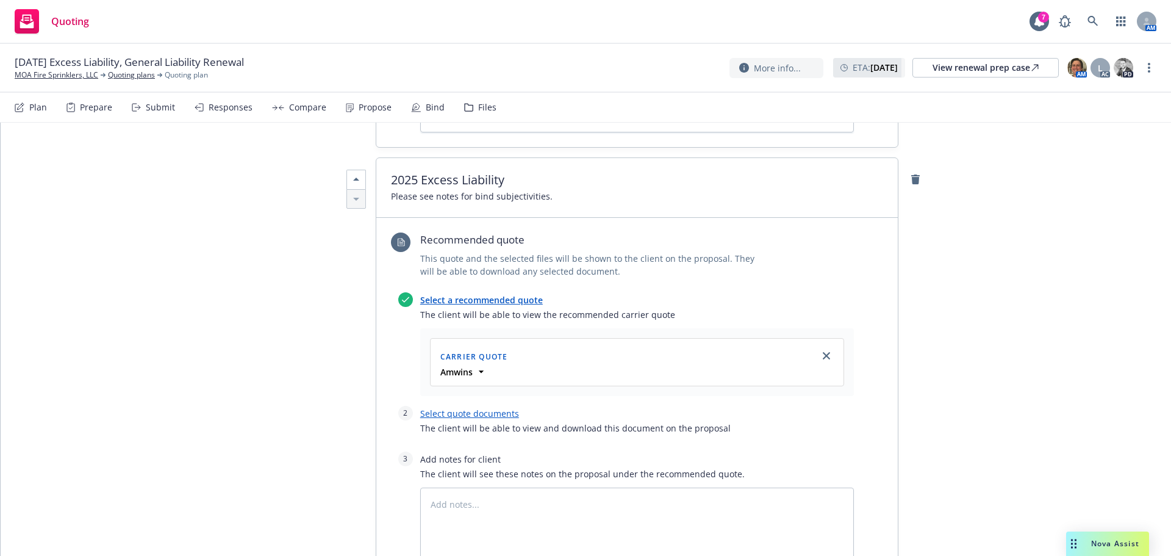
scroll to position [1429, 0]
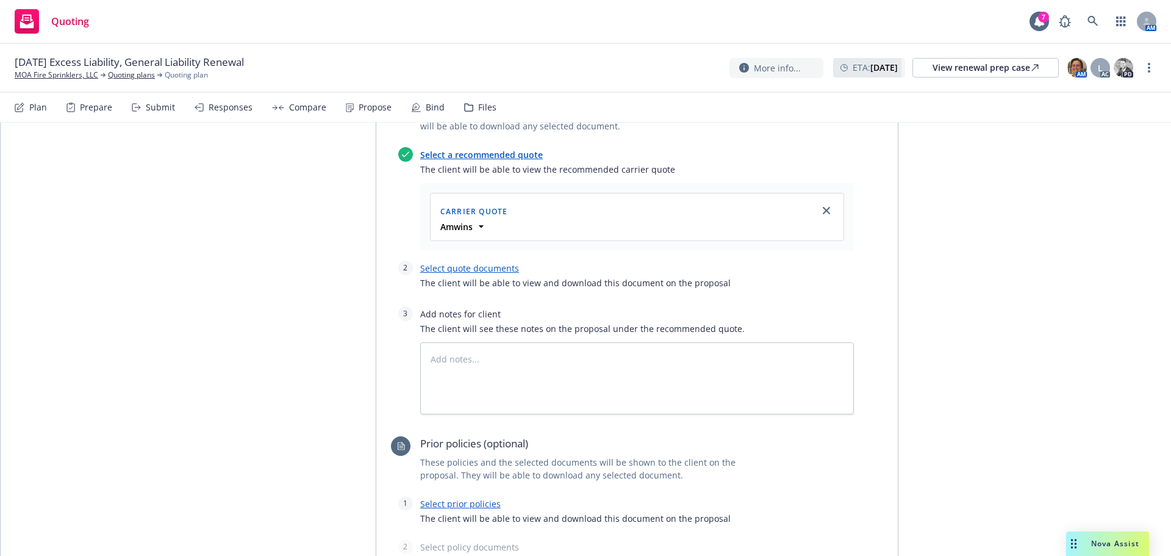
click at [431, 262] on link "Select quote documents" at bounding box center [469, 268] width 99 height 12
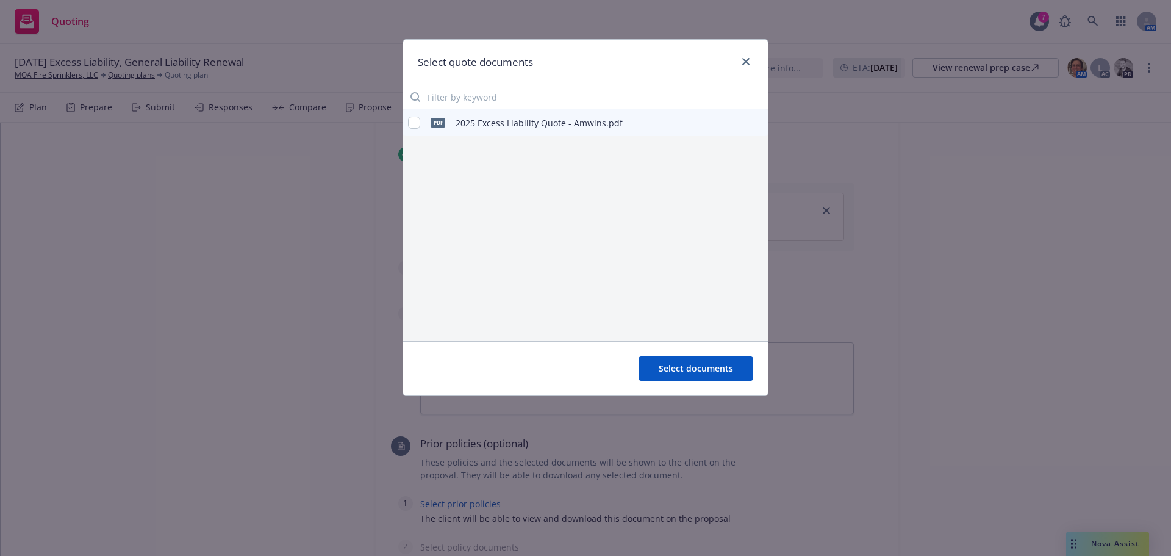
click at [407, 120] on div "pdf 2025 Excess Liability Quote - Amwins.pdf" at bounding box center [585, 122] width 365 height 27
click at [412, 123] on input "checkbox" at bounding box center [414, 122] width 12 height 12
click at [689, 368] on span "Select documents" at bounding box center [696, 368] width 74 height 12
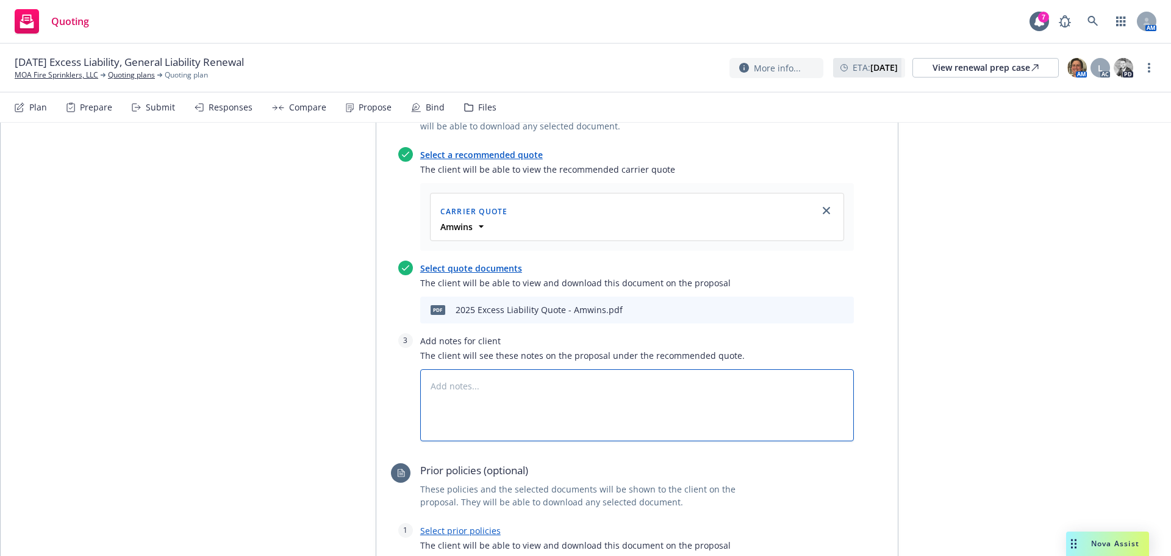
click at [468, 369] on textarea at bounding box center [637, 405] width 434 height 72
click at [451, 369] on textarea "Bind Subjectivities: 1." at bounding box center [637, 405] width 434 height 72
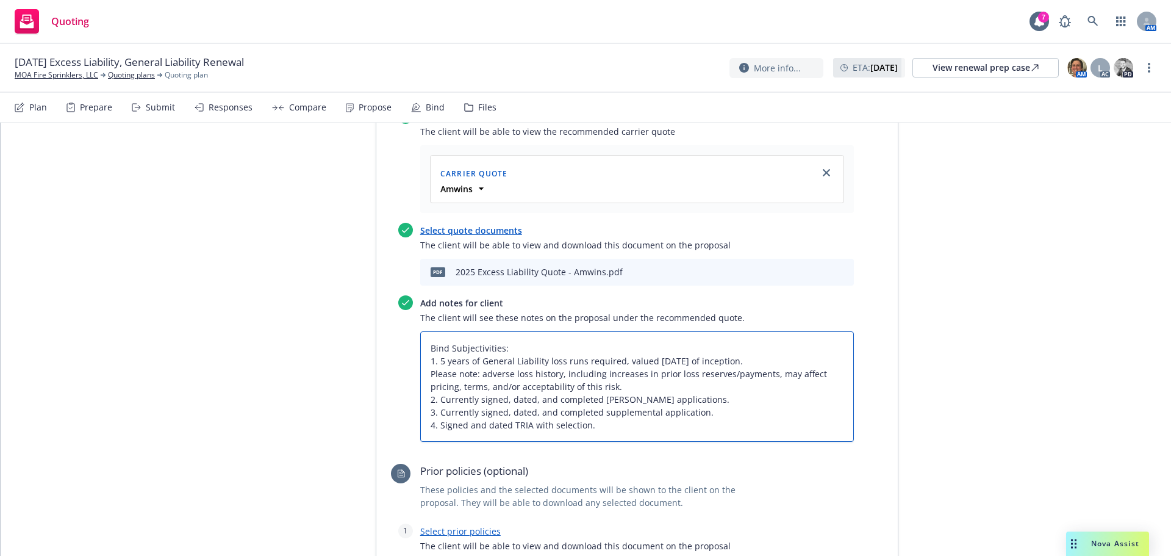
scroll to position [1612, 0]
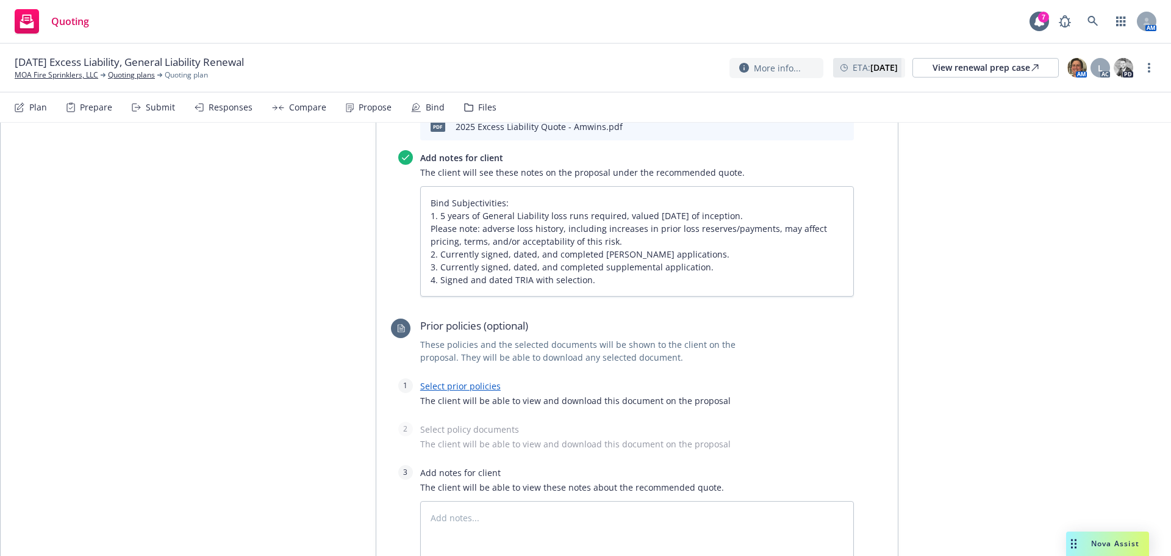
click at [477, 380] on link "Select prior policies" at bounding box center [460, 386] width 81 height 12
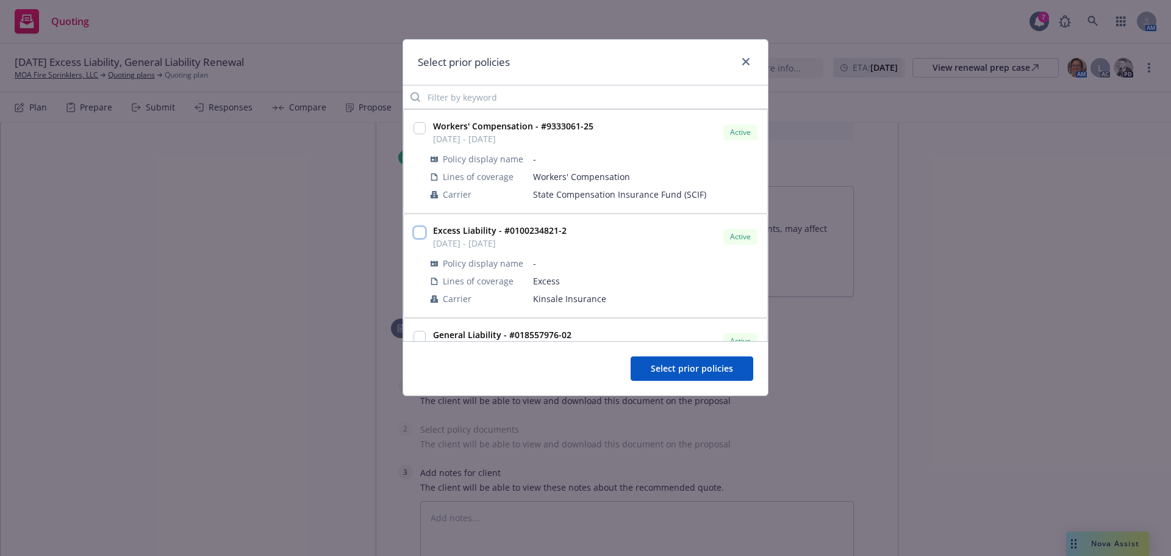
click at [420, 235] on input "checkbox" at bounding box center [420, 232] width 12 height 12
click at [679, 367] on span "Select prior policies" at bounding box center [692, 368] width 82 height 12
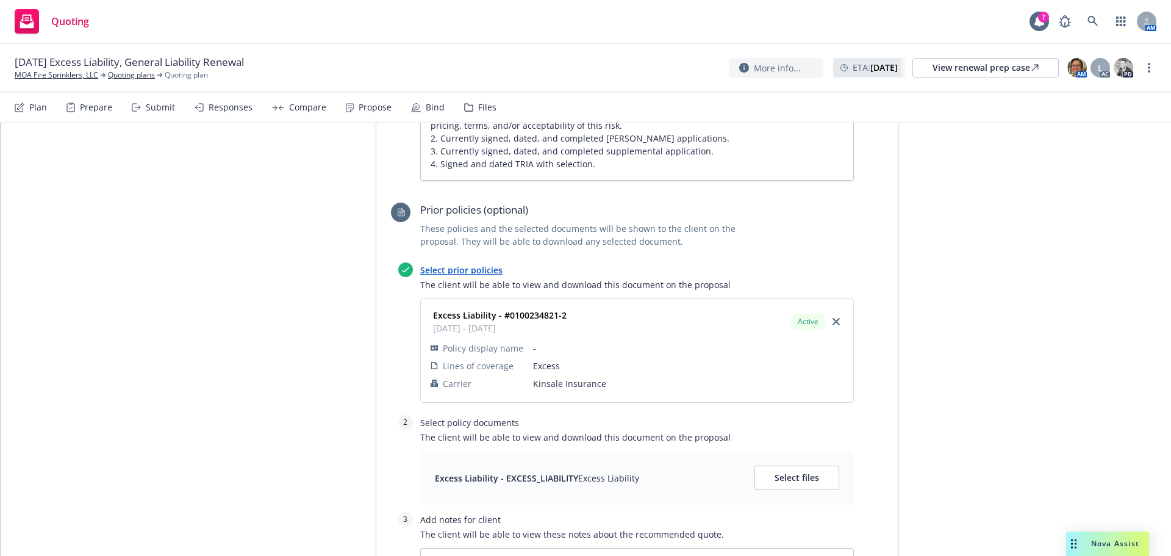
scroll to position [1880, 0]
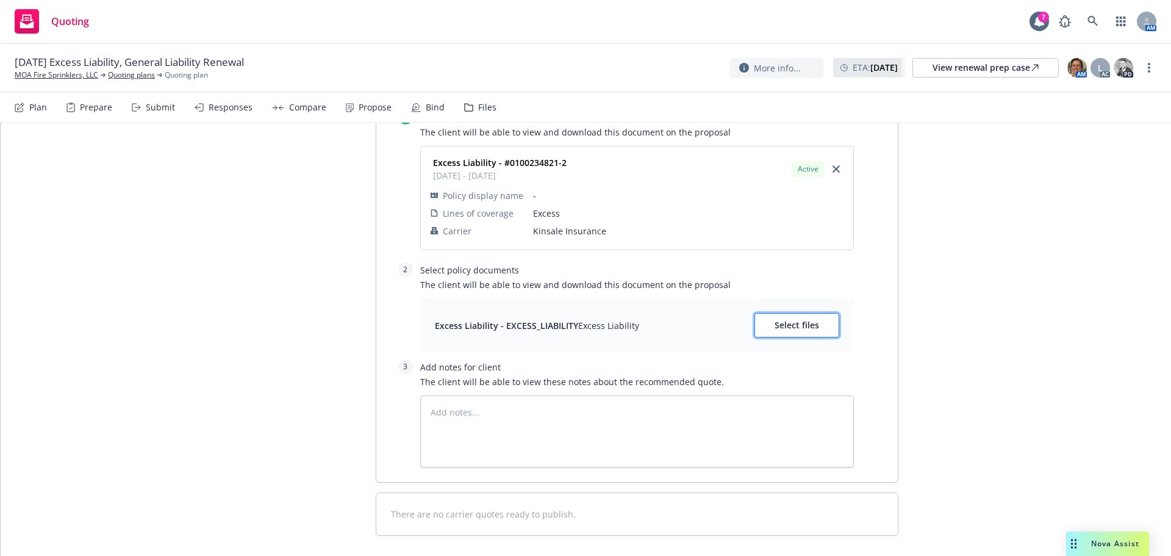
click at [773, 313] on button "Select files" at bounding box center [796, 325] width 85 height 24
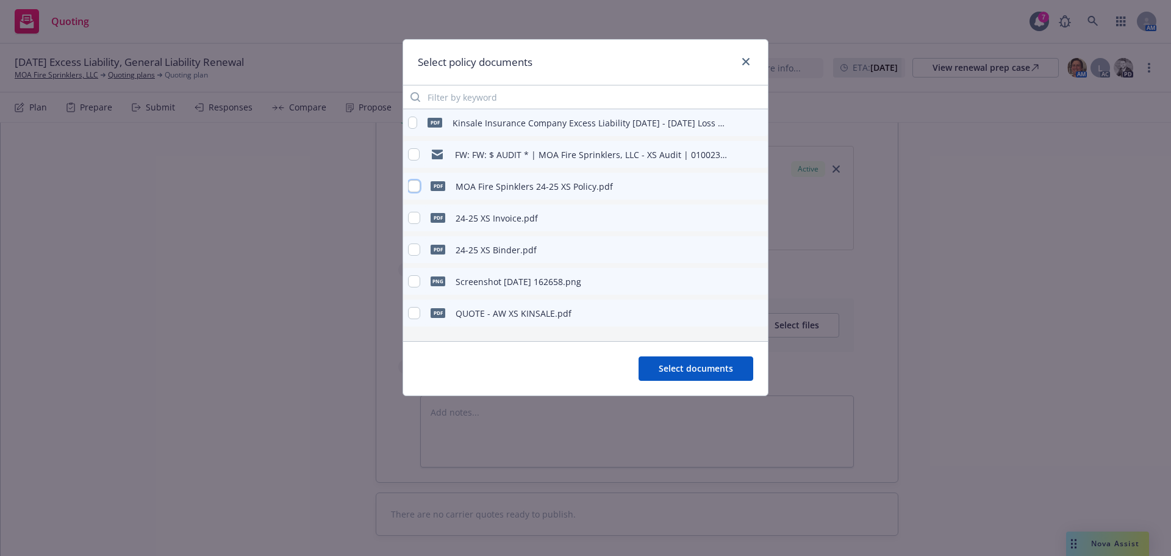
click at [412, 187] on input "checkbox" at bounding box center [414, 186] width 12 height 12
click at [679, 368] on span "Select documents" at bounding box center [696, 368] width 74 height 12
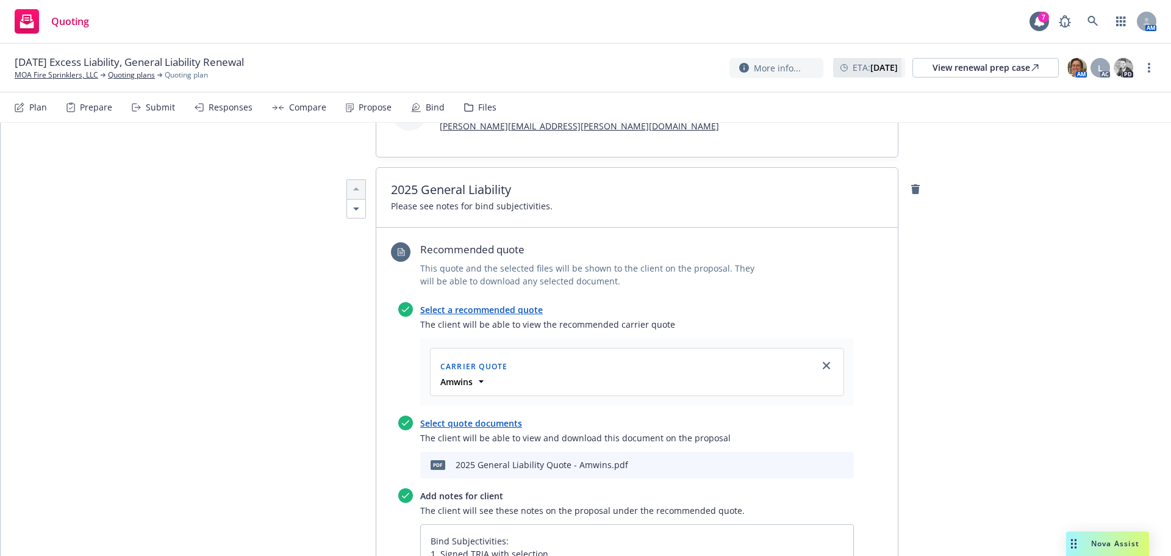
scroll to position [0, 0]
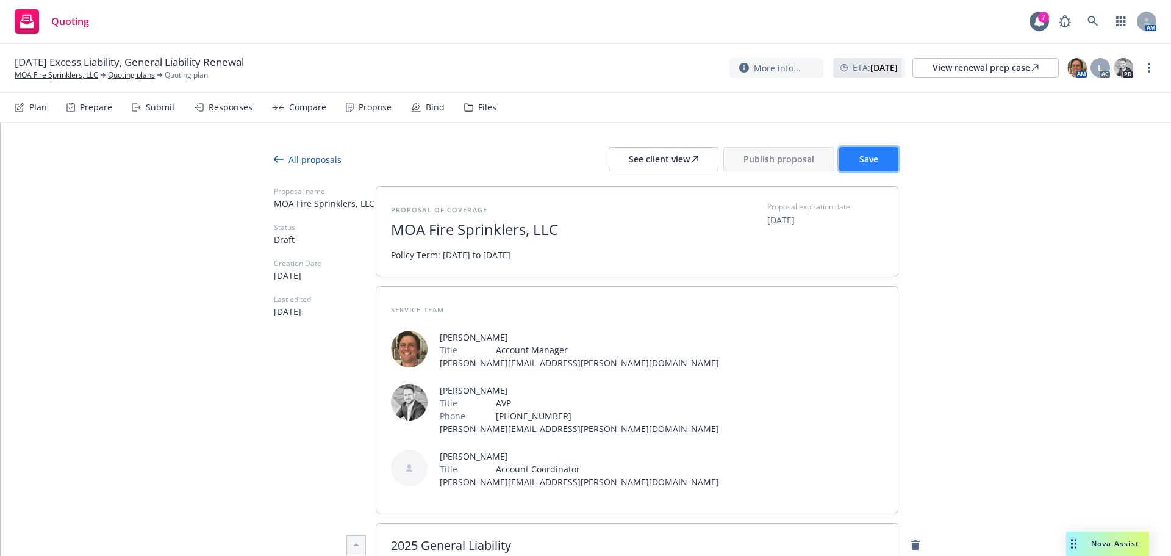
click at [859, 163] on span "Save" at bounding box center [868, 159] width 19 height 12
click at [658, 151] on div "See client view" at bounding box center [664, 159] width 70 height 23
click at [761, 159] on span "Publish proposal" at bounding box center [778, 159] width 71 height 12
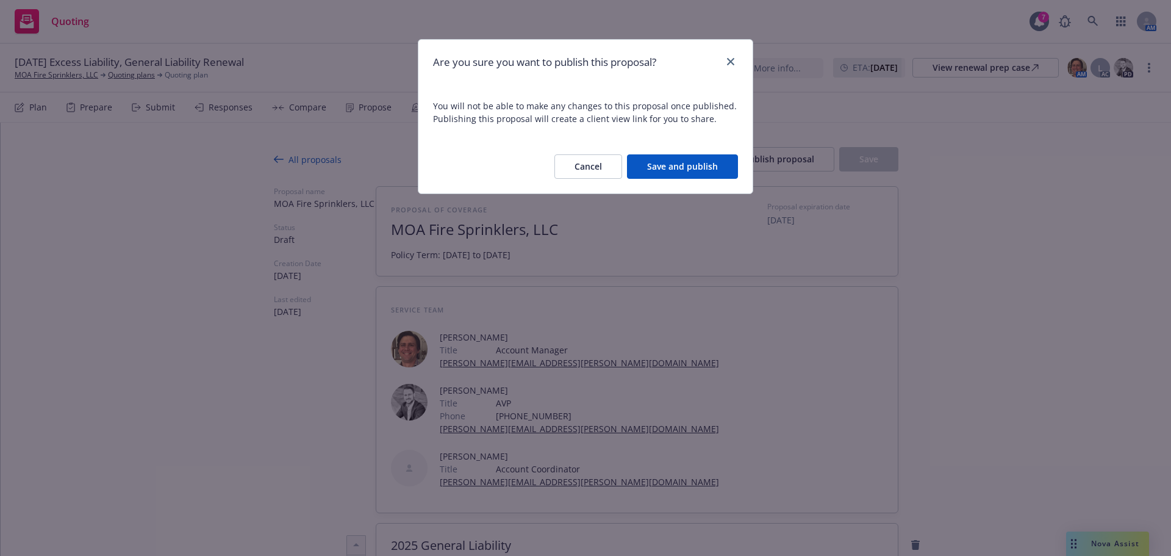
click at [697, 155] on button "Save and publish" at bounding box center [682, 166] width 111 height 24
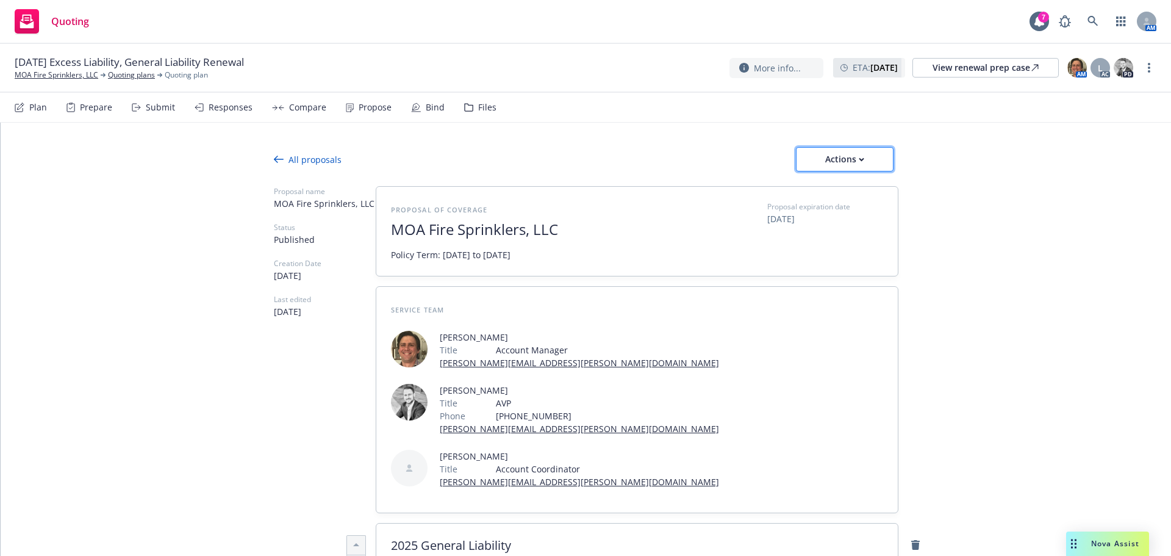
click at [838, 169] on div "Actions" at bounding box center [844, 159] width 57 height 23
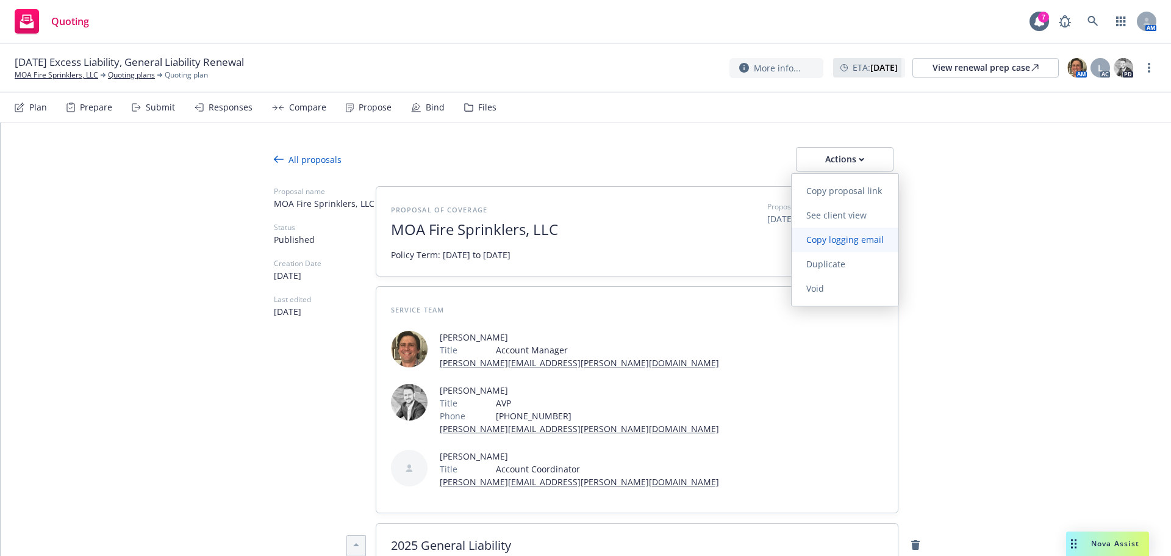
click at [861, 236] on span "Copy logging email" at bounding box center [845, 240] width 107 height 12
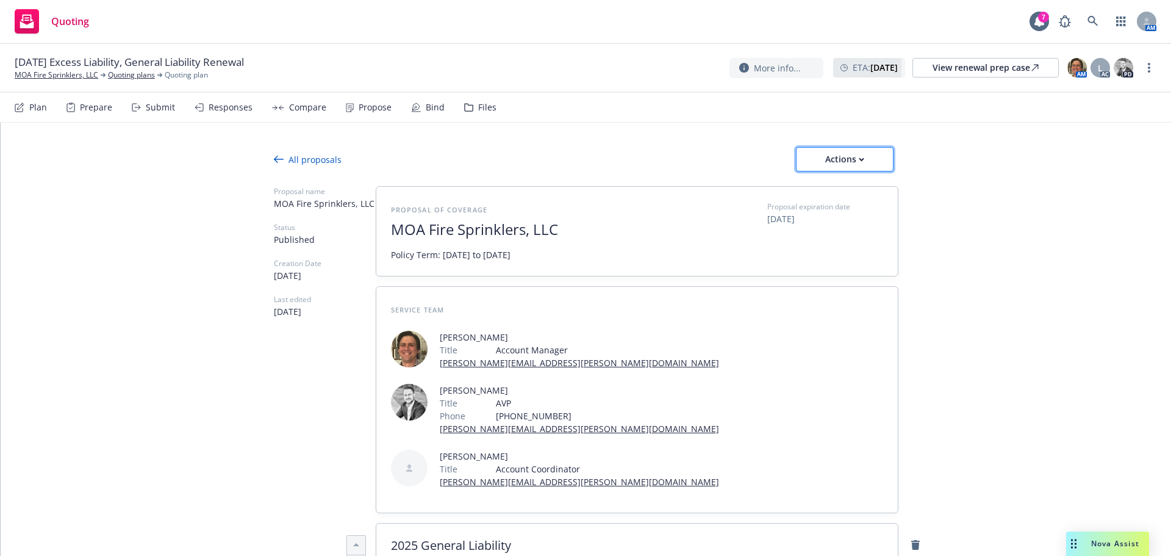
click at [829, 152] on div "Actions" at bounding box center [844, 159] width 57 height 23
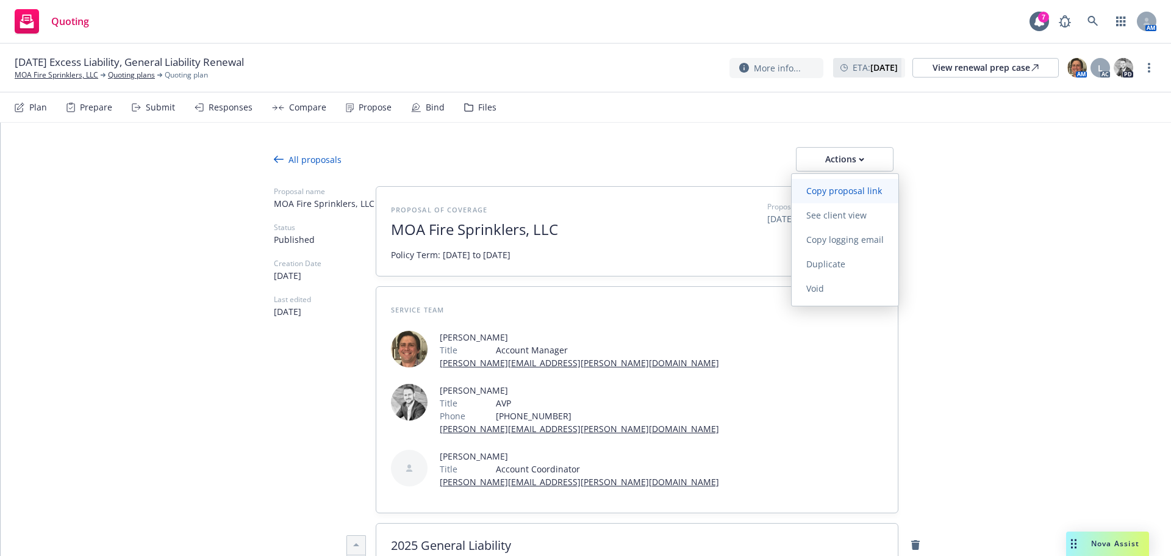
click at [853, 194] on span "Copy proposal link" at bounding box center [844, 191] width 105 height 12
click at [321, 160] on div "All proposals" at bounding box center [308, 159] width 68 height 13
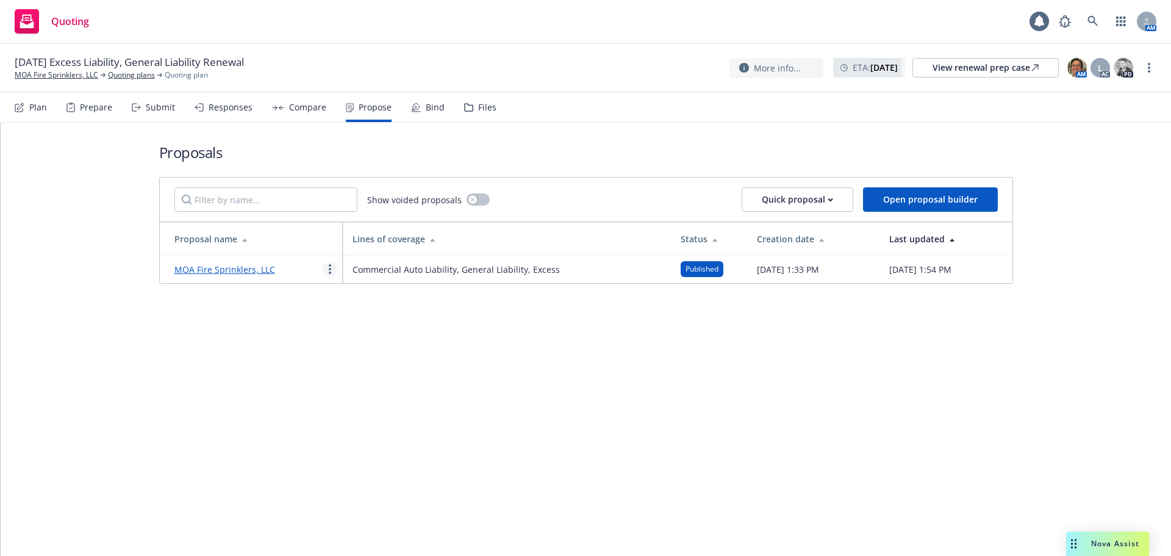
click at [329, 270] on icon "more" at bounding box center [330, 269] width 2 height 10
click at [360, 327] on span "Duplicate" at bounding box center [357, 323] width 68 height 12
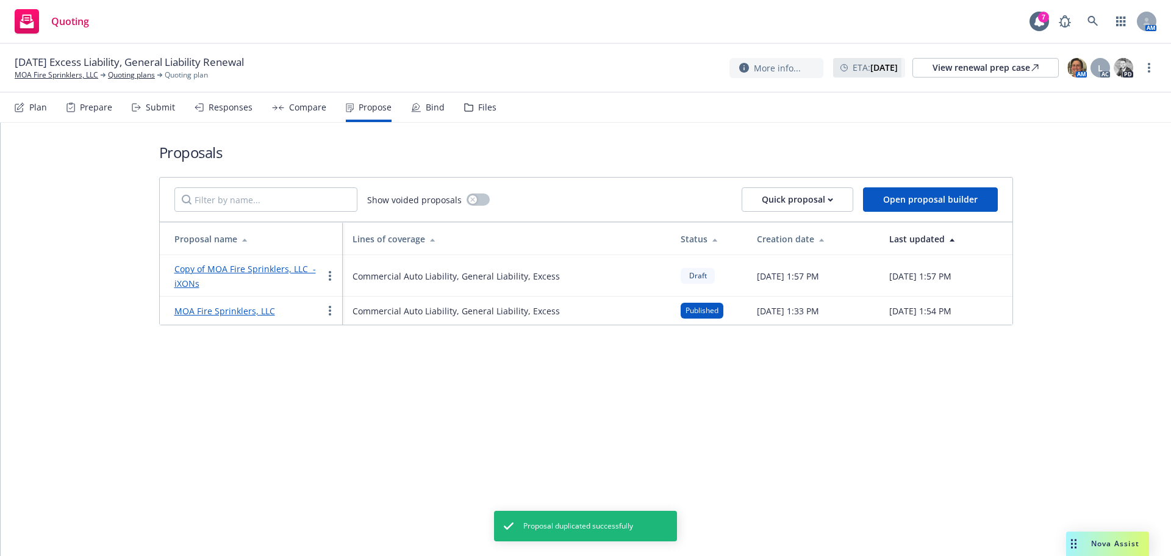
click at [260, 274] on div "Copy of MOA Fire Sprinklers, LLC - iXONs" at bounding box center [248, 275] width 148 height 29
click at [261, 268] on link "Copy of MOA Fire Sprinklers, LLC - iXONs" at bounding box center [245, 276] width 142 height 26
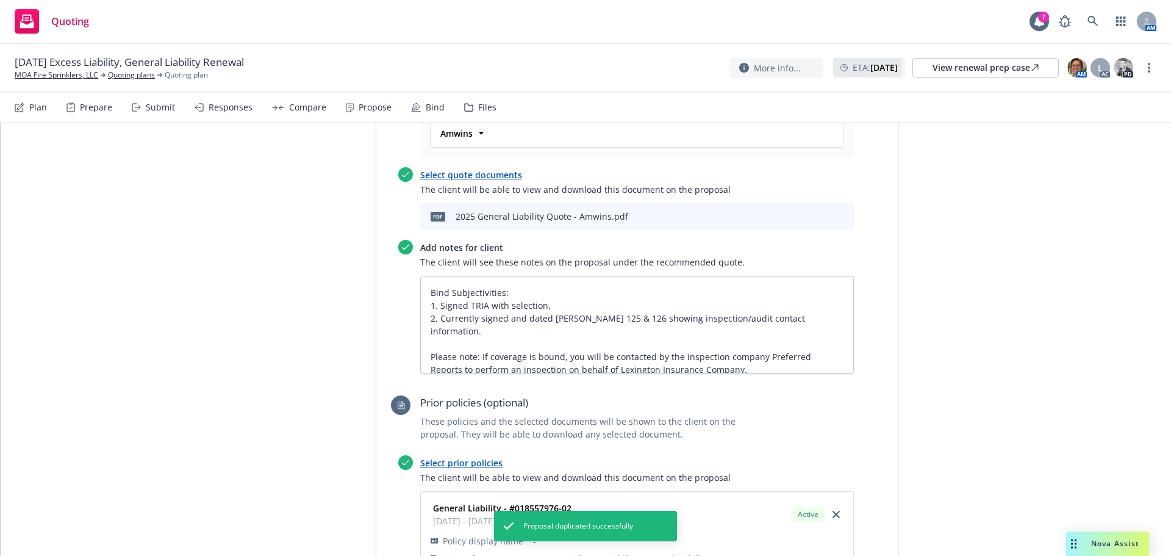
scroll to position [549, 0]
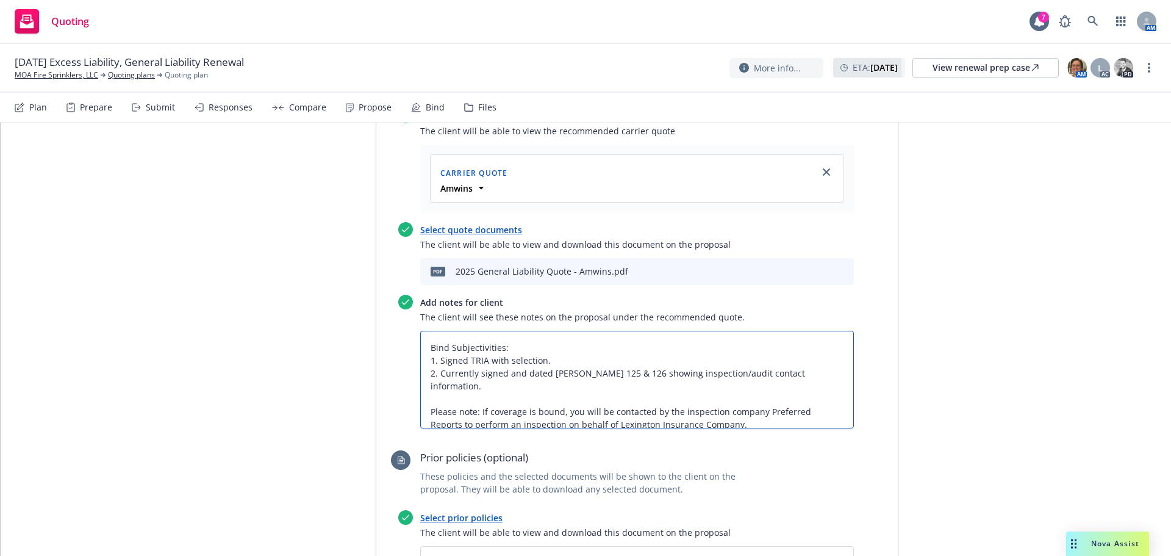
click at [824, 331] on textarea "Bind Subjectivities: 1. Signed TRIA with selection. 2. Currently signed and dat…" at bounding box center [637, 380] width 434 height 98
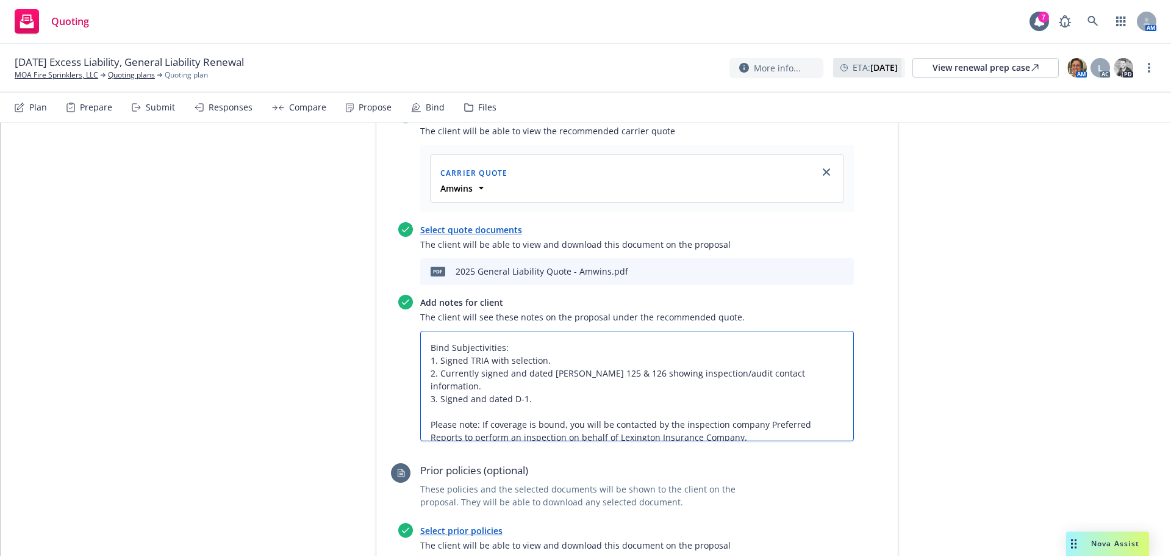
drag, startPoint x: 537, startPoint y: 334, endPoint x: 413, endPoint y: 334, distance: 124.4
click at [413, 334] on div "Add notes for client The client will see these notes on the proposal under the …" at bounding box center [626, 368] width 456 height 146
drag, startPoint x: 620, startPoint y: 344, endPoint x: 609, endPoint y: 341, distance: 12.0
click at [620, 344] on textarea "Bind Subjectivities: 1. Signed TRIA with selection. 2. Currently signed and dat…" at bounding box center [637, 386] width 434 height 110
drag, startPoint x: 556, startPoint y: 332, endPoint x: 437, endPoint y: 335, distance: 118.4
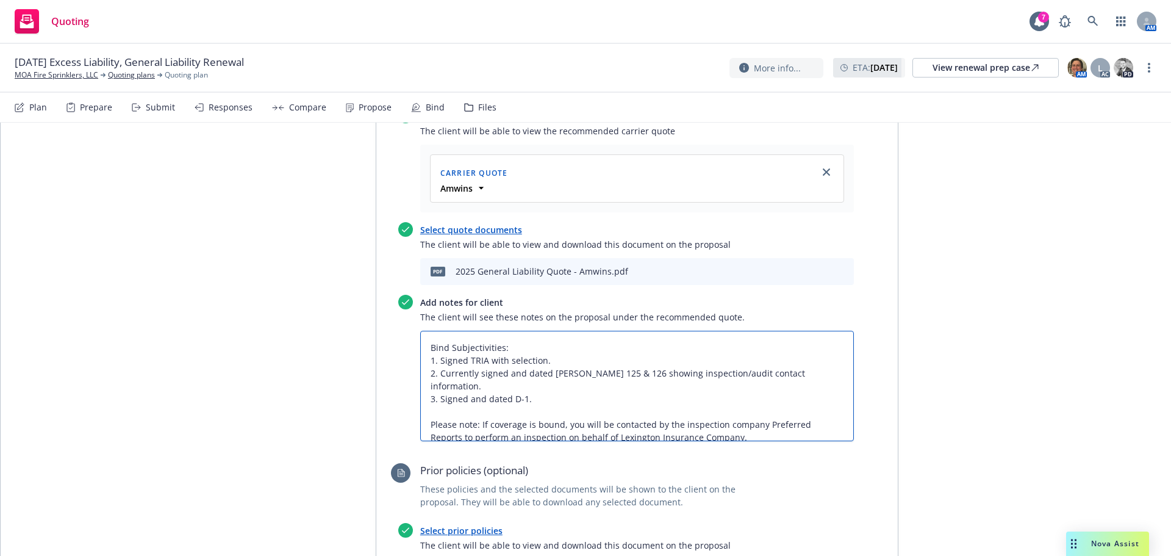
click at [437, 335] on textarea "Bind Subjectivities: 1. Signed TRIA with selection. 2. Currently signed and dat…" at bounding box center [637, 386] width 434 height 110
click at [587, 353] on textarea "Bind Subjectivities: 1. Signed TRIA with selection. 2. Currently signed and dat…" at bounding box center [637, 386] width 434 height 110
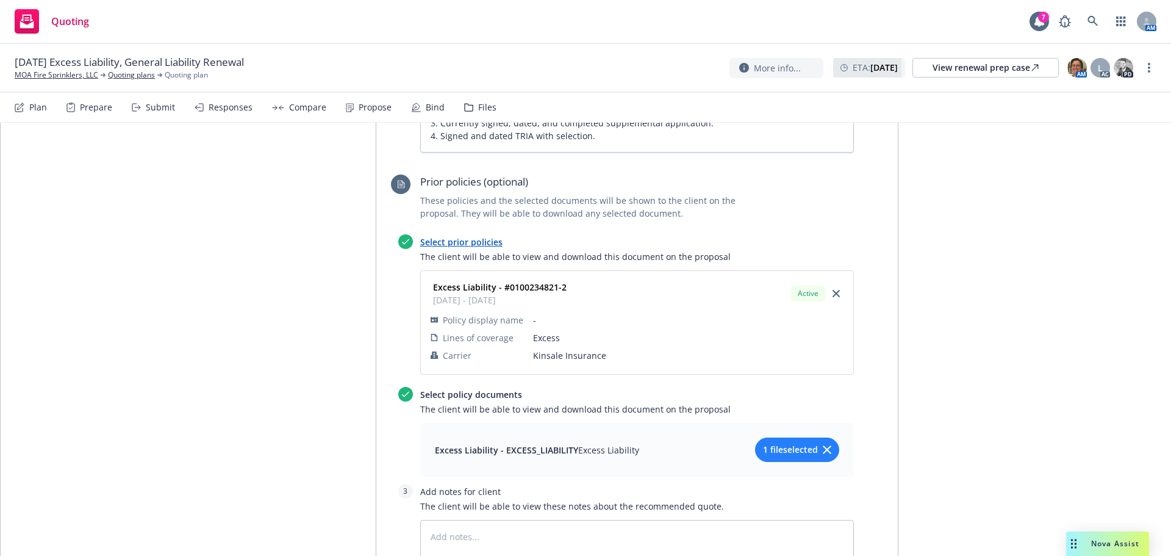
scroll to position [1525, 0]
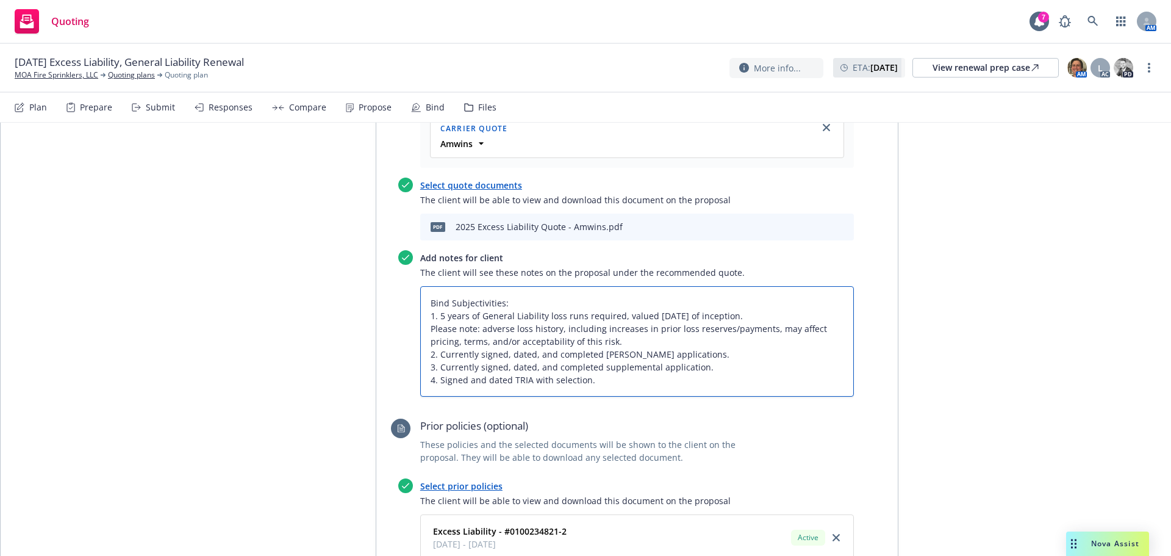
click at [592, 327] on textarea "Bind Subjectivities: 1. 5 years of General Liability loss runs required, valued…" at bounding box center [637, 341] width 434 height 110
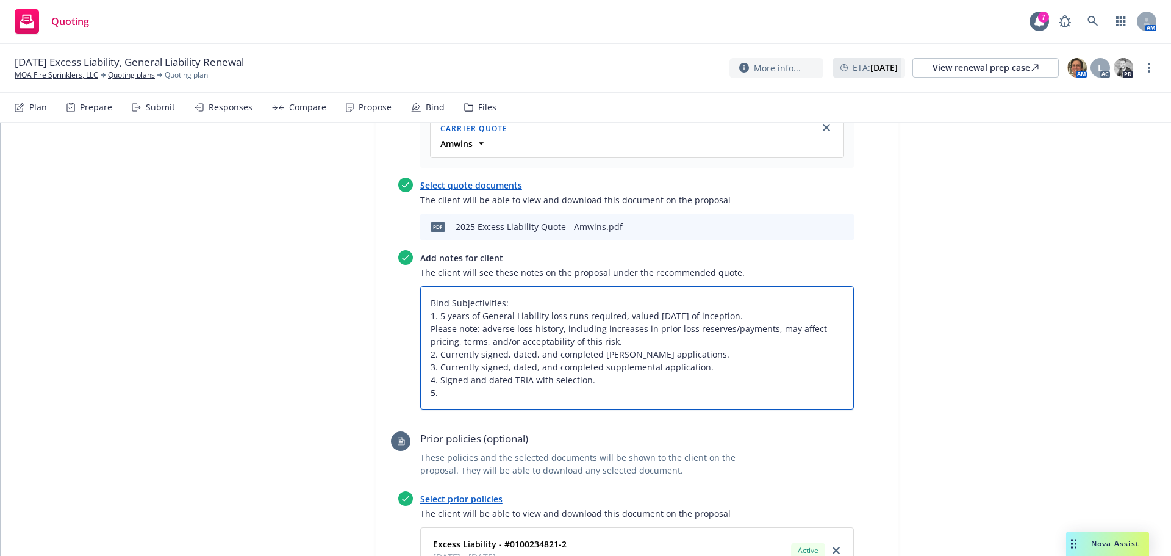
paste textarea "Signed and dated D-1."
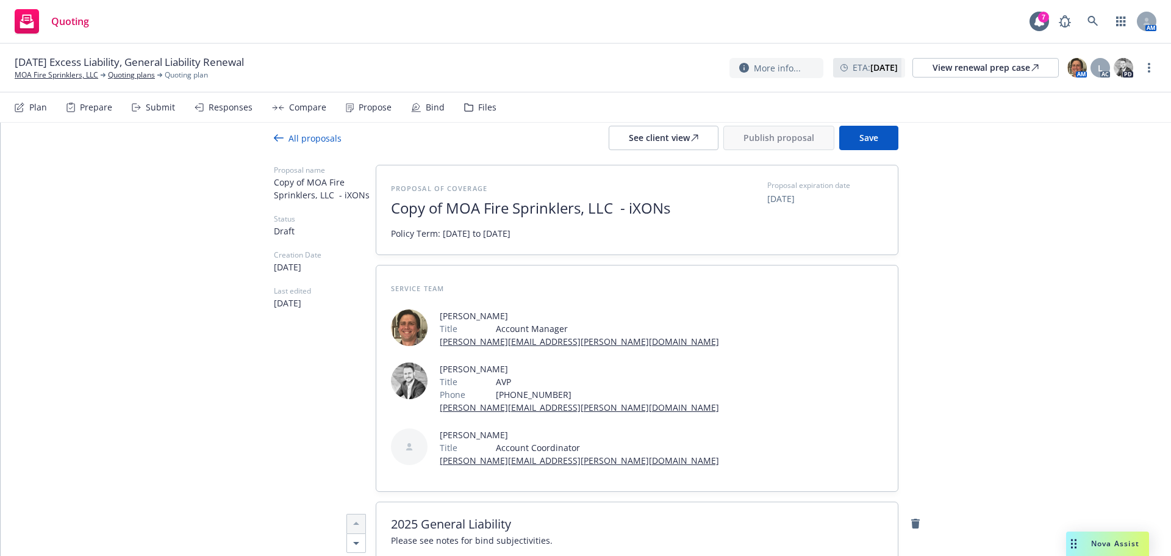
scroll to position [0, 0]
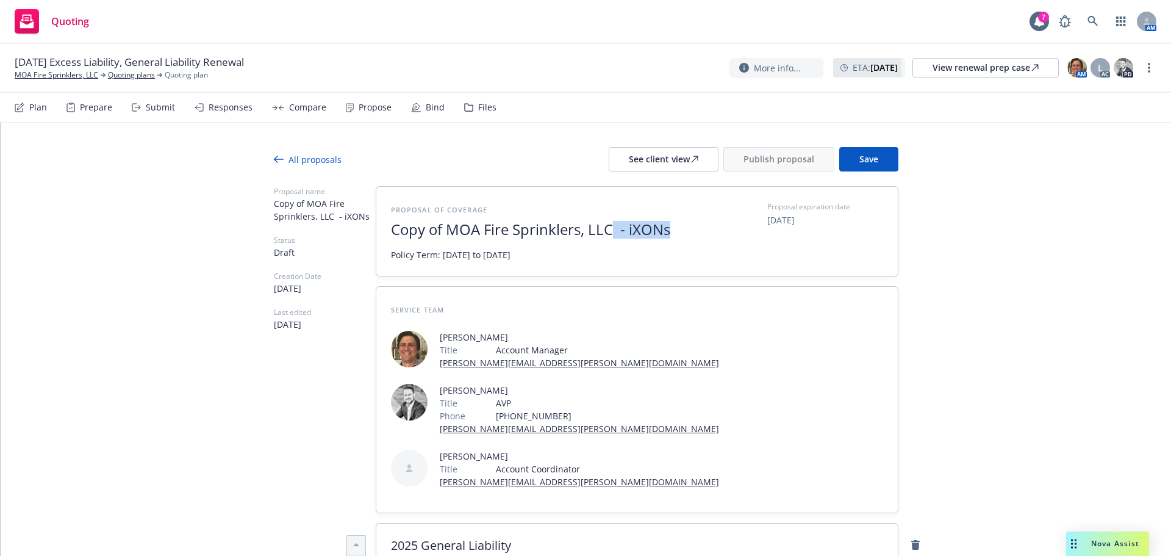
drag, startPoint x: 675, startPoint y: 228, endPoint x: 607, endPoint y: 238, distance: 68.6
click at [607, 238] on div "Proposal of coverage Copy of MOA Fire Sprinklers, LLC - iXONs Policy Term: 10/1…" at bounding box center [540, 231] width 299 height 60
drag, startPoint x: 444, startPoint y: 229, endPoint x: 381, endPoint y: 232, distance: 62.9
click at [381, 232] on div "Proposal of coverage Copy of MOA Fire Sprinklers, LLC Policy Term: 10/14/2025 t…" at bounding box center [636, 231] width 521 height 89
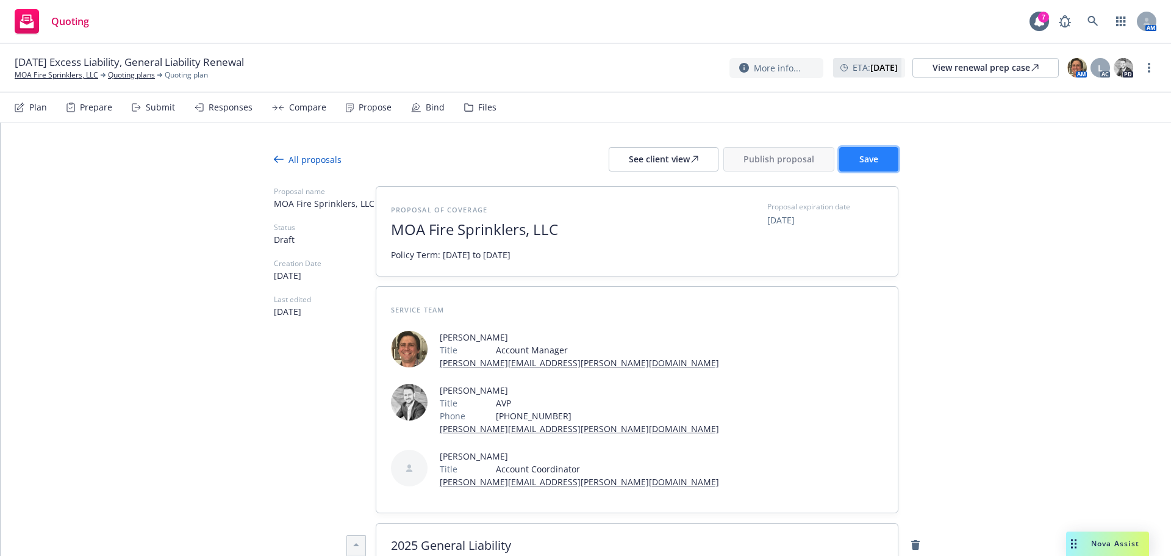
click at [845, 158] on button "Save" at bounding box center [868, 159] width 59 height 24
click at [301, 160] on div "All proposals" at bounding box center [308, 159] width 68 height 13
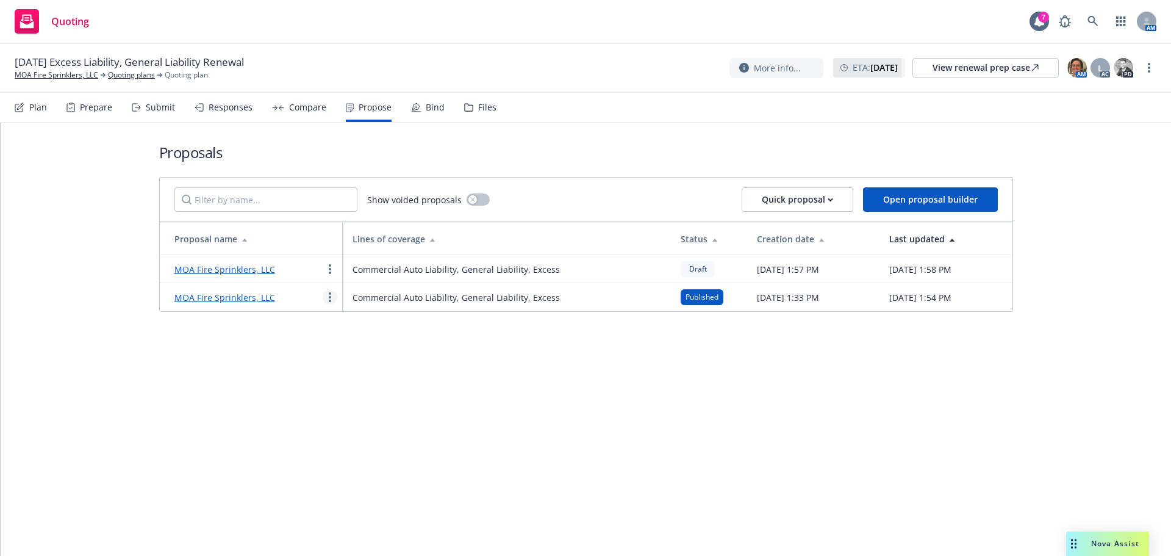
click at [329, 299] on icon "more" at bounding box center [330, 297] width 2 height 10
click at [363, 403] on span "Void" at bounding box center [346, 400] width 47 height 12
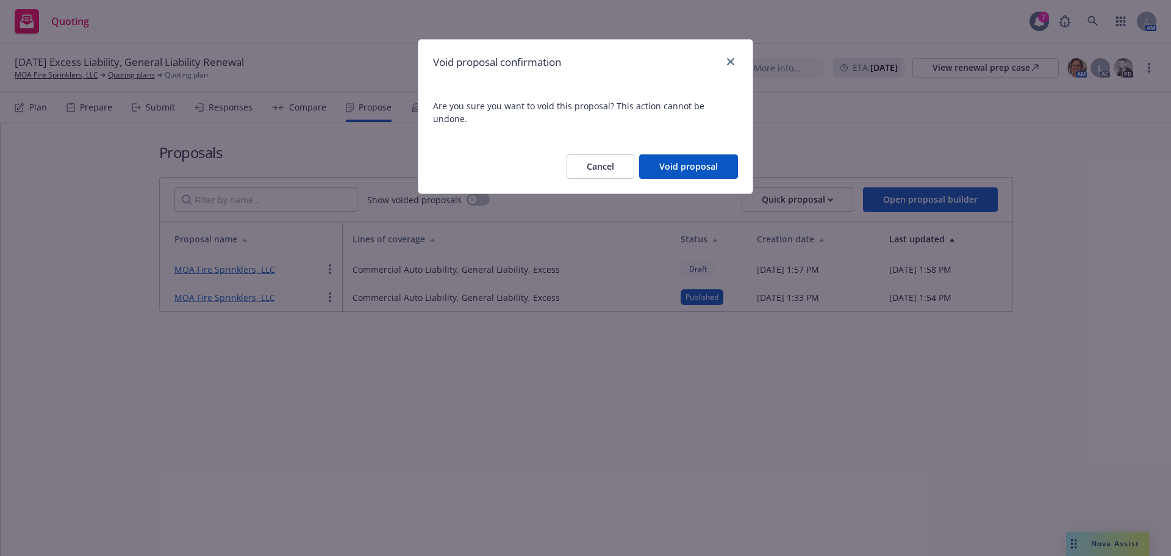
click at [681, 163] on button "Void proposal" at bounding box center [688, 166] width 99 height 24
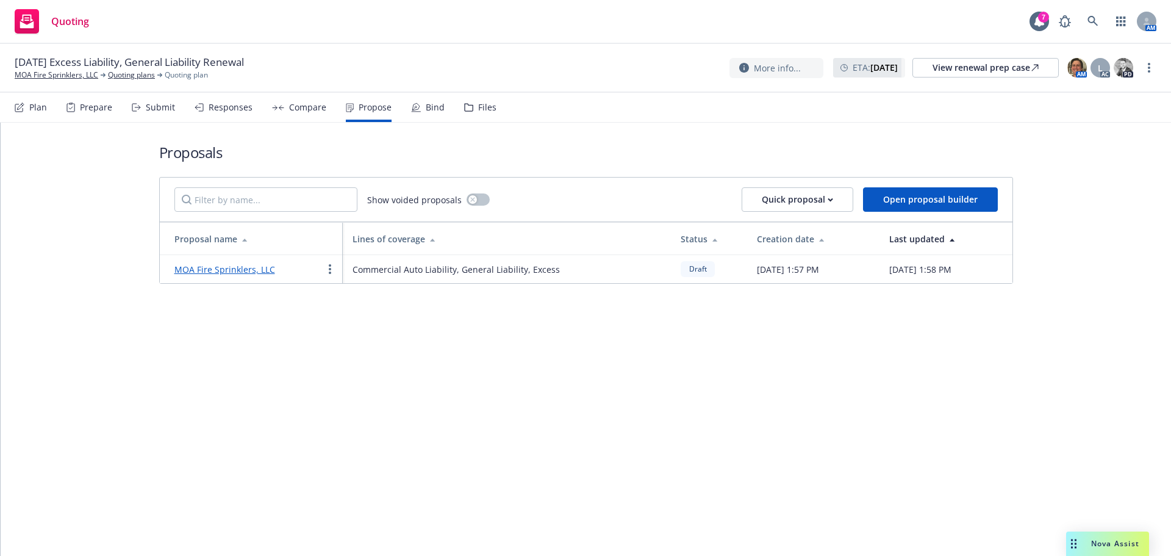
click at [242, 273] on link "MOA Fire Sprinklers, LLC" at bounding box center [224, 269] width 101 height 12
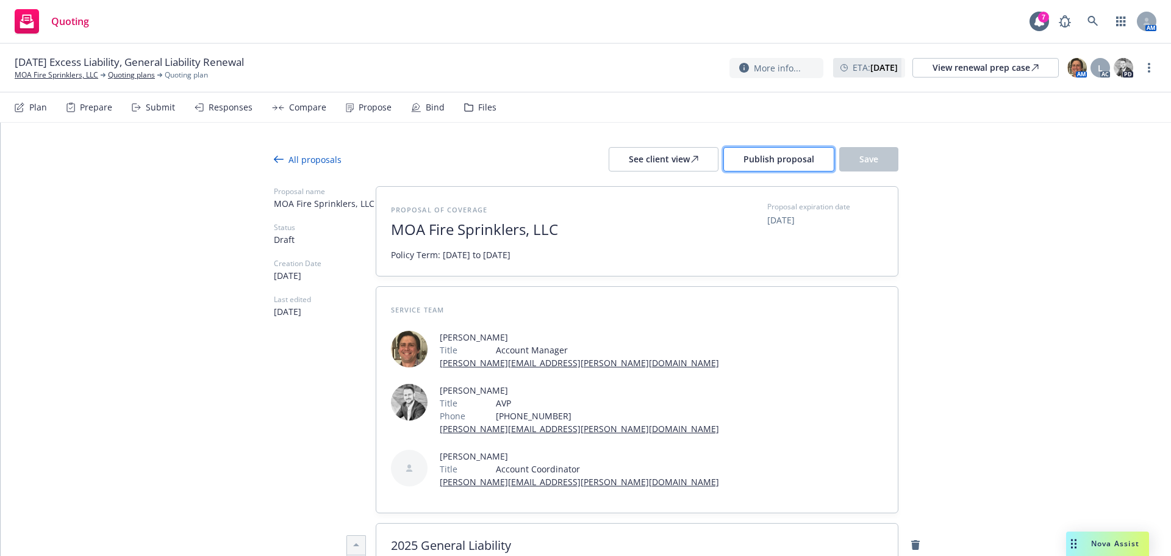
click at [754, 163] on span "Publish proposal" at bounding box center [778, 159] width 71 height 12
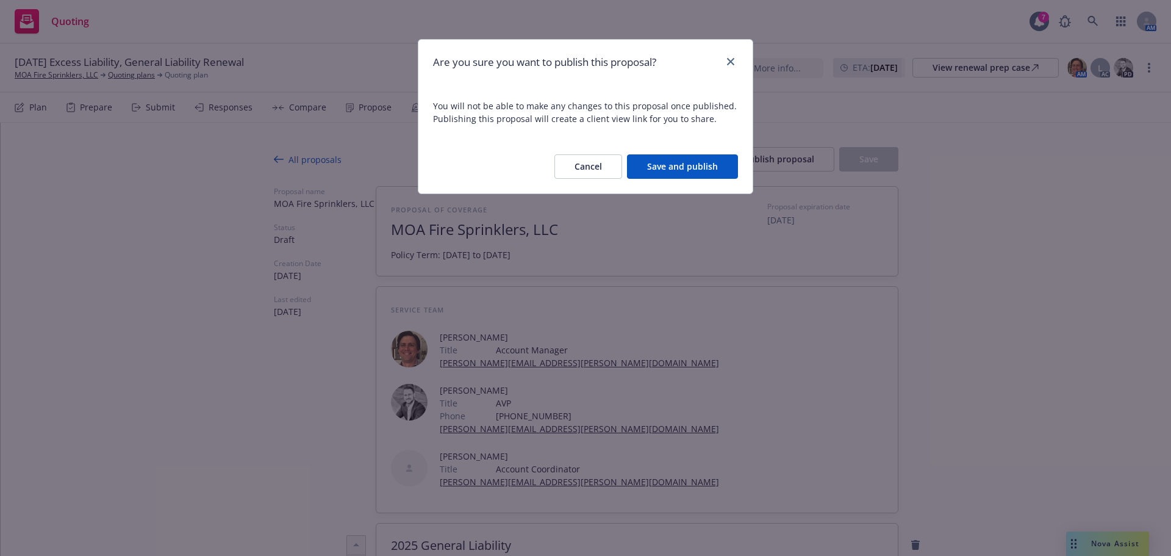
click at [641, 169] on button "Save and publish" at bounding box center [682, 166] width 111 height 24
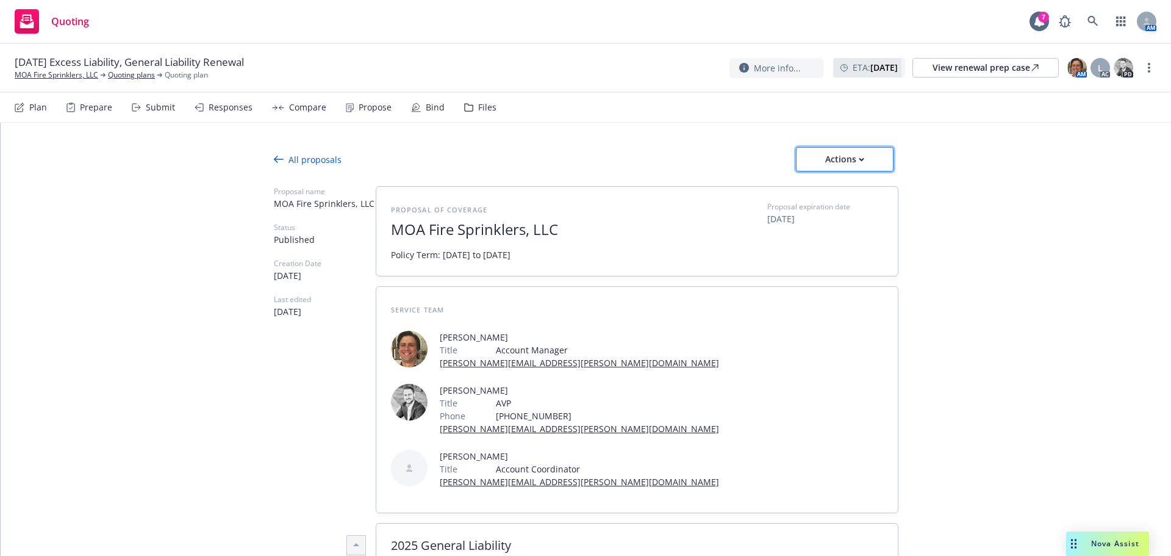
click at [831, 159] on div "Actions" at bounding box center [844, 159] width 57 height 23
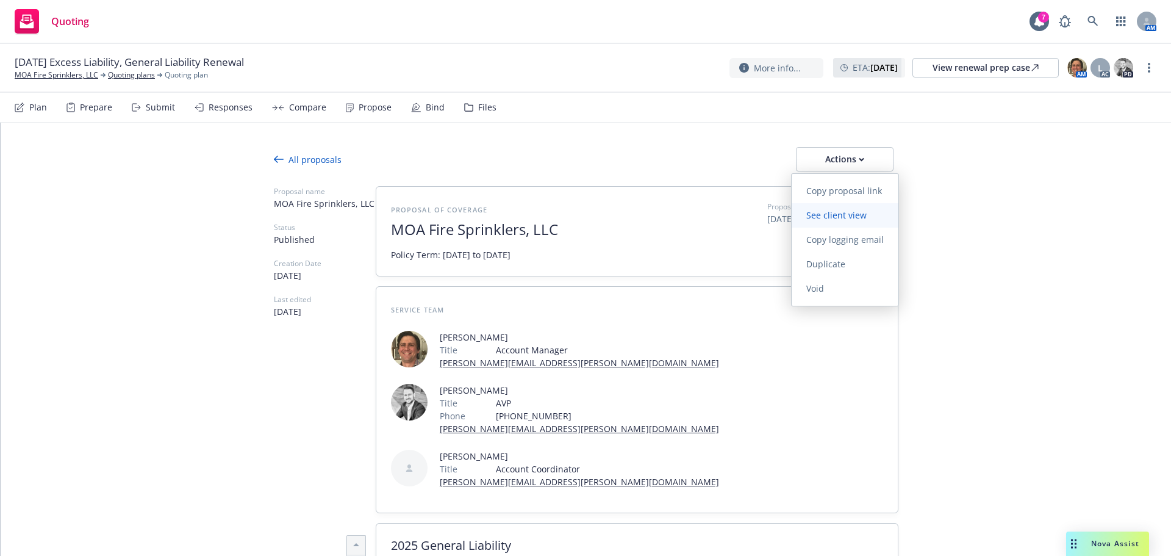
click at [838, 227] on link "See client view" at bounding box center [845, 215] width 107 height 24
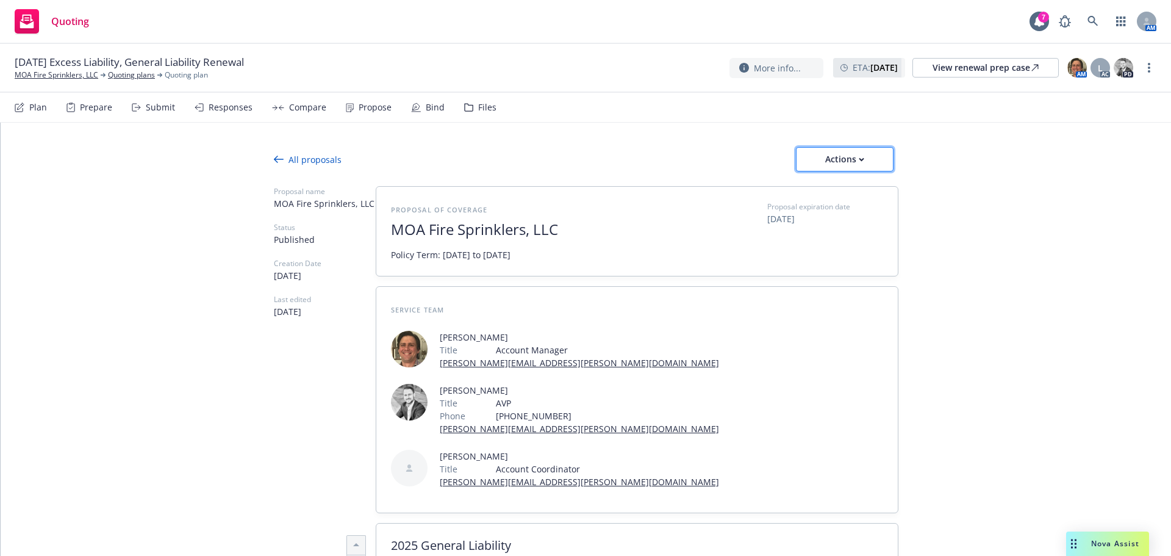
click at [817, 165] on div "Actions" at bounding box center [844, 159] width 57 height 23
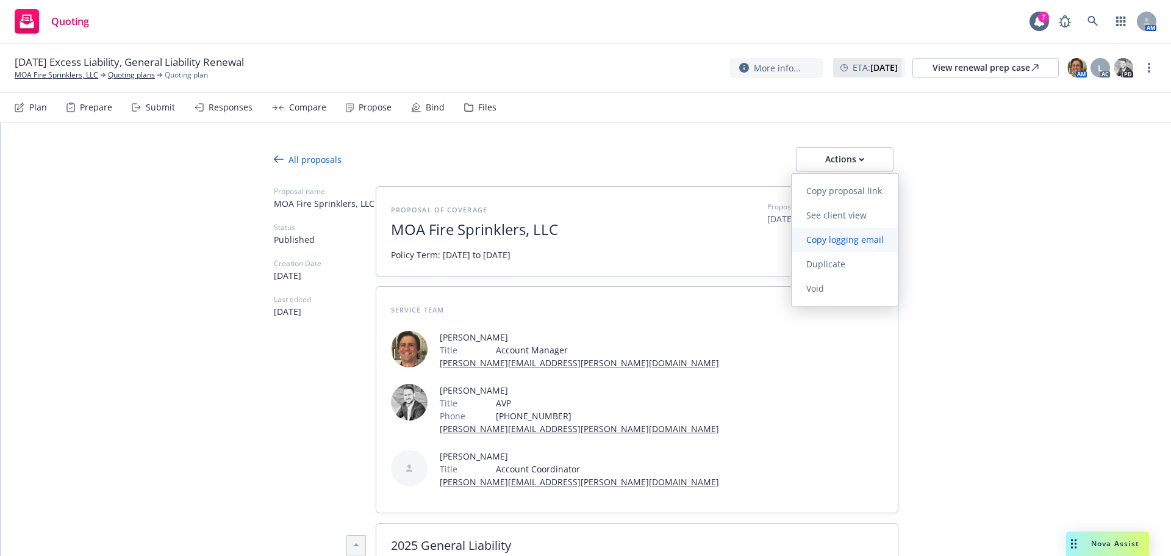
click at [837, 235] on span "Copy logging email" at bounding box center [845, 240] width 107 height 12
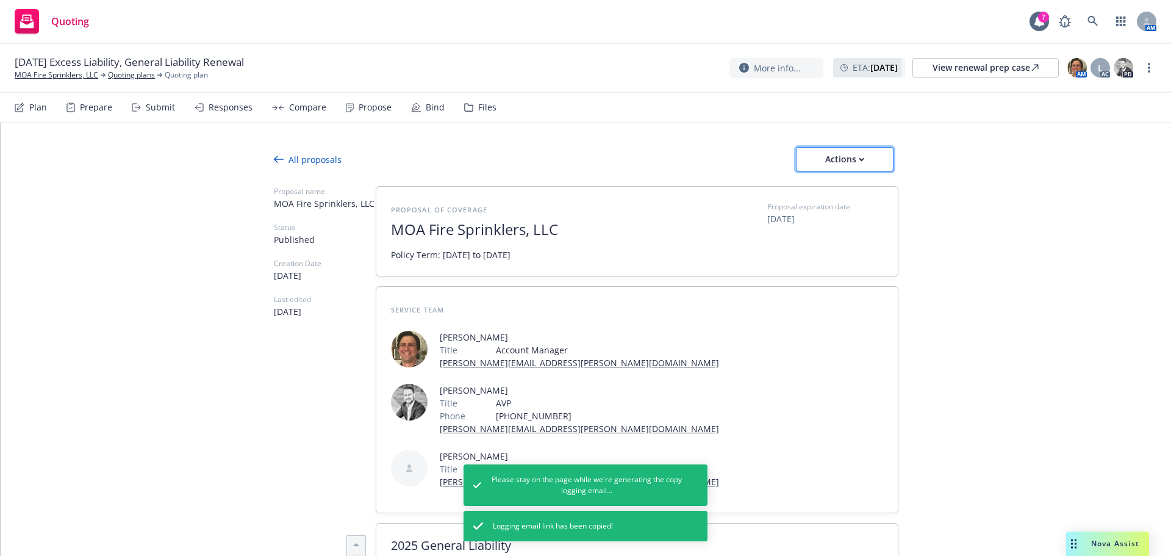
click at [850, 151] on div "Actions" at bounding box center [844, 159] width 57 height 23
click at [859, 191] on span "Copy proposal link" at bounding box center [844, 191] width 105 height 12
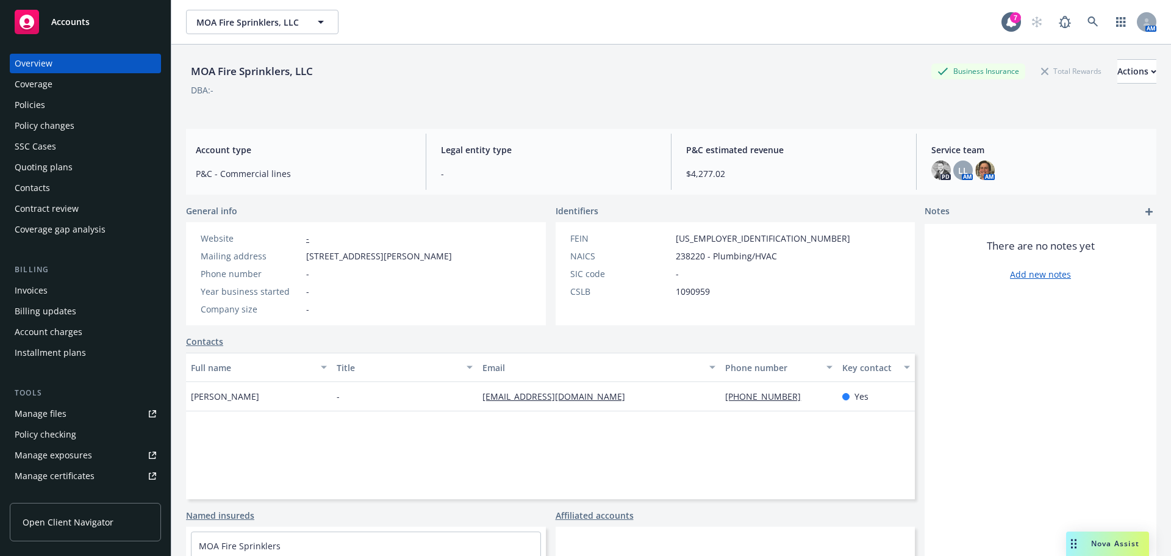
click at [73, 106] on div "Policies" at bounding box center [86, 105] width 142 height 20
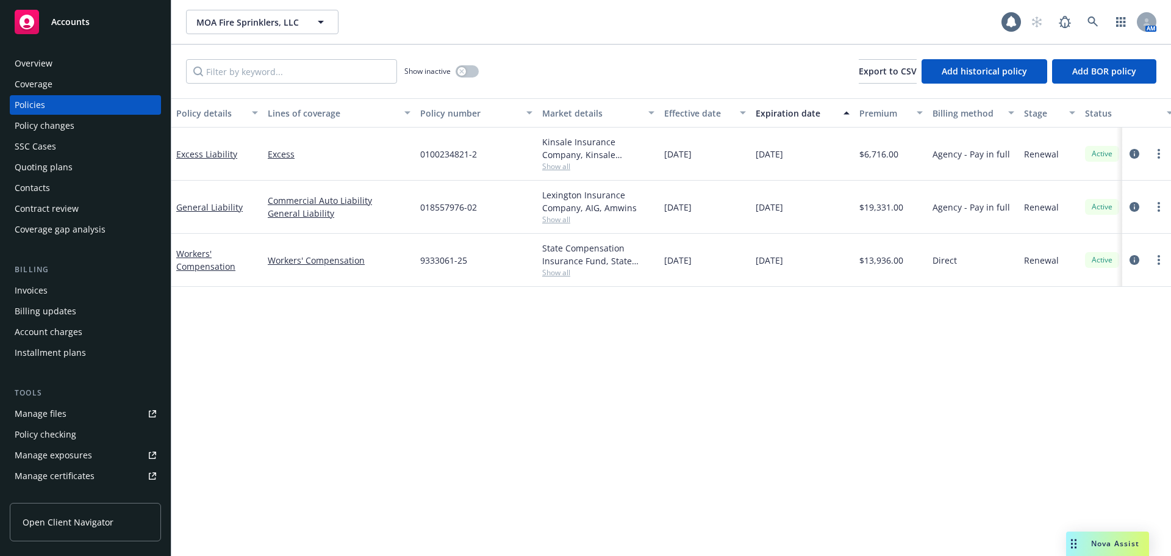
click at [95, 188] on div "Contacts" at bounding box center [86, 188] width 142 height 20
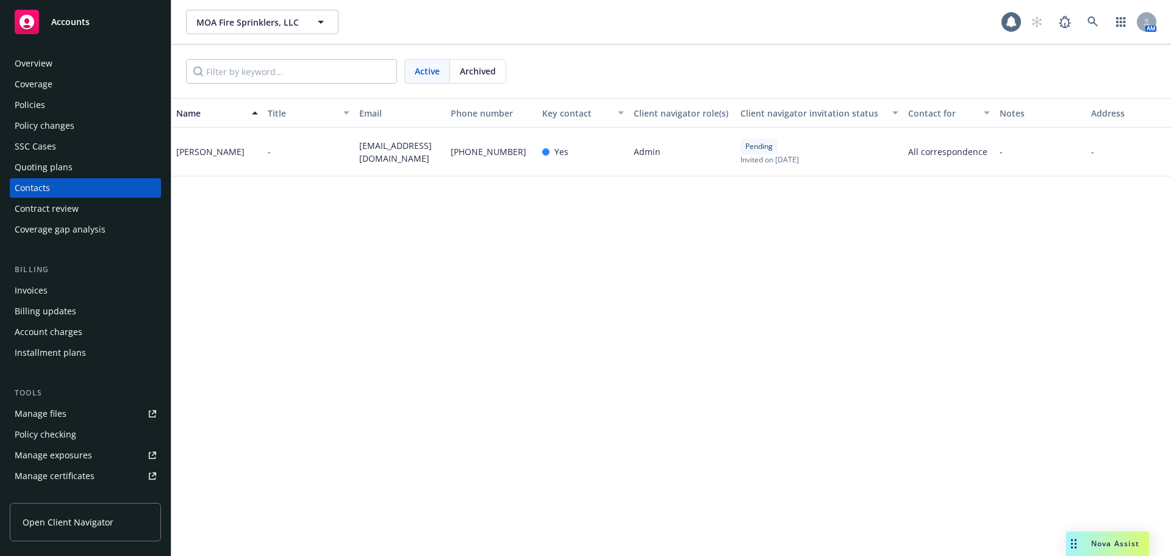
drag, startPoint x: 407, startPoint y: 160, endPoint x: 353, endPoint y: 146, distance: 56.1
click at [353, 146] on div "Daniel Segura - moa.fire.sprinklers@gmail.com 909-219-0101 Yes Admin Pending In…" at bounding box center [720, 151] width 1098 height 49
copy div "moa.fire.sprinklers@gmail.com"
